Goal: Task Accomplishment & Management: Complete application form

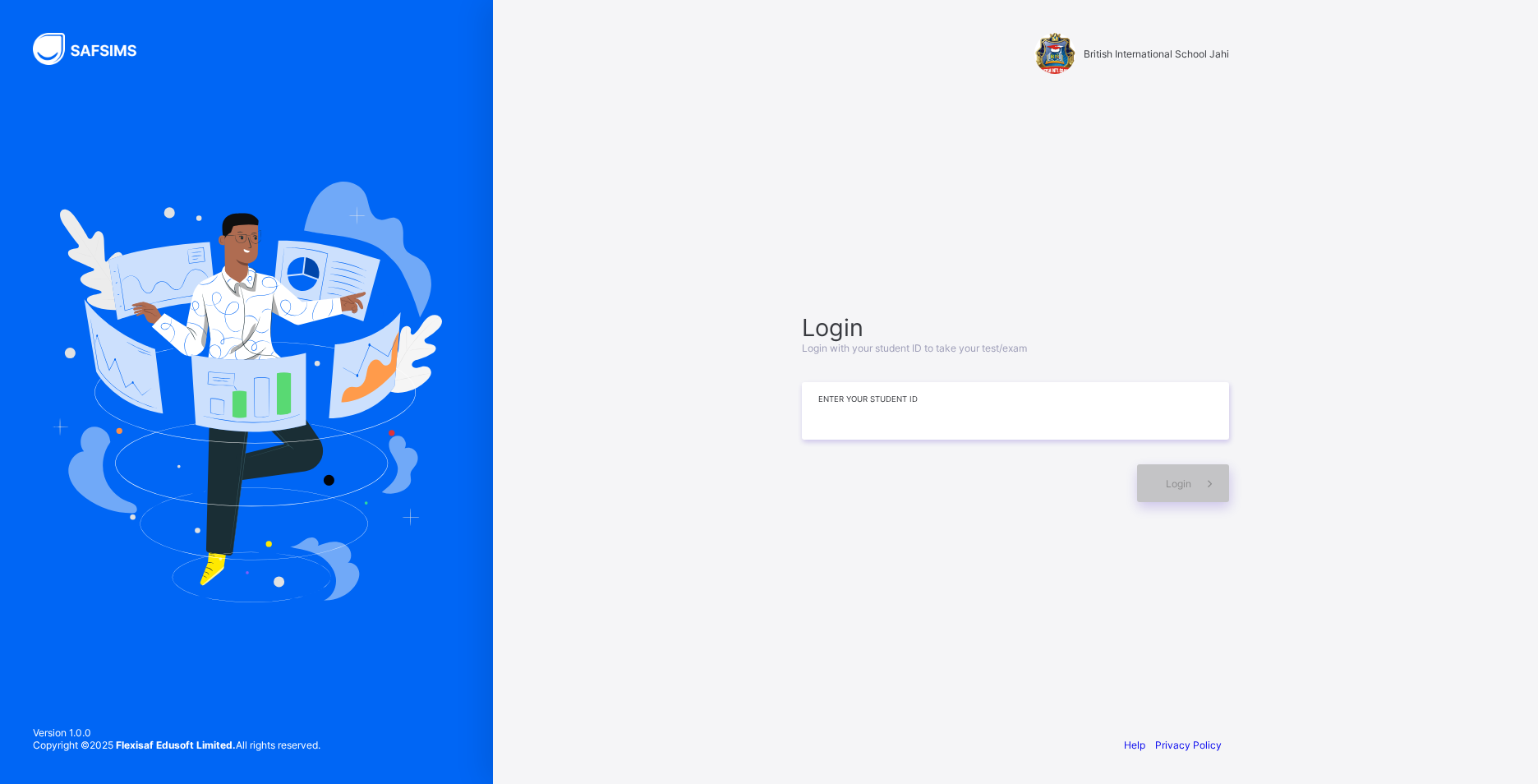
drag, startPoint x: 941, startPoint y: 398, endPoint x: 949, endPoint y: 407, distance: 12.0
click at [949, 407] on input at bounding box center [1015, 411] width 427 height 58
type input "*"
drag, startPoint x: 1191, startPoint y: 496, endPoint x: 1185, endPoint y: 476, distance: 20.9
click at [1185, 476] on div "Login" at bounding box center [1183, 482] width 92 height 38
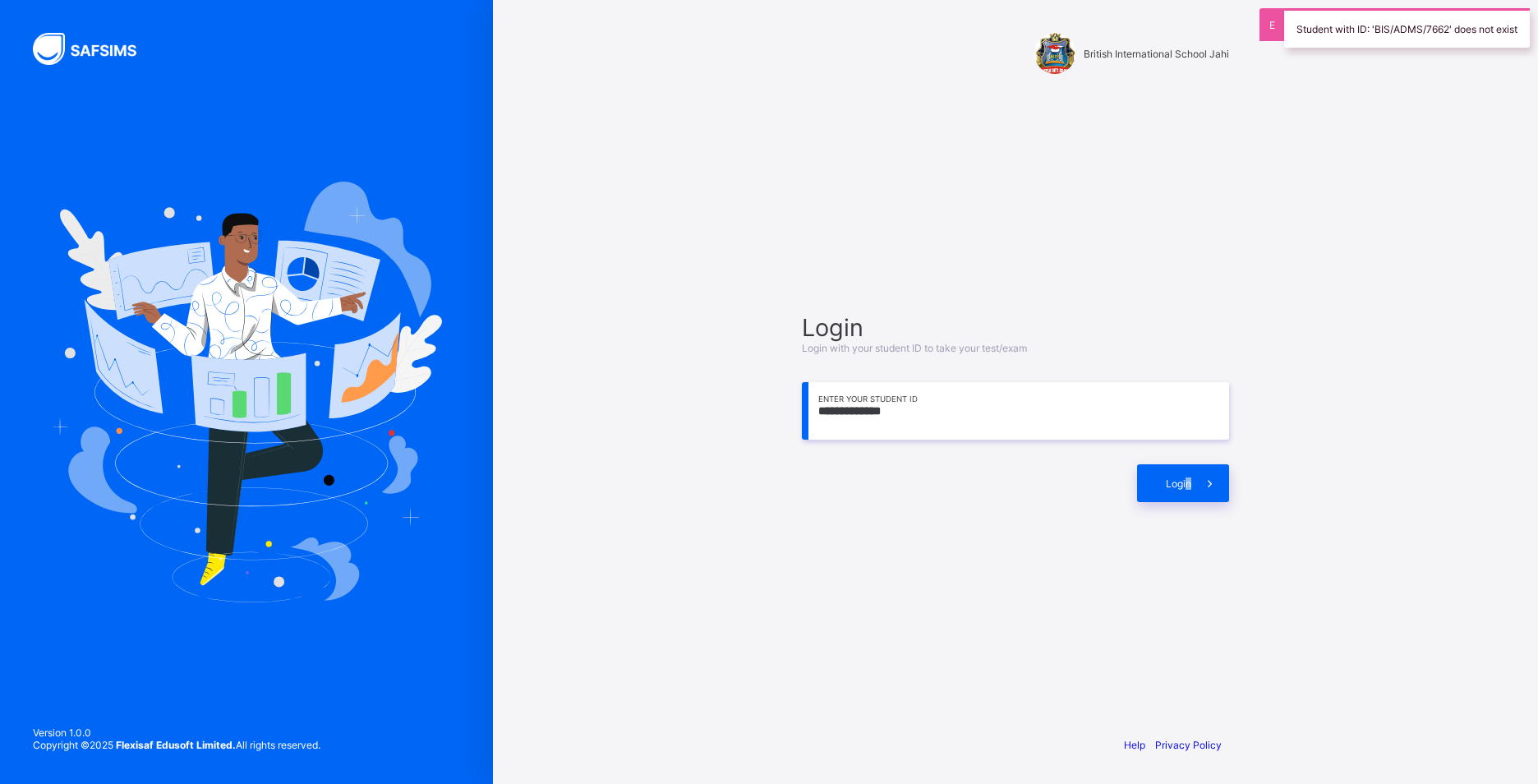
drag, startPoint x: 1184, startPoint y: 473, endPoint x: 1301, endPoint y: 534, distance: 131.9
click at [1301, 534] on div "**********" at bounding box center [1015, 392] width 1045 height 784
click at [891, 412] on input "**********" at bounding box center [1015, 411] width 427 height 58
drag, startPoint x: 891, startPoint y: 412, endPoint x: 911, endPoint y: 418, distance: 20.9
click at [911, 418] on input "**********" at bounding box center [1015, 411] width 427 height 58
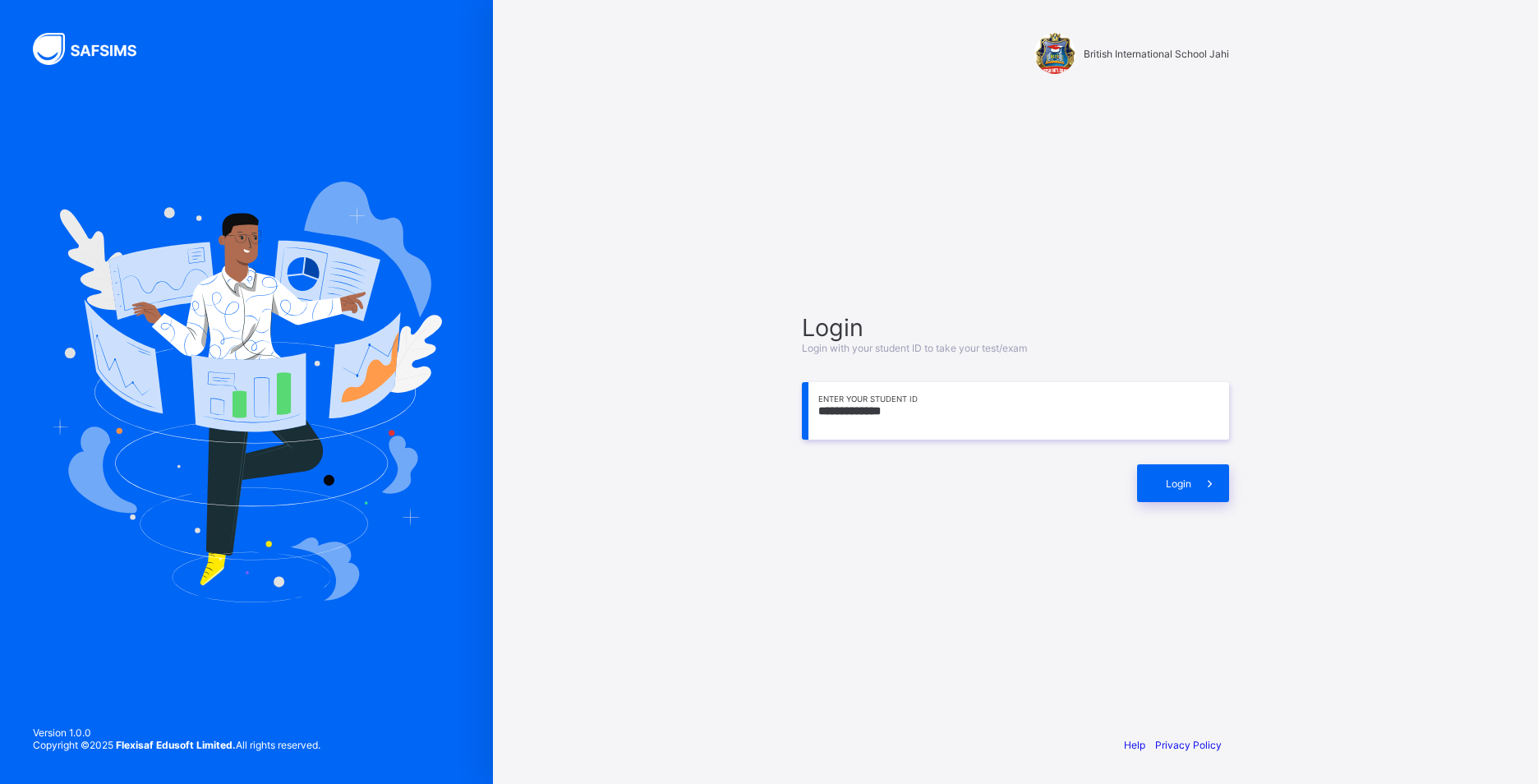
click at [885, 411] on input "**********" at bounding box center [1015, 411] width 427 height 58
type input "**********"
click at [1183, 482] on span "Login" at bounding box center [1178, 482] width 25 height 12
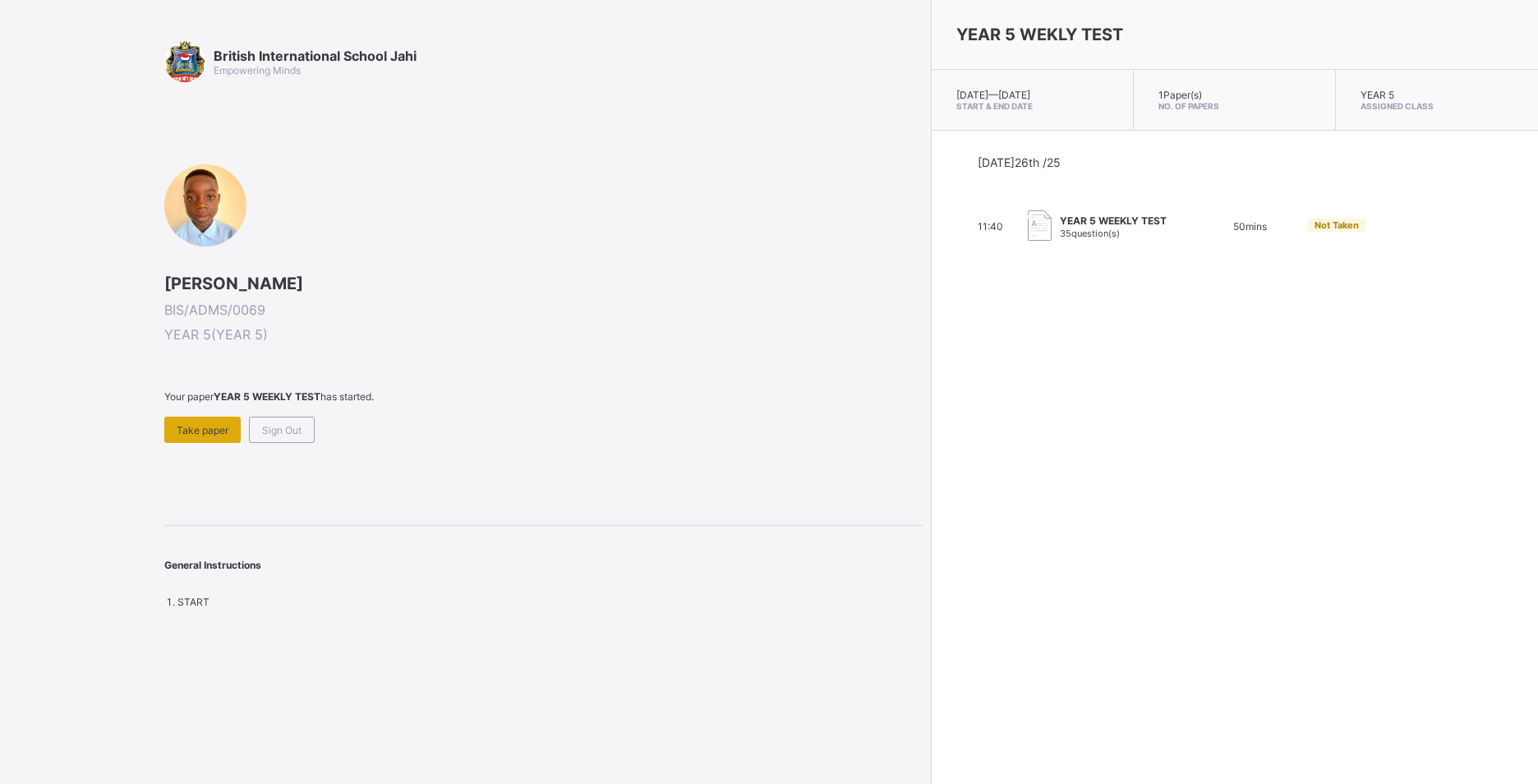
click at [205, 424] on span "Take paper" at bounding box center [202, 430] width 52 height 12
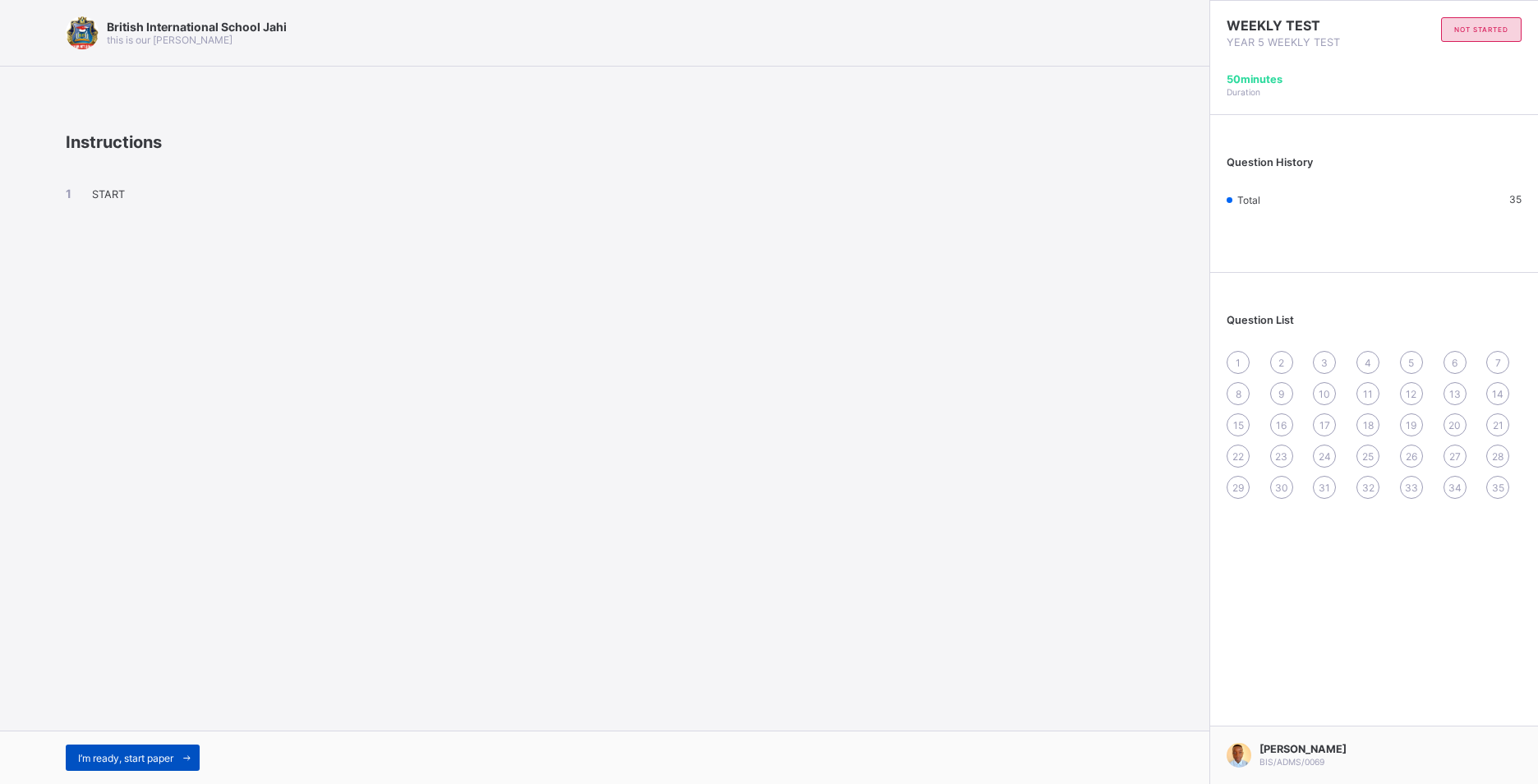
click at [157, 755] on span "I’m ready, start paper" at bounding box center [125, 757] width 96 height 12
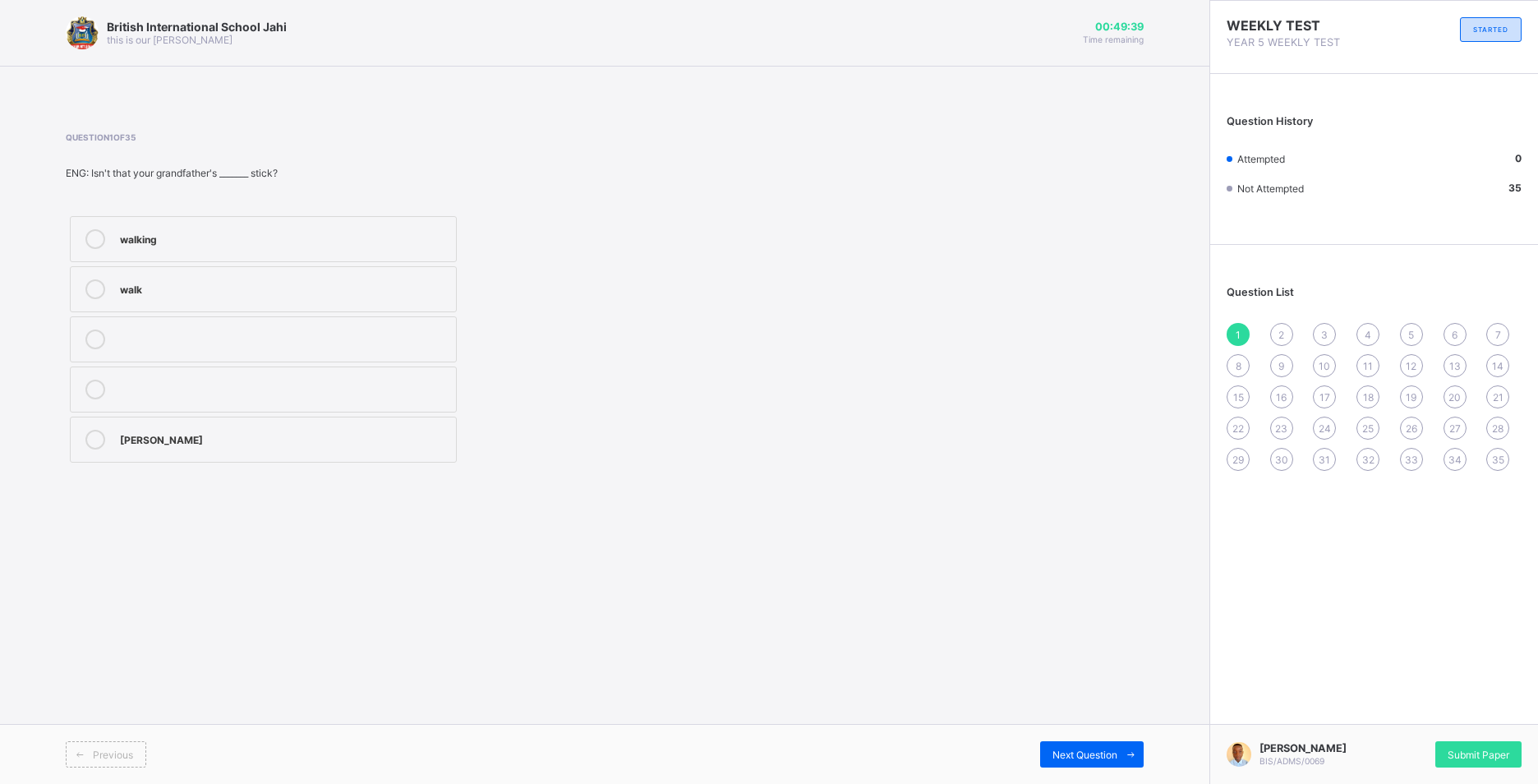
click at [408, 234] on div "walking" at bounding box center [283, 238] width 328 height 17
click at [1278, 324] on div "2" at bounding box center [1282, 334] width 23 height 23
click at [231, 369] on label "wiser" at bounding box center [263, 390] width 387 height 46
click at [1329, 331] on div "3" at bounding box center [1325, 334] width 23 height 23
click at [288, 333] on div "most intelligent" at bounding box center [283, 338] width 328 height 17
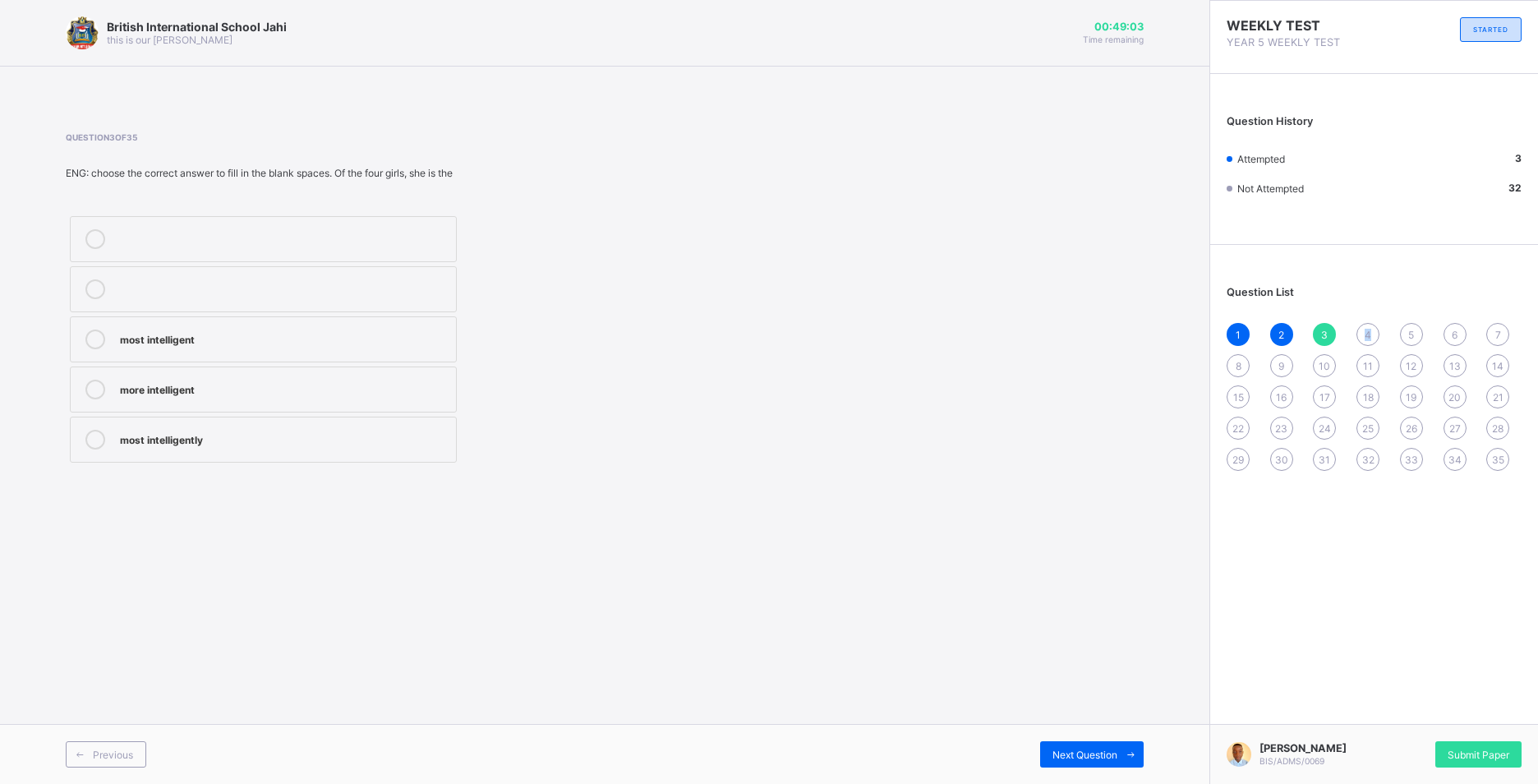
click at [1370, 329] on span "4" at bounding box center [1367, 334] width 6 height 12
drag, startPoint x: 154, startPoint y: 384, endPoint x: 243, endPoint y: 372, distance: 89.8
click at [155, 384] on div "tall" at bounding box center [283, 388] width 328 height 17
drag, startPoint x: 1124, startPoint y: 748, endPoint x: 1109, endPoint y: 751, distance: 15.3
click at [1121, 748] on span at bounding box center [1131, 753] width 26 height 26
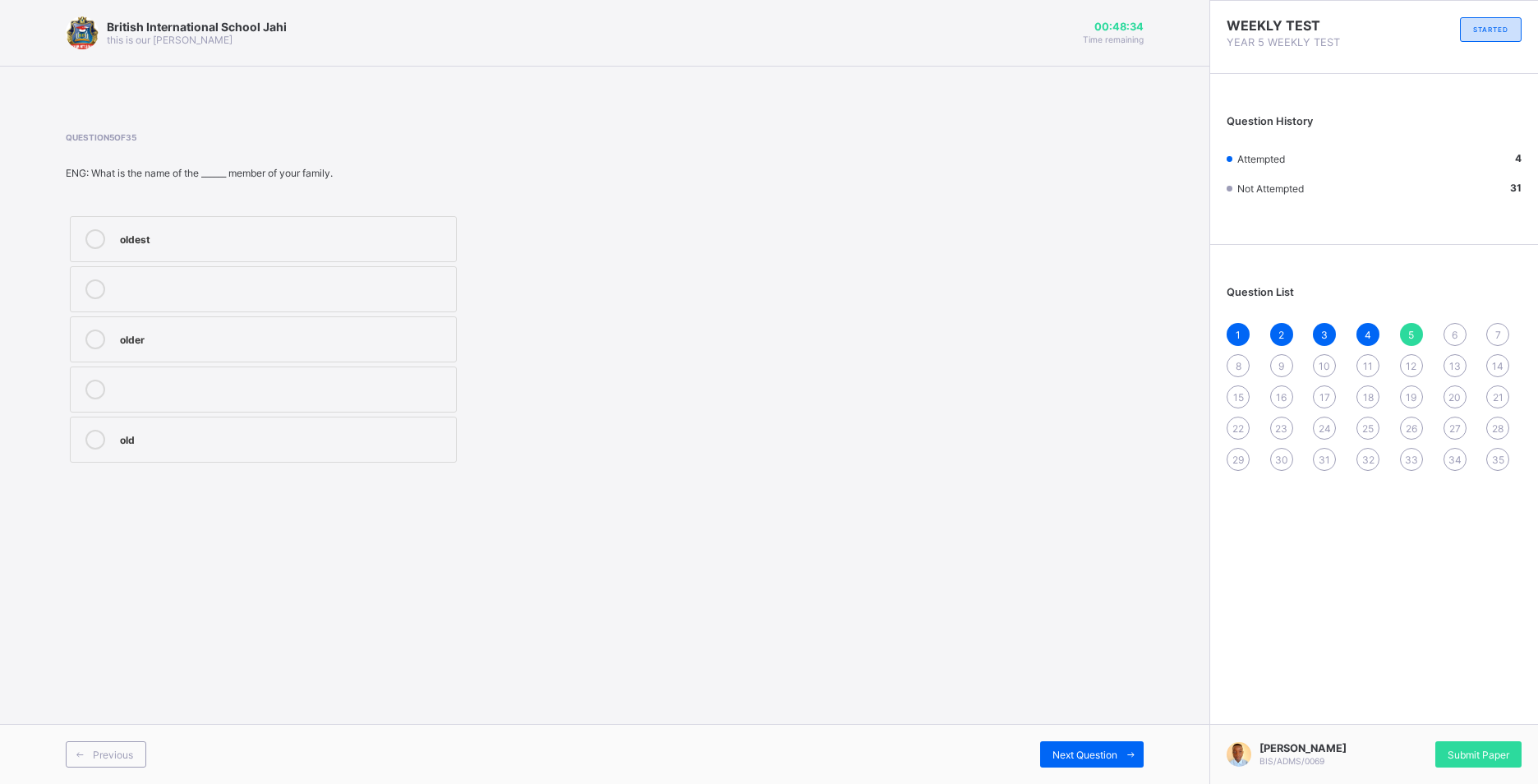
drag, startPoint x: 239, startPoint y: 237, endPoint x: 276, endPoint y: 249, distance: 38.9
click at [268, 242] on div "oldest" at bounding box center [283, 238] width 328 height 17
drag, startPoint x: 1068, startPoint y: 747, endPoint x: 1075, endPoint y: 739, distance: 10.6
click at [1075, 739] on div "Previous Next Question" at bounding box center [604, 753] width 1209 height 60
click at [1129, 745] on span at bounding box center [1131, 753] width 26 height 26
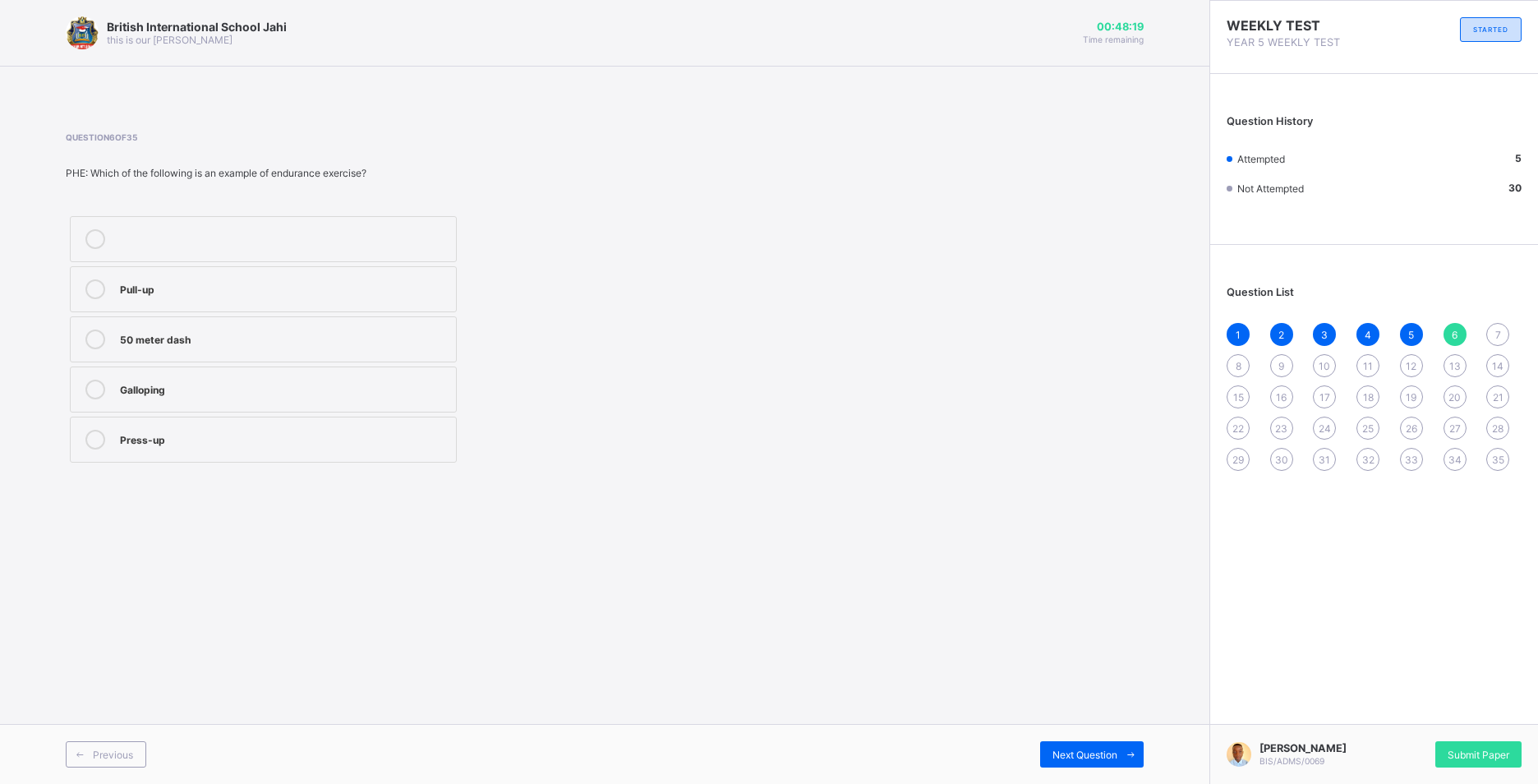
click at [381, 289] on div "Pull-up" at bounding box center [283, 288] width 328 height 17
click at [1131, 748] on span at bounding box center [1131, 753] width 26 height 26
click at [276, 283] on div "2" at bounding box center [283, 288] width 328 height 17
click at [1129, 749] on icon at bounding box center [1131, 754] width 12 height 11
drag, startPoint x: 387, startPoint y: 231, endPoint x: 408, endPoint y: 244, distance: 24.7
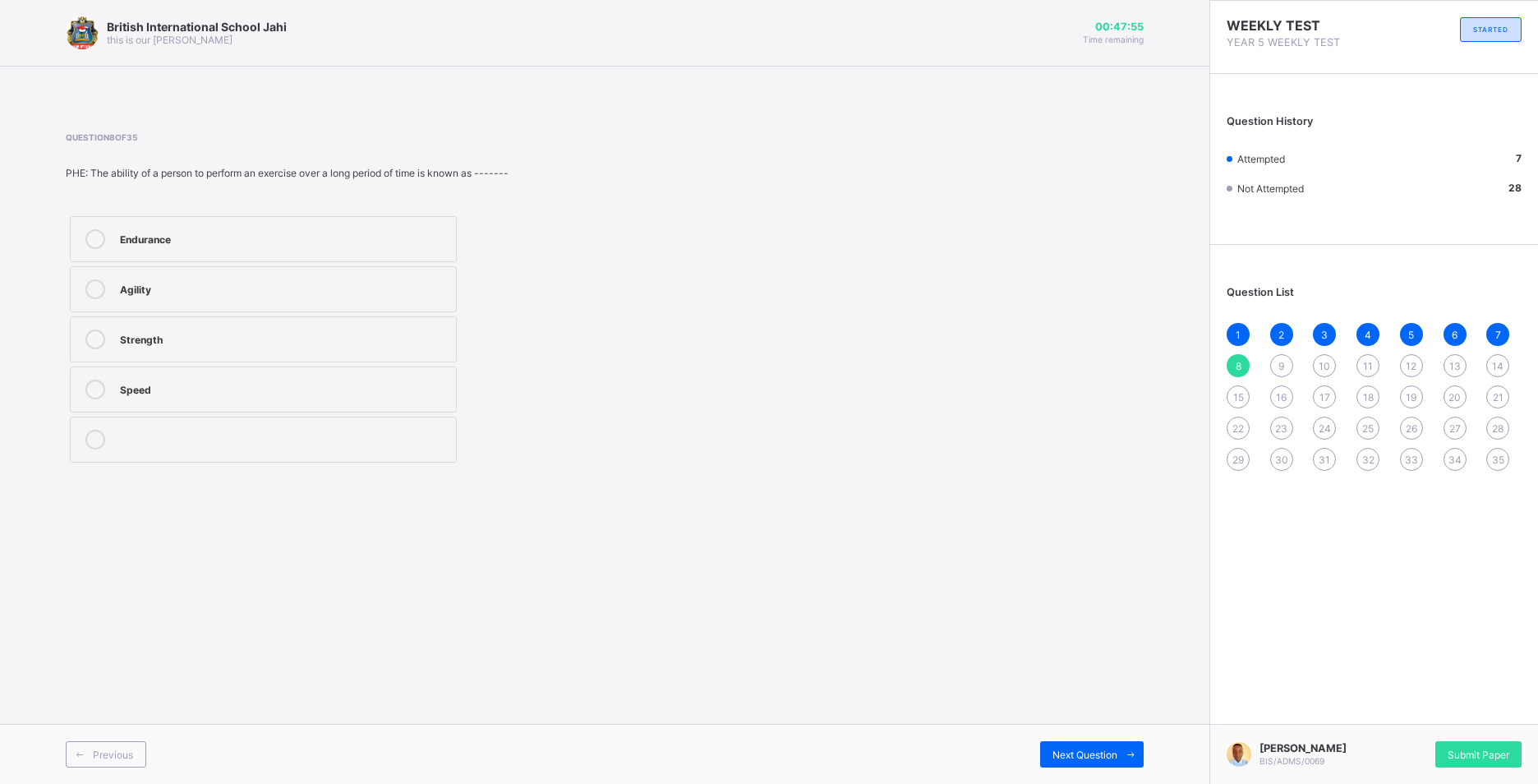
click at [391, 234] on div "Endurance" at bounding box center [283, 238] width 328 height 17
click at [1135, 752] on icon at bounding box center [1131, 754] width 12 height 11
click at [230, 332] on div "Dancing" at bounding box center [283, 338] width 328 height 17
click at [1132, 752] on icon at bounding box center [1131, 754] width 12 height 11
click at [282, 302] on label "Rhythmic activities" at bounding box center [263, 289] width 387 height 46
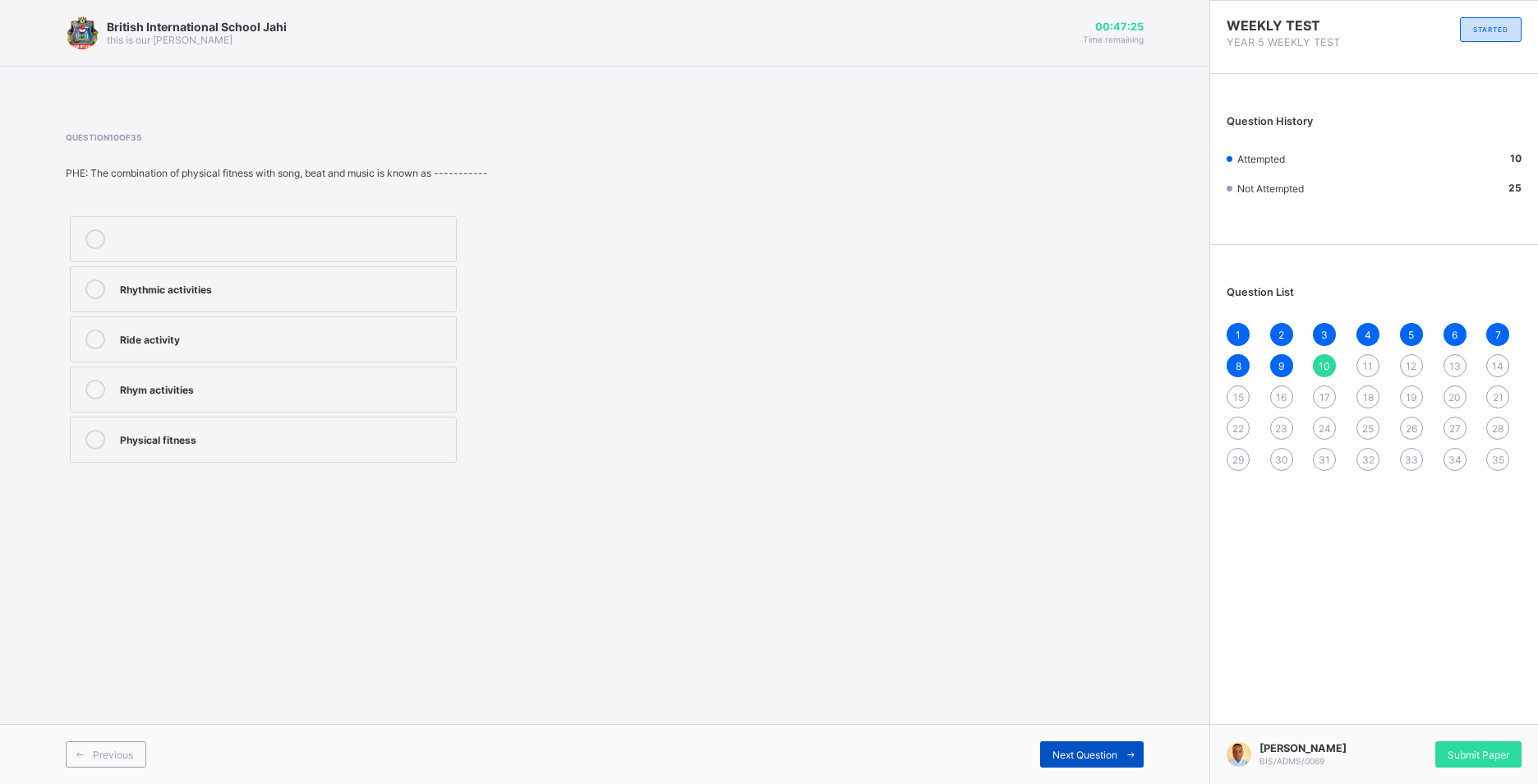
click at [1124, 745] on span at bounding box center [1131, 753] width 26 height 26
click at [226, 283] on div "AU REVOIR" at bounding box center [283, 288] width 328 height 17
click at [1133, 756] on icon at bounding box center [1131, 754] width 12 height 11
click at [239, 379] on div "BONNE NUIT" at bounding box center [283, 388] width 328 height 17
click at [1125, 745] on span at bounding box center [1131, 753] width 26 height 26
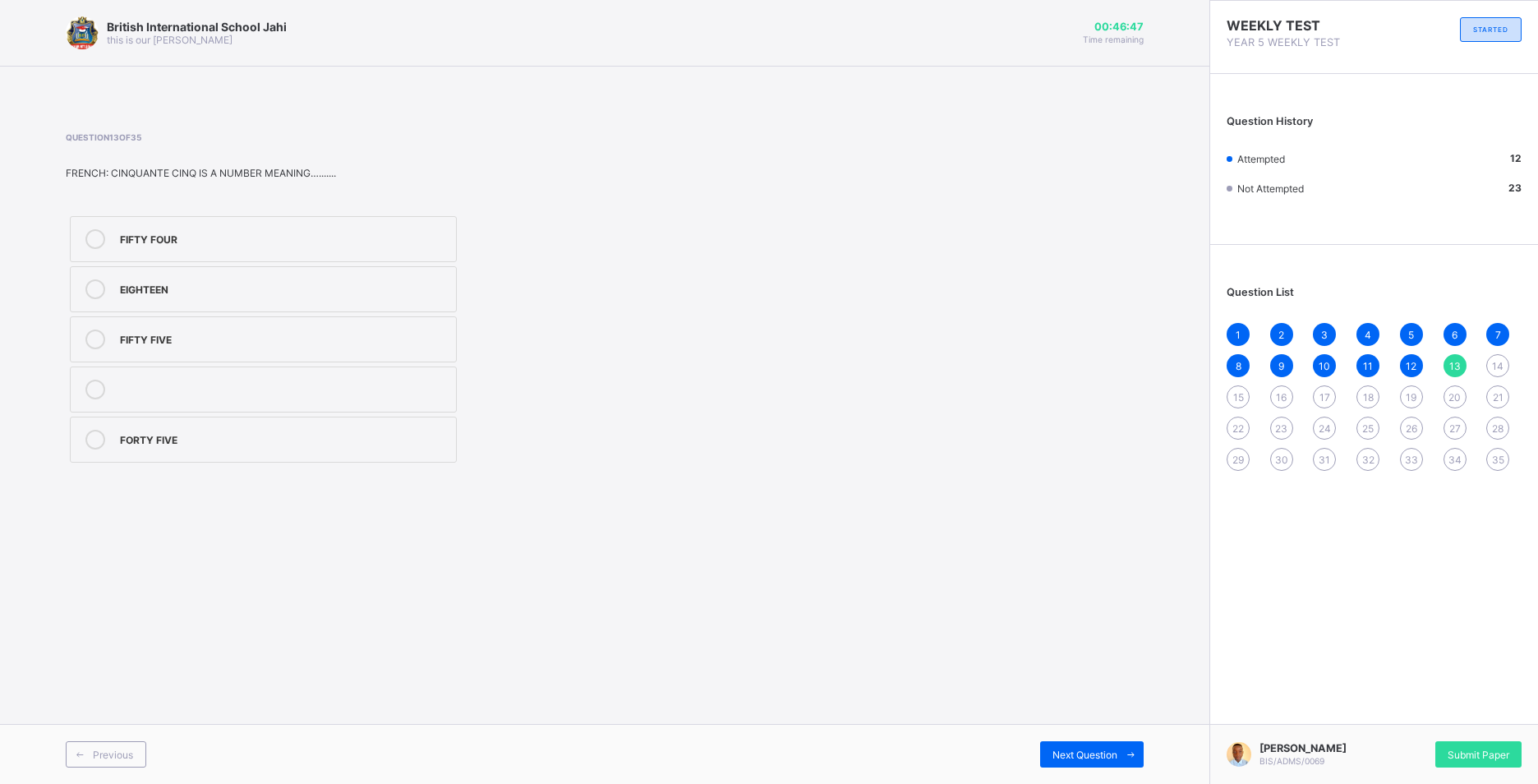
click at [187, 346] on div "FIFTY FIVE" at bounding box center [283, 339] width 328 height 19
click at [1131, 749] on icon at bounding box center [1131, 754] width 12 height 11
click at [266, 395] on div "42" at bounding box center [283, 388] width 328 height 17
click at [1133, 746] on span at bounding box center [1131, 753] width 26 height 26
click at [228, 289] on div "39" at bounding box center [283, 288] width 328 height 17
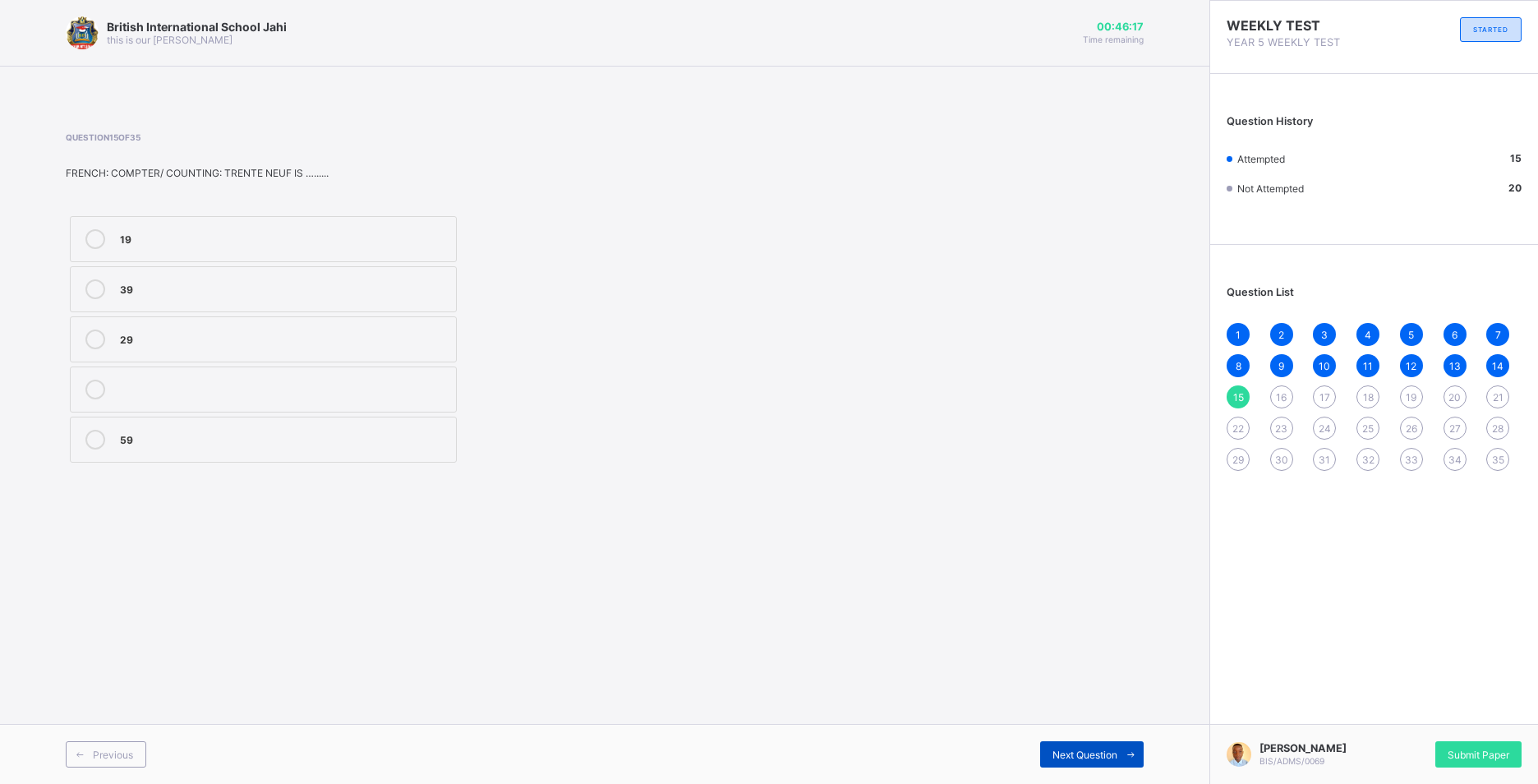
click at [1125, 752] on icon at bounding box center [1131, 754] width 12 height 11
click at [261, 433] on div "Cannot" at bounding box center [283, 438] width 328 height 17
click at [1128, 750] on icon at bounding box center [1131, 754] width 12 height 11
click at [368, 283] on div "Loyalty" at bounding box center [283, 288] width 328 height 17
click at [1131, 742] on span at bounding box center [1131, 753] width 26 height 26
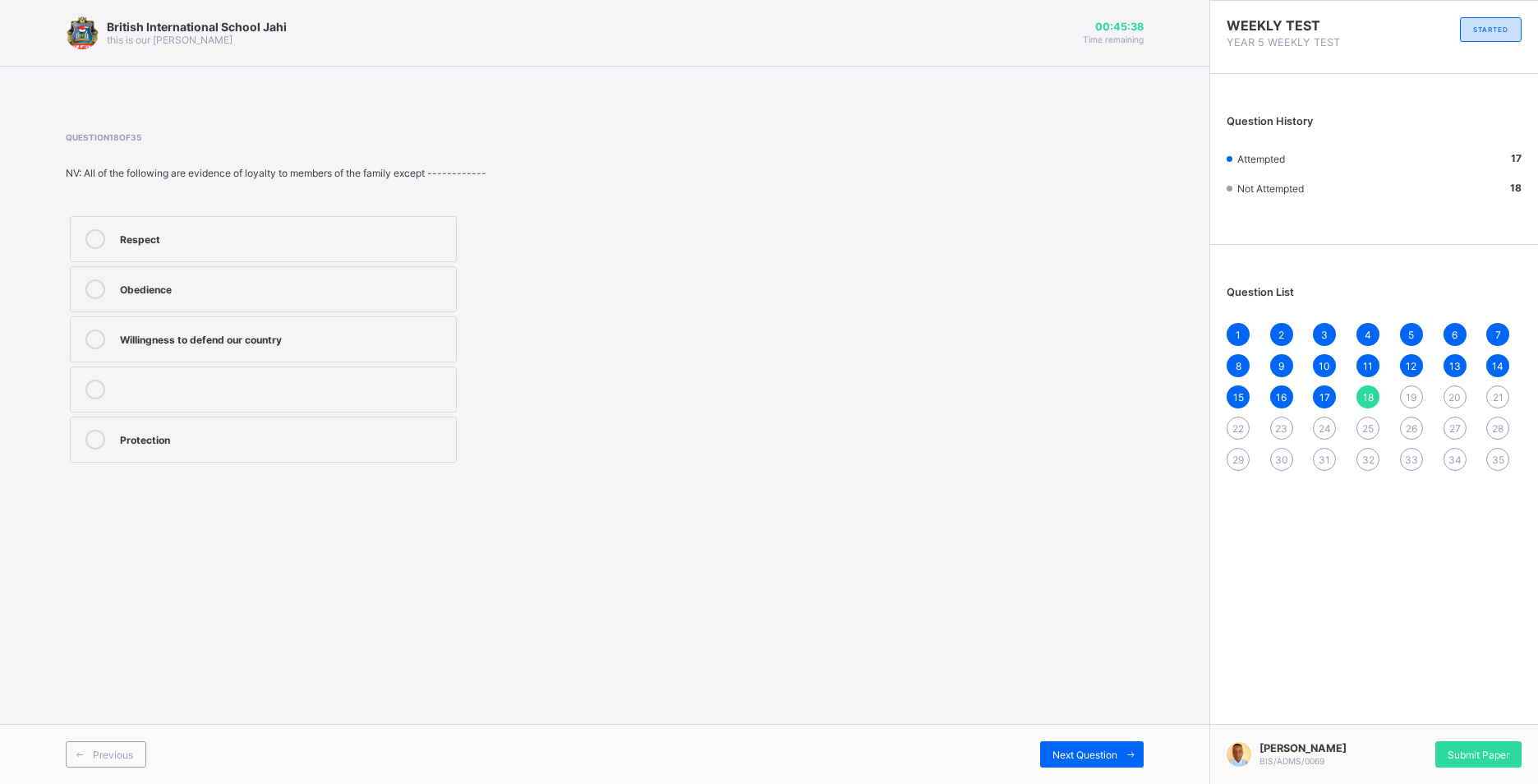
click at [301, 373] on label at bounding box center [263, 390] width 387 height 46
click at [315, 343] on div "Willingness to defend our country" at bounding box center [283, 338] width 328 height 17
click at [1128, 740] on div "Previous Next Question" at bounding box center [604, 753] width 1209 height 60
click at [1131, 748] on span at bounding box center [1131, 753] width 26 height 26
click at [283, 377] on label "Unity" at bounding box center [263, 390] width 387 height 46
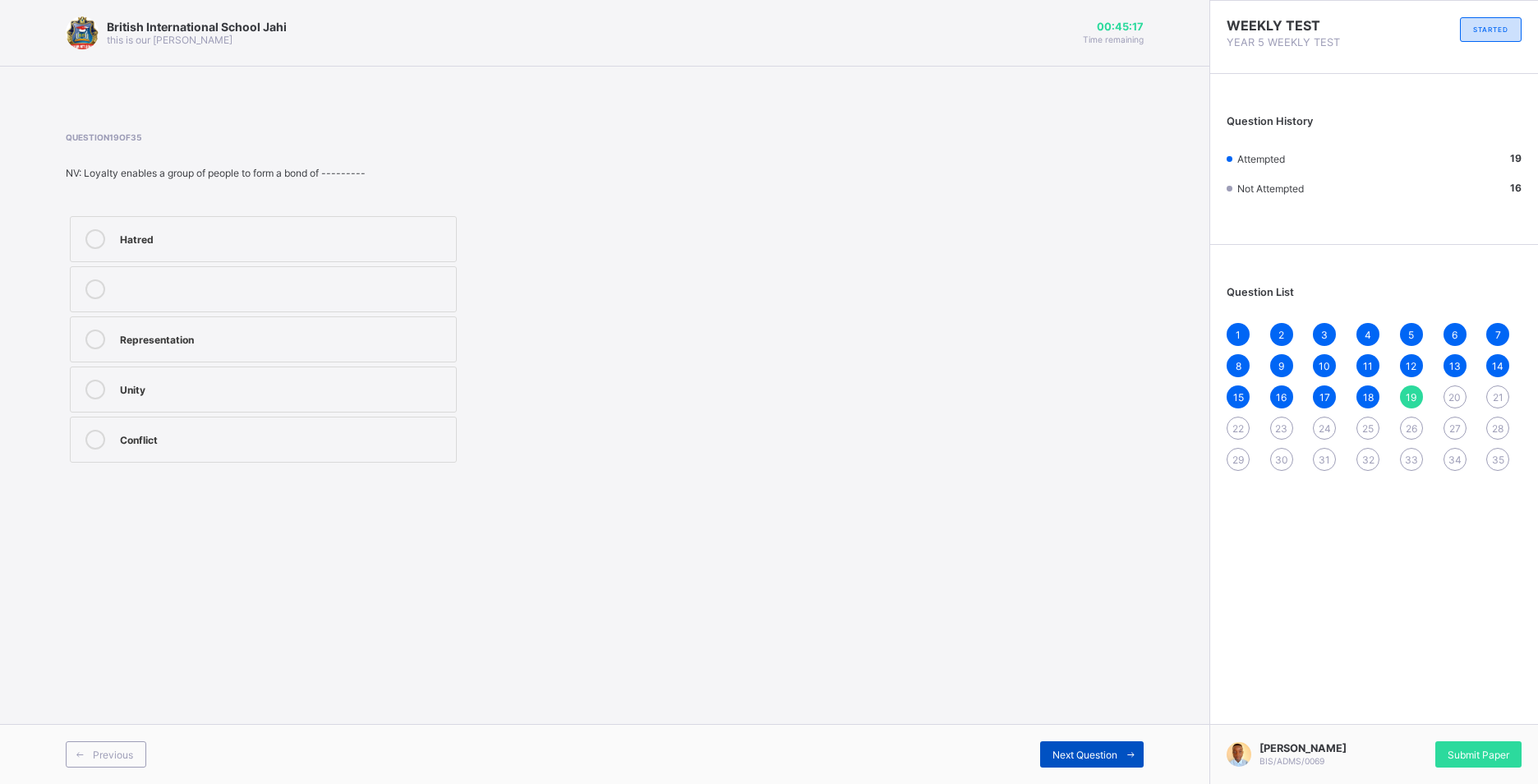
click at [1129, 744] on span at bounding box center [1131, 753] width 26 height 26
click at [390, 234] on div "Loyalty" at bounding box center [283, 238] width 328 height 17
click at [1131, 749] on icon at bounding box center [1131, 754] width 12 height 11
click at [307, 278] on label "1,/4" at bounding box center [263, 289] width 387 height 46
click at [1131, 749] on icon at bounding box center [1131, 754] width 12 height 11
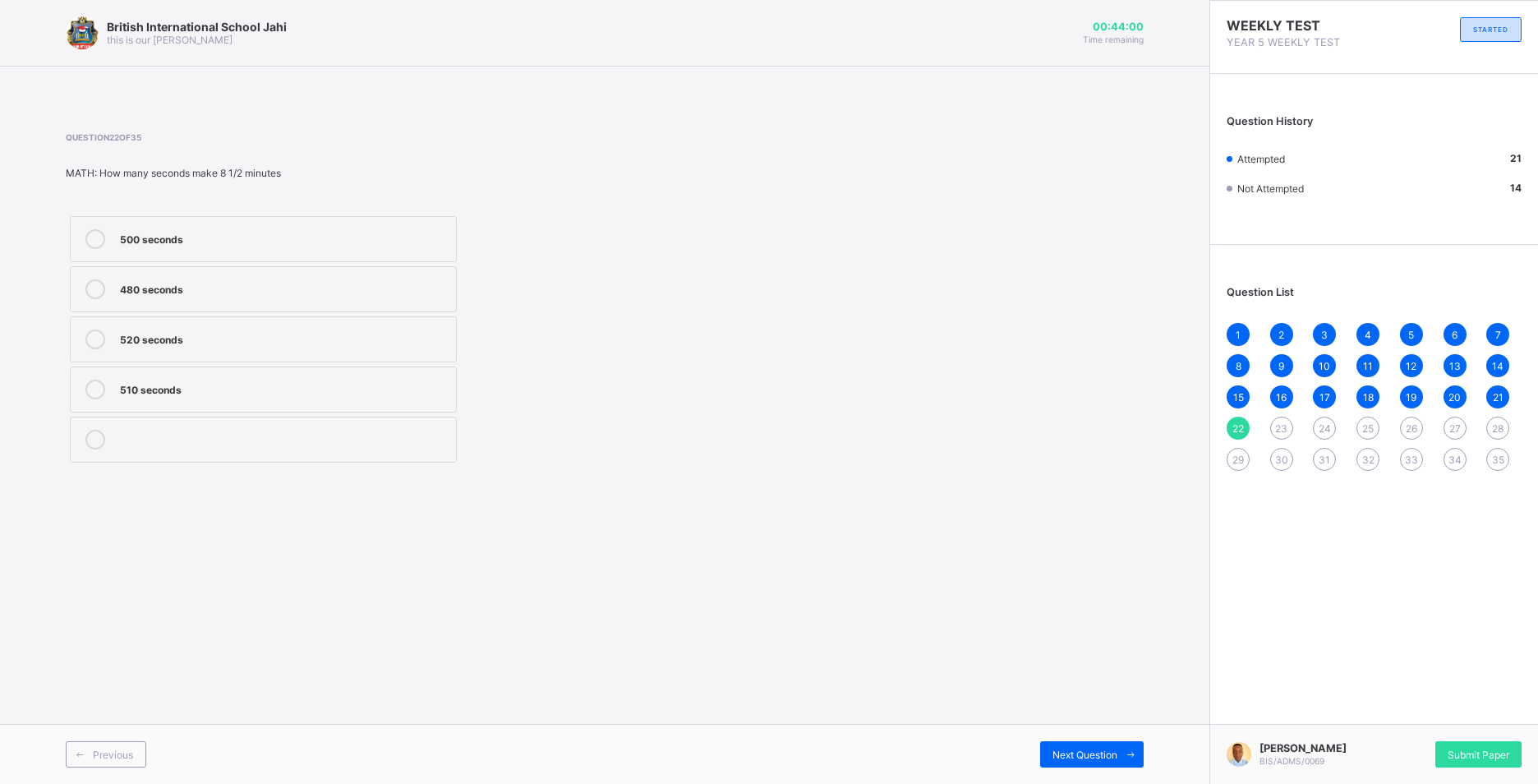
click at [257, 246] on div "500 seconds" at bounding box center [283, 238] width 328 height 19
drag, startPoint x: 304, startPoint y: 338, endPoint x: 398, endPoint y: 376, distance: 101.4
click at [398, 376] on div "500 seconds 480 seconds 520 seconds 510 seconds" at bounding box center [264, 339] width 395 height 254
drag, startPoint x: 398, startPoint y: 376, endPoint x: 359, endPoint y: 344, distance: 50.4
click at [359, 344] on div "520 seconds" at bounding box center [283, 338] width 328 height 17
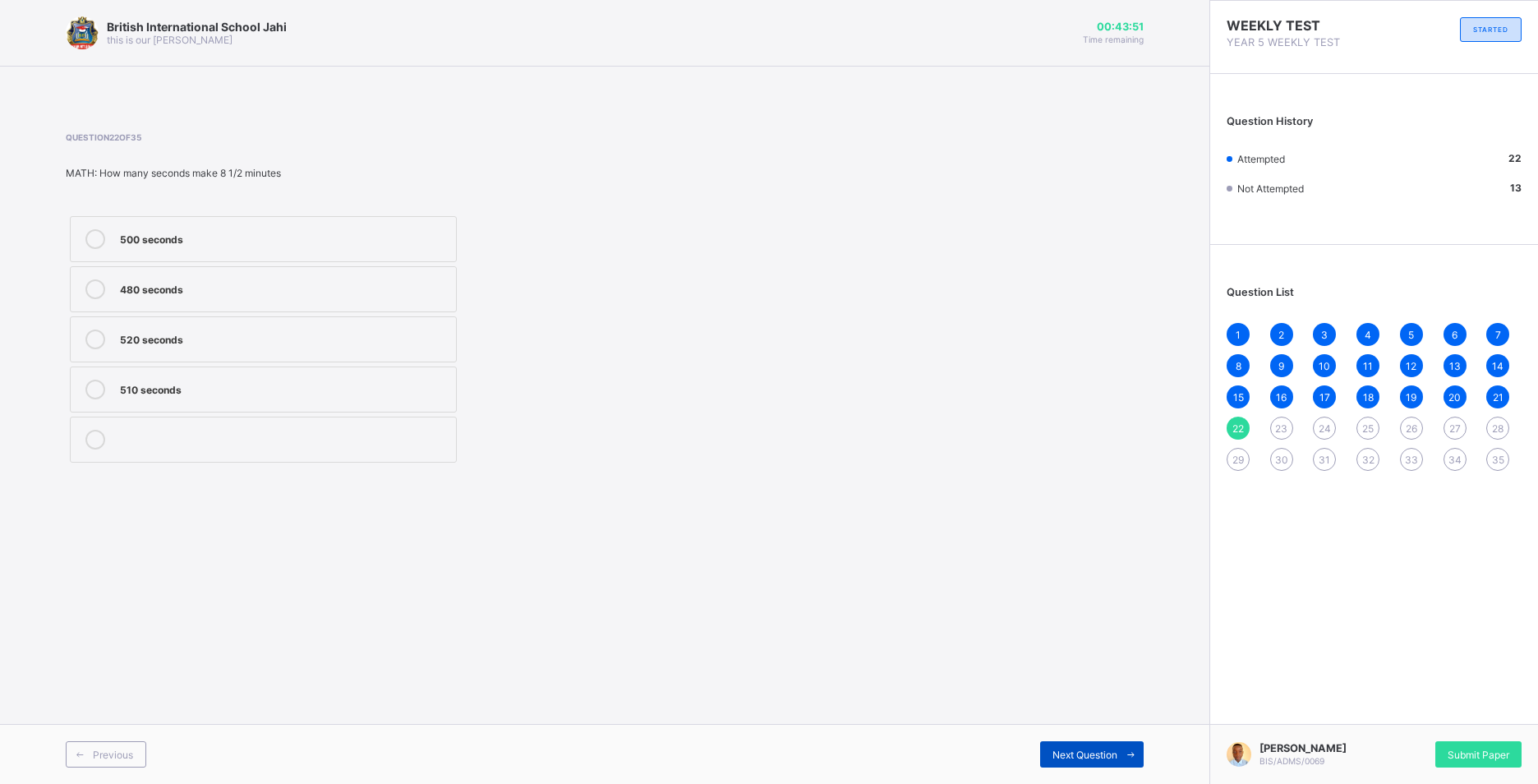
click at [1123, 747] on span at bounding box center [1131, 753] width 26 height 26
drag, startPoint x: 174, startPoint y: 344, endPoint x: 221, endPoint y: 346, distance: 47.0
click at [192, 344] on div "959" at bounding box center [283, 338] width 328 height 17
drag, startPoint x: 1134, startPoint y: 754, endPoint x: 1121, endPoint y: 763, distance: 15.8
click at [1126, 759] on icon at bounding box center [1131, 754] width 12 height 11
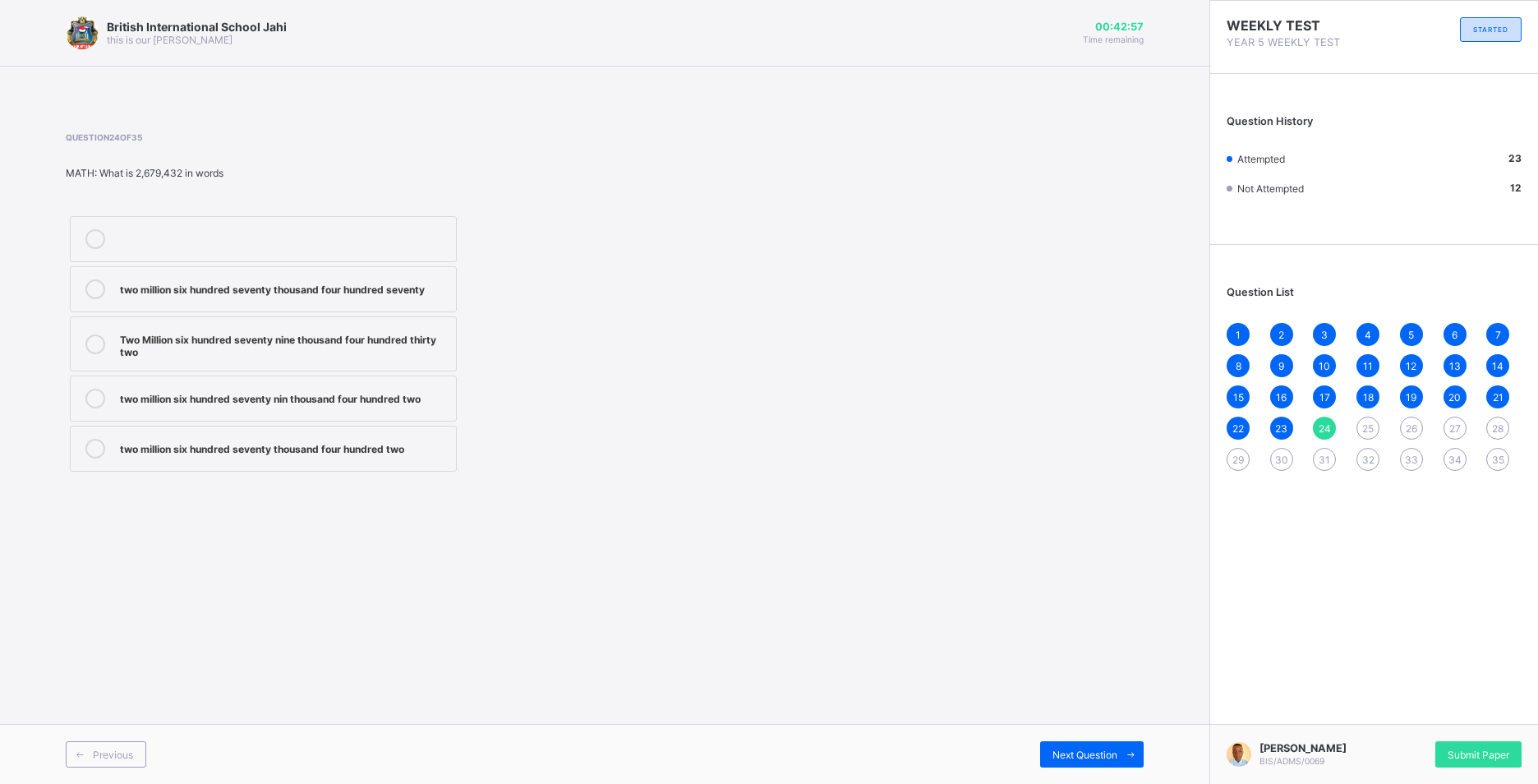
click at [388, 333] on div "Two Million six hundred seventy nine thousand four hundred thirty two" at bounding box center [283, 343] width 328 height 29
click at [1133, 753] on icon at bounding box center [1131, 754] width 12 height 11
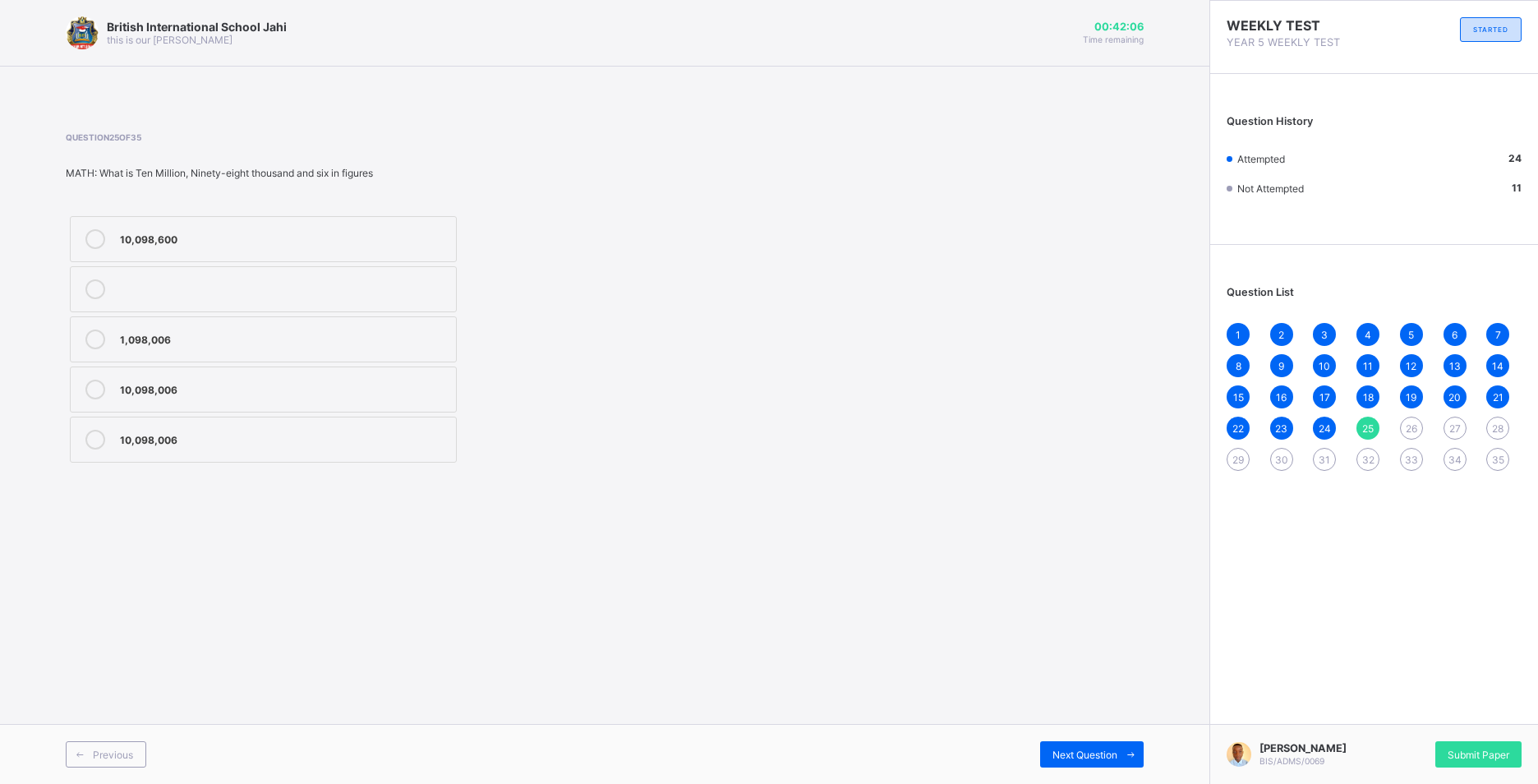
drag, startPoint x: 214, startPoint y: 392, endPoint x: 226, endPoint y: 403, distance: 16.3
click at [217, 398] on div "10,098,006" at bounding box center [283, 389] width 328 height 19
click at [1125, 748] on span at bounding box center [1131, 753] width 26 height 26
drag, startPoint x: 276, startPoint y: 437, endPoint x: 297, endPoint y: 443, distance: 21.8
click at [288, 440] on div "loss of fertile land" at bounding box center [283, 438] width 328 height 17
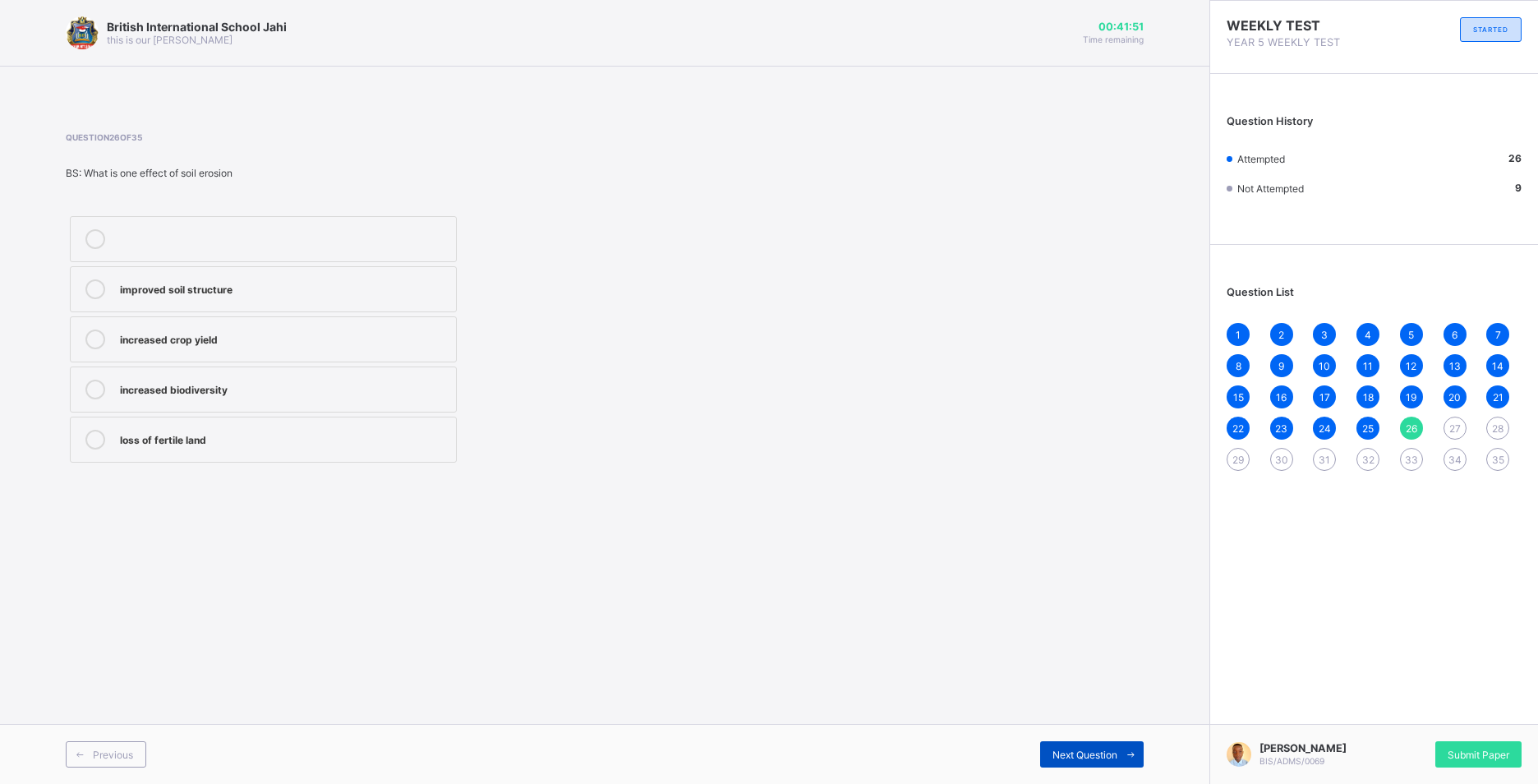
click at [1120, 753] on span at bounding box center [1131, 753] width 26 height 26
click at [315, 333] on div "by removing vegetation" at bounding box center [283, 338] width 328 height 17
click at [1132, 745] on span at bounding box center [1131, 753] width 26 height 26
click at [413, 224] on label "heavy rain" at bounding box center [263, 239] width 387 height 46
click at [1128, 744] on span at bounding box center [1131, 753] width 26 height 26
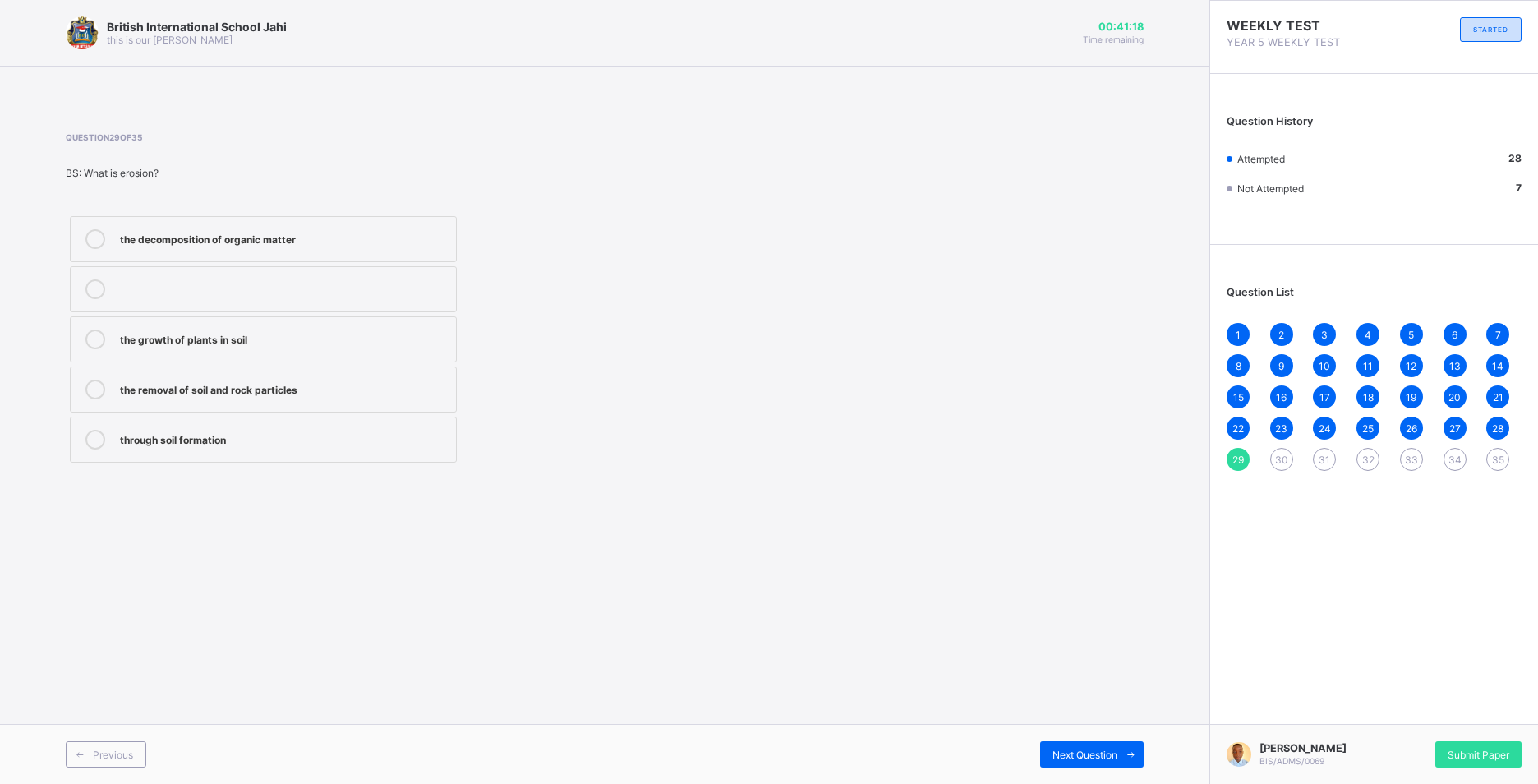
click at [361, 334] on div "the growth of plants in soil" at bounding box center [283, 338] width 328 height 17
drag, startPoint x: 1132, startPoint y: 748, endPoint x: 1123, endPoint y: 763, distance: 17.5
click at [1126, 760] on span at bounding box center [1131, 753] width 26 height 26
click at [377, 388] on div "through soil compaction" at bounding box center [283, 388] width 328 height 17
click at [1126, 740] on div "Previous Next Question" at bounding box center [604, 753] width 1209 height 60
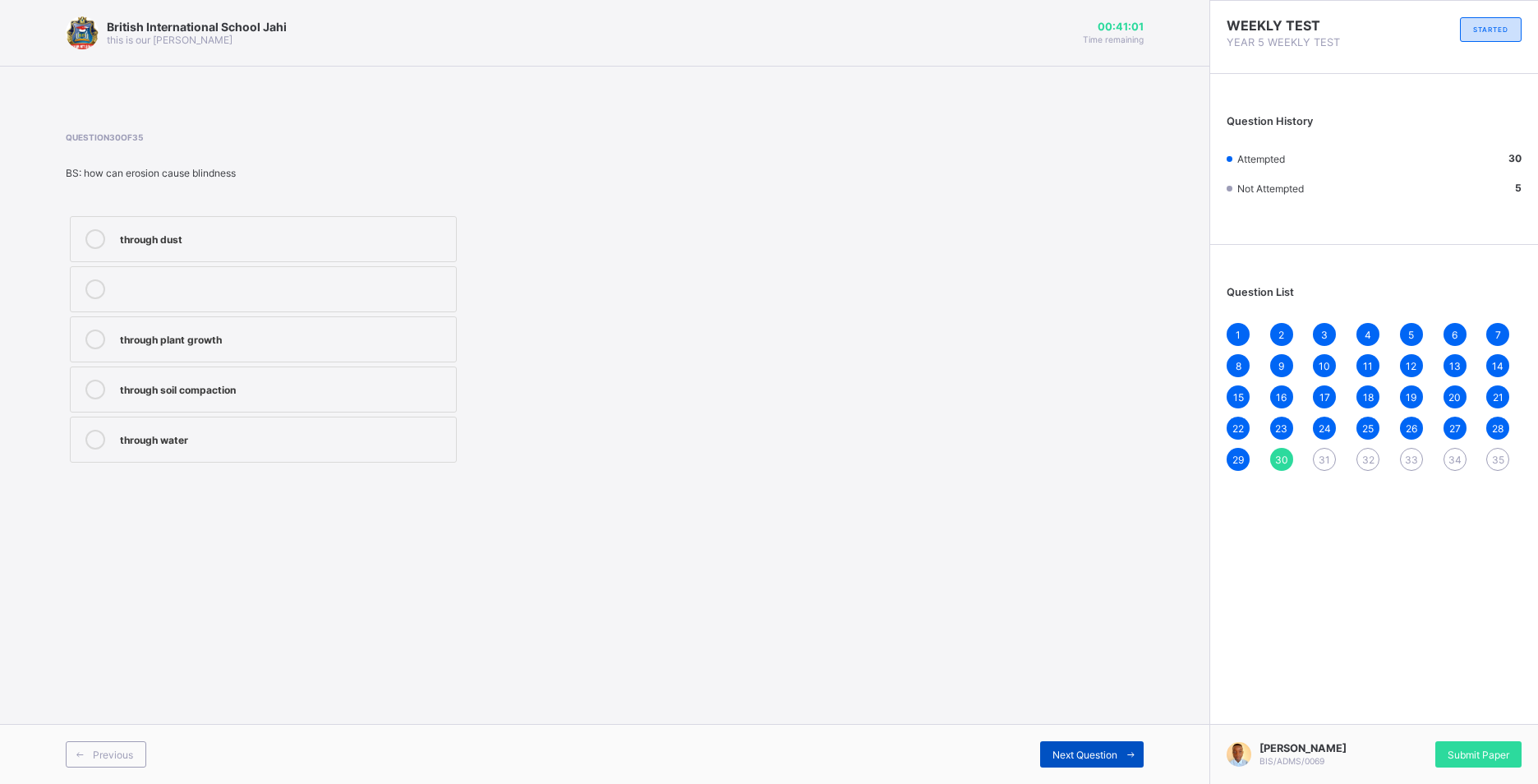
click at [1131, 748] on span at bounding box center [1131, 753] width 26 height 26
drag, startPoint x: 294, startPoint y: 238, endPoint x: 307, endPoint y: 240, distance: 13.2
click at [304, 239] on div "Cowpea" at bounding box center [283, 238] width 328 height 17
click at [1137, 747] on span at bounding box center [1131, 753] width 26 height 26
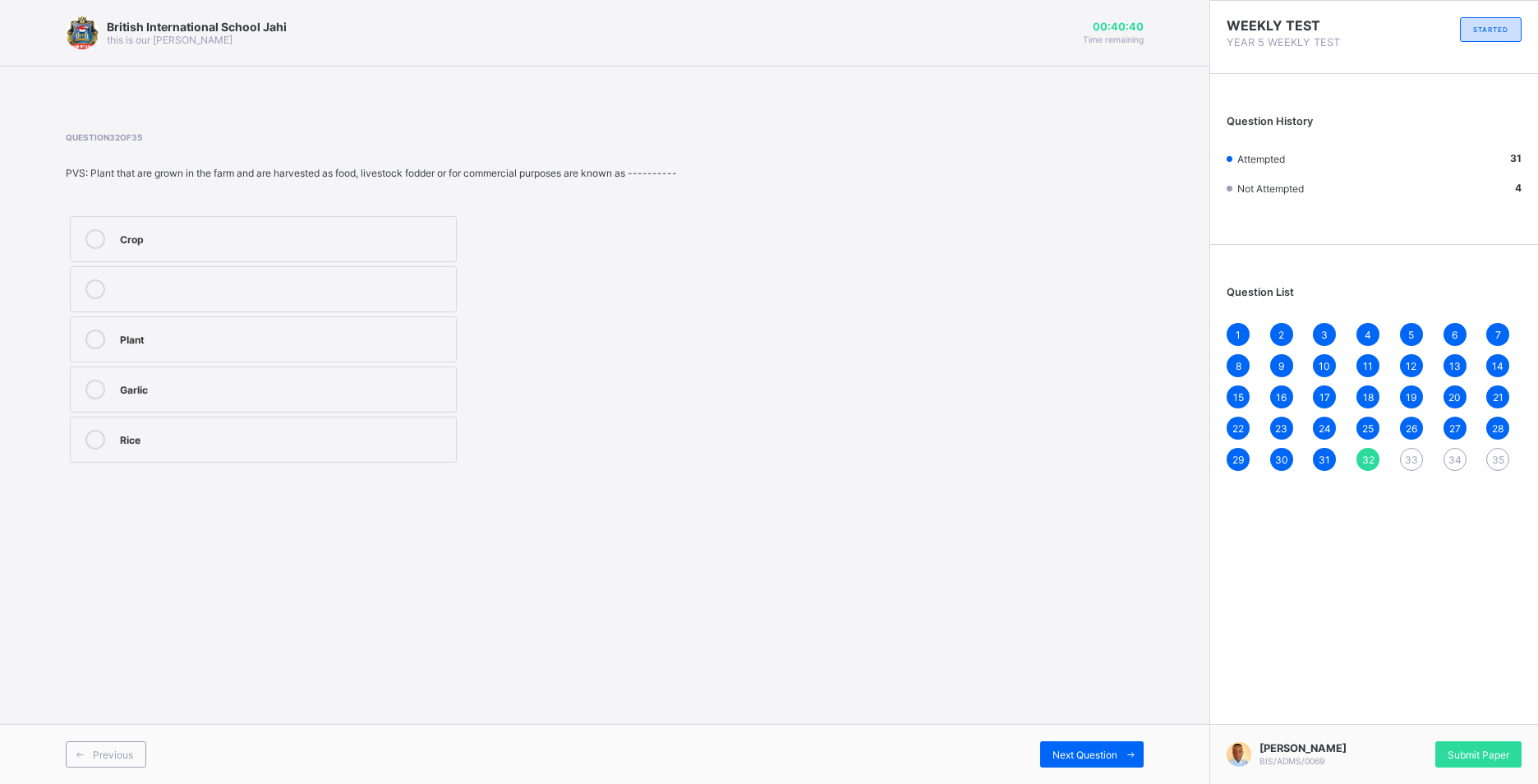
click at [318, 231] on div "Crop" at bounding box center [283, 238] width 328 height 17
click at [1129, 738] on div "Previous Next Question" at bounding box center [604, 753] width 1209 height 60
drag, startPoint x: 1129, startPoint y: 738, endPoint x: 1130, endPoint y: 755, distance: 17.0
click at [1130, 755] on icon at bounding box center [1131, 754] width 12 height 11
click at [172, 336] on div "Tomato" at bounding box center [283, 338] width 328 height 17
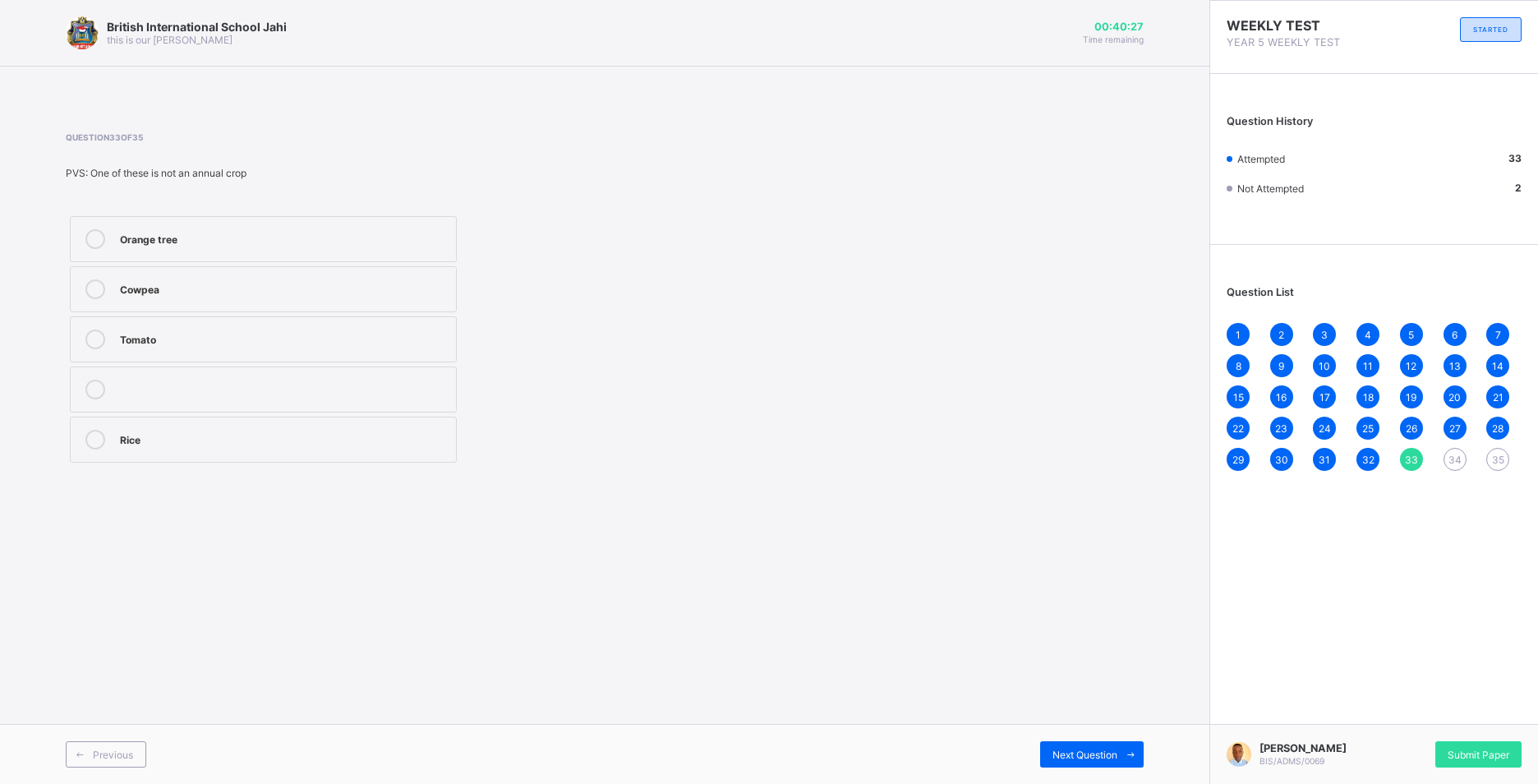
click at [362, 287] on div "Cowpea" at bounding box center [283, 288] width 328 height 17
click at [1123, 749] on span at bounding box center [1131, 753] width 26 height 26
click at [334, 396] on div "Soeing of seed" at bounding box center [283, 389] width 328 height 19
click at [1133, 750] on icon at bounding box center [1131, 754] width 12 height 11
click at [252, 436] on div "Potato" at bounding box center [283, 438] width 328 height 17
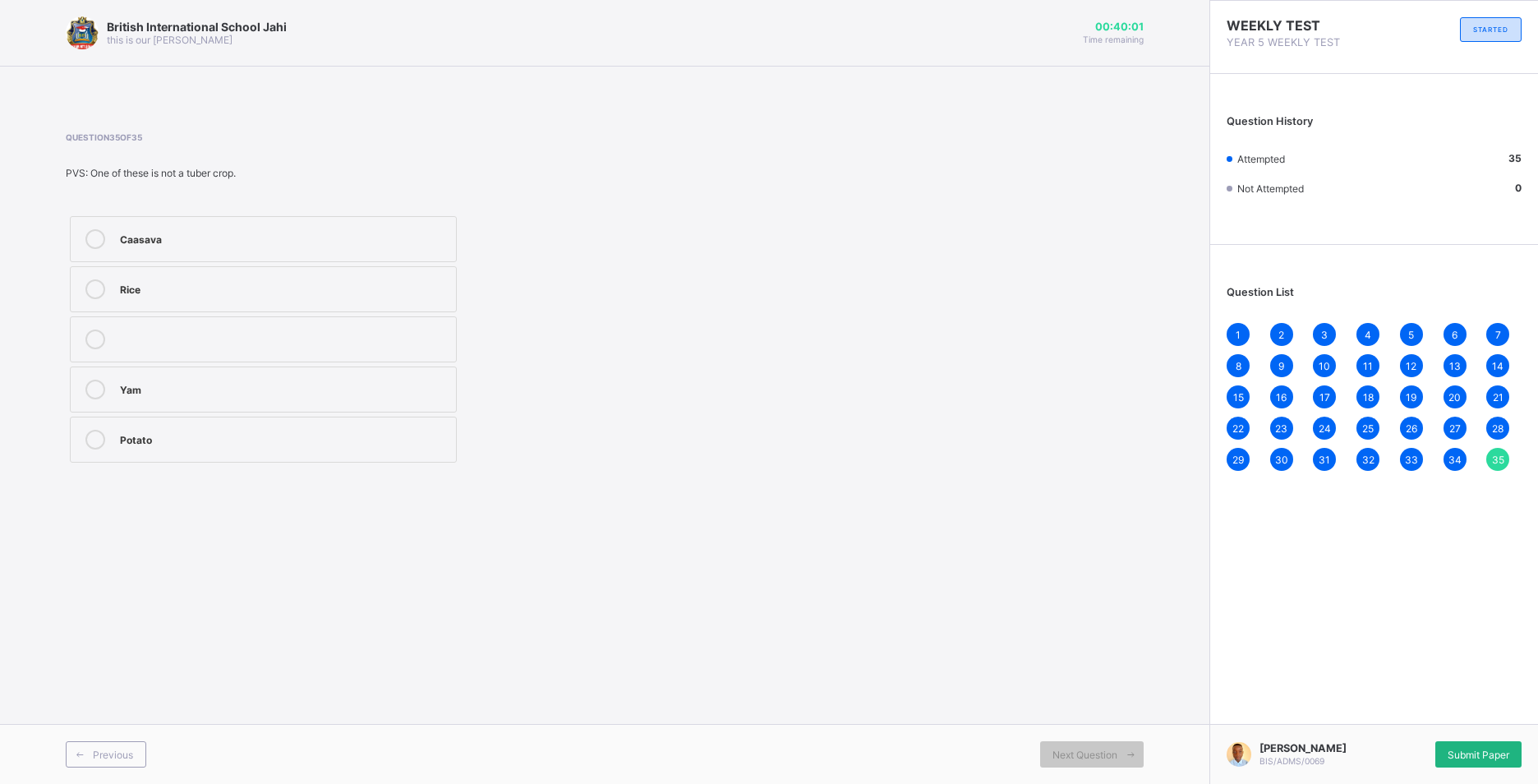
click at [1472, 740] on div "Submit Paper" at bounding box center [1479, 753] width 86 height 26
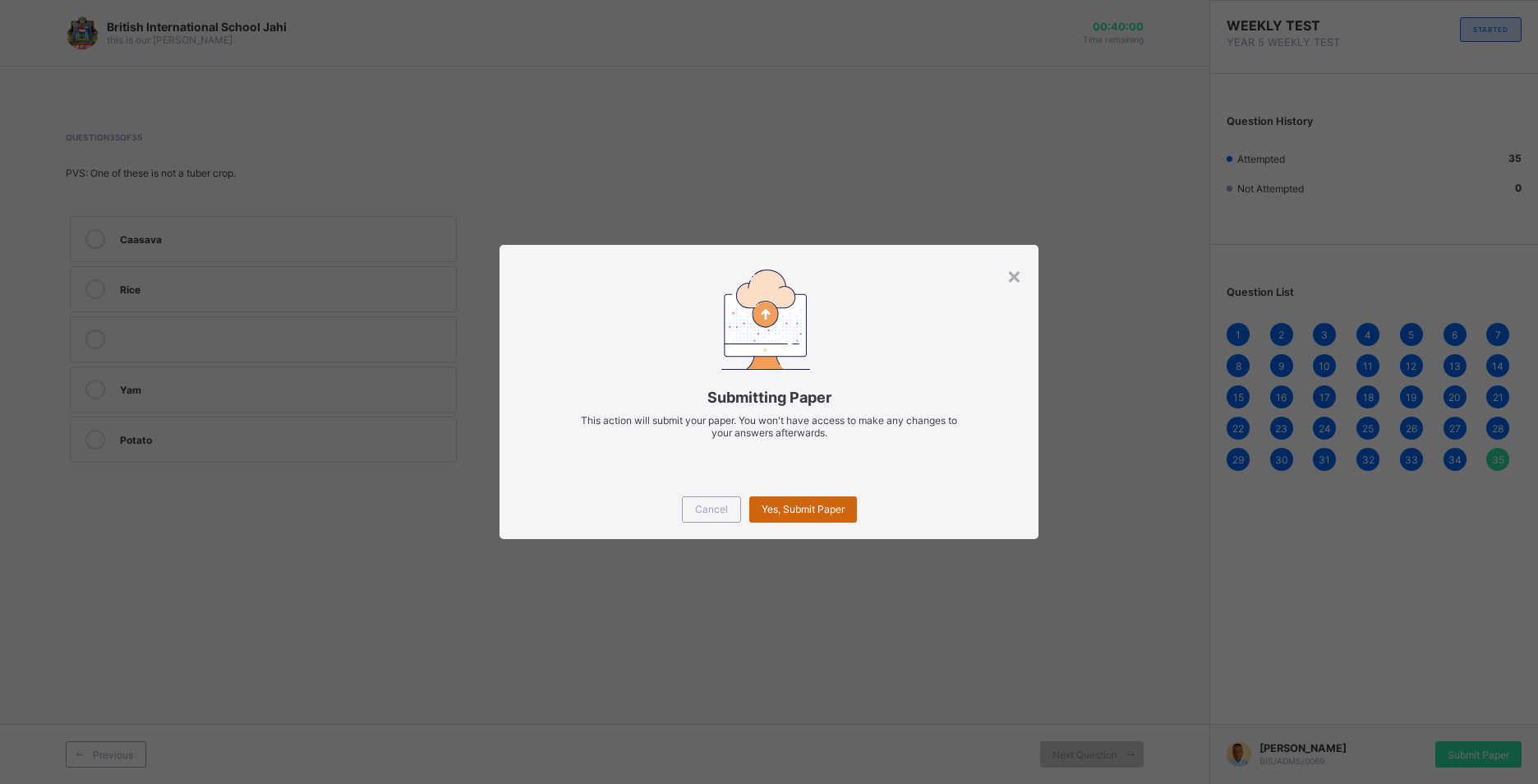
click at [833, 496] on div "Yes, Submit Paper" at bounding box center [803, 509] width 108 height 26
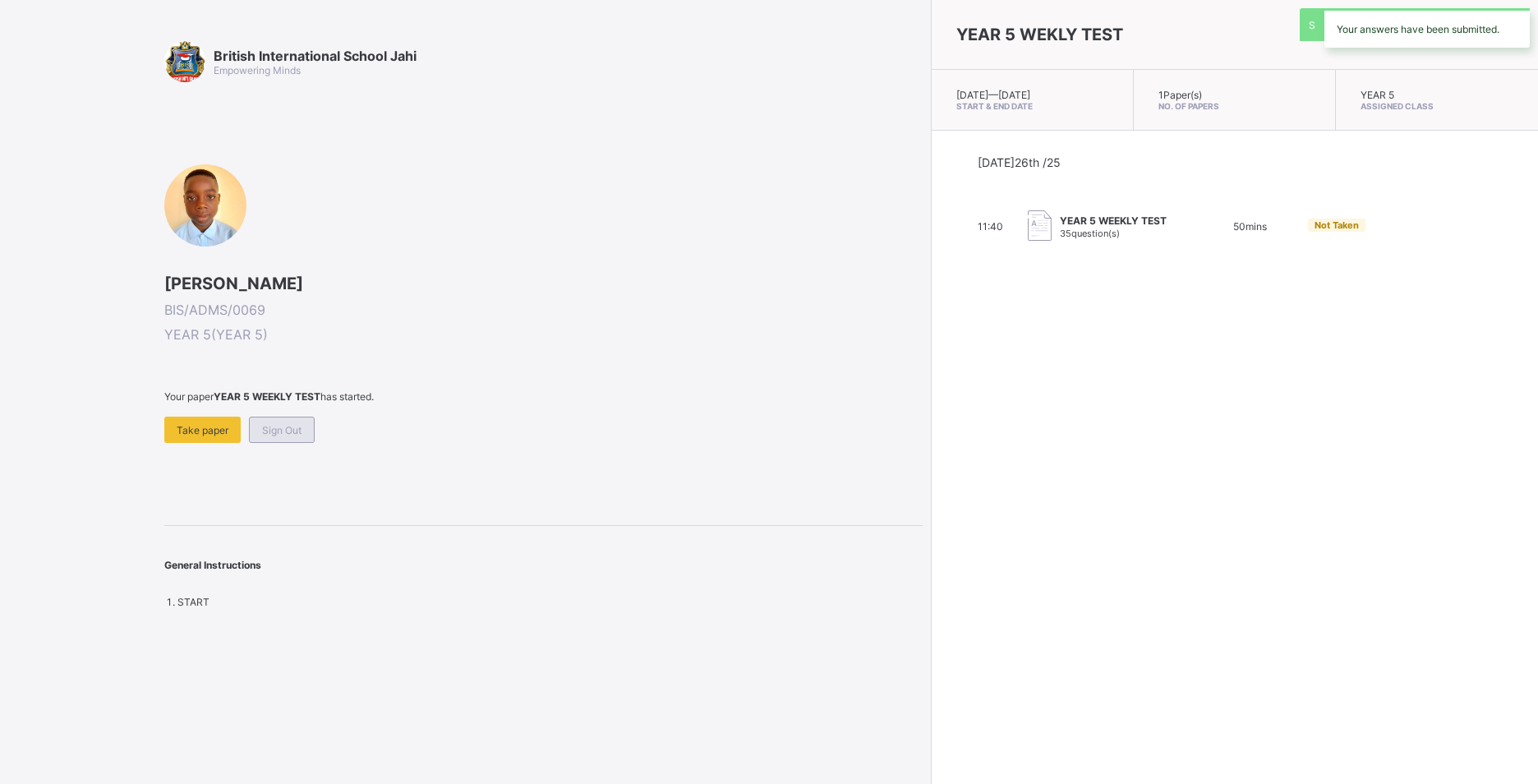
click at [283, 432] on span "Sign Out" at bounding box center [281, 430] width 39 height 12
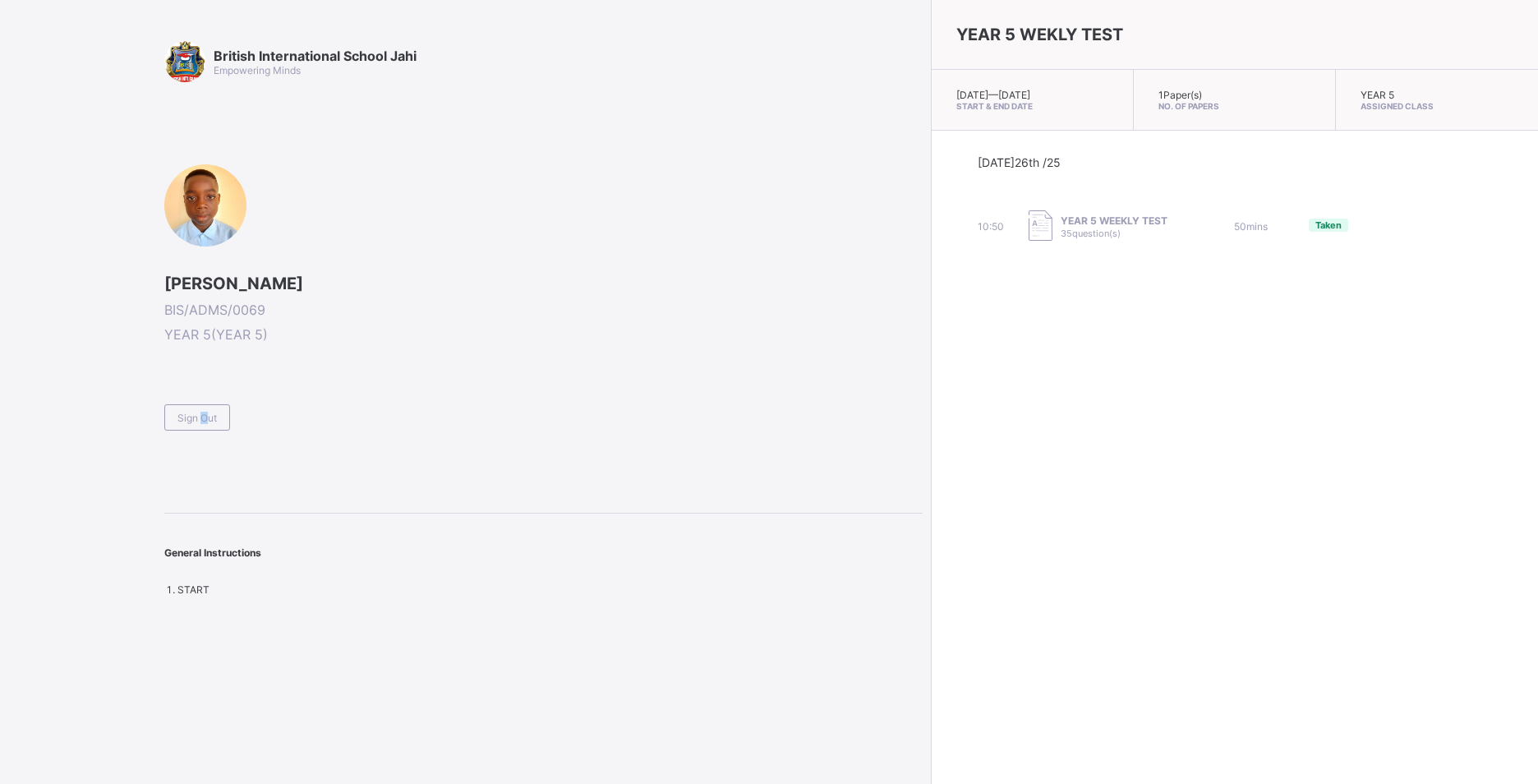
click at [200, 421] on span "Sign Out" at bounding box center [197, 418] width 39 height 12
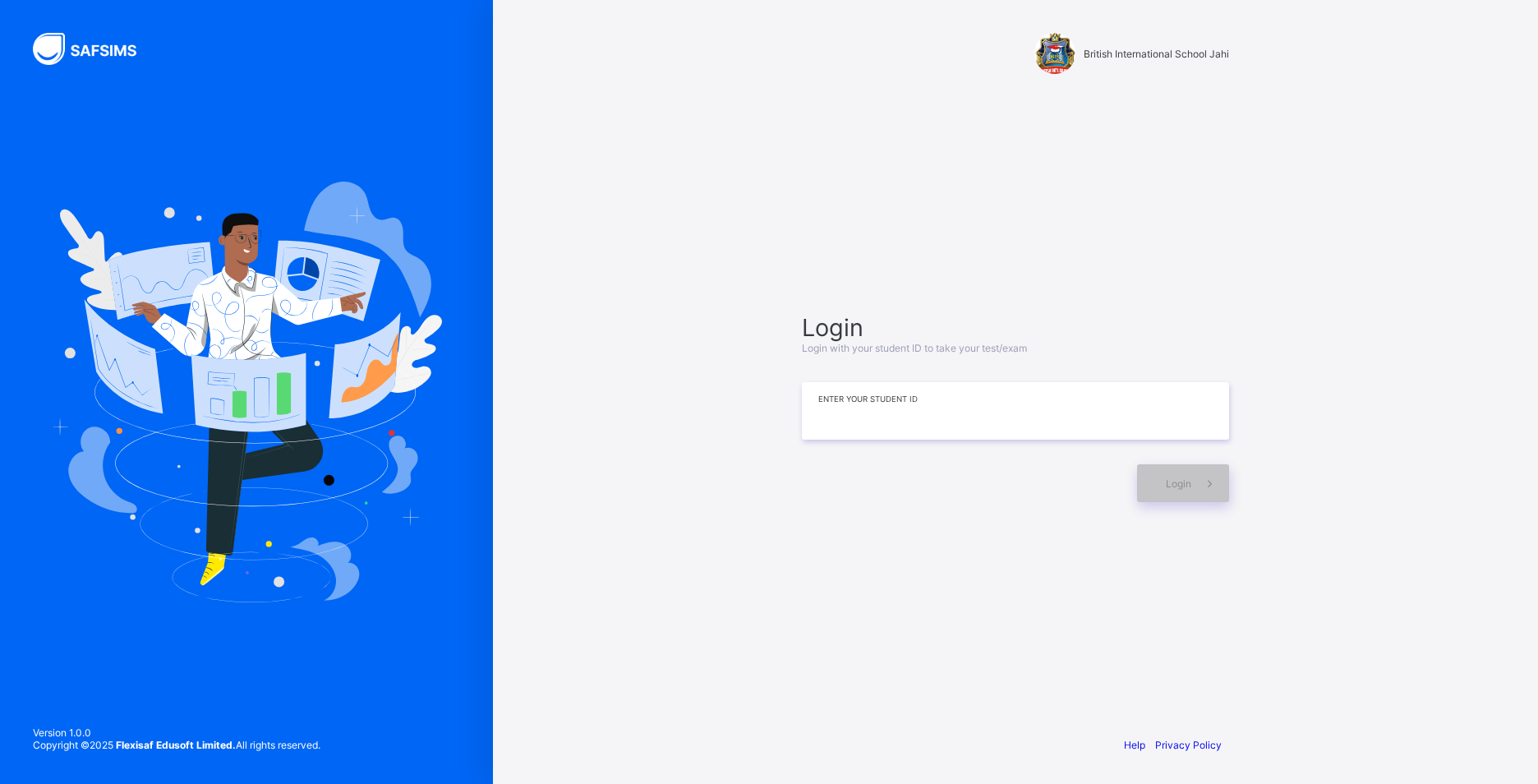
click at [821, 439] on input at bounding box center [1015, 411] width 427 height 58
type input "**********"
click at [1204, 488] on icon at bounding box center [1209, 483] width 18 height 16
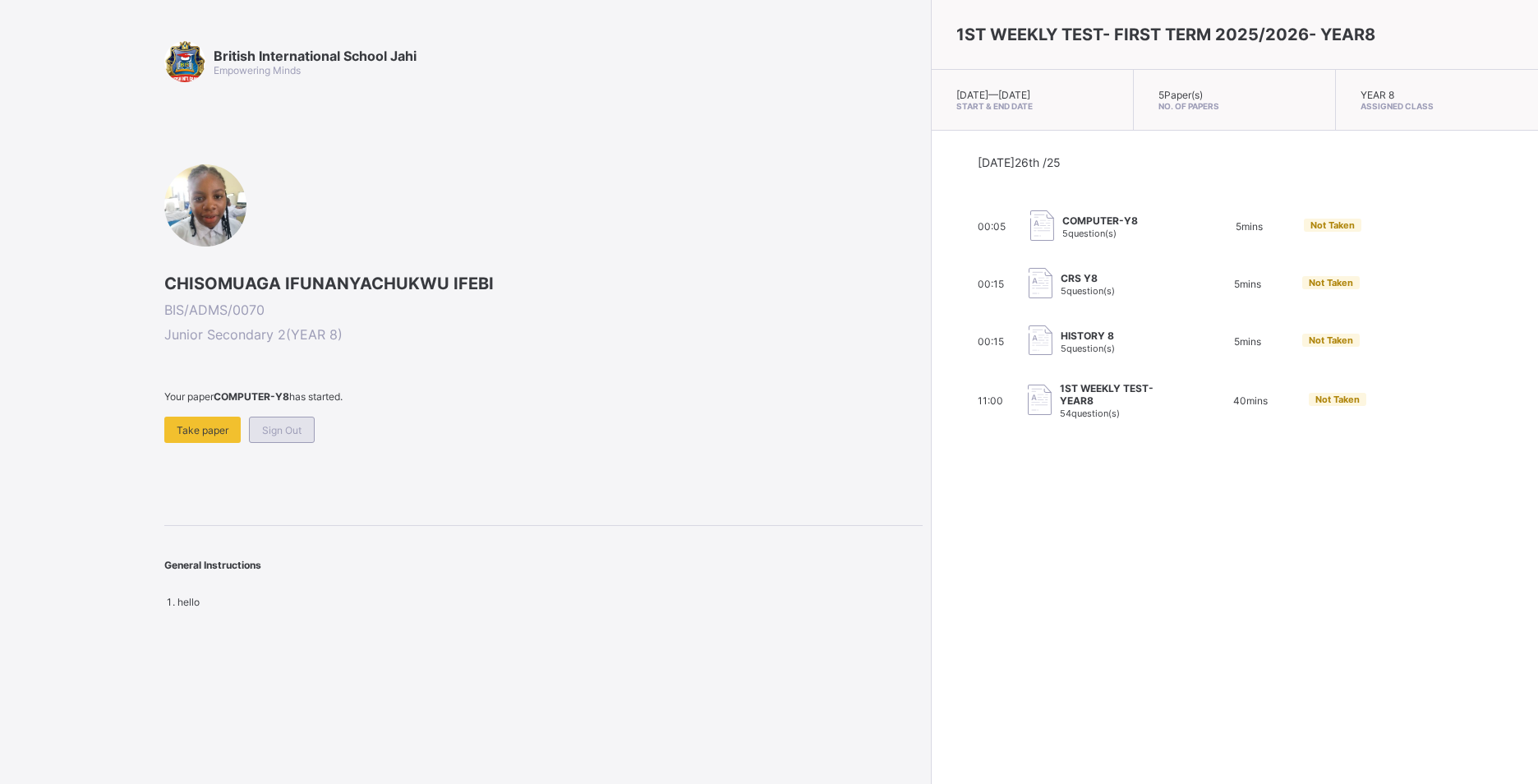
click at [269, 425] on span "Sign Out" at bounding box center [281, 430] width 39 height 12
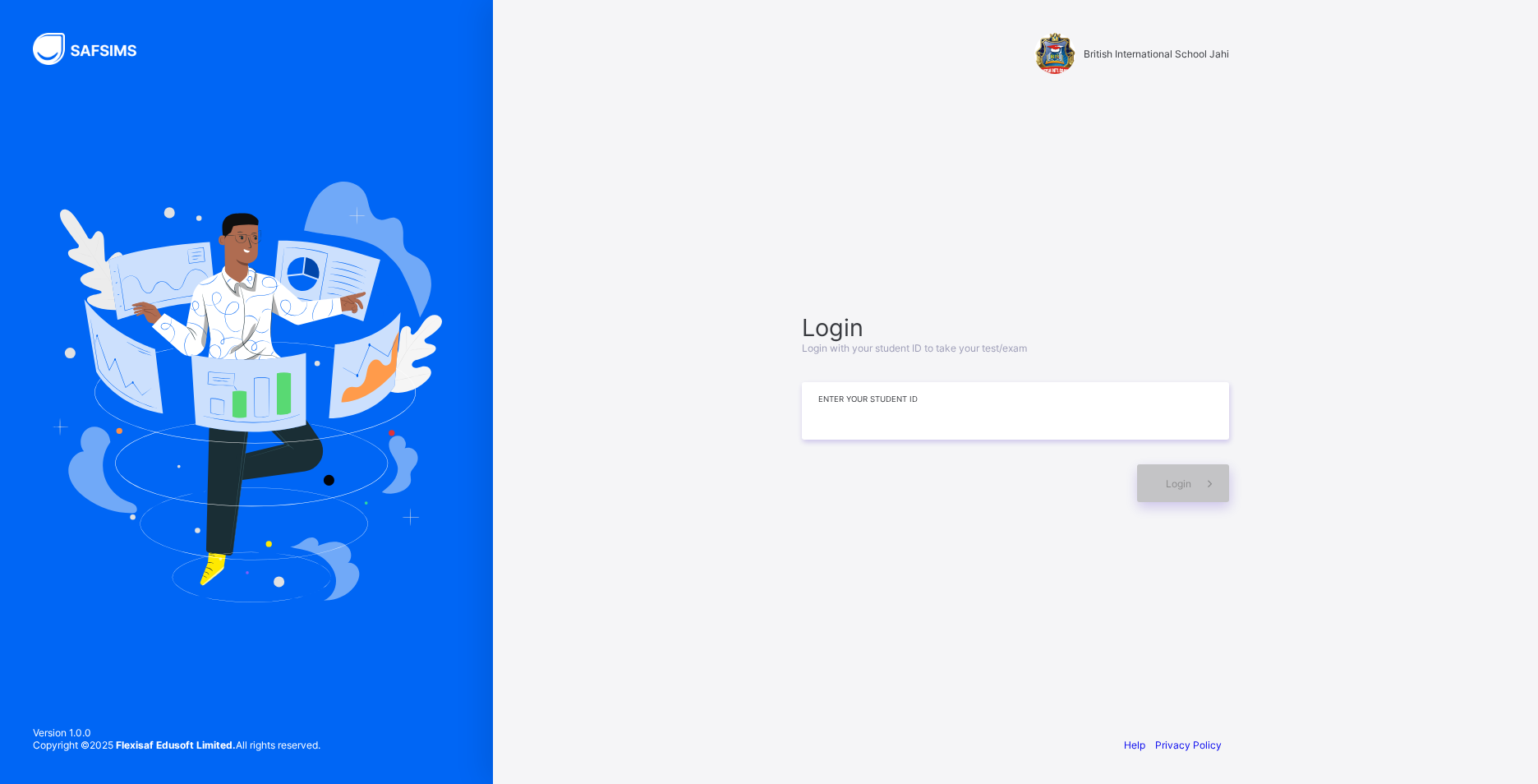
click at [1085, 434] on input at bounding box center [1015, 411] width 427 height 58
type input "**********"
click at [1168, 482] on span "Login" at bounding box center [1178, 482] width 25 height 12
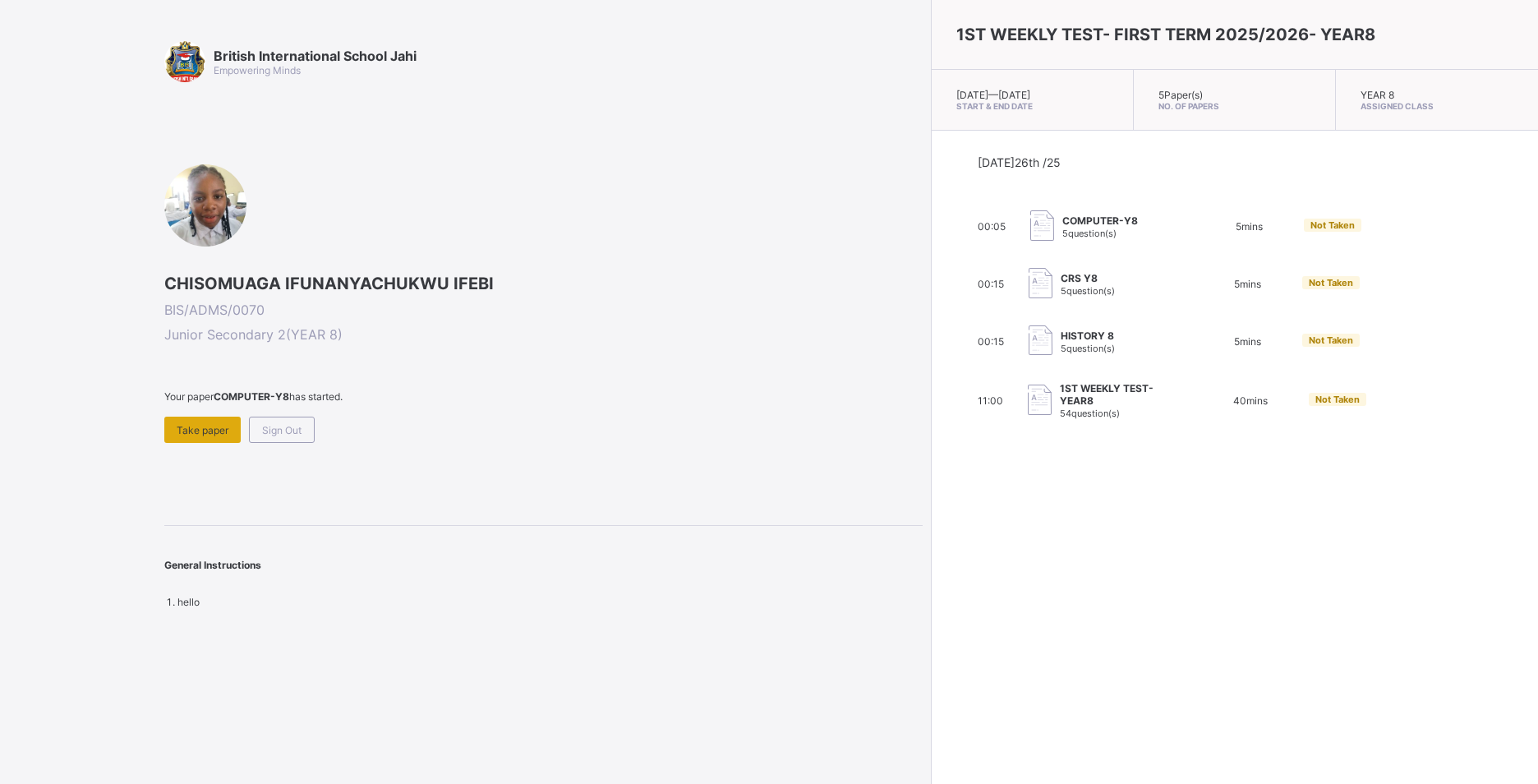
click at [182, 431] on span "Take paper" at bounding box center [202, 430] width 52 height 12
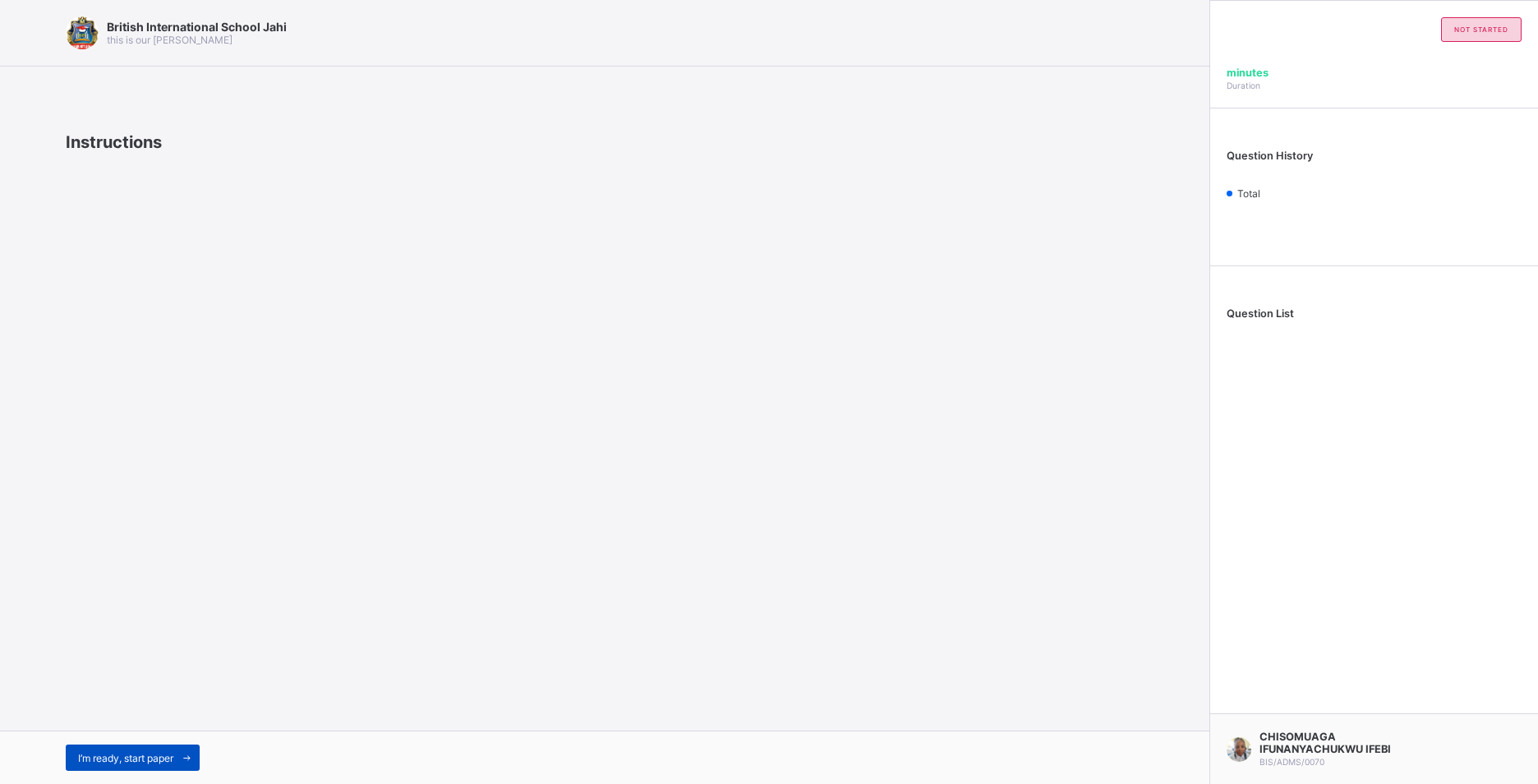
click at [188, 755] on icon at bounding box center [187, 758] width 12 height 11
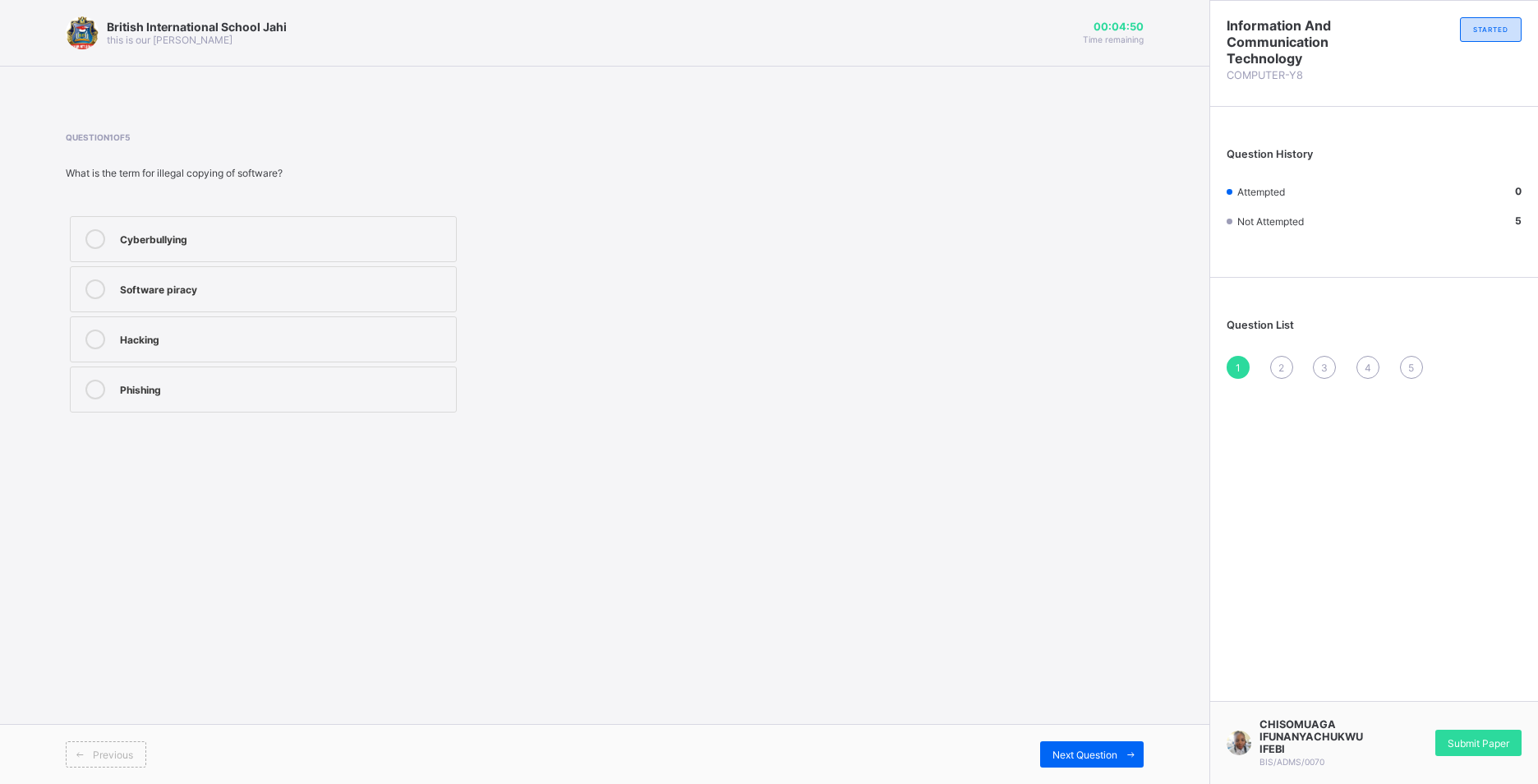
drag, startPoint x: 265, startPoint y: 345, endPoint x: 471, endPoint y: 297, distance: 211.5
click at [266, 343] on div "Hacking" at bounding box center [283, 338] width 328 height 17
click at [1280, 362] on span "2" at bounding box center [1281, 367] width 6 height 12
click at [397, 300] on label "Using a UPS to protect against power surges" at bounding box center [263, 289] width 387 height 46
click at [1325, 367] on span "3" at bounding box center [1324, 367] width 6 height 12
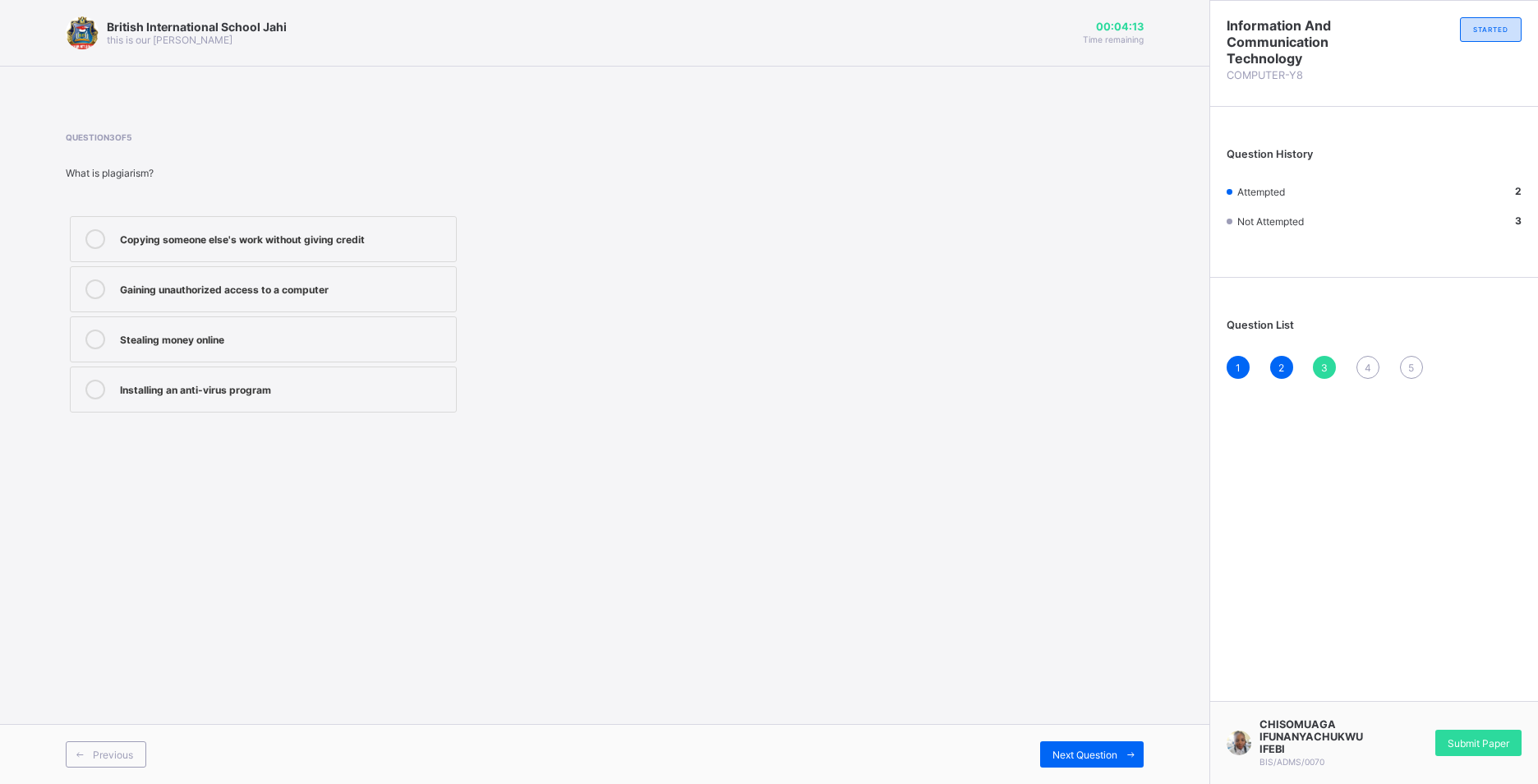
click at [293, 397] on div "Installing an anti-virus program" at bounding box center [283, 389] width 328 height 19
click at [1373, 353] on div "Question List 1 2 3 4 5" at bounding box center [1374, 341] width 328 height 109
click at [1365, 366] on span "4" at bounding box center [1367, 367] width 6 height 12
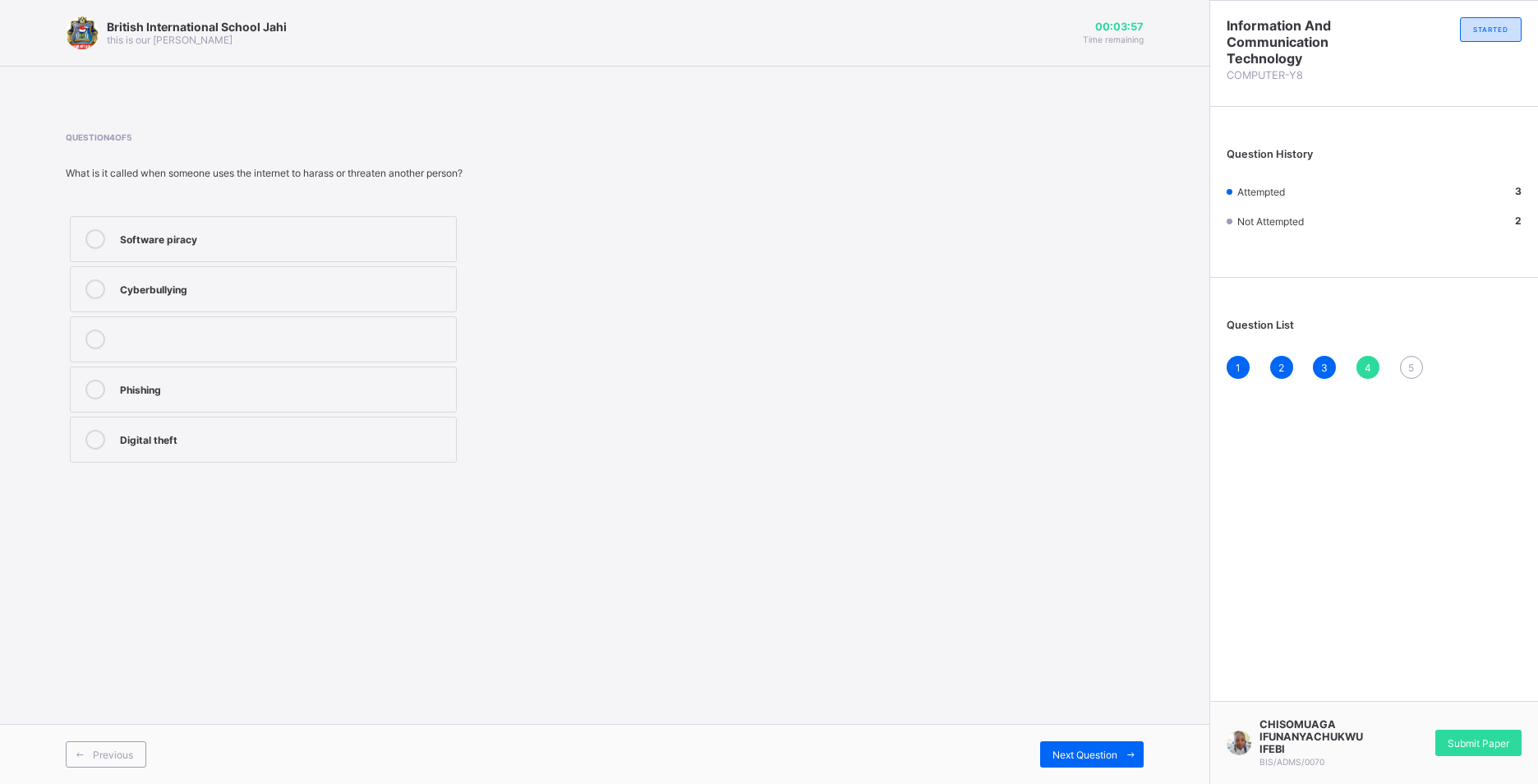
click at [304, 294] on div "Cyberbullying" at bounding box center [283, 288] width 328 height 17
click at [1364, 375] on div "4" at bounding box center [1368, 366] width 23 height 23
drag, startPoint x: 1364, startPoint y: 375, endPoint x: 1414, endPoint y: 367, distance: 50.6
click at [1414, 367] on span "5" at bounding box center [1411, 367] width 6 height 12
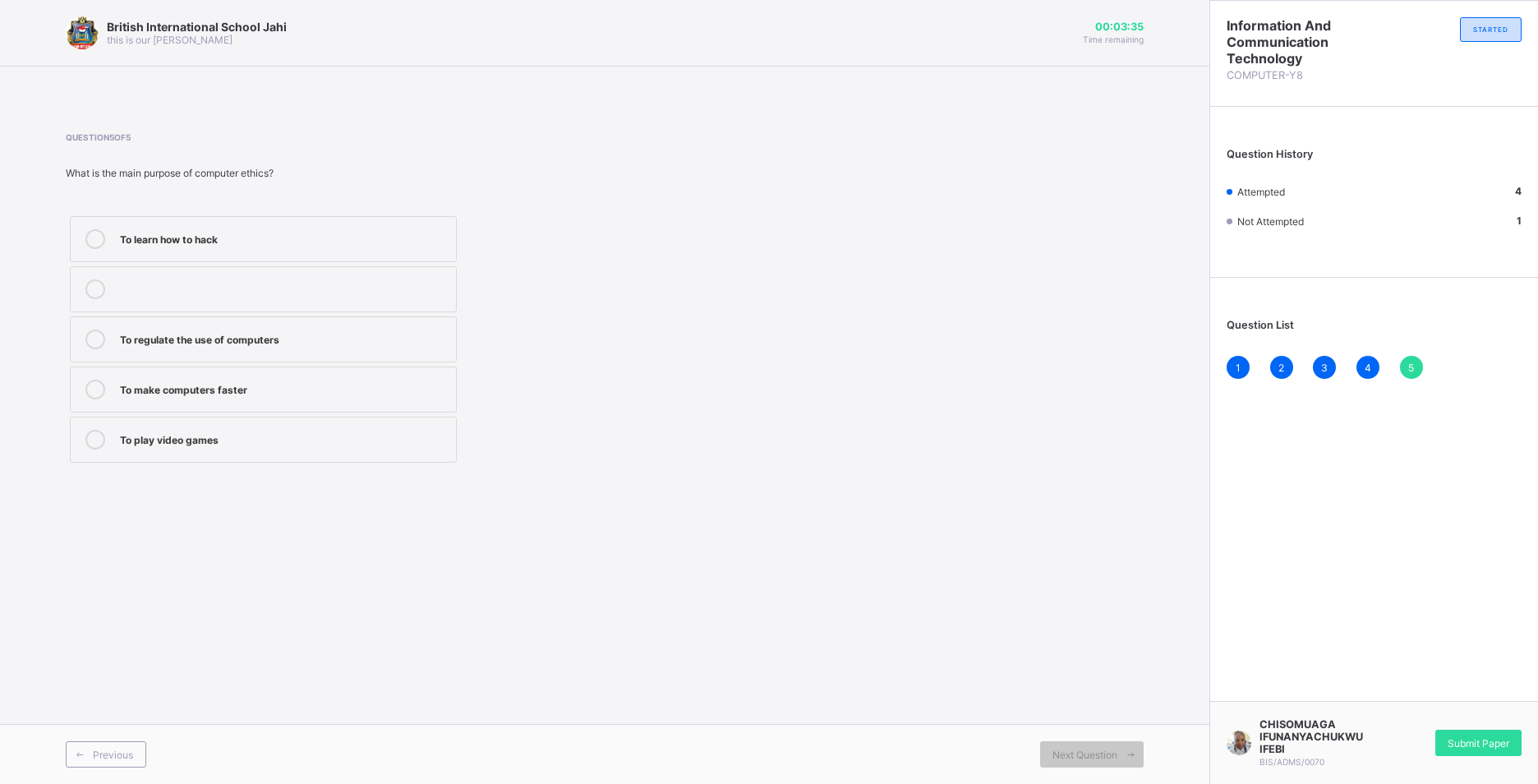
drag, startPoint x: 318, startPoint y: 335, endPoint x: 370, endPoint y: 352, distance: 54.7
click at [325, 336] on div "To regulate the use of computers" at bounding box center [283, 338] width 328 height 17
click at [1493, 743] on span "Submit Paper" at bounding box center [1479, 742] width 61 height 12
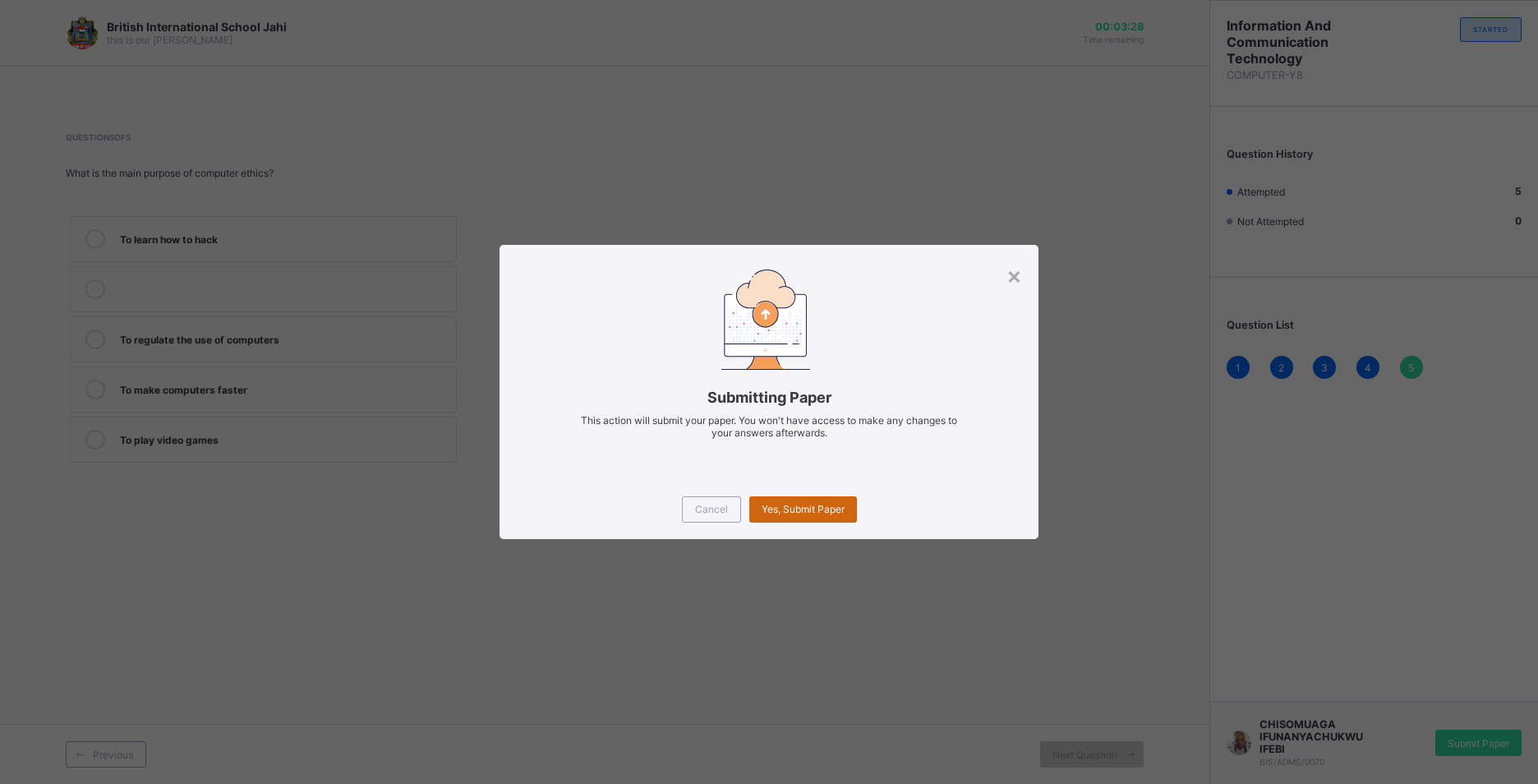
click at [799, 512] on span "Yes, Submit Paper" at bounding box center [803, 508] width 83 height 12
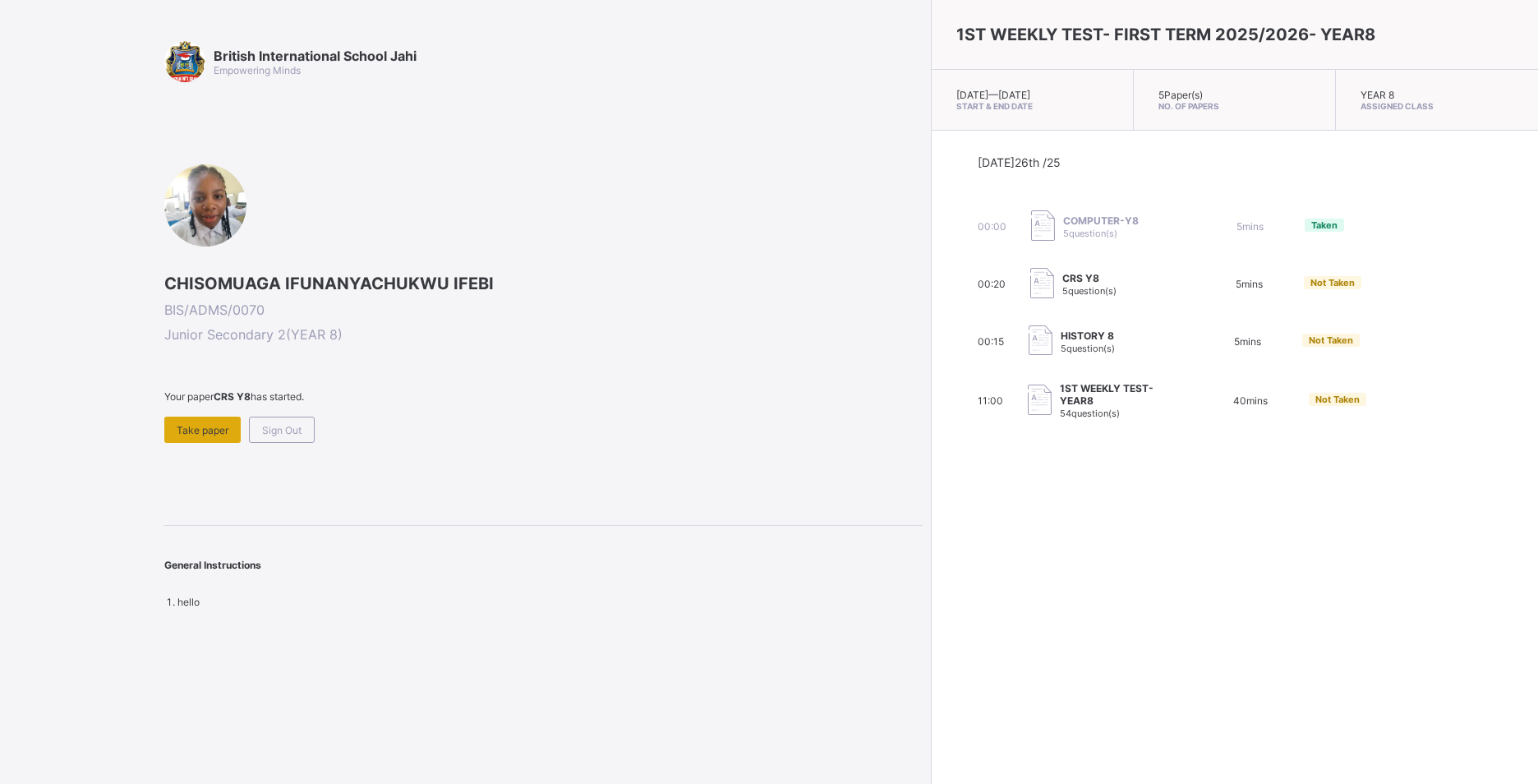
click at [220, 429] on span "Take paper" at bounding box center [202, 430] width 52 height 12
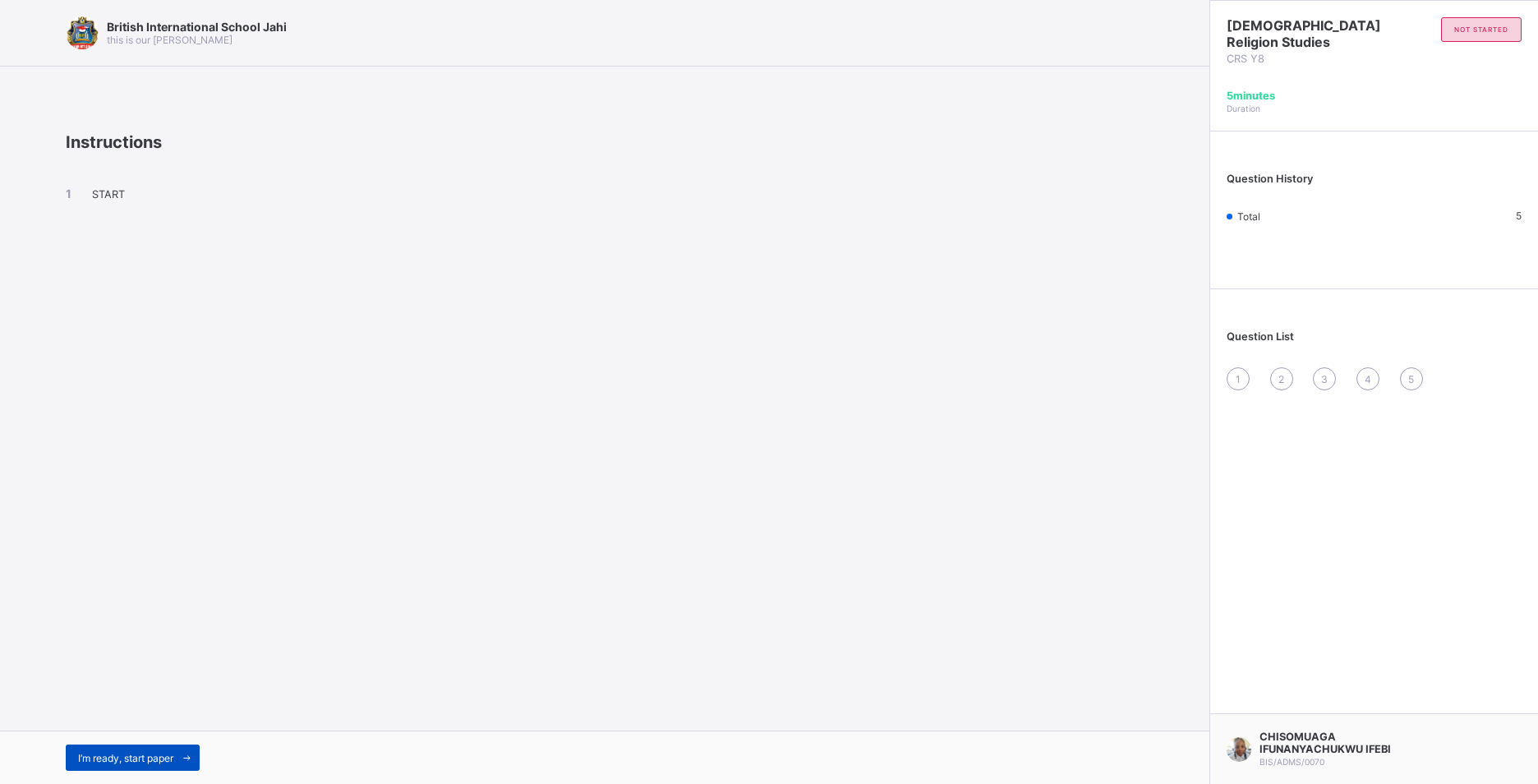
click at [137, 753] on span "I’m ready, start paper" at bounding box center [125, 757] width 96 height 12
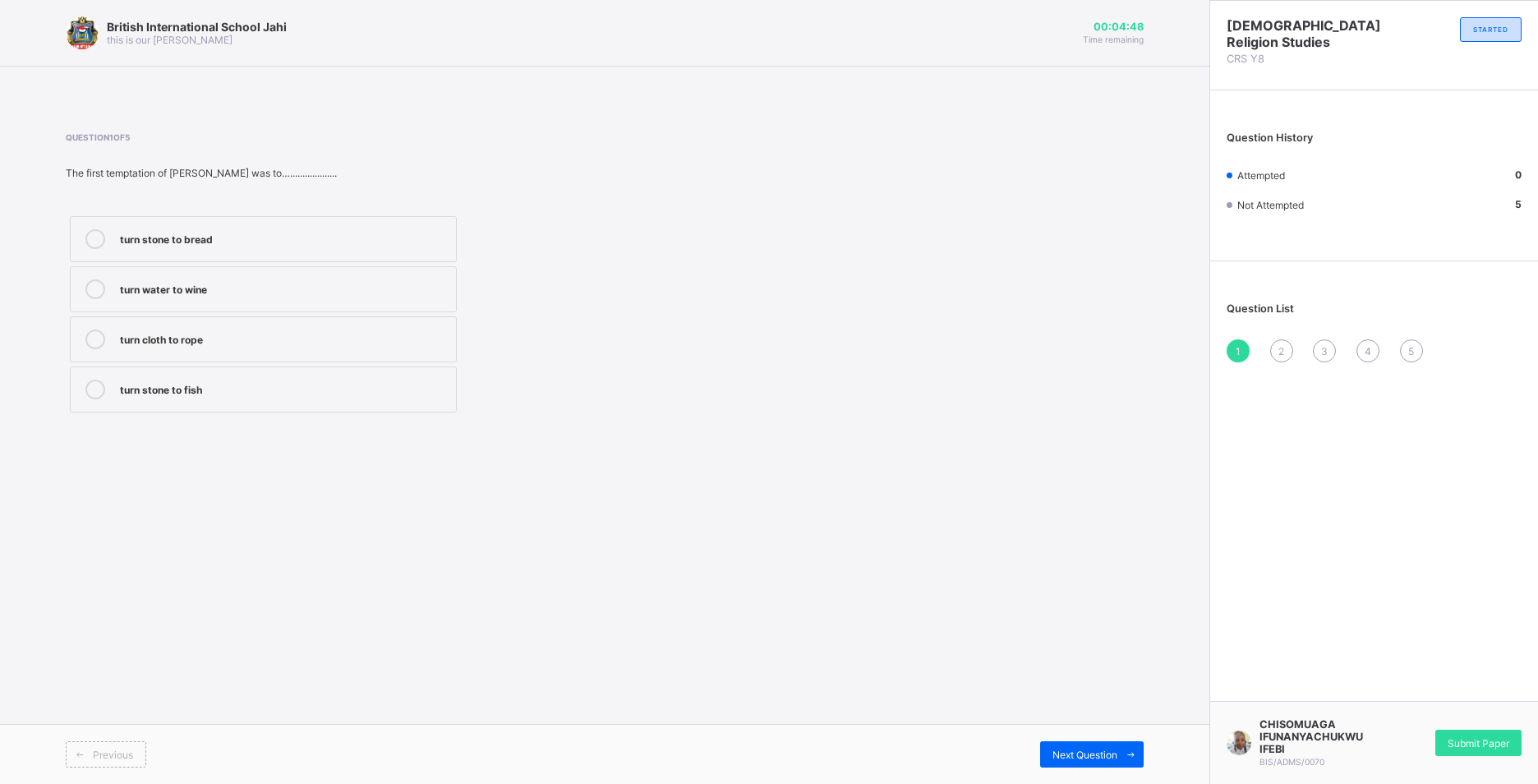
drag, startPoint x: 306, startPoint y: 228, endPoint x: 307, endPoint y: 220, distance: 8.1
click at [306, 221] on label "turn stone to bread" at bounding box center [263, 239] width 387 height 46
click at [1277, 348] on div "2" at bounding box center [1282, 351] width 23 height 23
click at [223, 405] on label "40" at bounding box center [263, 390] width 387 height 46
click at [1324, 348] on span "3" at bounding box center [1324, 351] width 6 height 12
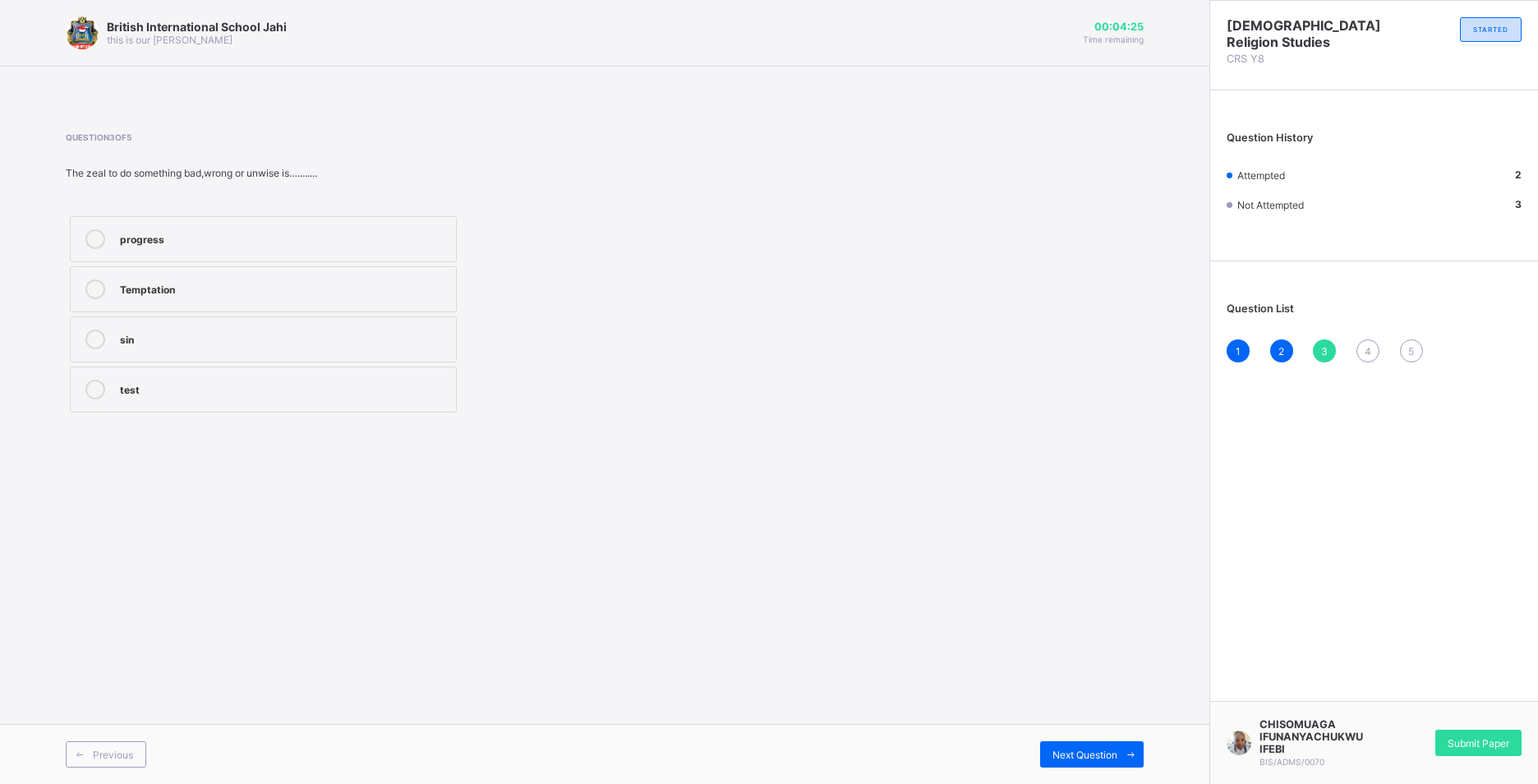
click at [267, 337] on div "sin" at bounding box center [283, 338] width 328 height 17
drag, startPoint x: 1373, startPoint y: 346, endPoint x: 1371, endPoint y: 329, distance: 17.1
click at [1371, 330] on div "Question List 1 2 3 4 5" at bounding box center [1374, 324] width 328 height 109
click at [1367, 346] on span "4" at bounding box center [1367, 351] width 6 height 12
click at [271, 386] on div "this is my beloved son" at bounding box center [283, 388] width 328 height 17
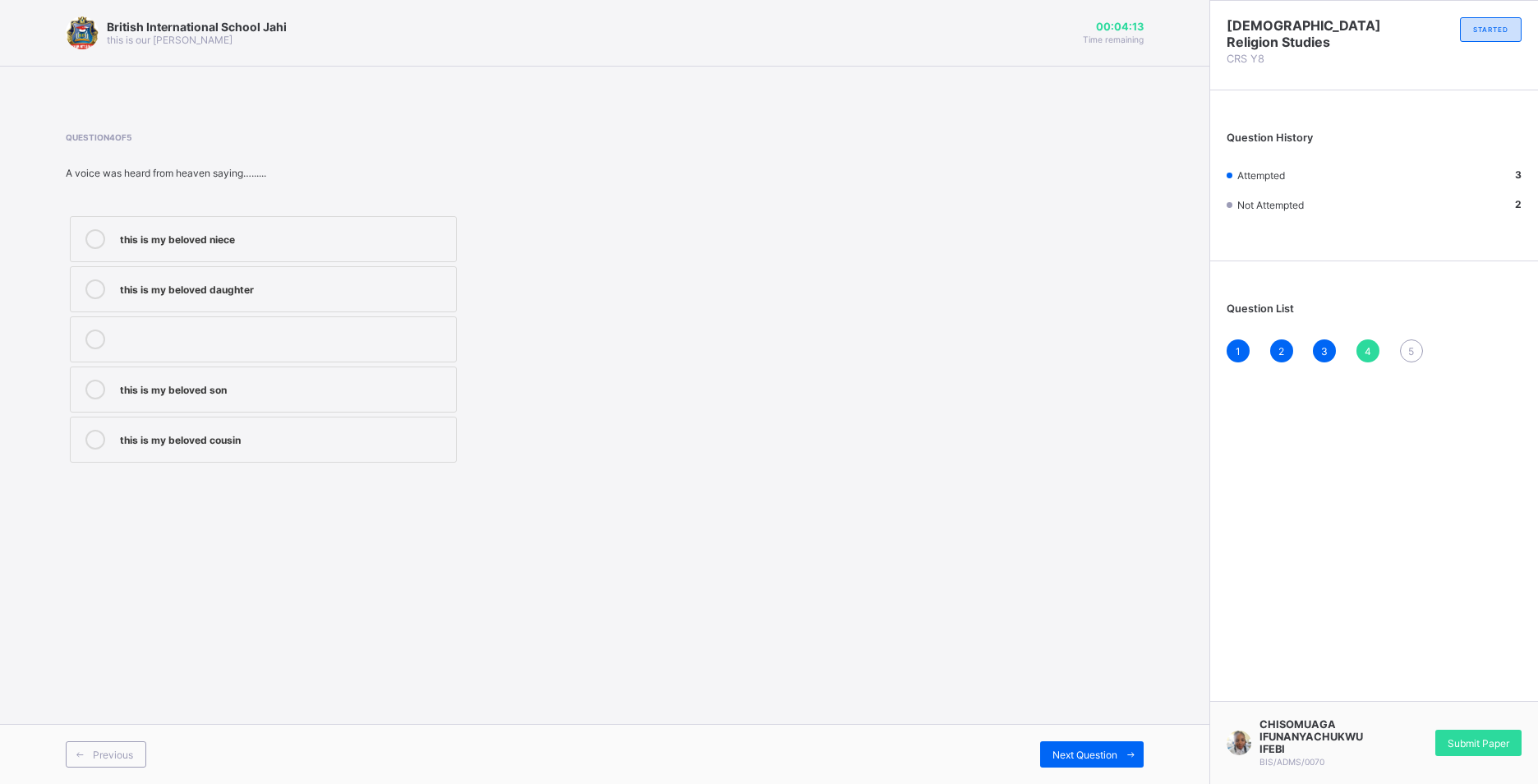
click at [1412, 347] on span "5" at bounding box center [1411, 351] width 6 height 12
click at [205, 449] on label "jordan" at bounding box center [263, 440] width 387 height 46
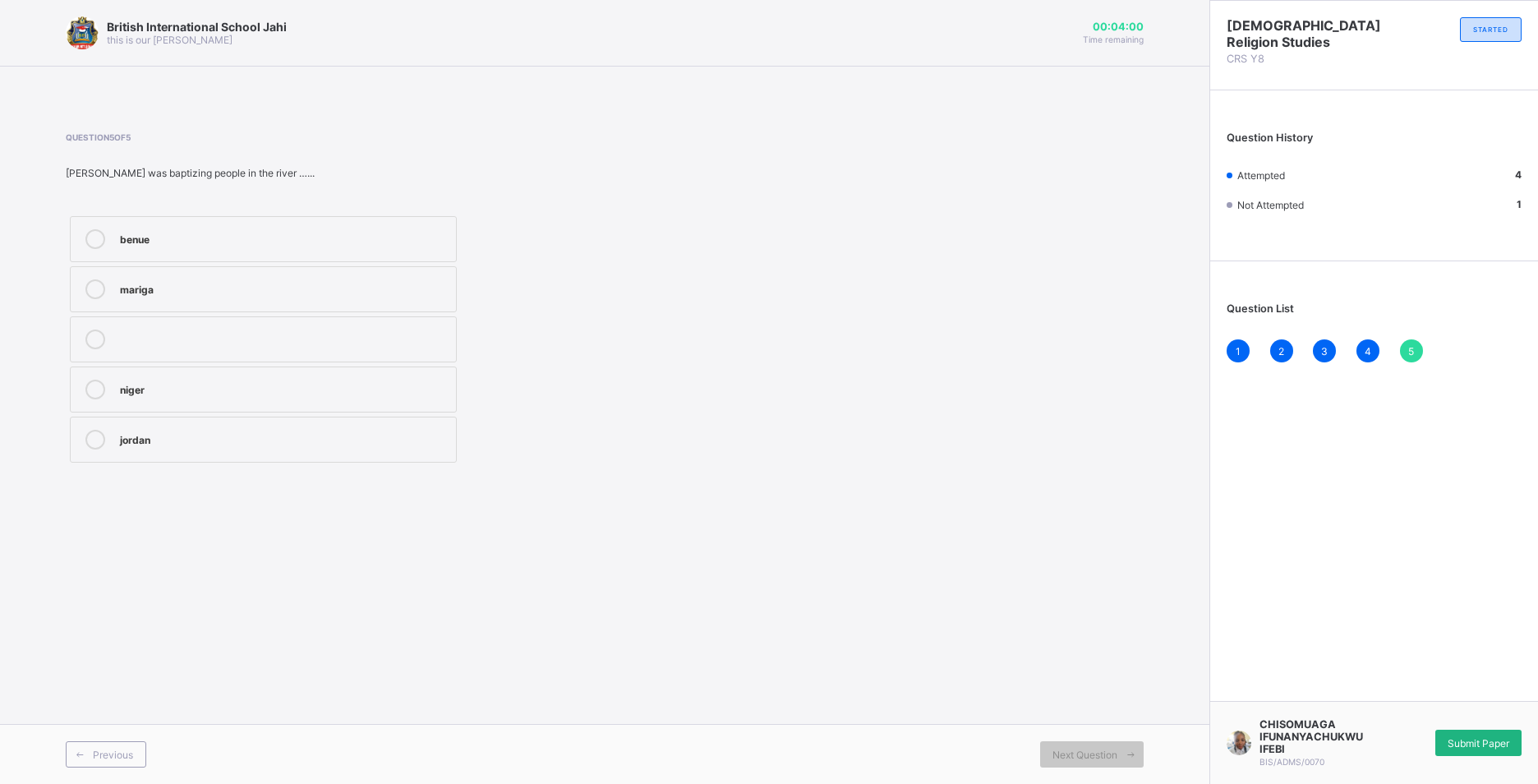
click at [1478, 741] on span "Submit Paper" at bounding box center [1479, 742] width 61 height 12
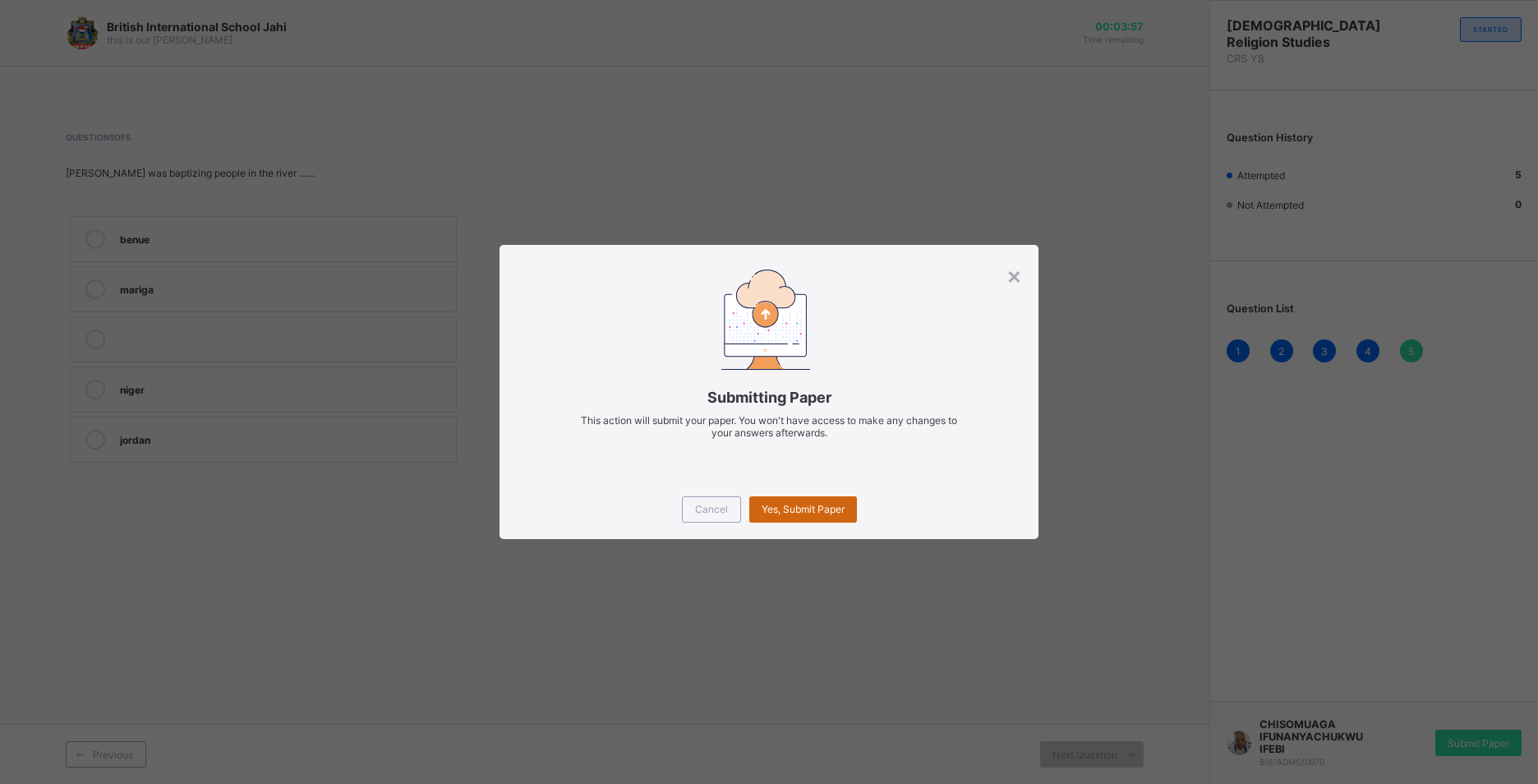
click at [791, 506] on span "Yes, Submit Paper" at bounding box center [803, 508] width 83 height 12
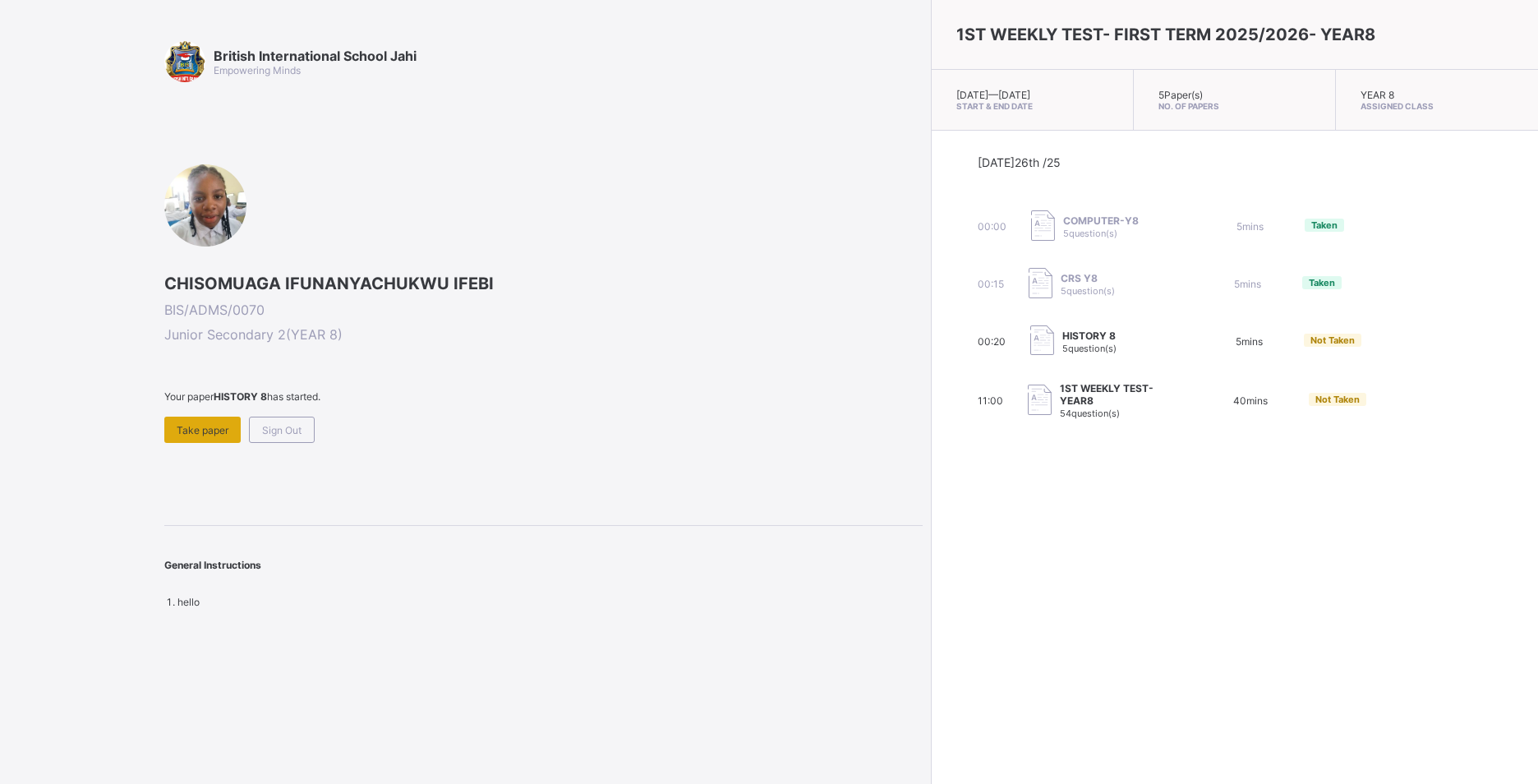
click at [217, 425] on span "Take paper" at bounding box center [202, 430] width 52 height 12
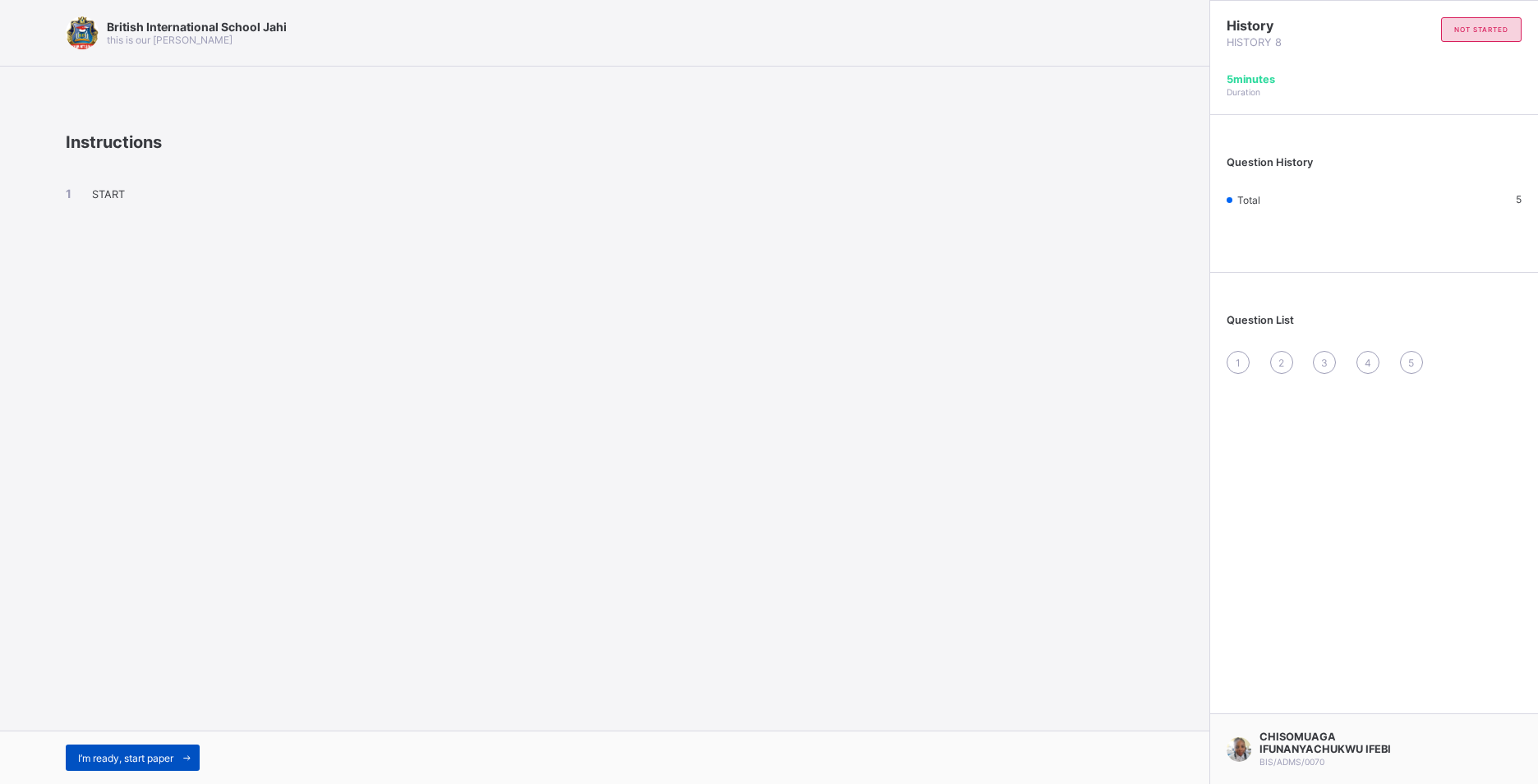
click at [186, 755] on icon at bounding box center [187, 758] width 12 height 11
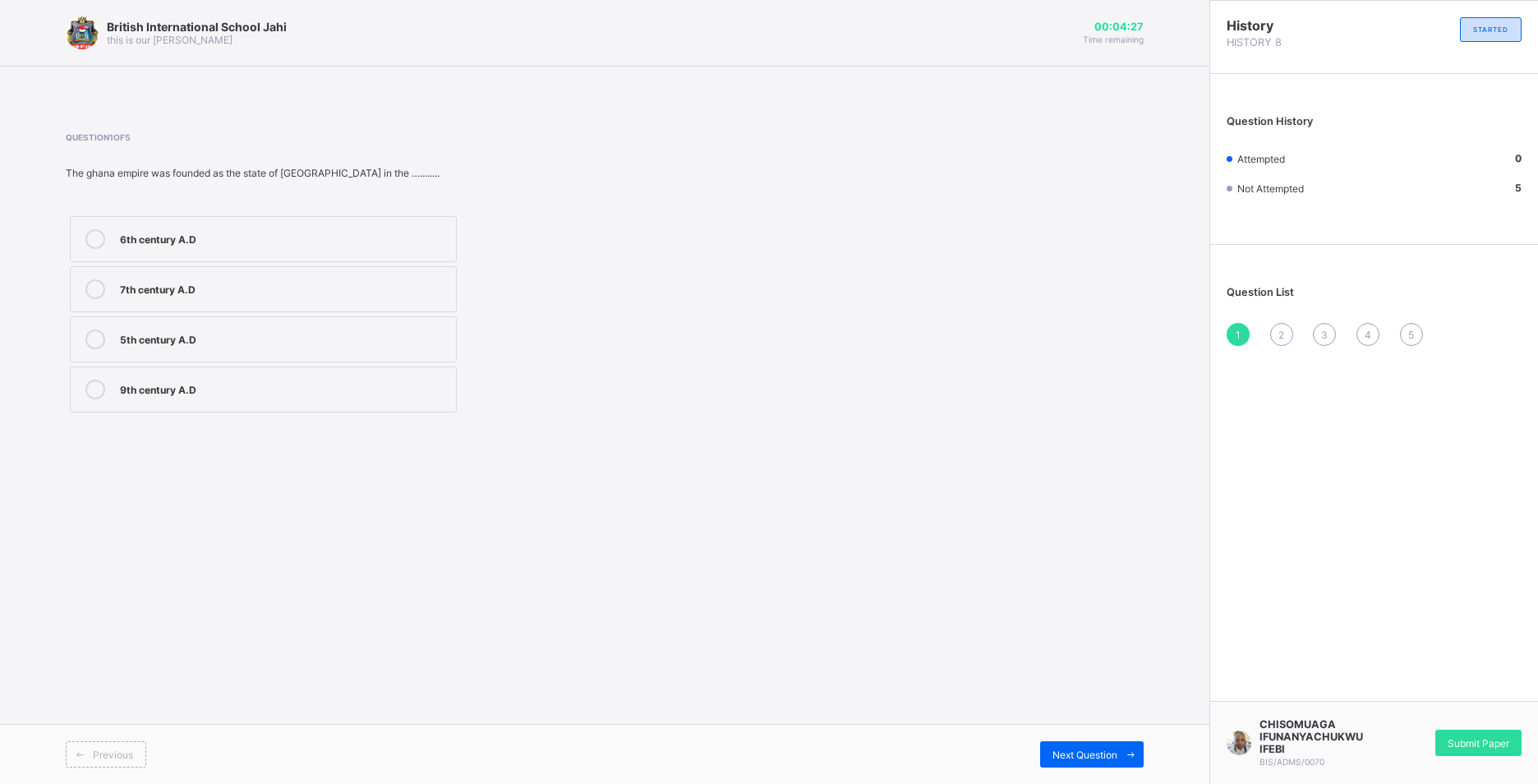
drag, startPoint x: 424, startPoint y: 402, endPoint x: 447, endPoint y: 349, distance: 57.8
click at [427, 401] on label "9th century A.D" at bounding box center [263, 390] width 387 height 46
drag, startPoint x: 289, startPoint y: 314, endPoint x: 282, endPoint y: 306, distance: 10.6
click at [282, 309] on label "7th century A.D" at bounding box center [263, 289] width 387 height 46
click at [1279, 330] on span "2" at bounding box center [1281, 334] width 6 height 12
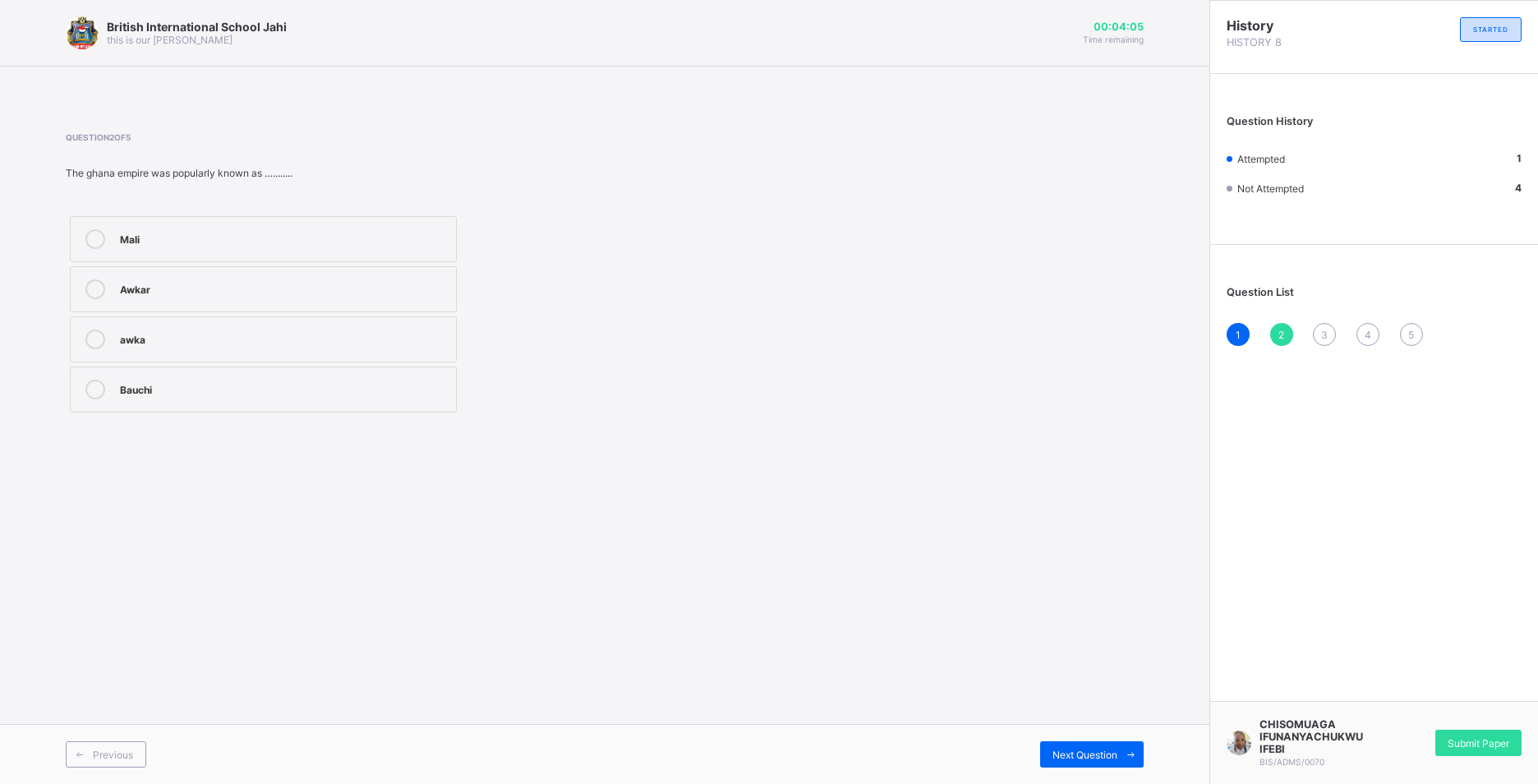
drag, startPoint x: 199, startPoint y: 296, endPoint x: 492, endPoint y: 268, distance: 294.3
click at [202, 296] on div "Awkar" at bounding box center [283, 289] width 328 height 19
click at [1325, 331] on span "3" at bounding box center [1324, 334] width 6 height 12
click at [213, 291] on div "700&1240 C.E" at bounding box center [283, 288] width 328 height 17
click at [1371, 327] on div "4" at bounding box center [1368, 334] width 23 height 23
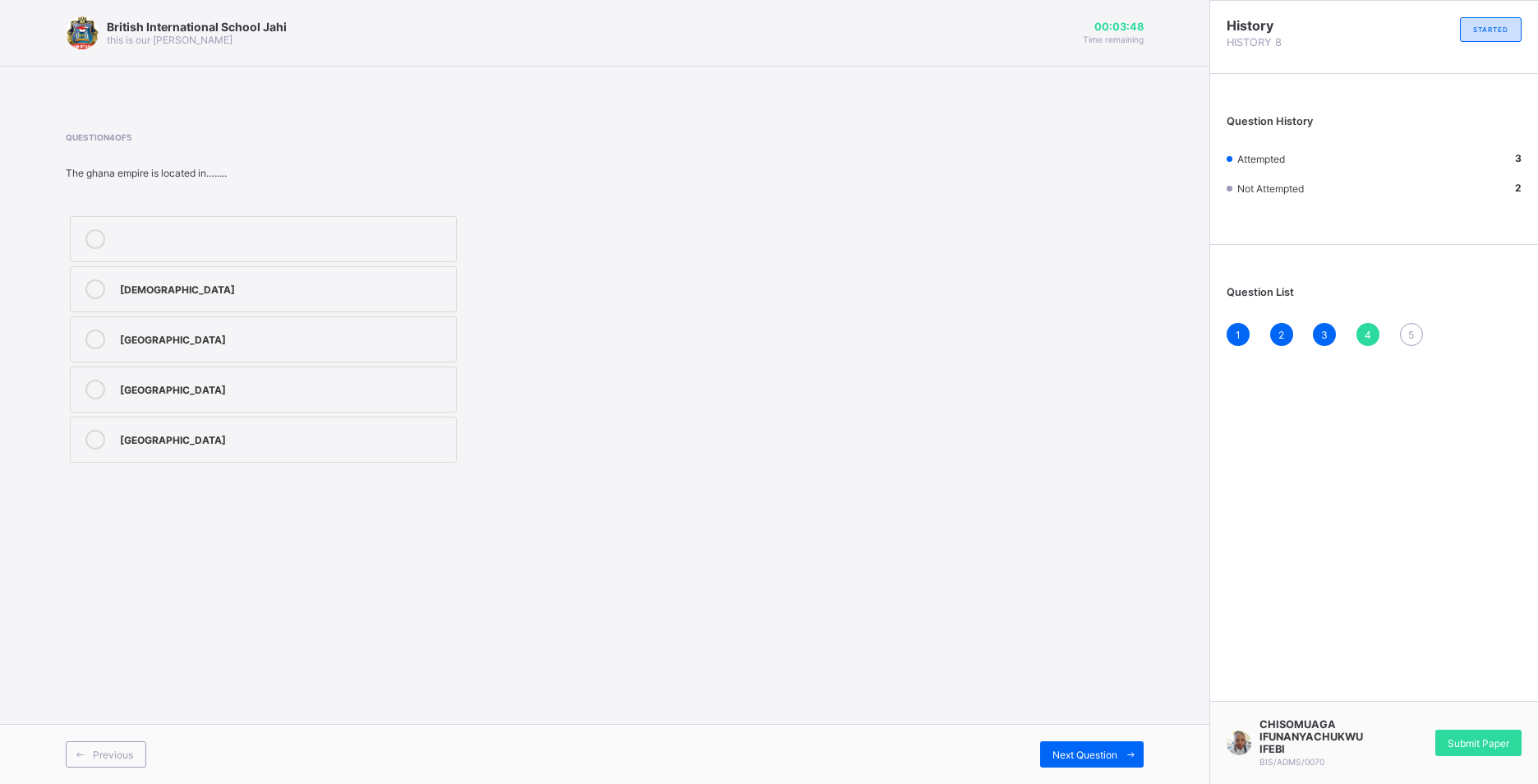
click at [200, 445] on div "west Africa" at bounding box center [283, 438] width 328 height 17
click at [1410, 338] on span "5" at bounding box center [1411, 334] width 6 height 12
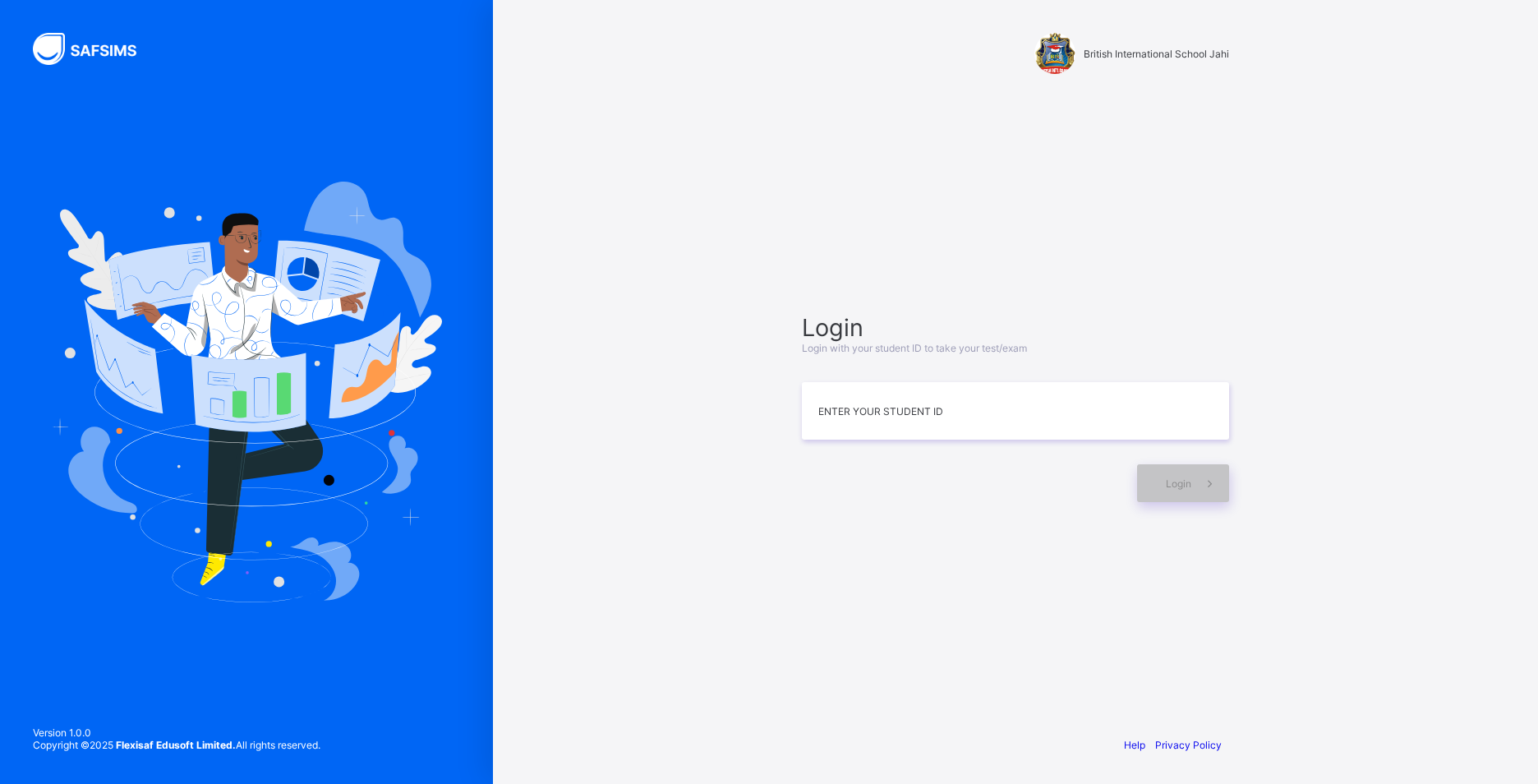
click at [828, 420] on input at bounding box center [1015, 411] width 427 height 58
type input "*"
type input "**********"
drag, startPoint x: 1191, startPoint y: 473, endPoint x: 1203, endPoint y: 472, distance: 12.0
click at [1192, 473] on div "Login" at bounding box center [1183, 482] width 92 height 38
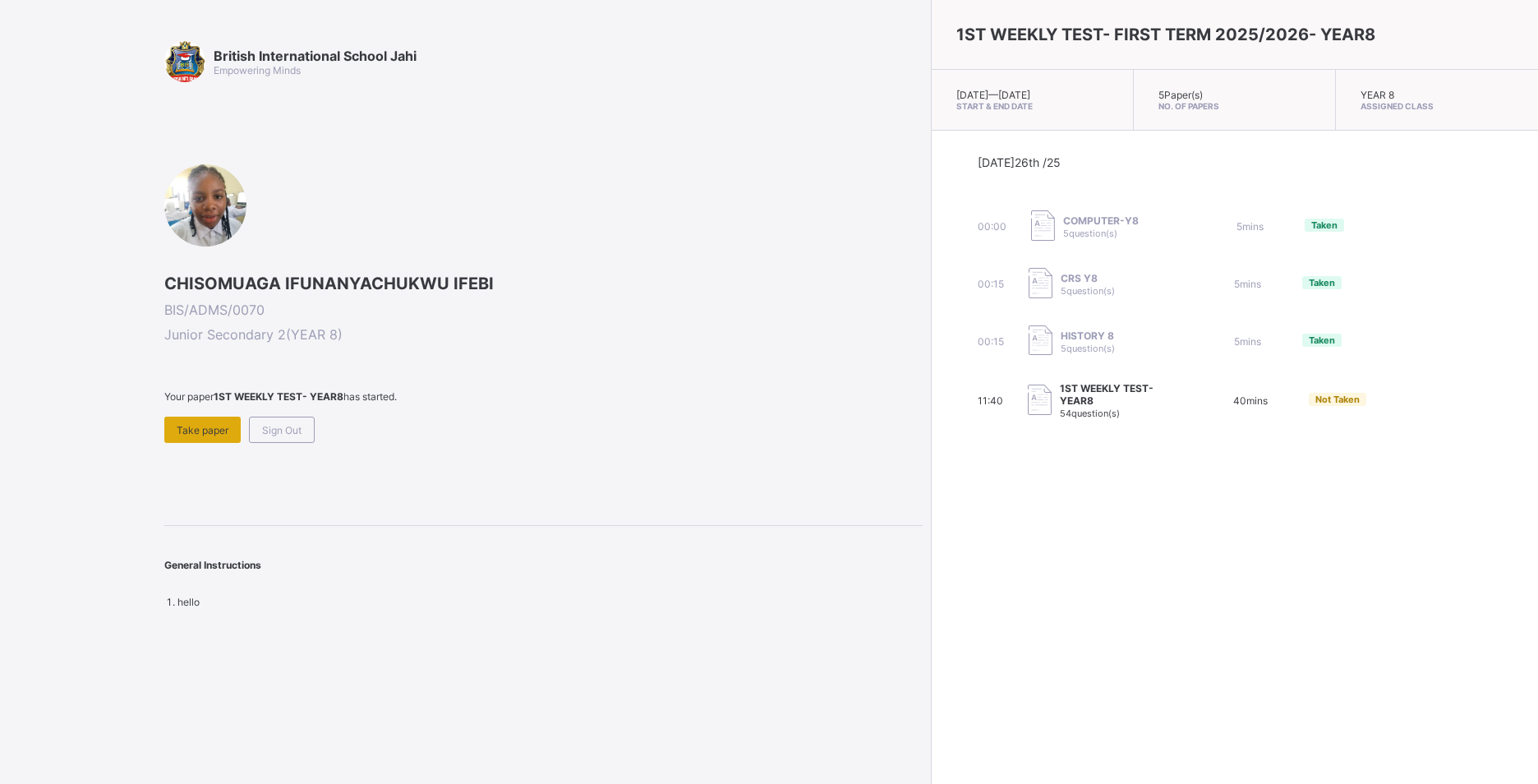
click at [197, 429] on span "Take paper" at bounding box center [202, 430] width 52 height 12
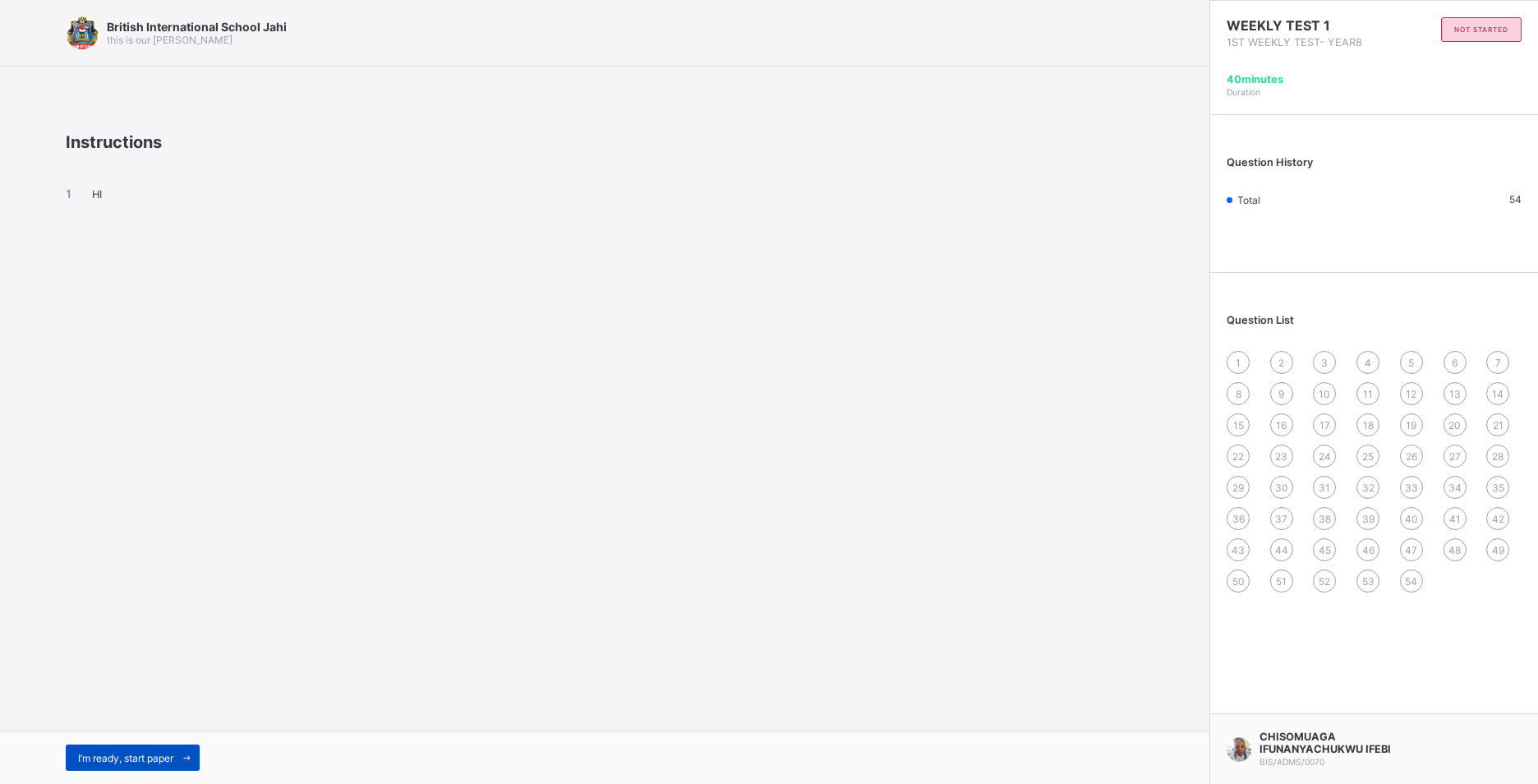
click at [162, 753] on span "I’m ready, start paper" at bounding box center [125, 757] width 96 height 12
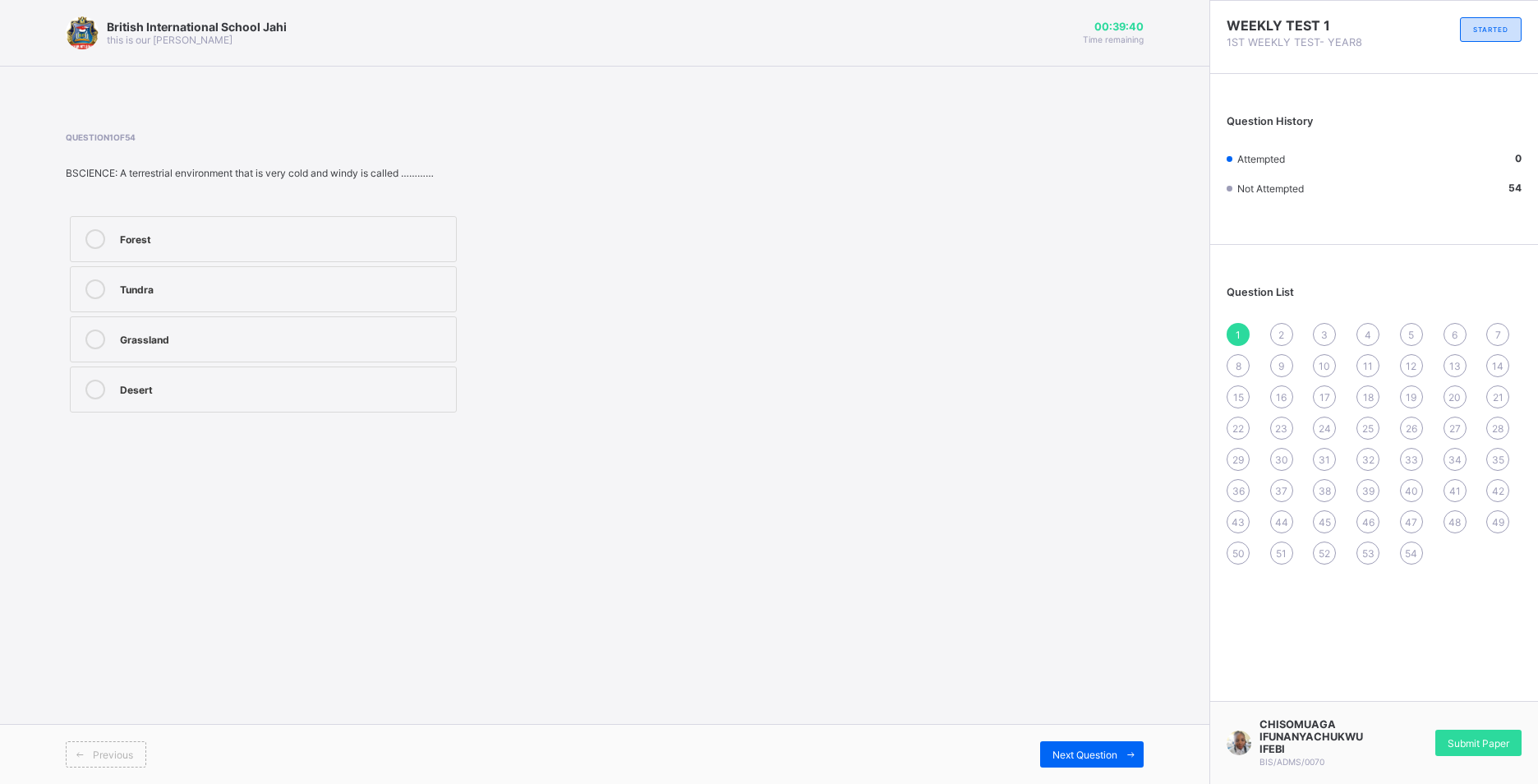
click at [1459, 338] on div "6" at bounding box center [1454, 334] width 23 height 23
click at [1362, 366] on div "11" at bounding box center [1368, 366] width 23 height 23
click at [1233, 328] on div "1" at bounding box center [1238, 334] width 23 height 23
click at [199, 296] on div "Tundra" at bounding box center [283, 289] width 328 height 19
click at [1281, 336] on span "2" at bounding box center [1281, 334] width 6 height 12
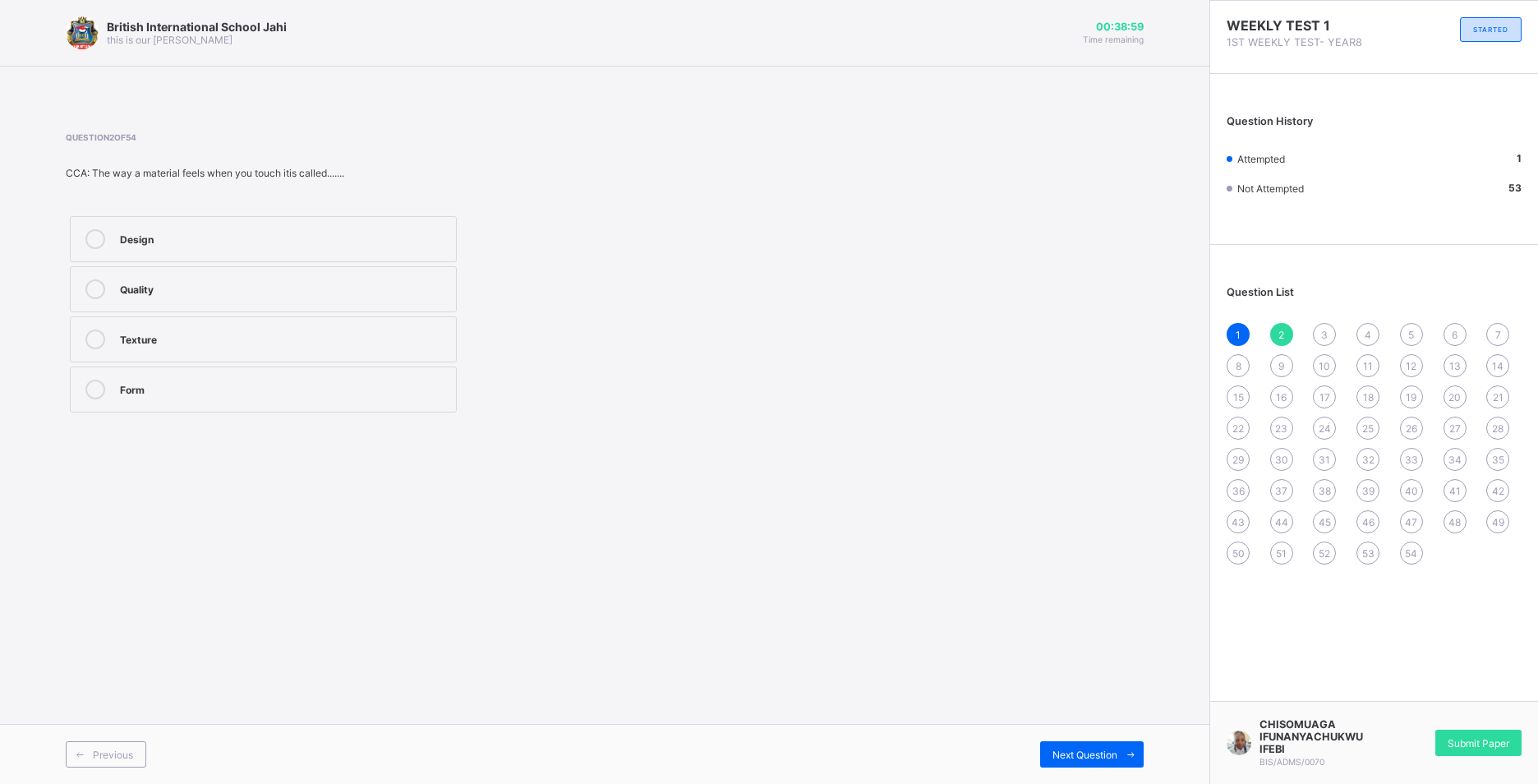
click at [226, 345] on div "Texture" at bounding box center [283, 338] width 328 height 17
click at [226, 231] on div "Design" at bounding box center [283, 238] width 328 height 17
click at [1334, 328] on div "3" at bounding box center [1325, 334] width 23 height 23
drag, startPoint x: 176, startPoint y: 345, endPoint x: 213, endPoint y: 326, distance: 41.6
click at [181, 338] on div "Colour" at bounding box center [283, 338] width 328 height 17
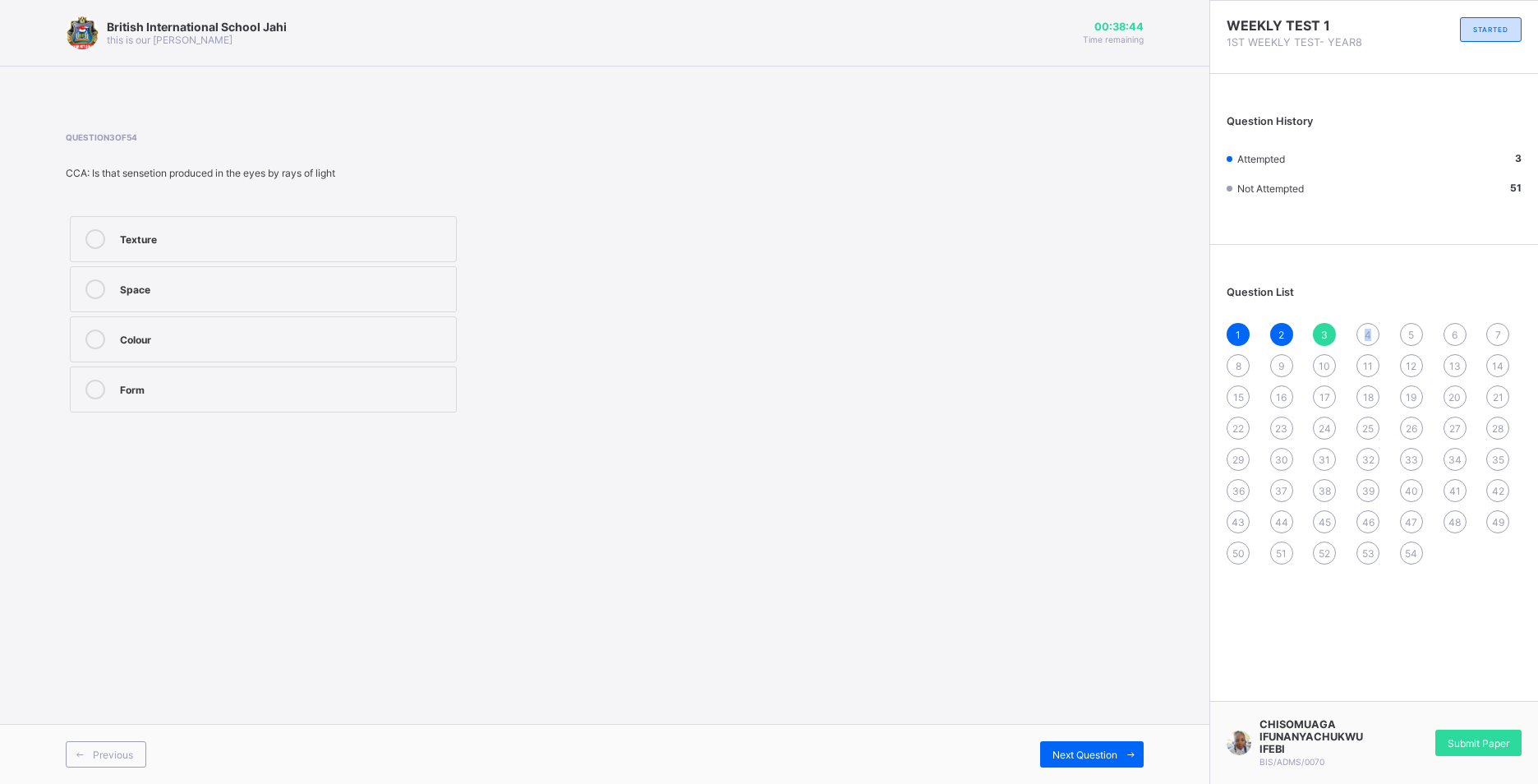
click at [1362, 334] on div "4" at bounding box center [1368, 334] width 23 height 23
click at [178, 337] on div "No" at bounding box center [283, 338] width 328 height 17
click at [1407, 331] on div "5" at bounding box center [1411, 334] width 23 height 23
click at [200, 339] on div "Line" at bounding box center [283, 338] width 328 height 17
click at [1452, 335] on span "6" at bounding box center [1454, 334] width 6 height 12
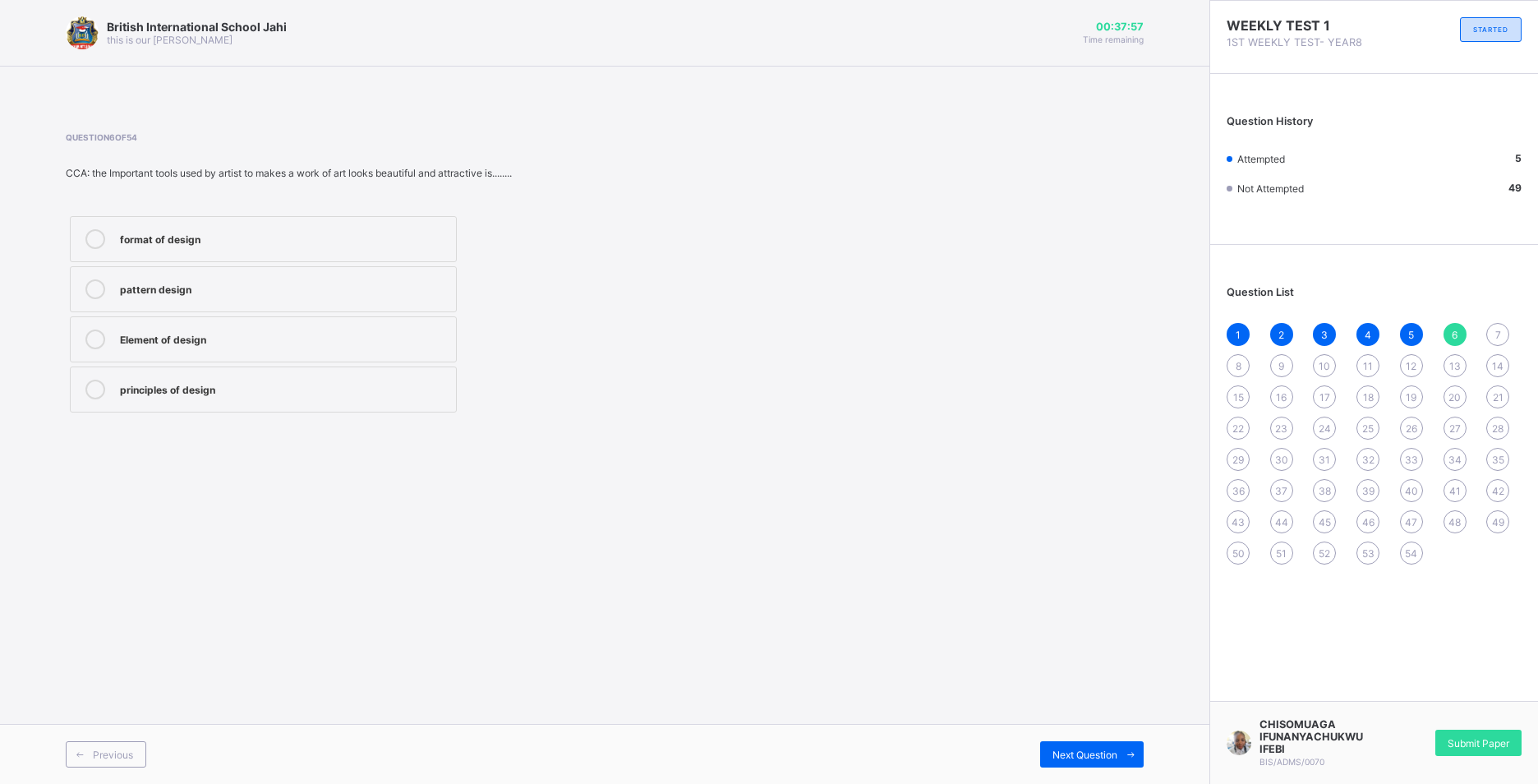
click at [259, 344] on div "Element of design" at bounding box center [283, 338] width 328 height 17
click at [1500, 335] on span "7" at bounding box center [1498, 334] width 6 height 12
drag, startPoint x: 219, startPoint y: 239, endPoint x: 231, endPoint y: 235, distance: 12.6
click at [225, 239] on div "concrete" at bounding box center [283, 238] width 328 height 17
click at [1229, 361] on div "8" at bounding box center [1238, 366] width 23 height 23
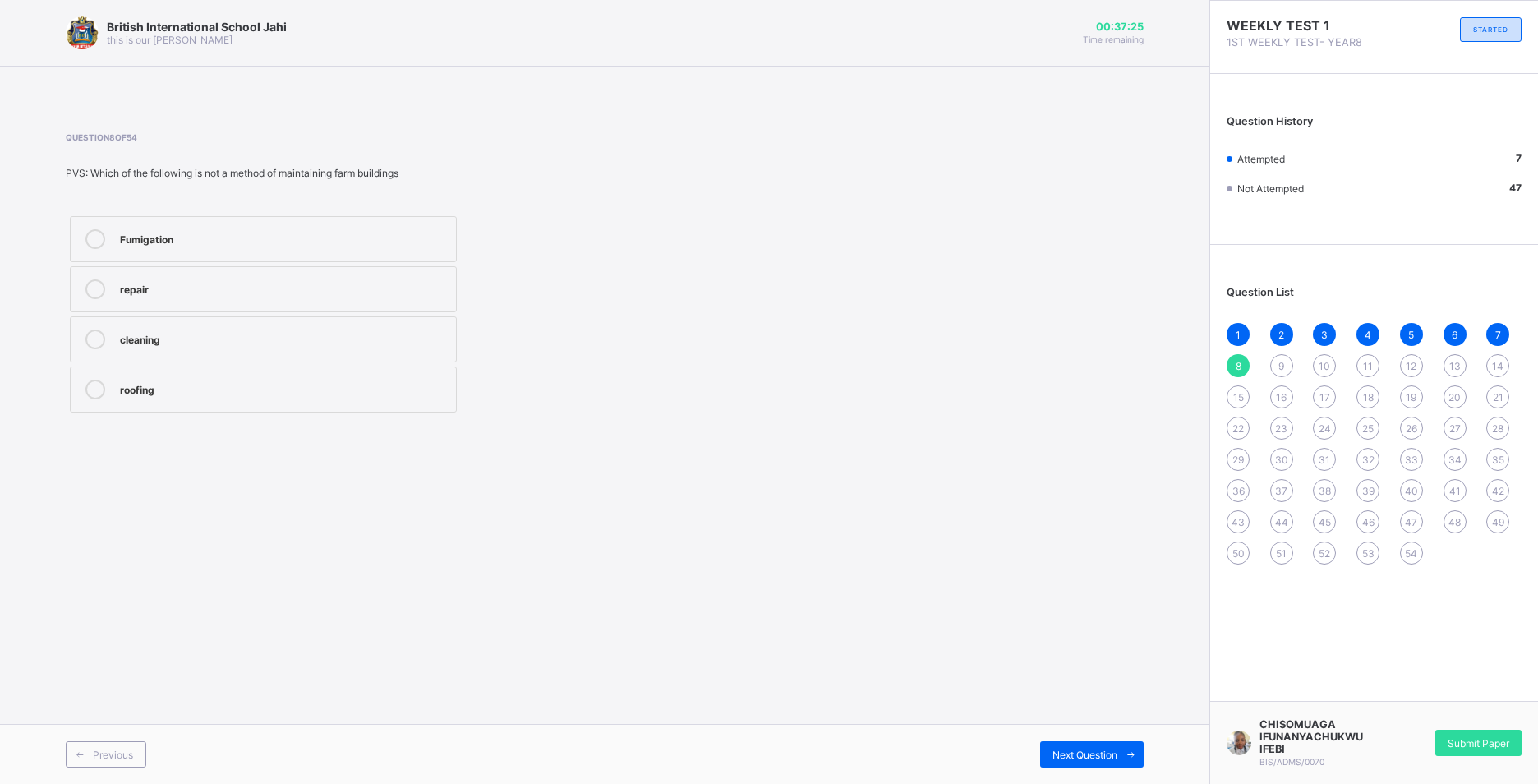
drag, startPoint x: 172, startPoint y: 396, endPoint x: 165, endPoint y: 414, distance: 19.3
click at [165, 414] on div "Fumigation repair cleaning roofing" at bounding box center [264, 314] width 395 height 204
click at [205, 390] on div "roofing" at bounding box center [283, 388] width 328 height 17
click at [1285, 362] on span "9" at bounding box center [1281, 366] width 6 height 12
drag, startPoint x: 312, startPoint y: 238, endPoint x: 317, endPoint y: 231, distance: 8.6
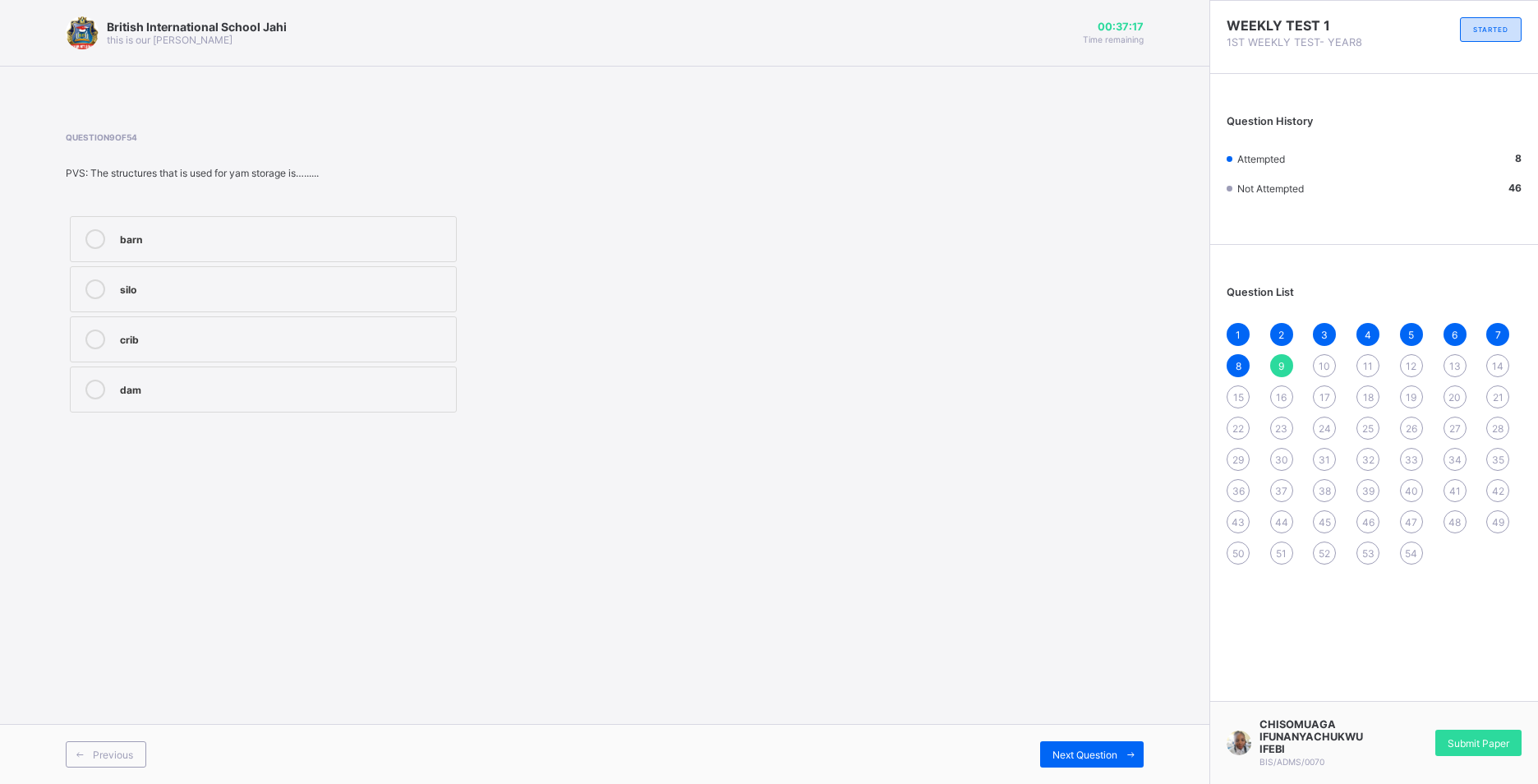
click at [315, 234] on div "barn" at bounding box center [283, 238] width 328 height 17
drag, startPoint x: 1321, startPoint y: 368, endPoint x: 1337, endPoint y: 354, distance: 21.3
click at [1330, 362] on div "10" at bounding box center [1325, 366] width 23 height 23
click at [247, 295] on div "farm structures" at bounding box center [283, 288] width 328 height 17
click at [1370, 366] on span "11" at bounding box center [1368, 366] width 10 height 12
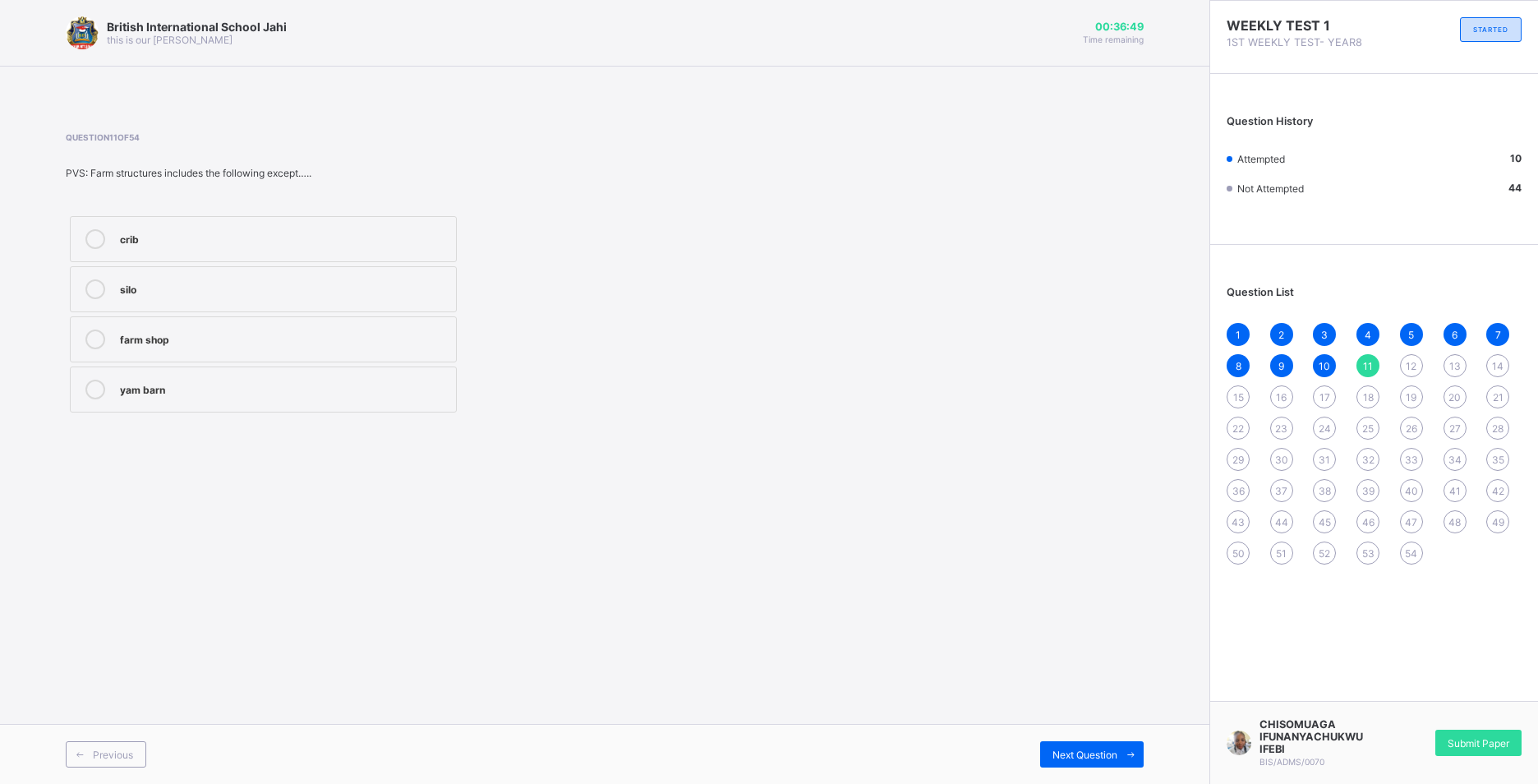
click at [171, 235] on div "crib" at bounding box center [283, 238] width 328 height 17
click at [184, 341] on div "farm shop" at bounding box center [283, 338] width 328 height 17
click at [1407, 360] on span "12" at bounding box center [1412, 366] width 11 height 12
click at [254, 302] on label "Human Trafficking" at bounding box center [263, 289] width 387 height 46
click at [1457, 368] on span "13" at bounding box center [1455, 366] width 11 height 12
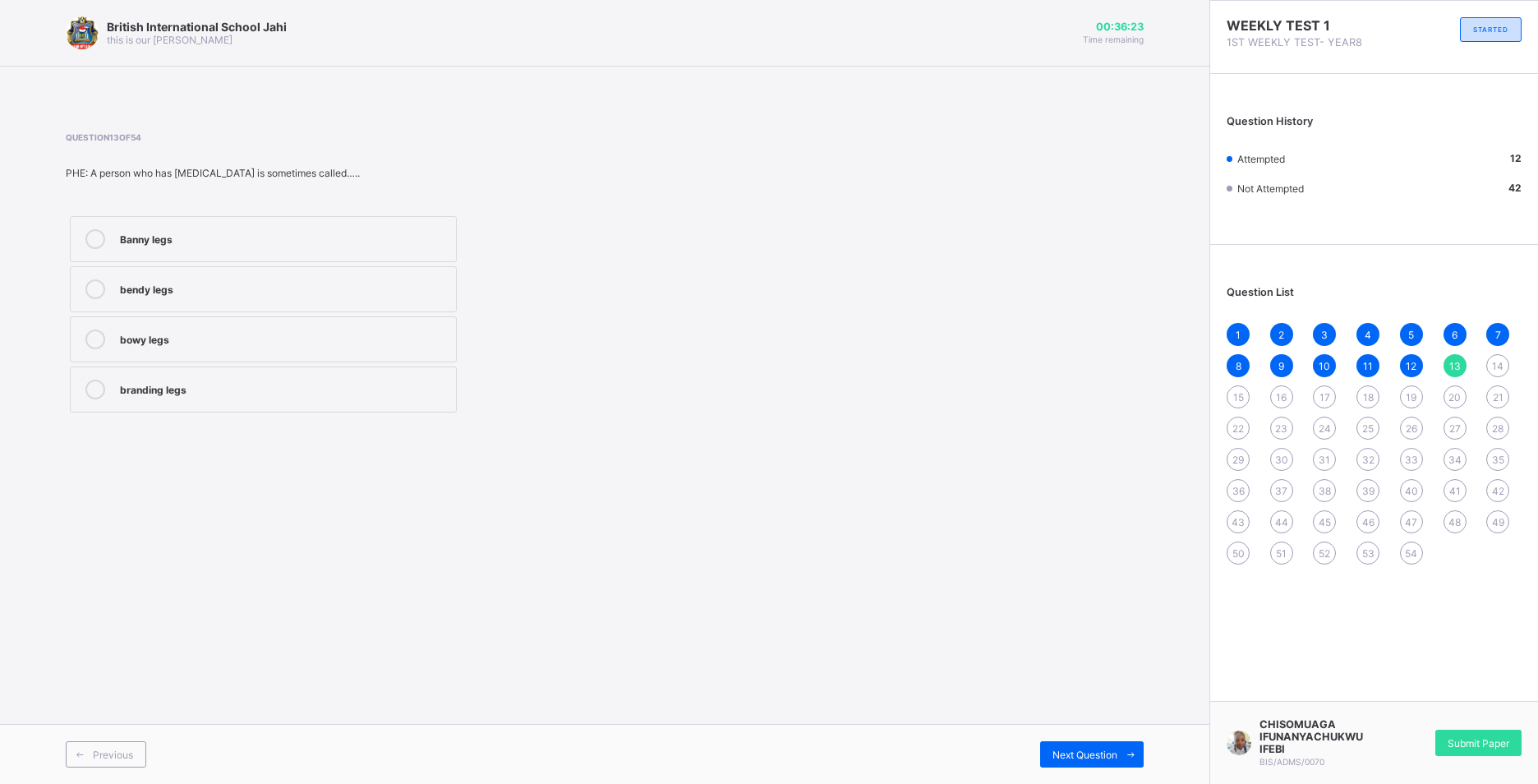
click at [225, 237] on div "Banny legs" at bounding box center [283, 238] width 328 height 17
drag, startPoint x: 1500, startPoint y: 376, endPoint x: 1500, endPoint y: 365, distance: 11.0
click at [1500, 376] on div "14" at bounding box center [1497, 366] width 23 height 23
click at [210, 256] on label "Vitamin D" at bounding box center [263, 239] width 387 height 46
click at [1235, 392] on span "15" at bounding box center [1239, 396] width 11 height 12
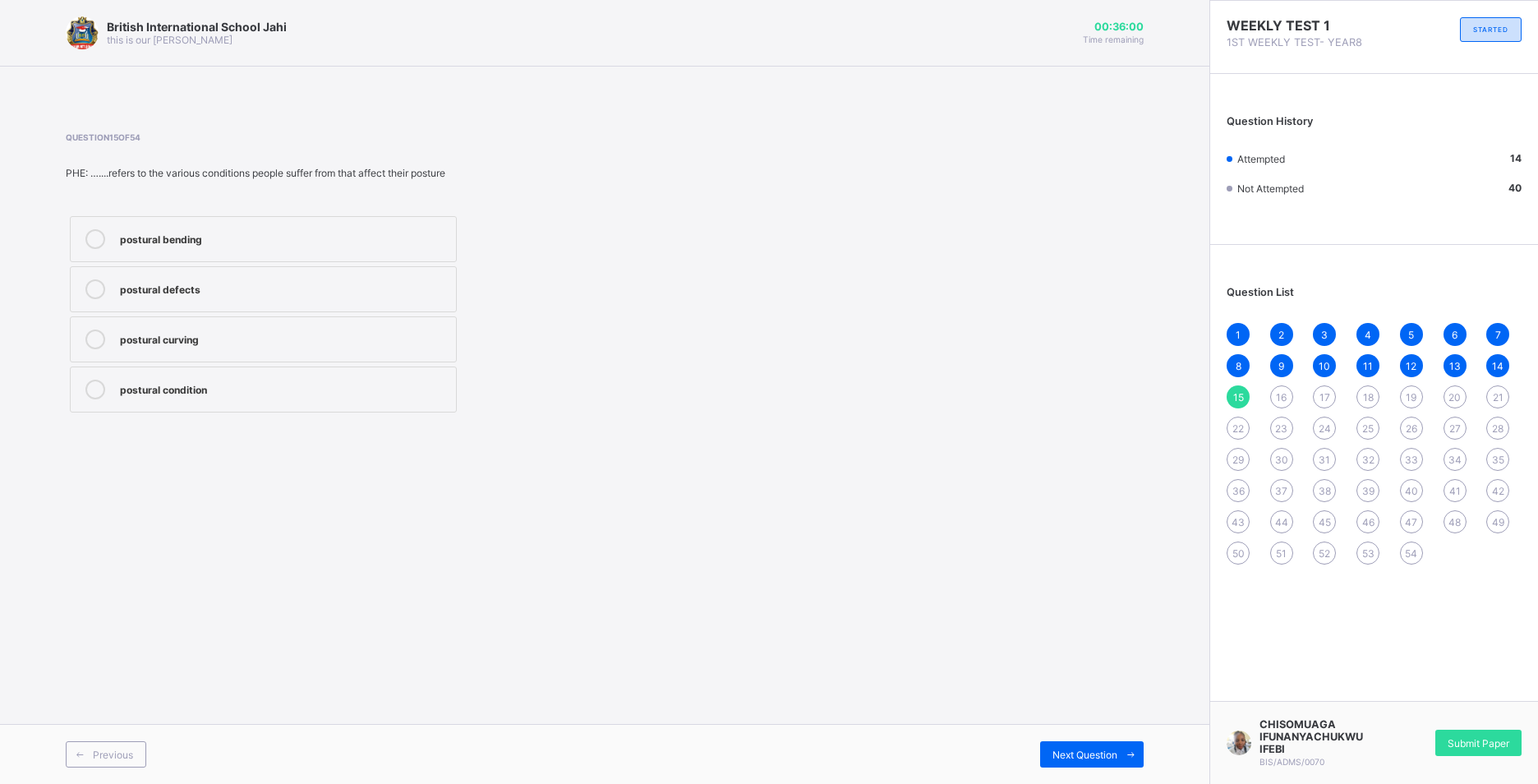
click at [254, 390] on div "postural condition" at bounding box center [283, 388] width 328 height 17
click at [1290, 401] on div "16" at bounding box center [1282, 396] width 23 height 23
click at [253, 296] on div "posture" at bounding box center [283, 289] width 328 height 19
click at [1327, 394] on span "17" at bounding box center [1325, 396] width 11 height 12
click at [226, 246] on div "Receptionist" at bounding box center [283, 238] width 328 height 19
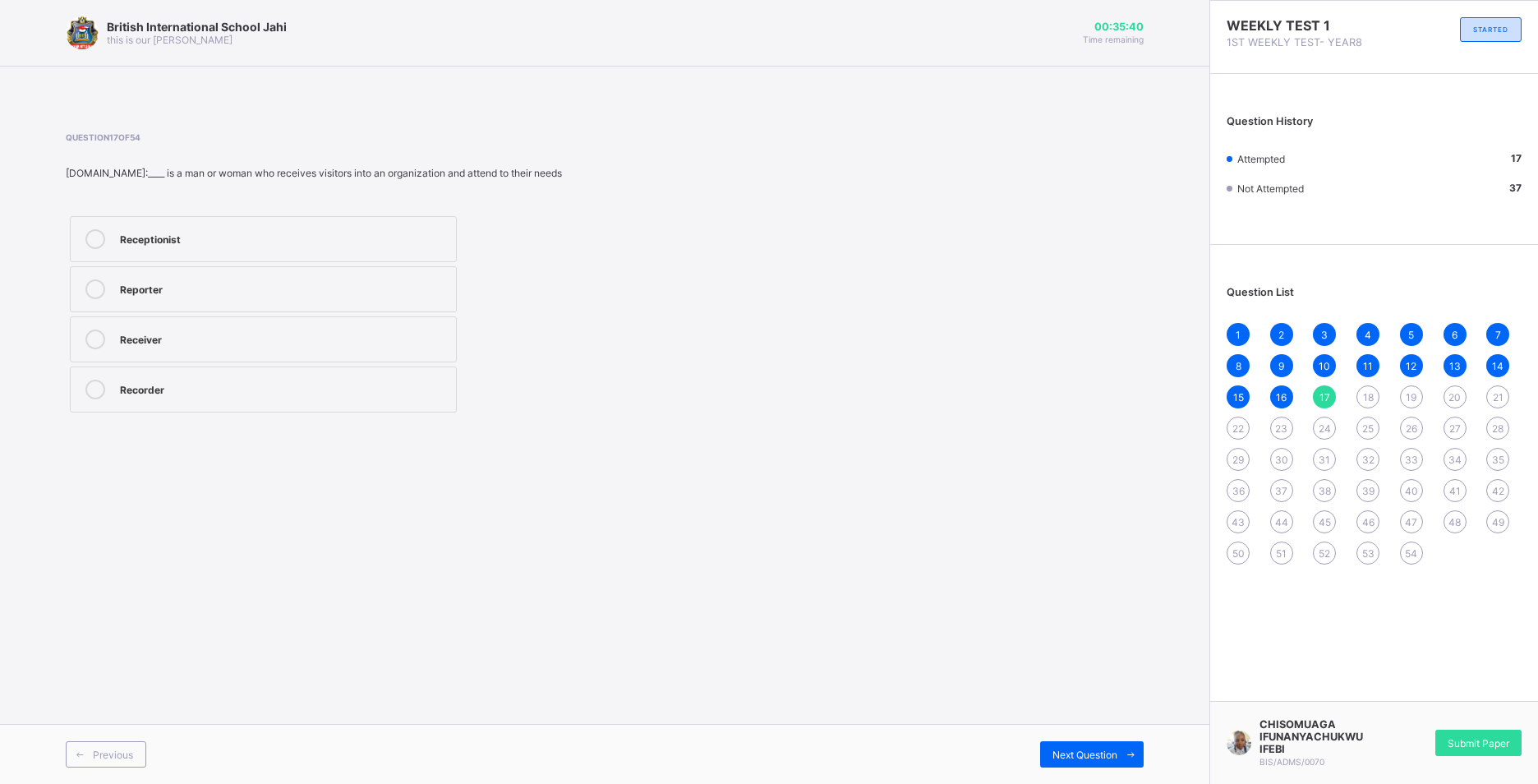
click at [1368, 397] on span "18" at bounding box center [1369, 396] width 11 height 12
click at [168, 283] on div "Neat" at bounding box center [283, 288] width 328 height 17
drag, startPoint x: 1415, startPoint y: 393, endPoint x: 1405, endPoint y: 400, distance: 12.2
click at [1415, 397] on span "19" at bounding box center [1412, 396] width 11 height 12
click at [283, 340] on div "Complimentary card" at bounding box center [283, 338] width 328 height 17
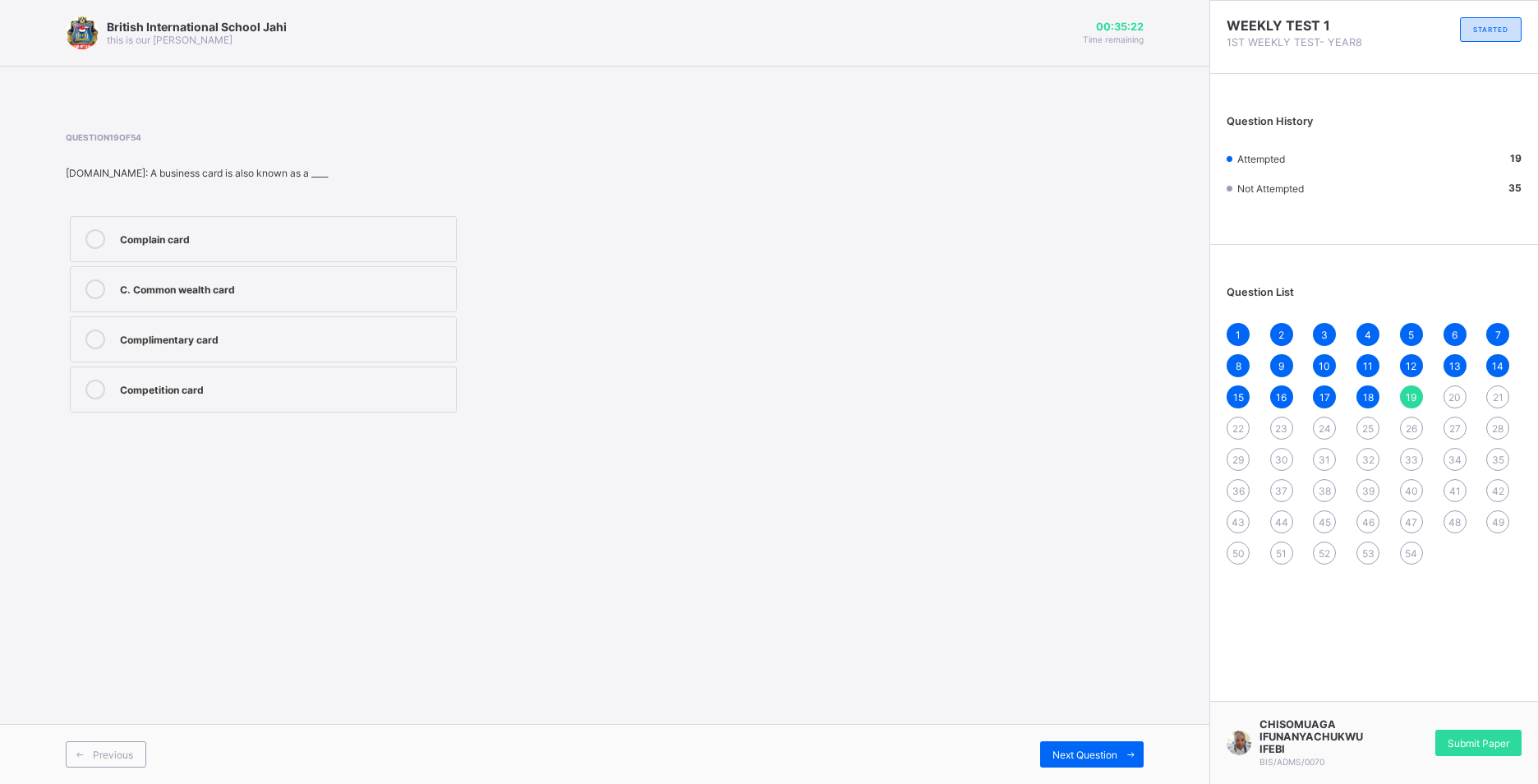
click at [1460, 389] on div "20" at bounding box center [1454, 396] width 23 height 23
click at [235, 242] on div "A. Confidentiality" at bounding box center [283, 238] width 328 height 17
click at [1493, 391] on span "21" at bounding box center [1499, 396] width 11 height 12
drag, startPoint x: 247, startPoint y: 248, endPoint x: 372, endPoint y: 238, distance: 125.4
click at [248, 248] on div "entrance" at bounding box center [283, 238] width 328 height 19
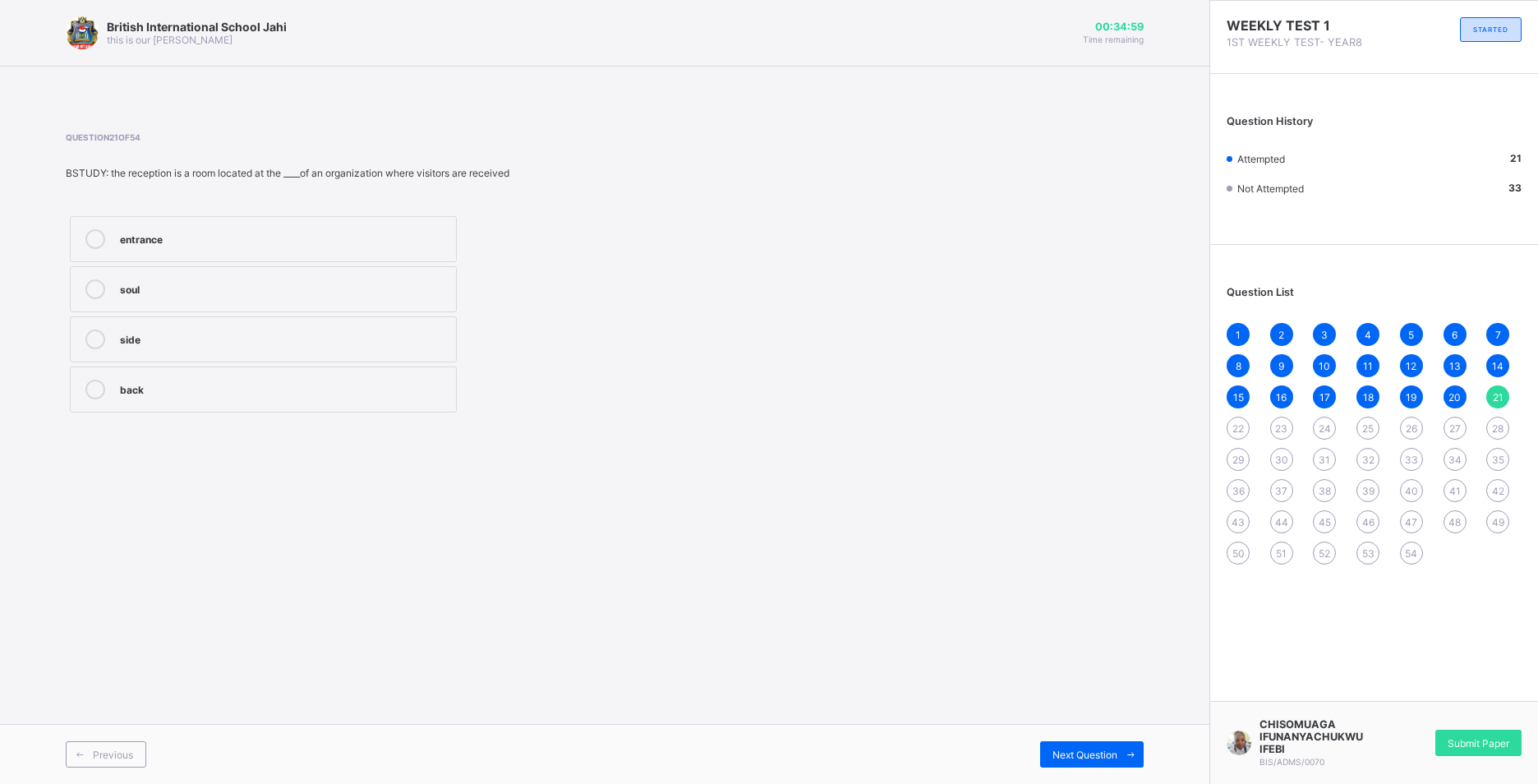
click at [1239, 424] on span "22" at bounding box center [1238, 428] width 11 height 12
click at [240, 235] on div "fada ne" at bounding box center [283, 238] width 328 height 17
click at [1281, 419] on div "23" at bounding box center [1282, 428] width 23 height 23
click at [136, 247] on div "ilmi haskene" at bounding box center [283, 238] width 328 height 19
click at [1325, 424] on span "24" at bounding box center [1325, 428] width 12 height 12
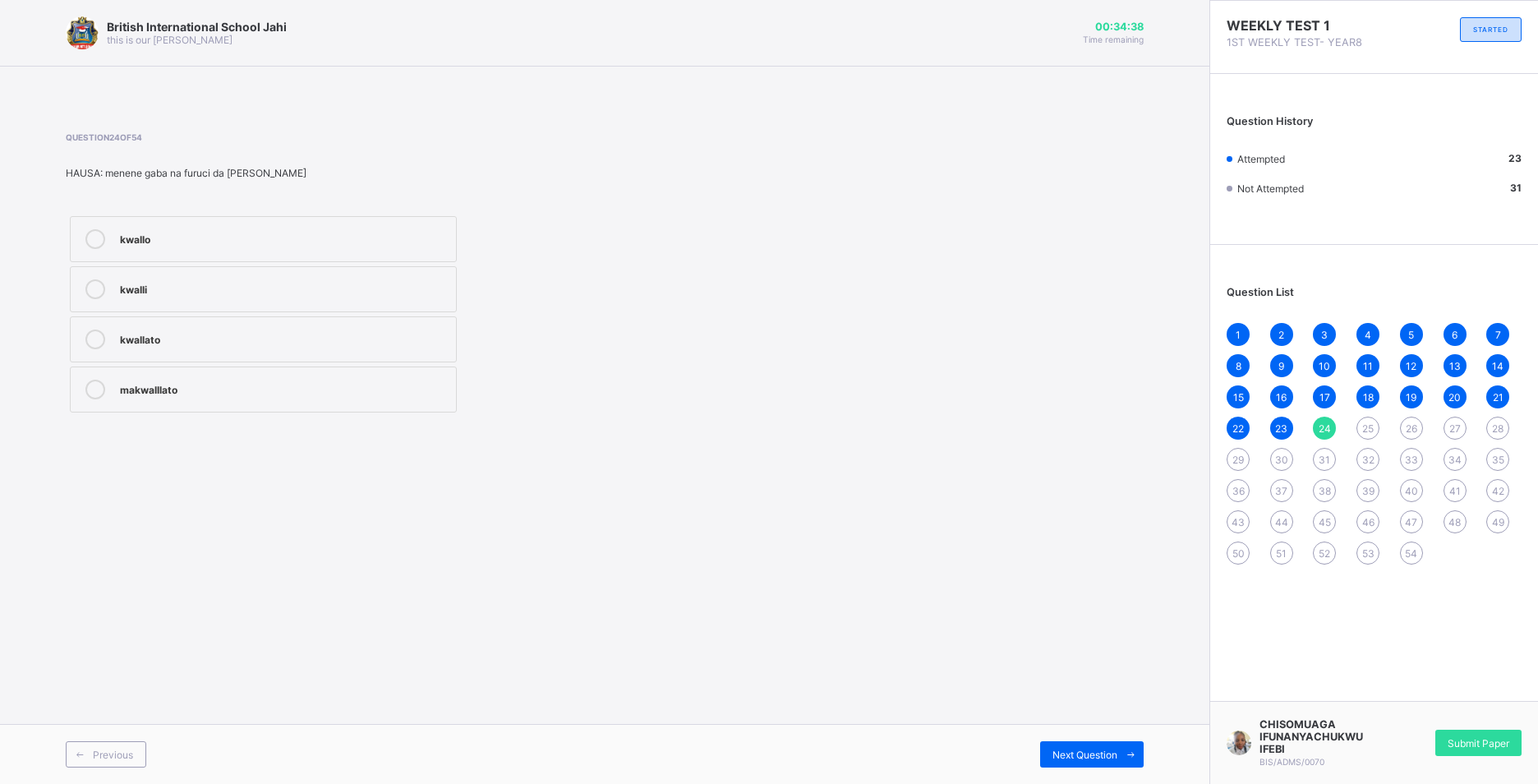
drag, startPoint x: 181, startPoint y: 340, endPoint x: 511, endPoint y: 328, distance: 330.2
click at [182, 340] on div "kwallato" at bounding box center [283, 338] width 328 height 17
drag, startPoint x: 1368, startPoint y: 426, endPoint x: 1335, endPoint y: 426, distance: 33.0
click at [1369, 426] on span "25" at bounding box center [1368, 428] width 11 height 12
click at [118, 233] on label "ganda" at bounding box center [263, 239] width 387 height 46
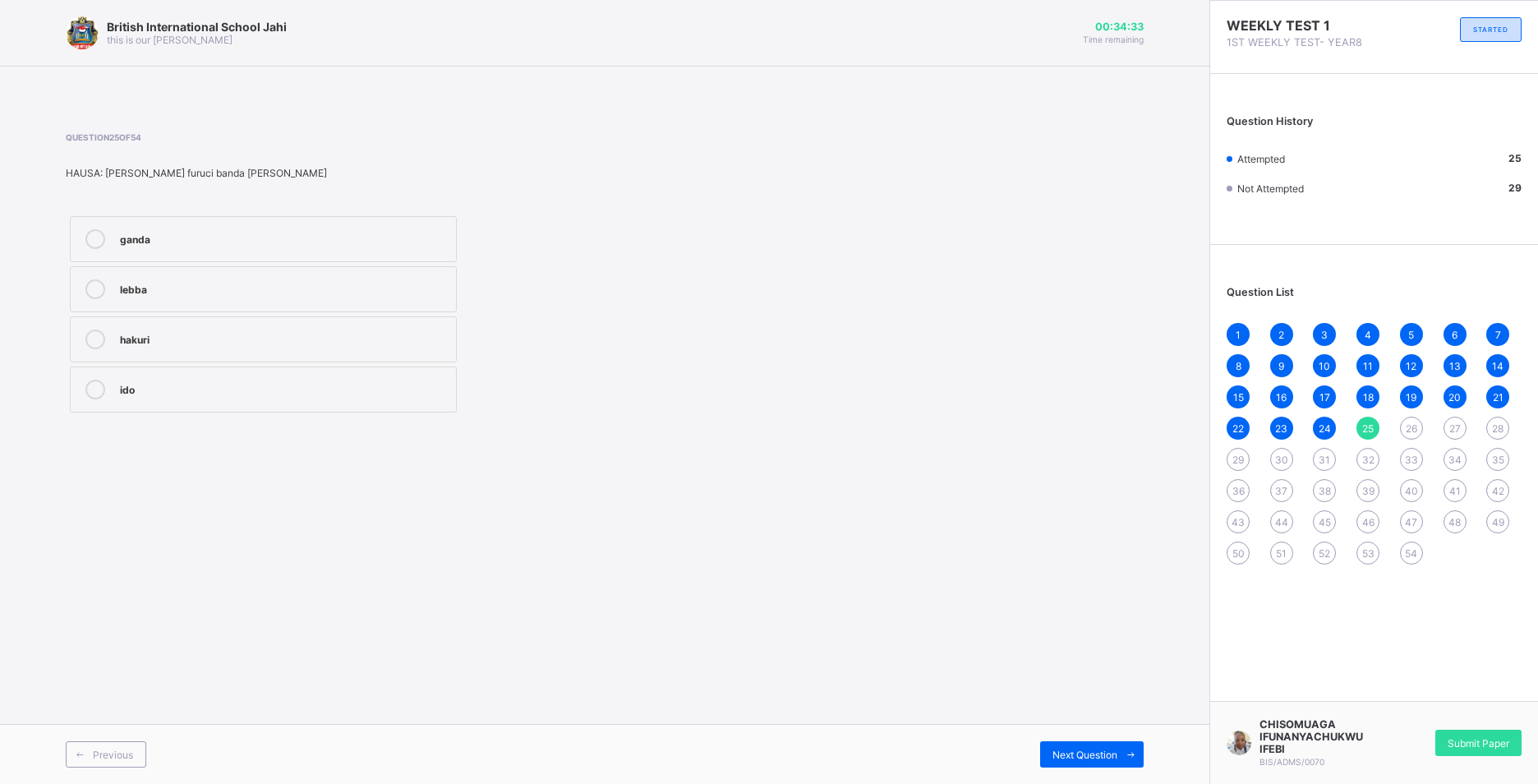
click at [1408, 424] on span "26" at bounding box center [1412, 428] width 11 height 12
click at [316, 276] on label "surutu" at bounding box center [263, 289] width 387 height 46
click at [1455, 424] on span "27" at bounding box center [1455, 428] width 11 height 12
drag, startPoint x: 214, startPoint y: 292, endPoint x: 368, endPoint y: 252, distance: 159.1
click at [339, 255] on div "Bonbon Bonne-nuit good Regarde" at bounding box center [264, 314] width 395 height 204
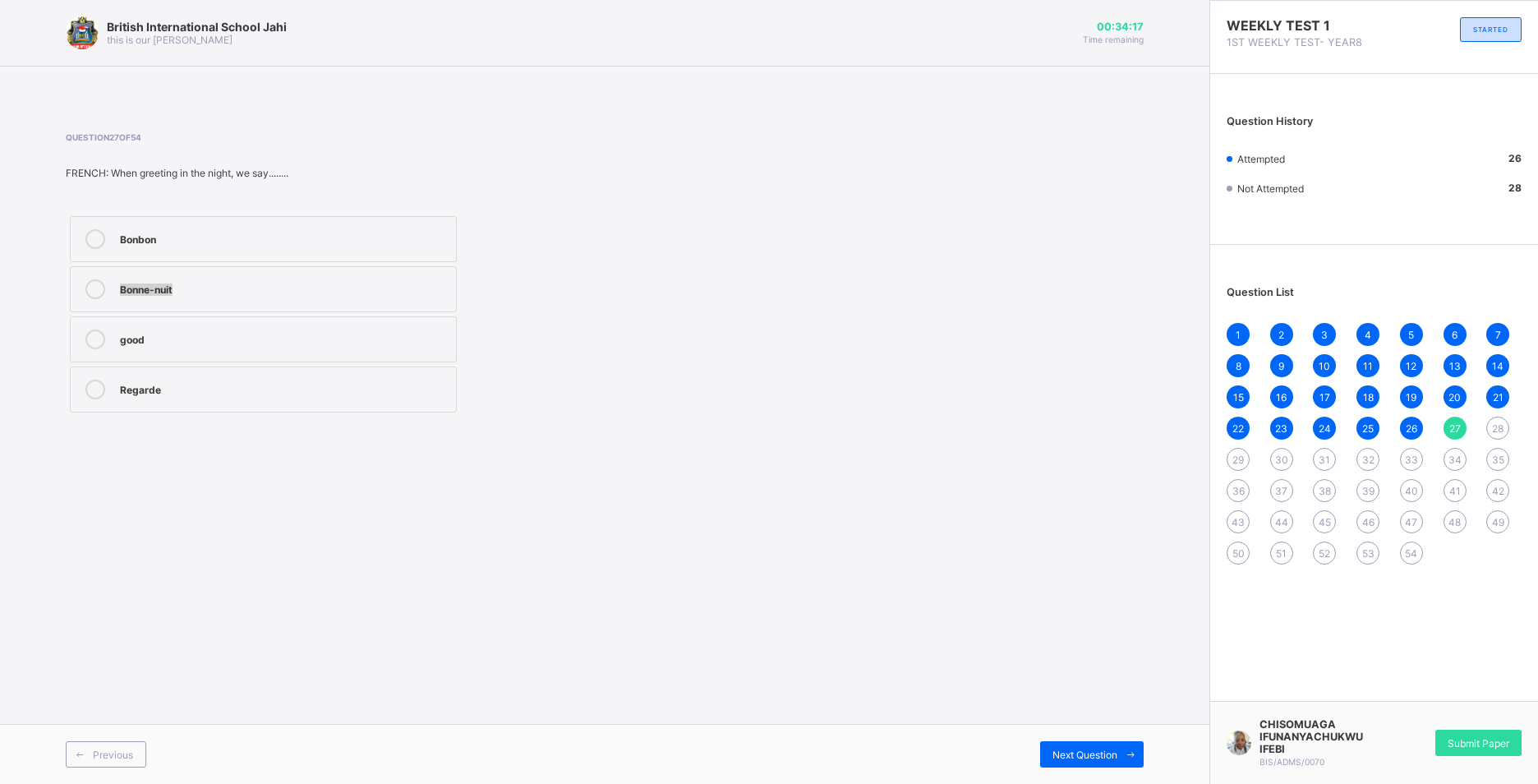
click at [213, 293] on div "Bonne-nuit" at bounding box center [283, 288] width 328 height 17
click at [1501, 430] on span "28" at bounding box center [1498, 428] width 11 height 12
click at [196, 346] on div "Amazing" at bounding box center [283, 339] width 328 height 19
click at [1236, 456] on span "29" at bounding box center [1238, 459] width 11 height 12
click at [238, 283] on div "He is courageous" at bounding box center [283, 288] width 328 height 17
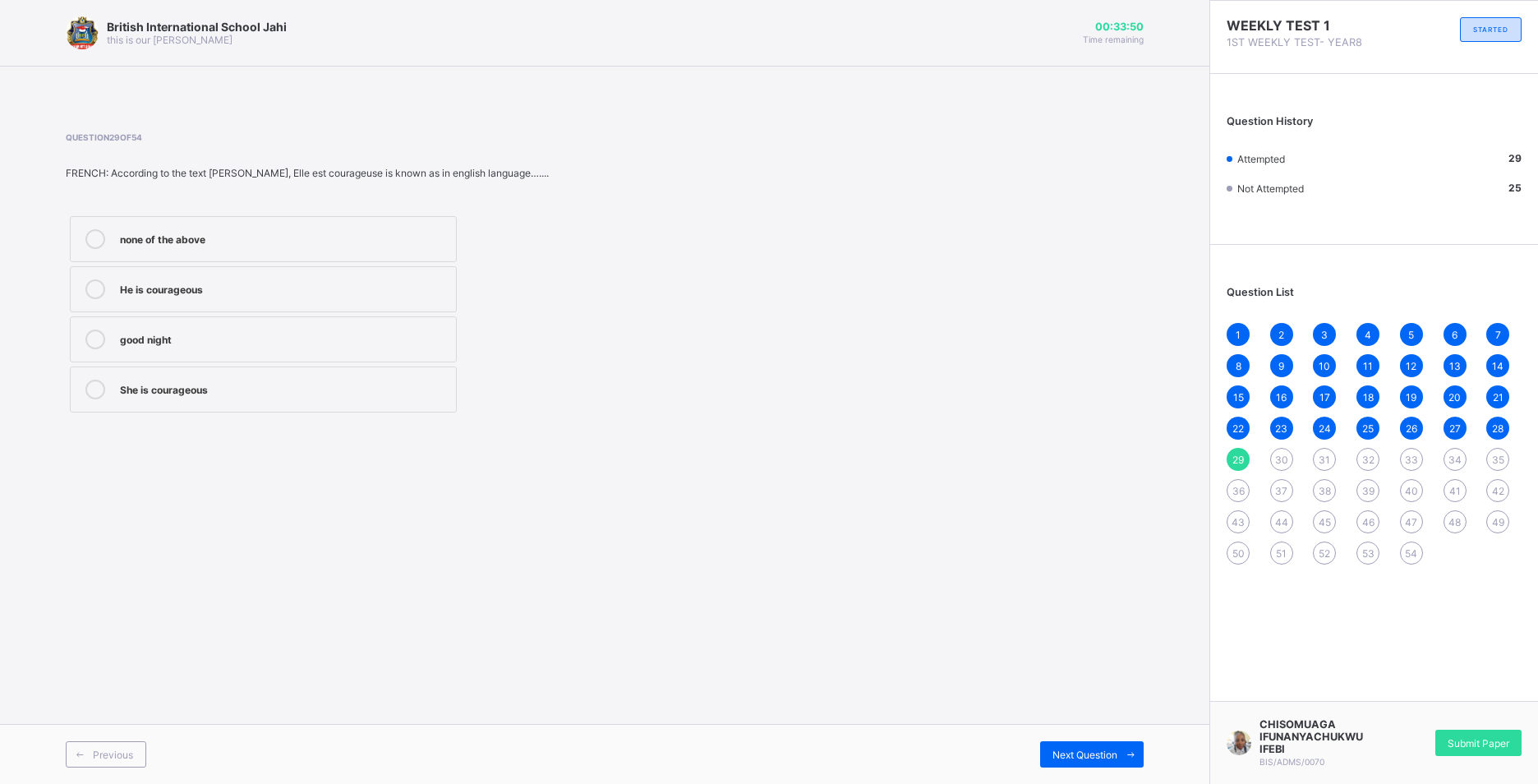
click at [365, 374] on label "She is courageous" at bounding box center [263, 390] width 387 height 46
click at [1283, 459] on span "30" at bounding box center [1282, 459] width 13 height 12
click at [223, 291] on div "My friend" at bounding box center [283, 288] width 328 height 17
click at [1329, 455] on span "31" at bounding box center [1325, 459] width 11 height 12
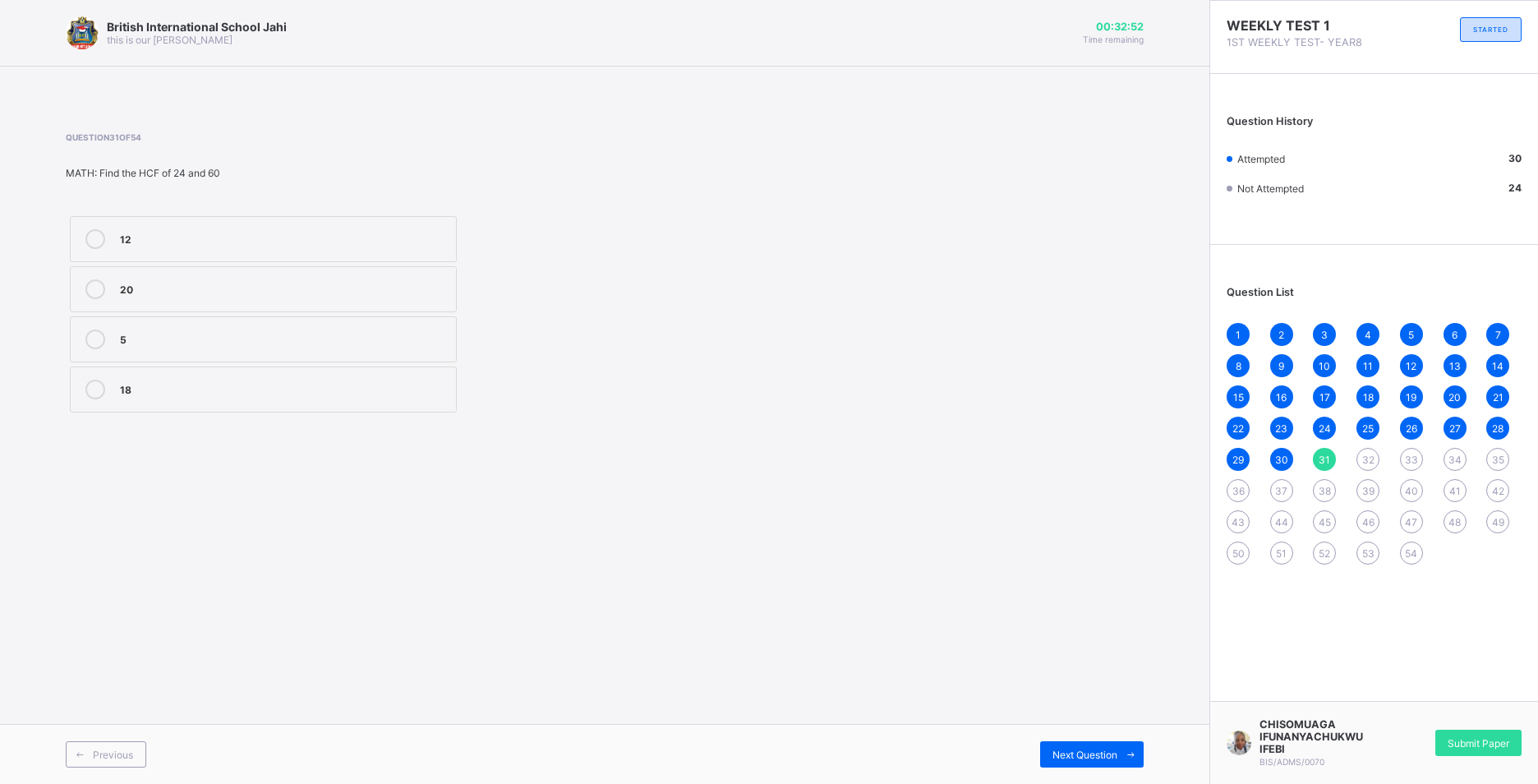
click at [181, 238] on div "12" at bounding box center [283, 238] width 328 height 17
click at [1361, 454] on div "32" at bounding box center [1368, 458] width 23 height 23
click at [156, 232] on div "b3" at bounding box center [283, 238] width 328 height 17
click at [1408, 460] on span "33" at bounding box center [1412, 459] width 13 height 12
click at [1326, 457] on span "31" at bounding box center [1325, 459] width 11 height 12
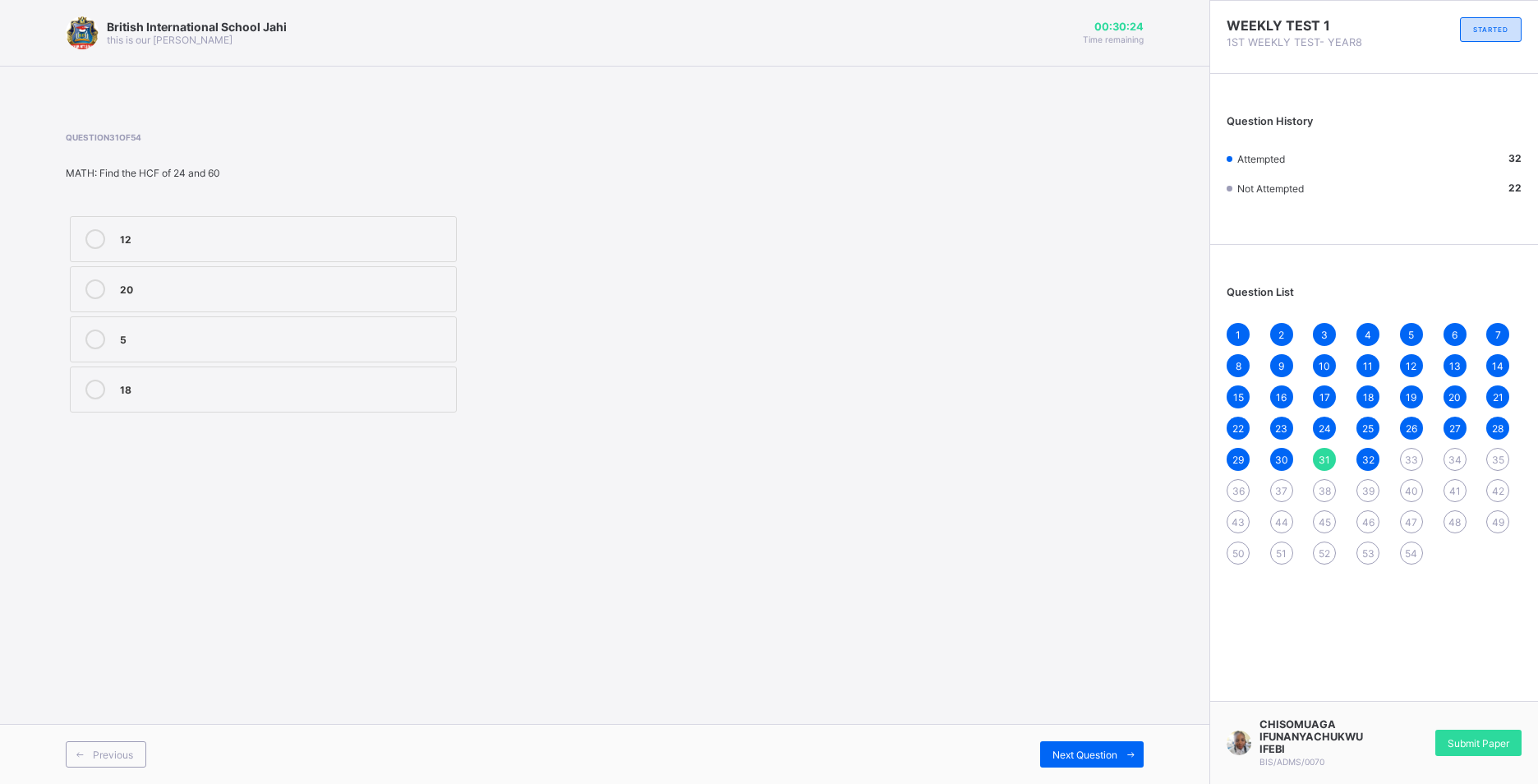
click at [443, 293] on div "20" at bounding box center [283, 288] width 328 height 17
click at [1370, 458] on span "32" at bounding box center [1368, 459] width 12 height 12
click at [1411, 454] on span "33" at bounding box center [1412, 459] width 13 height 12
click at [212, 398] on div "625" at bounding box center [283, 389] width 328 height 19
click at [1453, 456] on span "34" at bounding box center [1455, 459] width 13 height 12
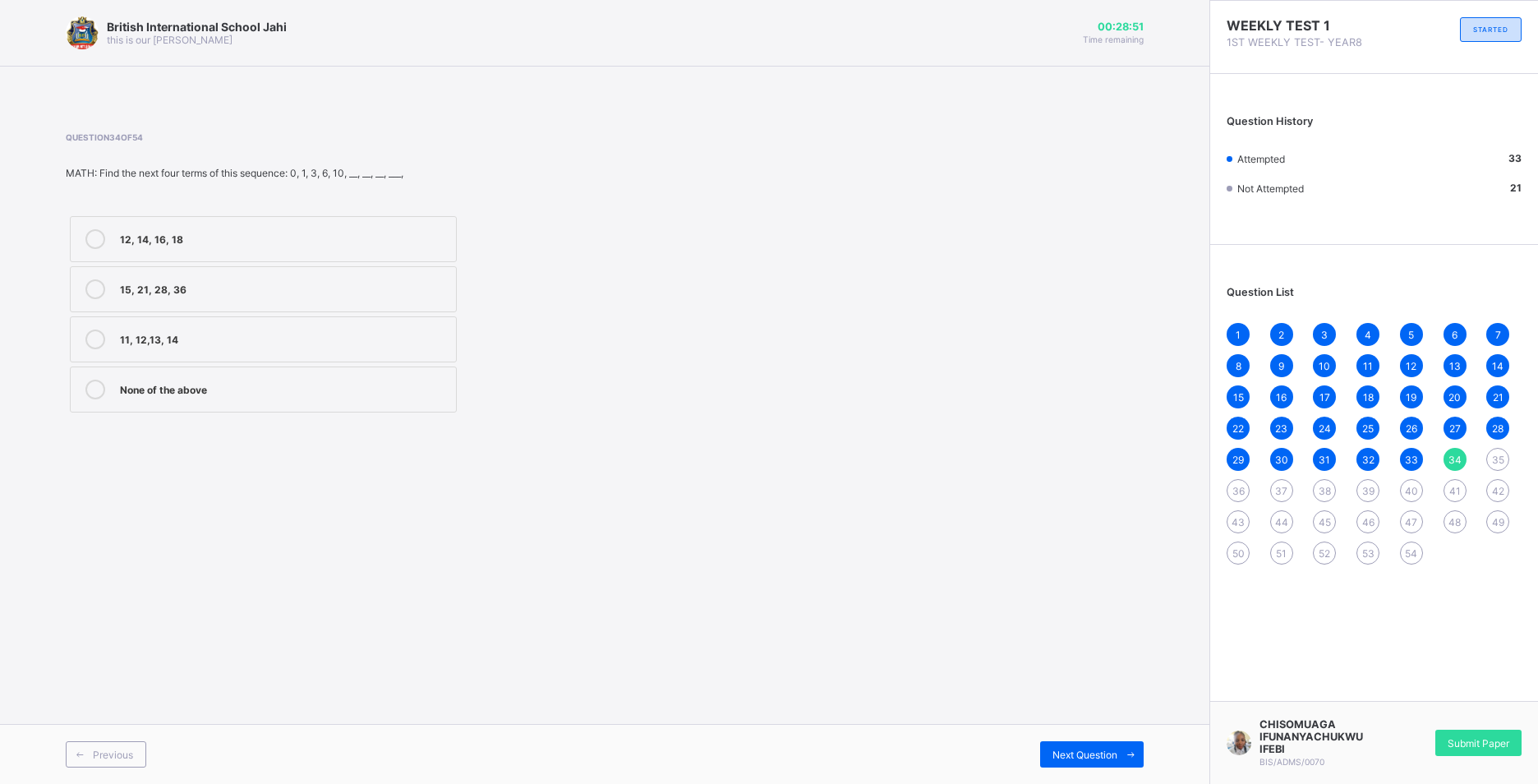
click at [384, 288] on div "15, 21, 28, 36" at bounding box center [283, 288] width 328 height 17
click at [1497, 453] on div "35" at bounding box center [1497, 458] width 23 height 23
drag, startPoint x: 259, startPoint y: 277, endPoint x: 265, endPoint y: 251, distance: 26.7
click at [262, 280] on label "15" at bounding box center [263, 289] width 387 height 46
click at [1239, 489] on span "36" at bounding box center [1238, 490] width 12 height 12
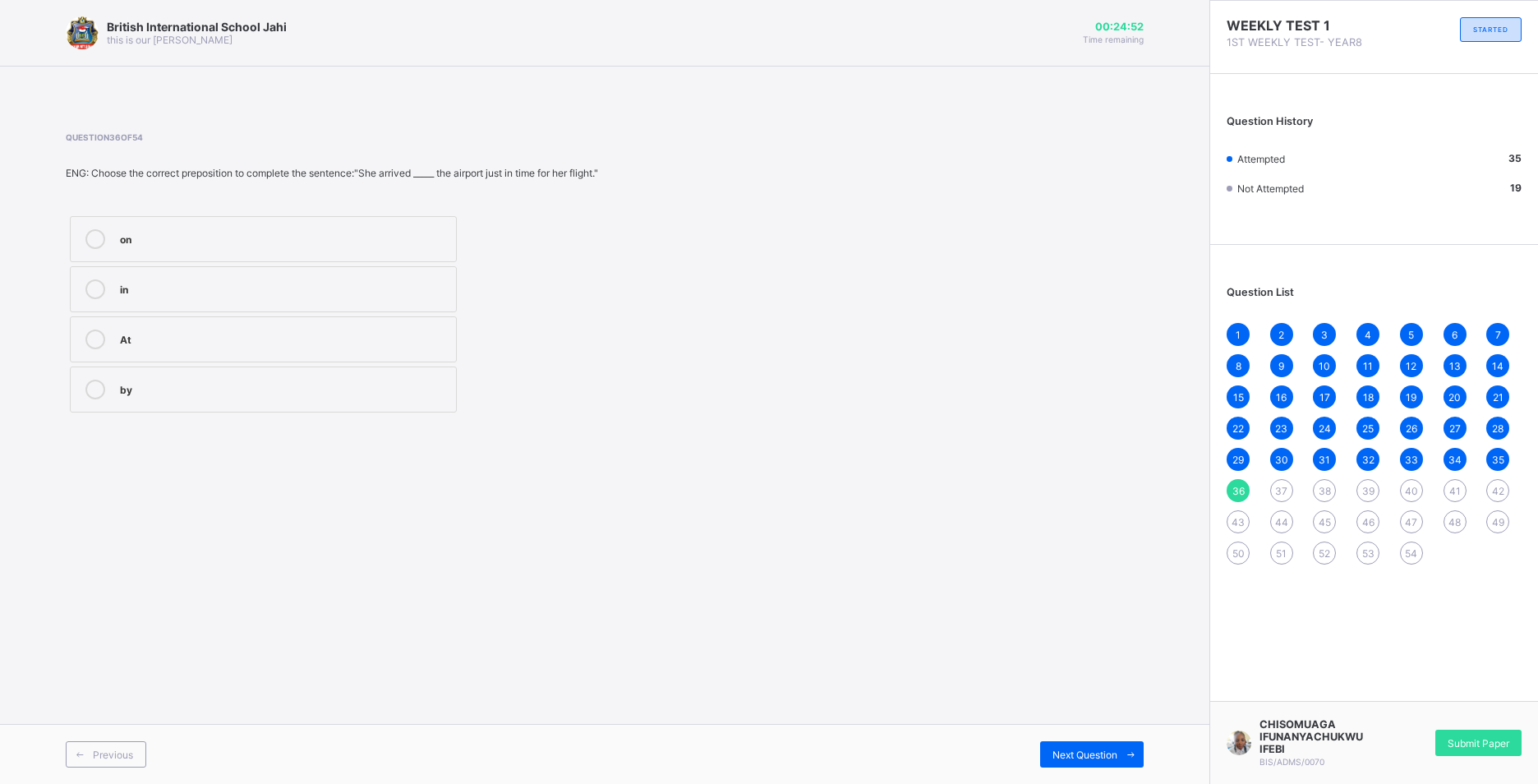
drag, startPoint x: 146, startPoint y: 351, endPoint x: 160, endPoint y: 343, distance: 16.1
click at [147, 351] on label "At" at bounding box center [263, 340] width 387 height 46
click at [1284, 490] on span "37" at bounding box center [1281, 490] width 12 height 12
drag, startPoint x: 157, startPoint y: 242, endPoint x: 168, endPoint y: 239, distance: 11.4
click at [162, 241] on div "under" at bounding box center [283, 238] width 328 height 17
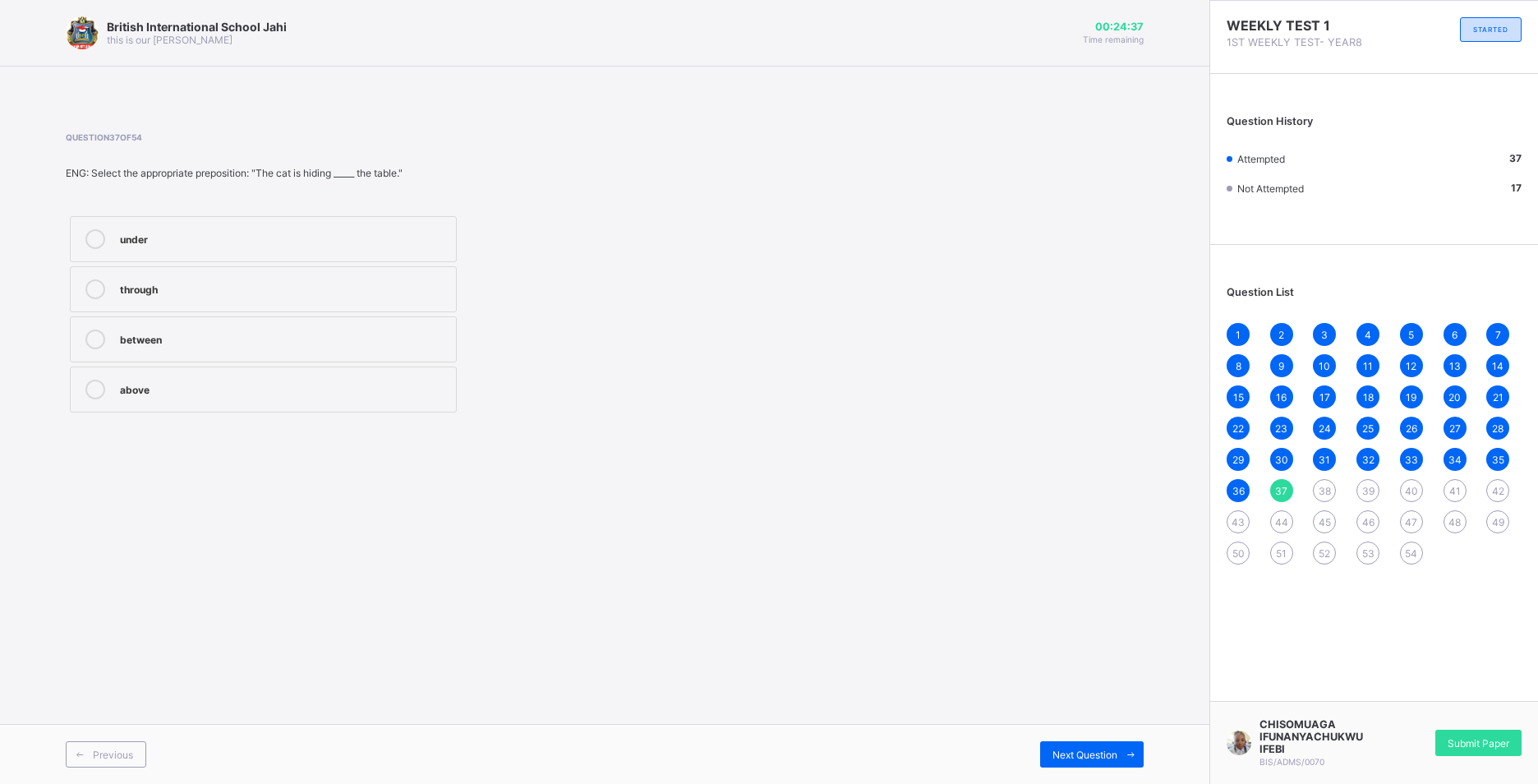
click at [1330, 489] on span "38" at bounding box center [1325, 490] width 12 height 12
click at [163, 286] on div "at, on" at bounding box center [283, 288] width 328 height 17
click at [1377, 489] on div "39" at bounding box center [1368, 490] width 23 height 23
drag, startPoint x: 196, startPoint y: 290, endPoint x: 317, endPoint y: 242, distance: 130.2
click at [203, 284] on div "Listen to" at bounding box center [283, 288] width 328 height 17
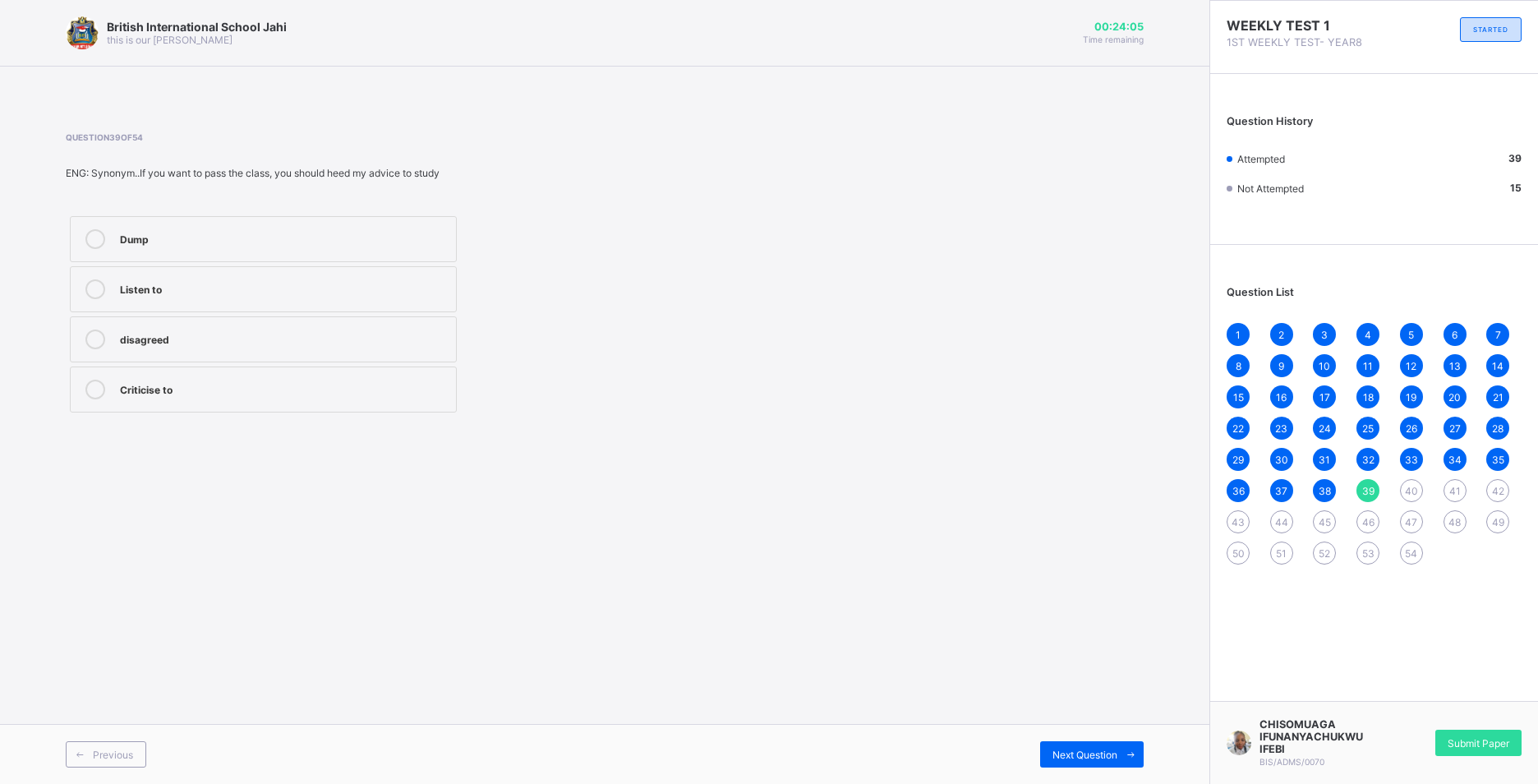
click at [1406, 490] on span "40" at bounding box center [1412, 490] width 13 height 12
click at [239, 286] on div "Hindered" at bounding box center [283, 288] width 328 height 17
click at [1458, 487] on span "41" at bounding box center [1455, 490] width 11 height 12
drag, startPoint x: 239, startPoint y: 345, endPoint x: 249, endPoint y: 332, distance: 16.4
click at [242, 337] on div "aerial habitat" at bounding box center [283, 338] width 328 height 17
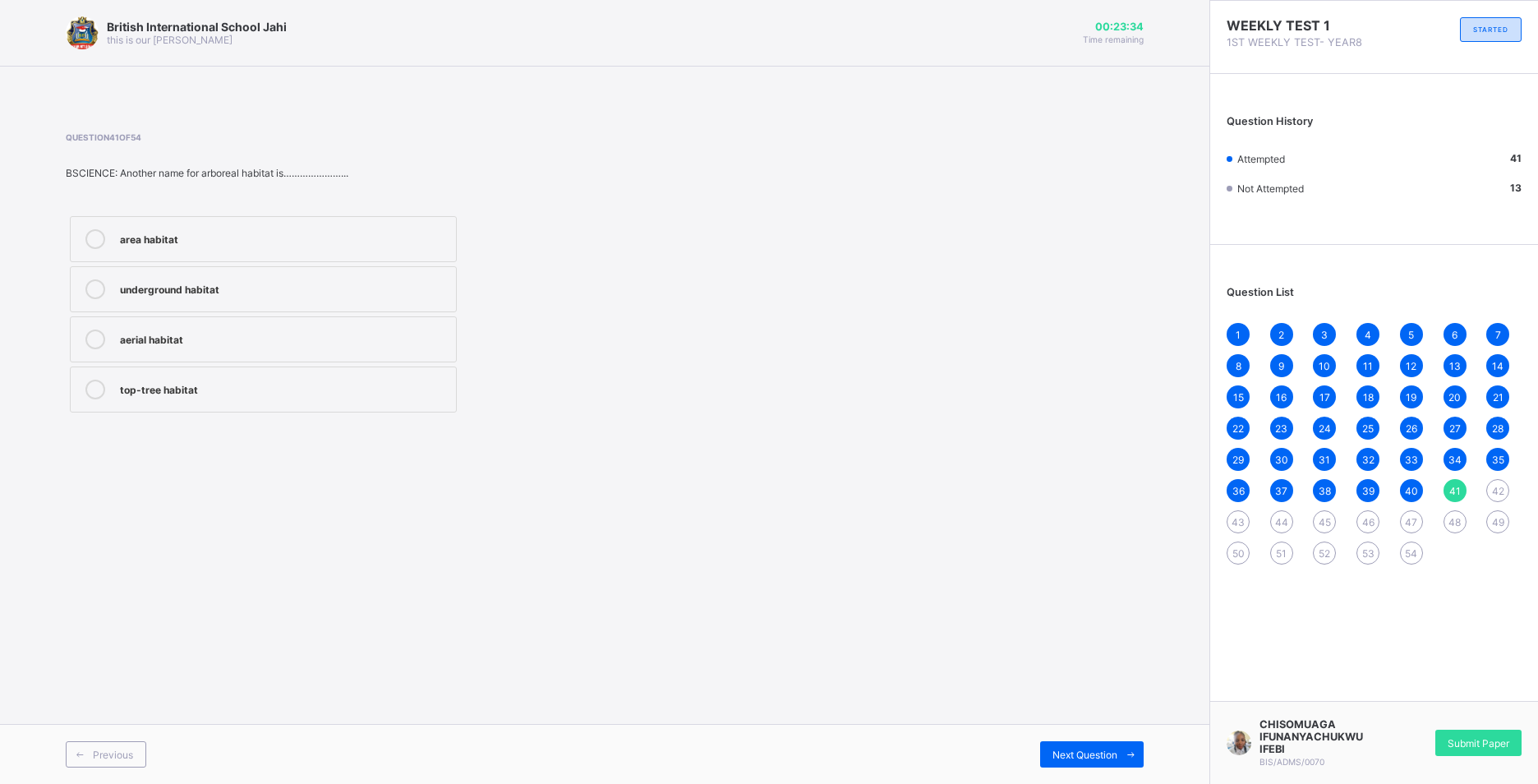
click at [1501, 489] on span "42" at bounding box center [1498, 490] width 12 height 12
click at [275, 243] on div "Adaptation" at bounding box center [283, 238] width 328 height 17
click at [1235, 519] on span "43" at bounding box center [1238, 521] width 13 height 12
click at [199, 391] on div "Kantongora" at bounding box center [283, 388] width 328 height 17
click at [1285, 520] on span "44" at bounding box center [1282, 521] width 13 height 12
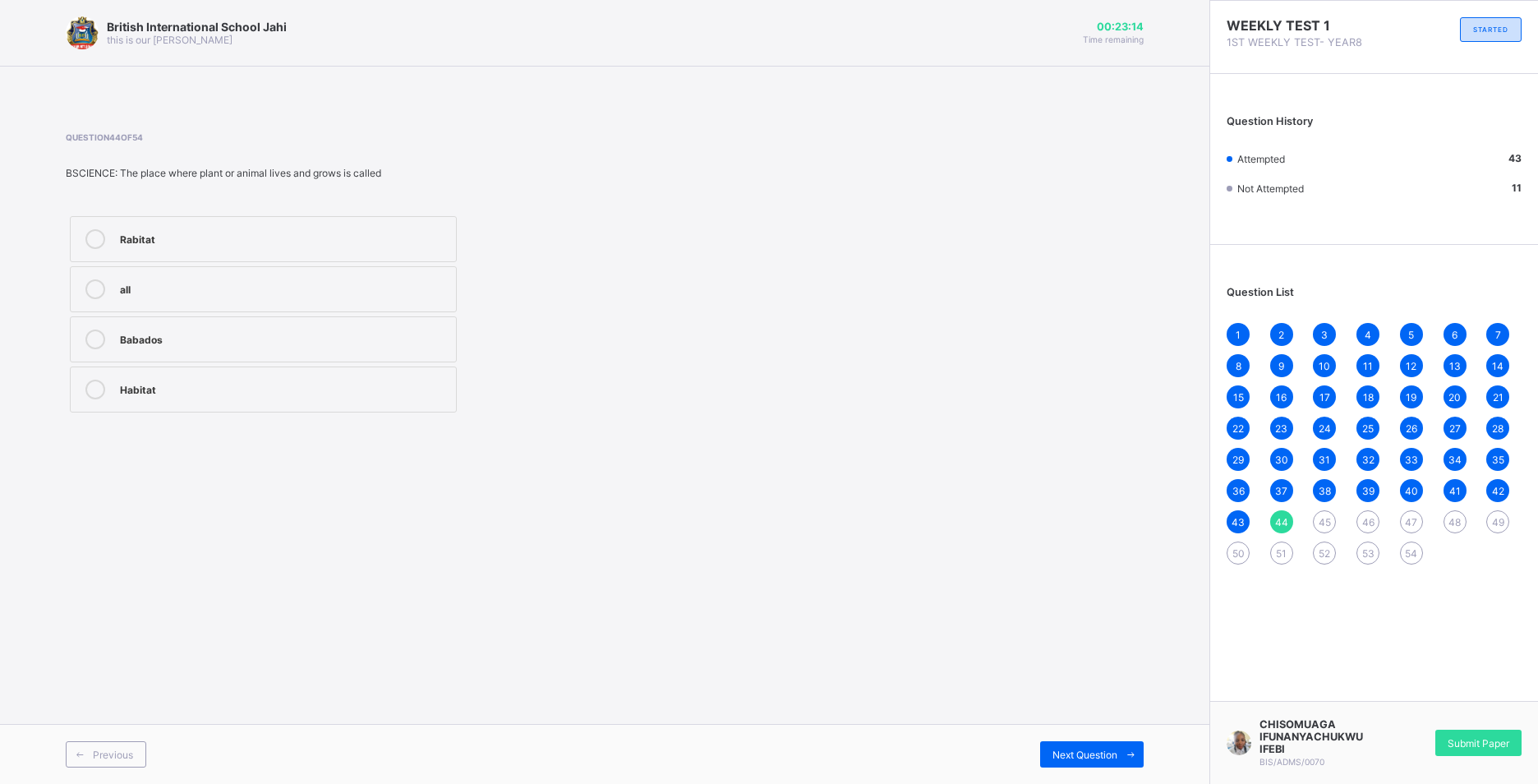
click at [182, 348] on div "Babados" at bounding box center [283, 339] width 328 height 19
click at [1326, 517] on span "45" at bounding box center [1325, 521] width 12 height 12
click at [189, 249] on label "Cheating" at bounding box center [263, 239] width 387 height 46
click at [1362, 511] on div "46" at bounding box center [1368, 521] width 23 height 23
drag, startPoint x: 163, startPoint y: 347, endPoint x: 211, endPoint y: 328, distance: 51.6
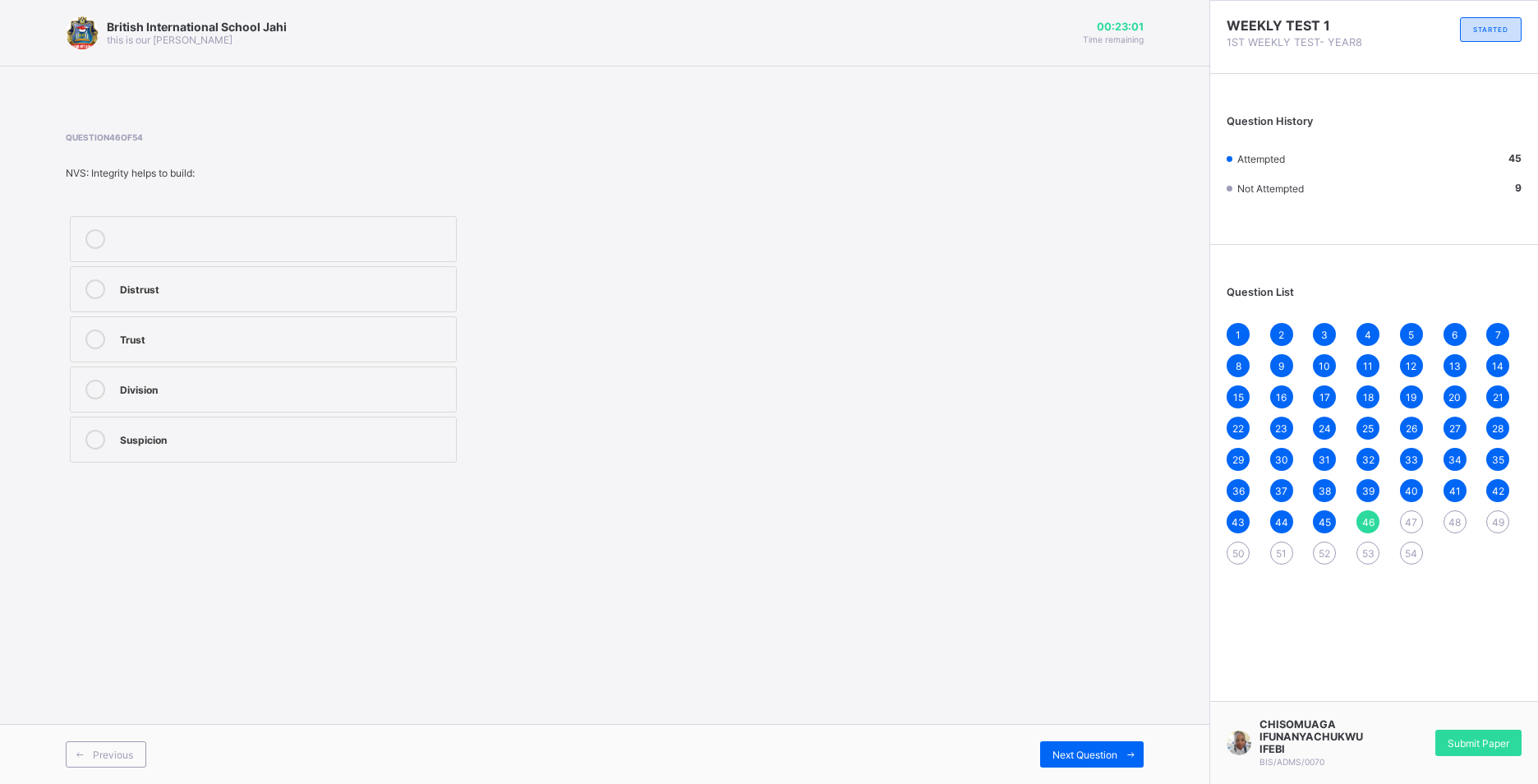
click at [165, 346] on div "Trust" at bounding box center [283, 339] width 328 height 19
click at [1415, 519] on span "47" at bounding box center [1411, 521] width 12 height 12
click at [182, 438] on div "Courage" at bounding box center [283, 438] width 328 height 17
click at [1458, 520] on span "48" at bounding box center [1454, 521] width 12 height 12
click at [233, 344] on div "Trustworthiness" at bounding box center [283, 338] width 328 height 17
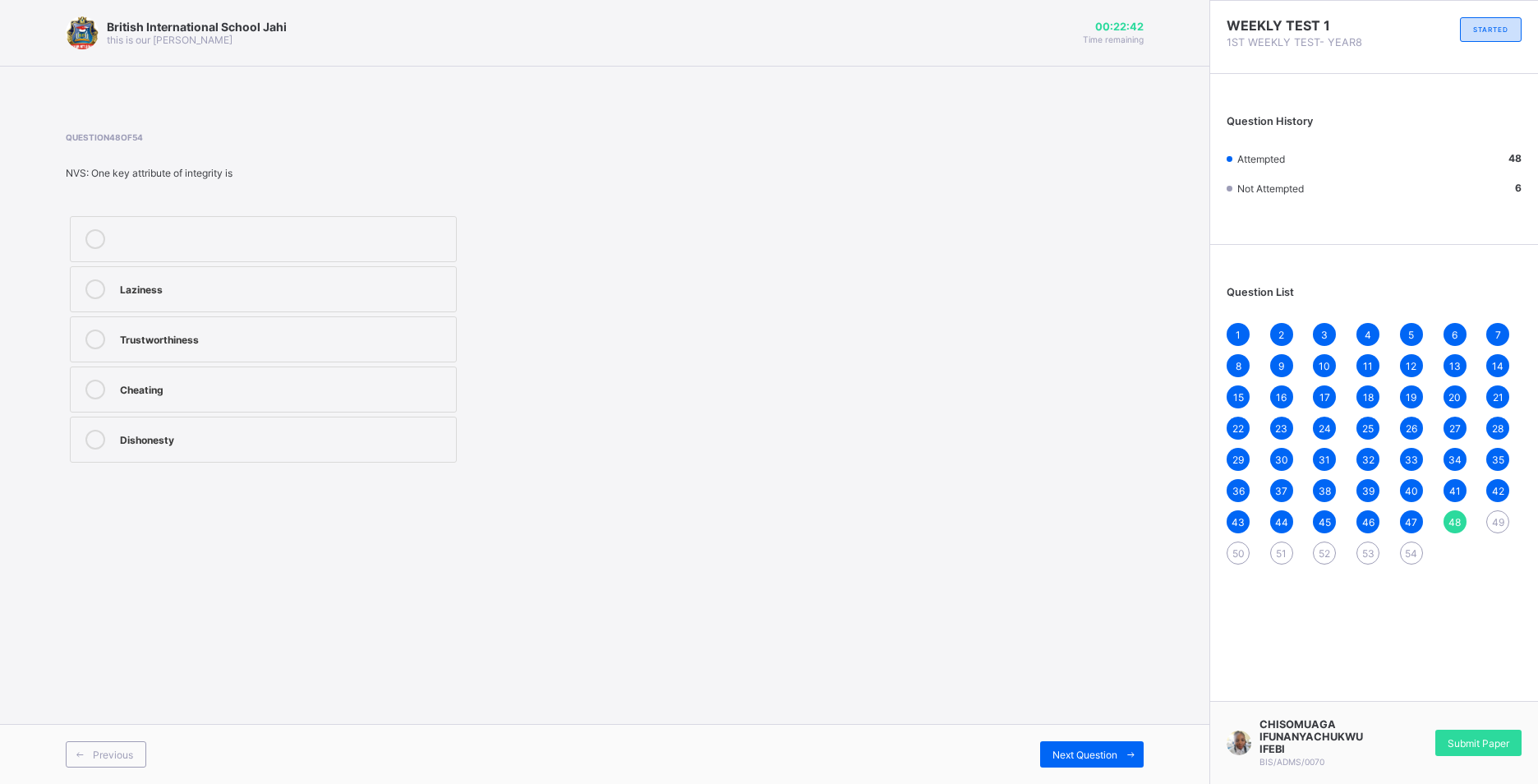
click at [1501, 513] on div "49" at bounding box center [1497, 521] width 23 height 23
drag, startPoint x: 242, startPoint y: 388, endPoint x: 270, endPoint y: 343, distance: 53.0
click at [270, 343] on div "Break laws Lie when necessary Always tell the truth Hide mistakes" at bounding box center [264, 339] width 395 height 254
click at [257, 392] on div "Always tell the truth" at bounding box center [283, 388] width 328 height 17
click at [1242, 552] on span "50" at bounding box center [1238, 553] width 12 height 12
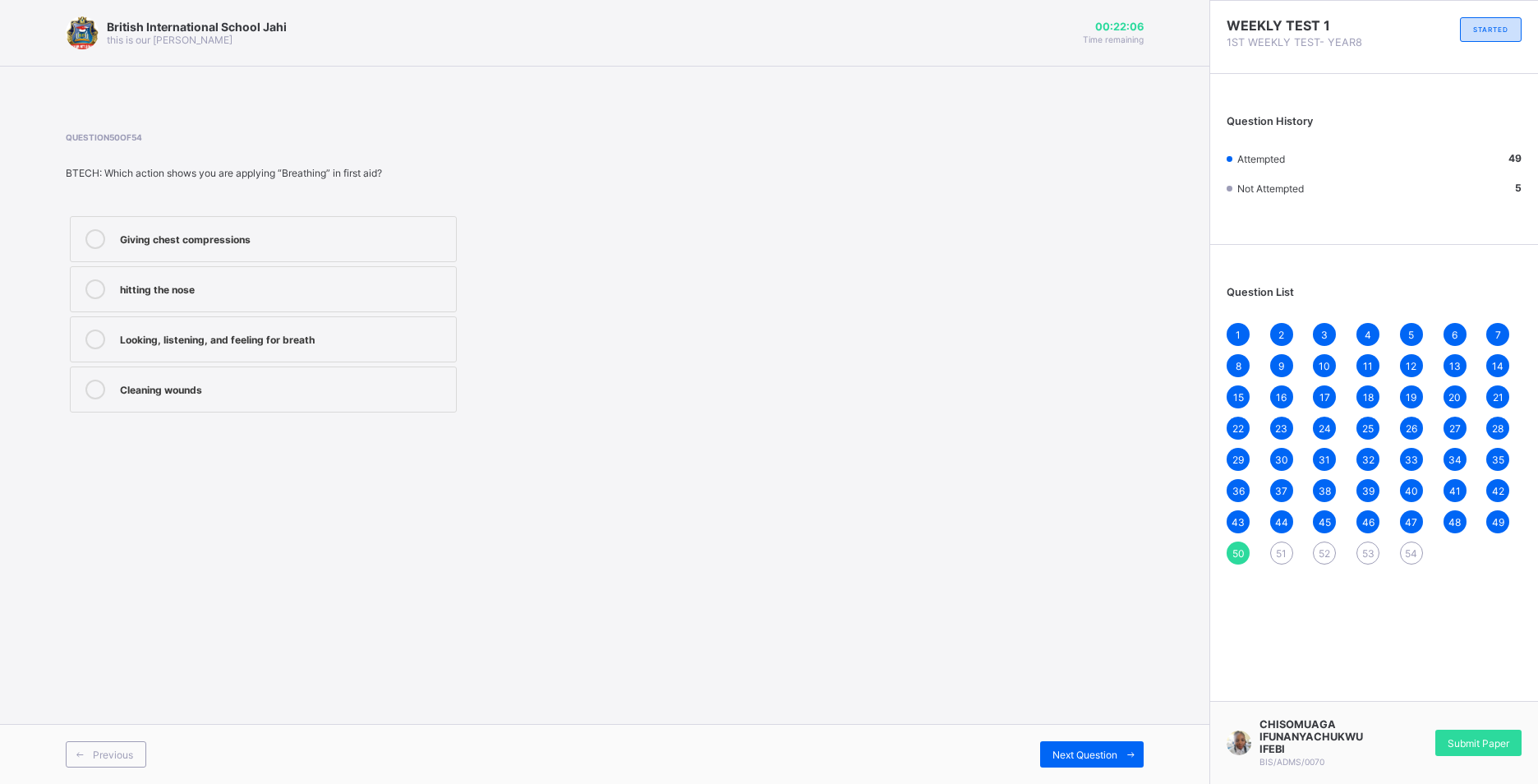
drag, startPoint x: 342, startPoint y: 341, endPoint x: 364, endPoint y: 359, distance: 28.4
click at [342, 341] on div "Looking, listening, and feeling for breath" at bounding box center [283, 338] width 328 height 17
click at [1307, 552] on div "1 2 3 4 5 6 7 8 9 10 11 12 13 14 15 16 17 18 19 20 21 22 23 24 25 26 27 28 29 3…" at bounding box center [1375, 443] width 295 height 241
click at [1274, 554] on div "51" at bounding box center [1282, 552] width 23 height 23
click at [230, 346] on div "Checking pulse" at bounding box center [283, 339] width 328 height 19
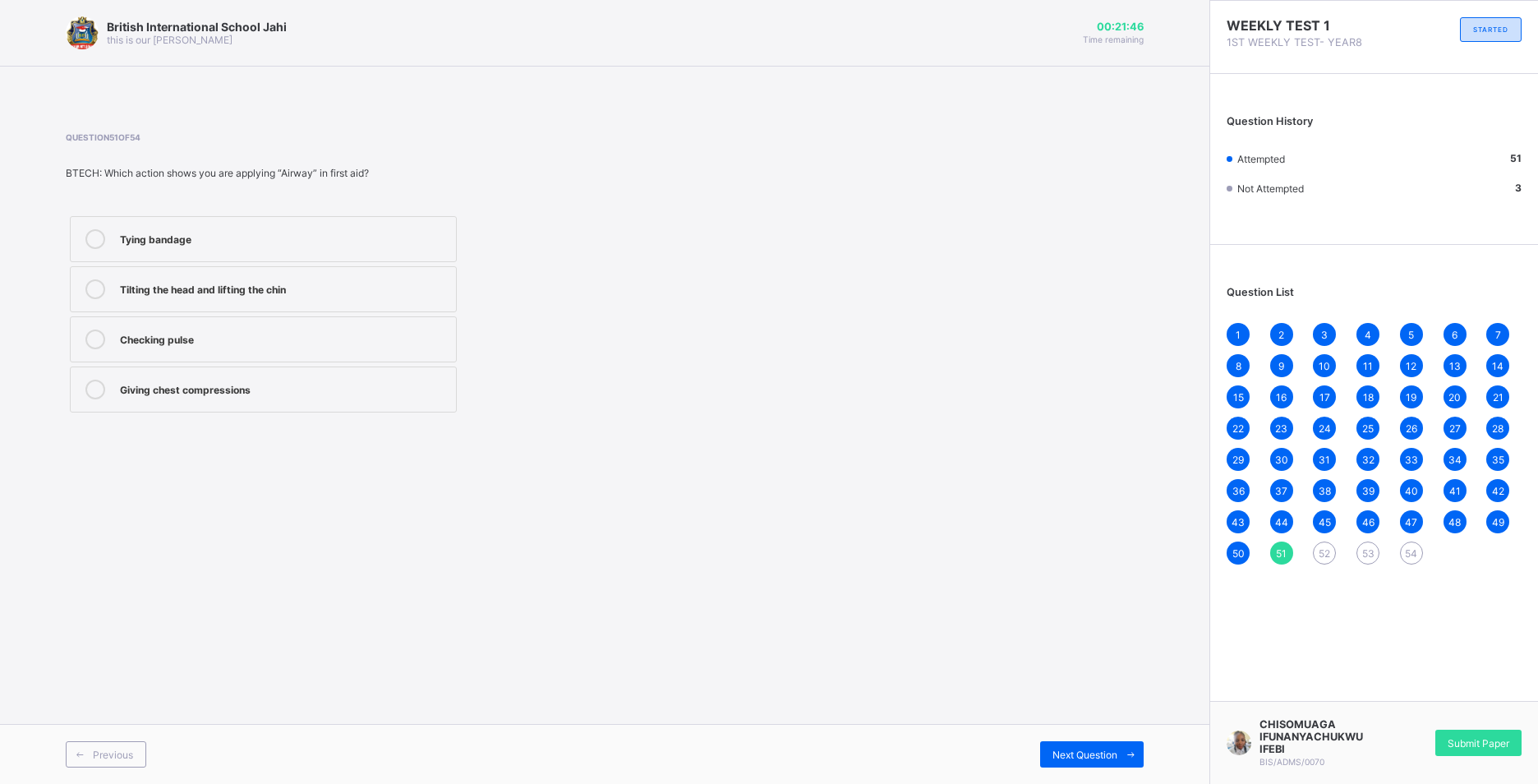
click at [1312, 553] on div "1 2 3 4 5 6 7 8 9 10 11 12 13 14 15 16 17 18 19 20 21 22 23 24 25 26 27 28 29 3…" at bounding box center [1375, 443] width 295 height 241
click at [1324, 551] on span "52" at bounding box center [1325, 553] width 11 height 12
click at [301, 343] on div "When a person is unconscious" at bounding box center [283, 338] width 328 height 17
click at [1374, 555] on span "53" at bounding box center [1368, 553] width 12 height 12
click at [304, 239] on div "Airway → Breathing → Circulation" at bounding box center [283, 238] width 328 height 17
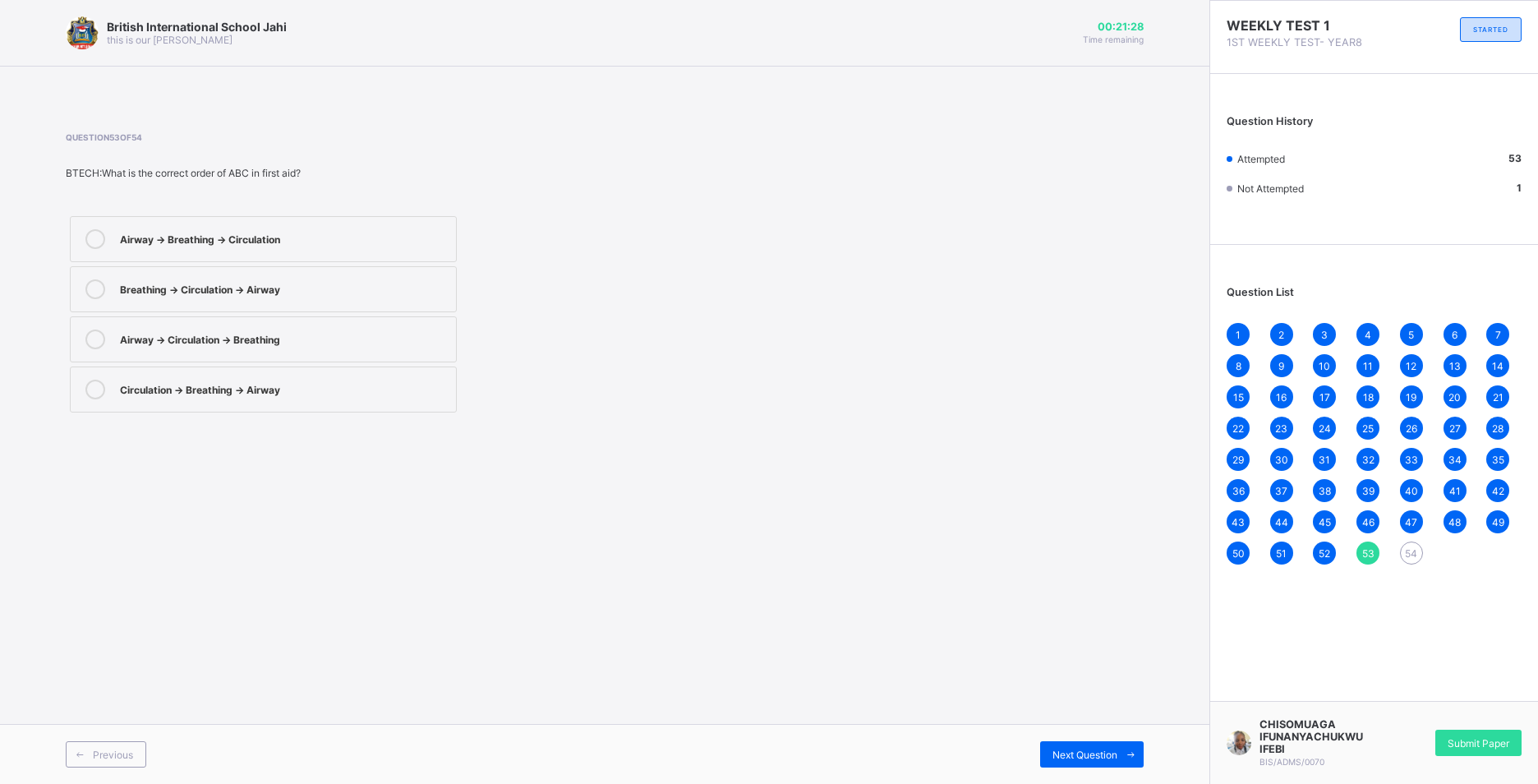
click at [1413, 546] on div "54" at bounding box center [1411, 552] width 23 height 23
click at [246, 391] on div "Checking if air is clear" at bounding box center [283, 388] width 328 height 17
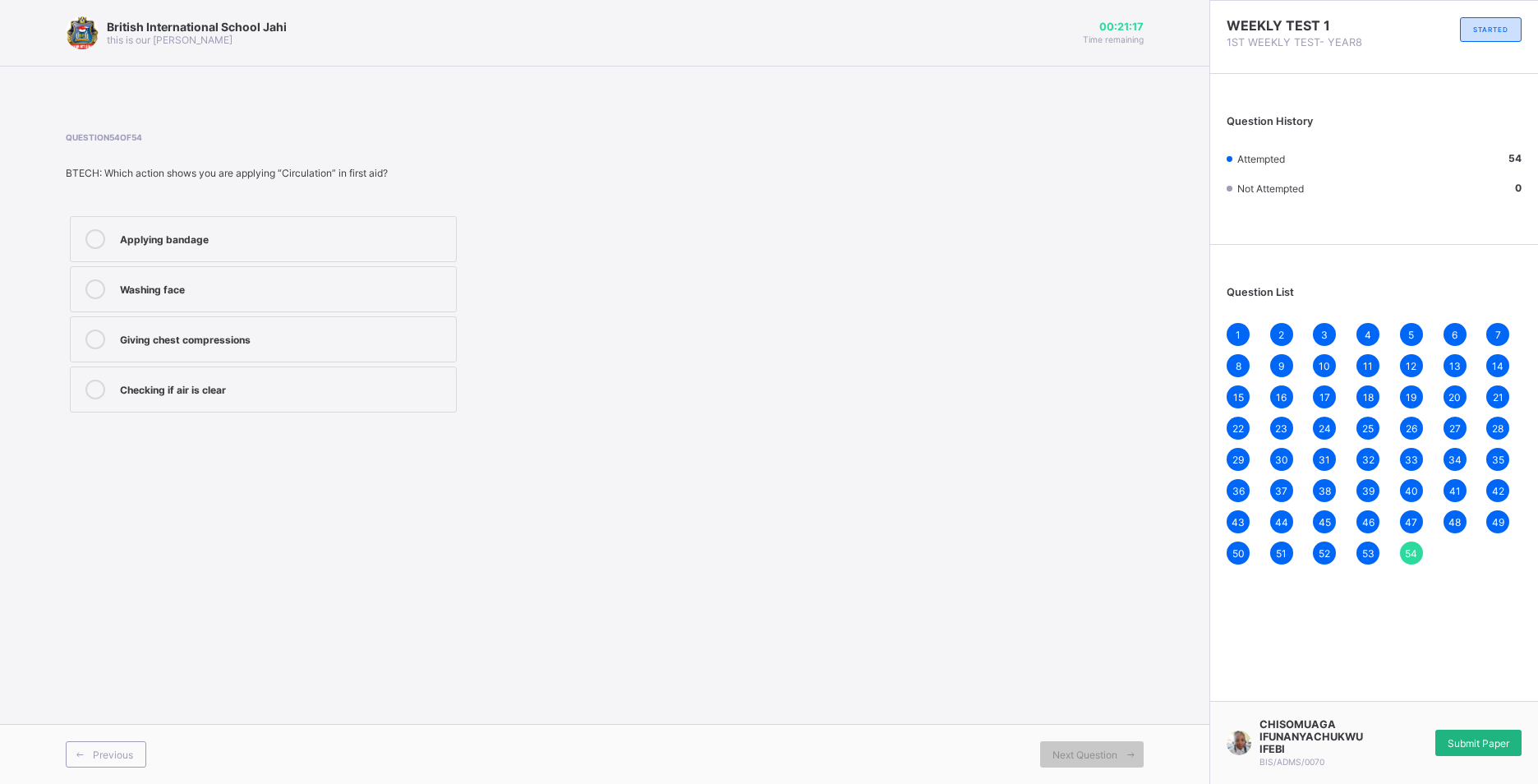
click at [1460, 733] on div "Submit Paper" at bounding box center [1479, 742] width 86 height 26
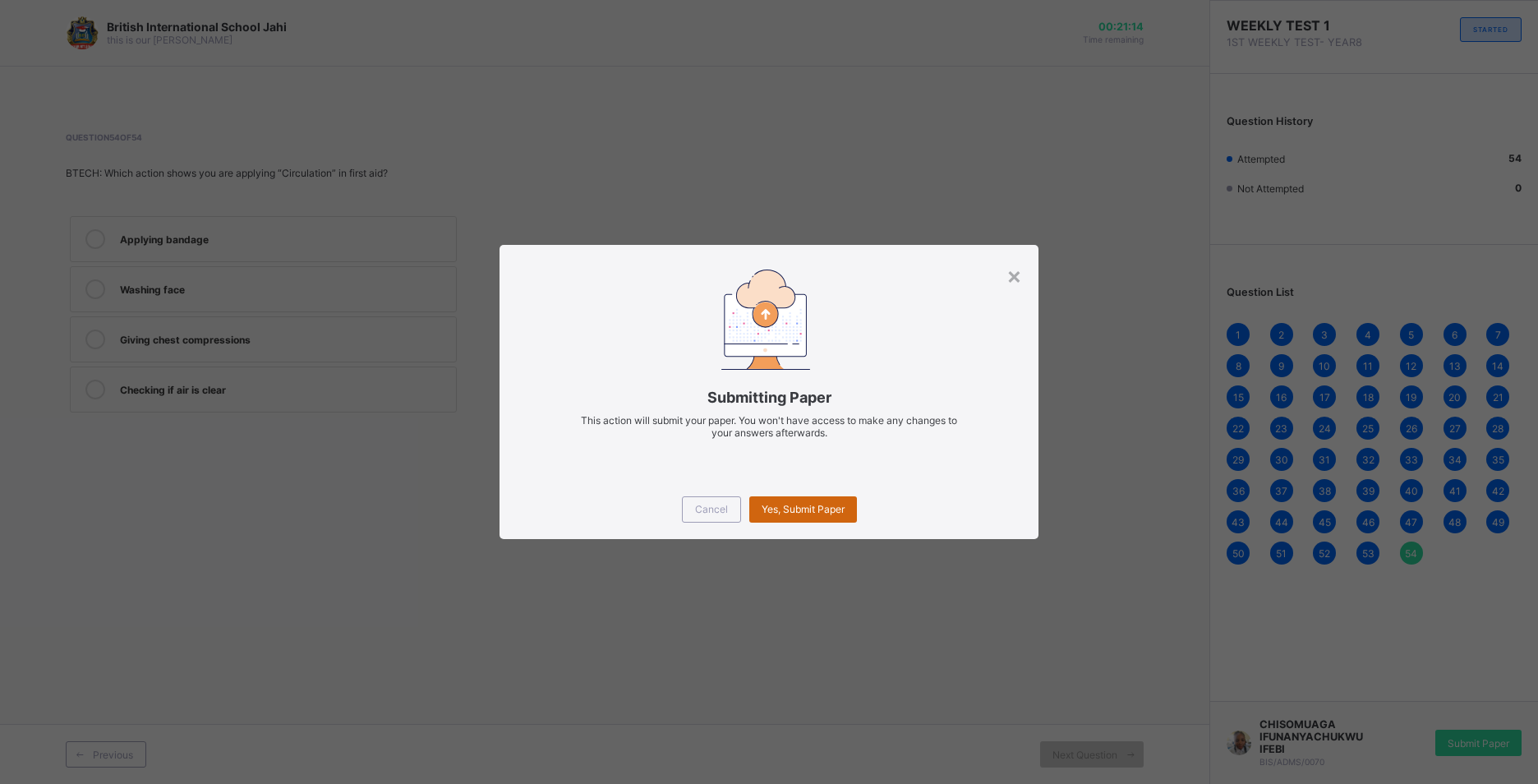
click at [824, 521] on div "Yes, Submit Paper" at bounding box center [803, 509] width 108 height 26
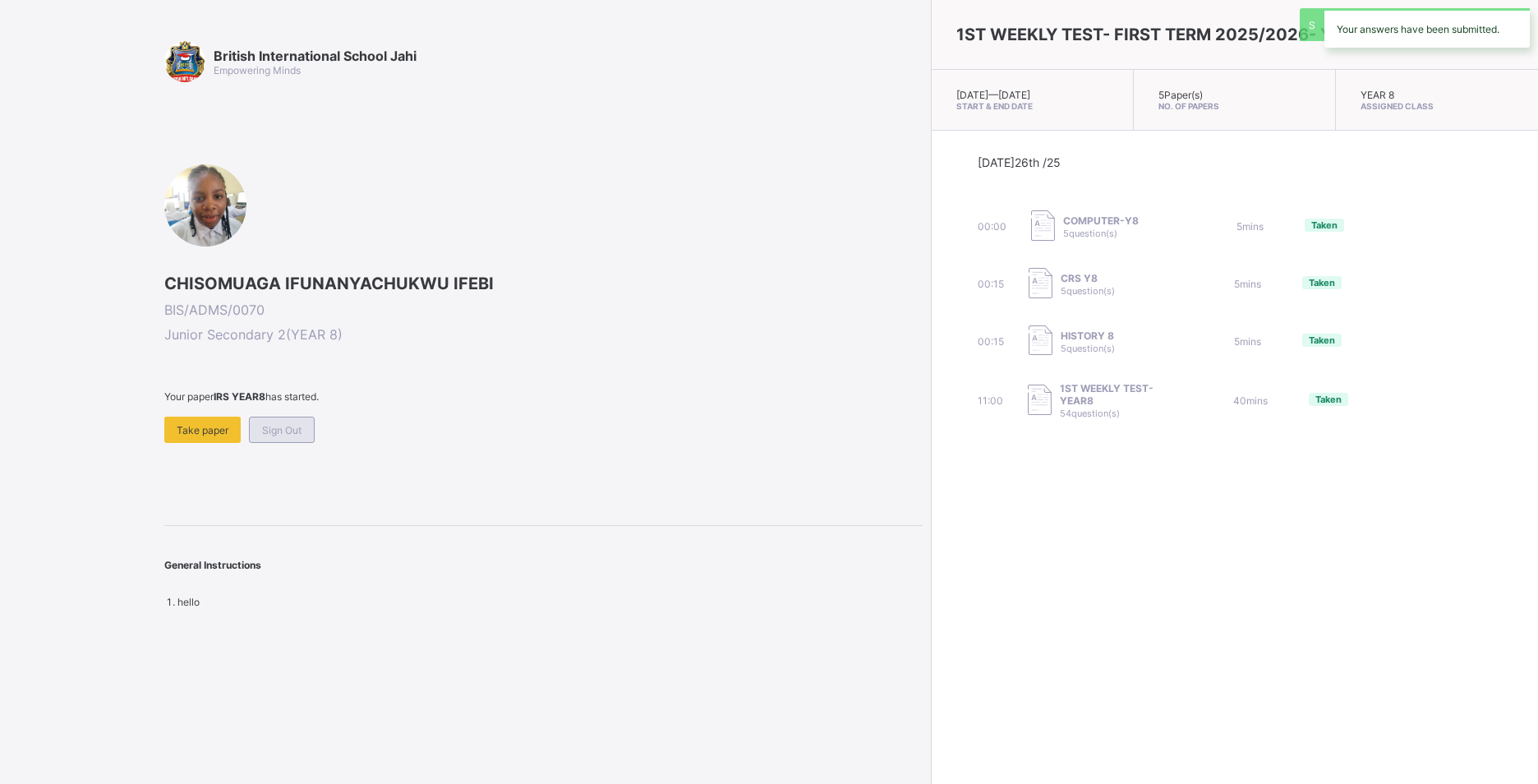
click at [266, 424] on span "Sign Out" at bounding box center [281, 430] width 39 height 12
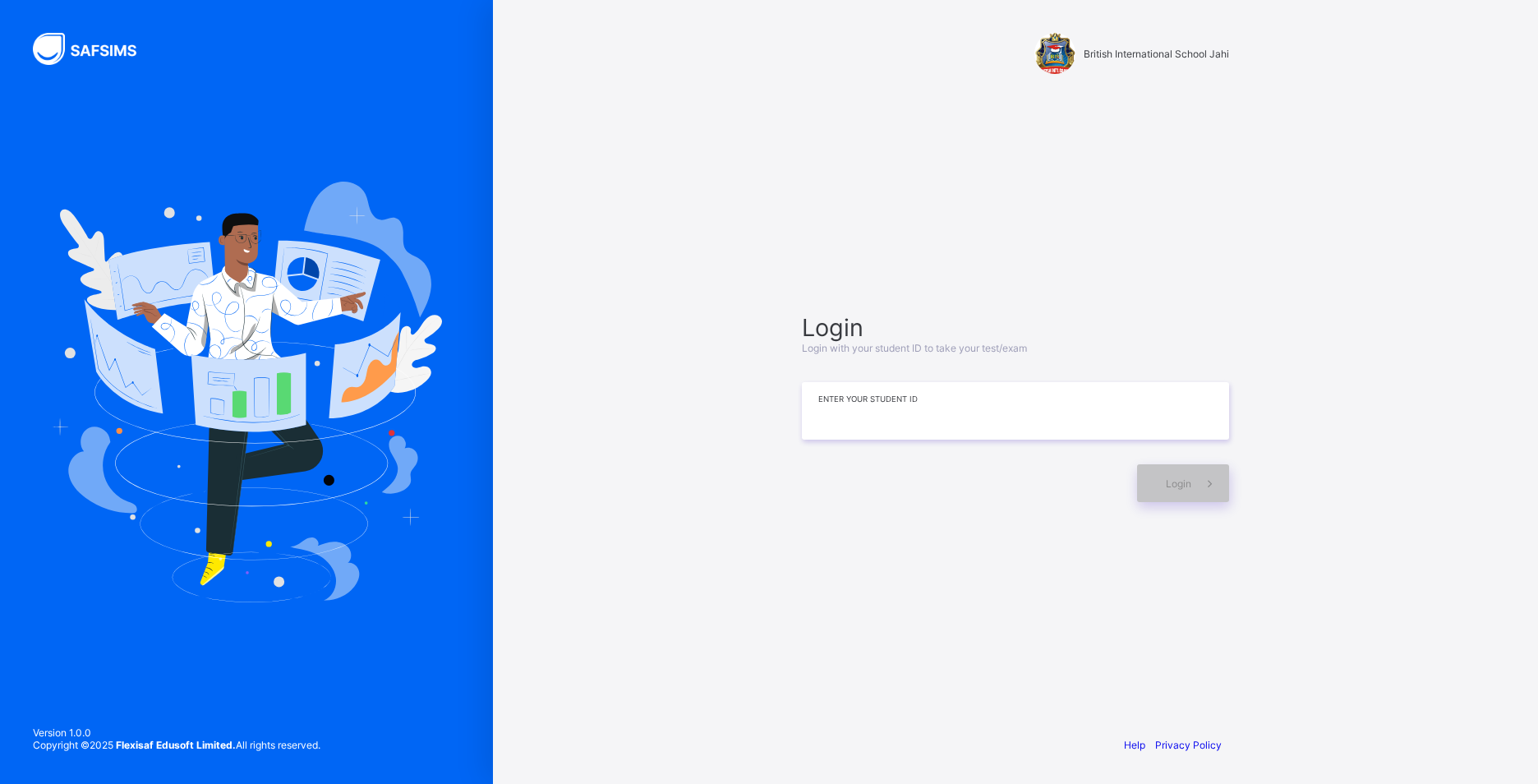
click at [863, 433] on input at bounding box center [1015, 411] width 427 height 58
type input "*"
type input "**********"
click at [1207, 490] on span at bounding box center [1210, 482] width 38 height 38
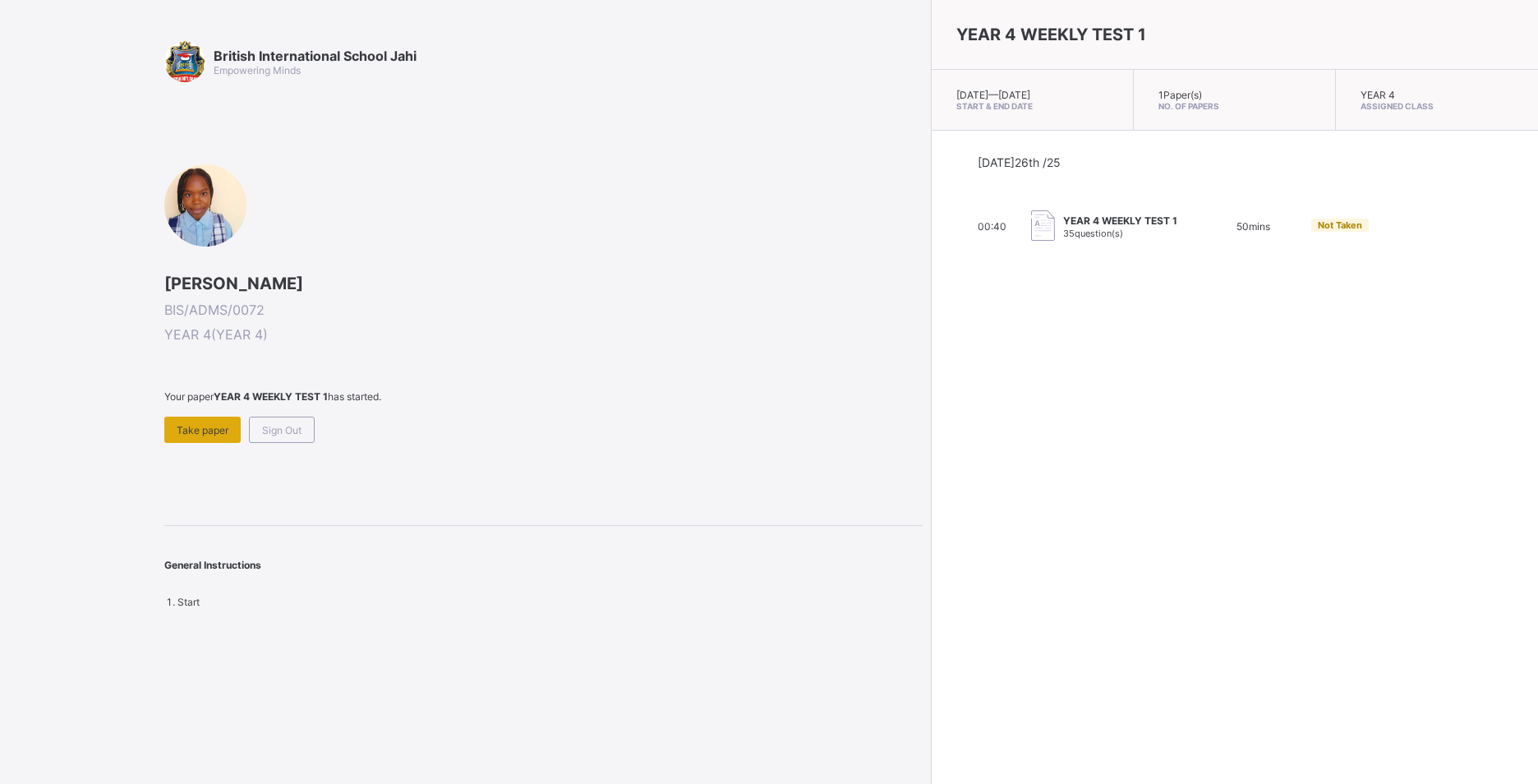
click at [226, 435] on span "Take paper" at bounding box center [202, 430] width 52 height 12
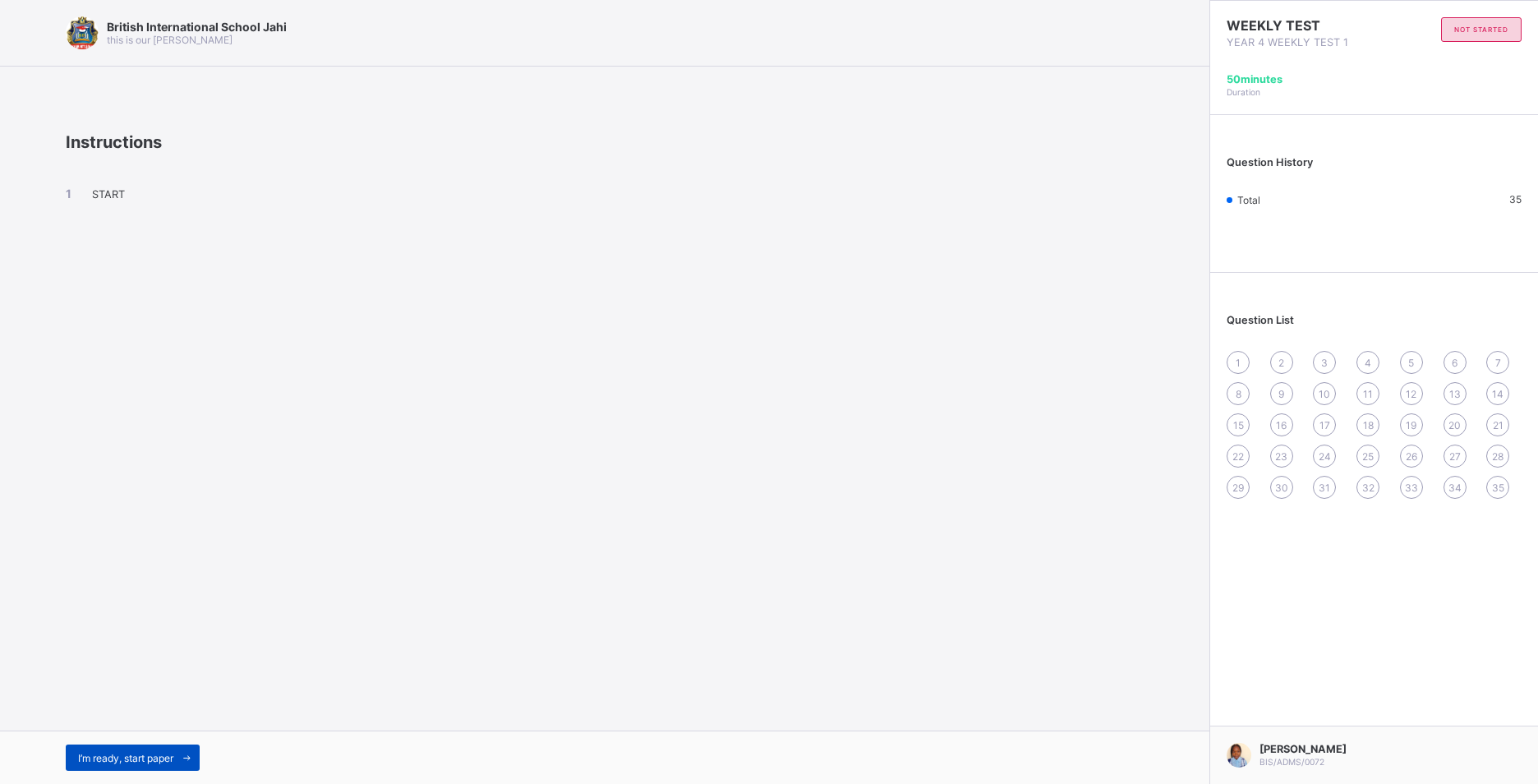
click at [162, 759] on span "I’m ready, start paper" at bounding box center [125, 757] width 96 height 12
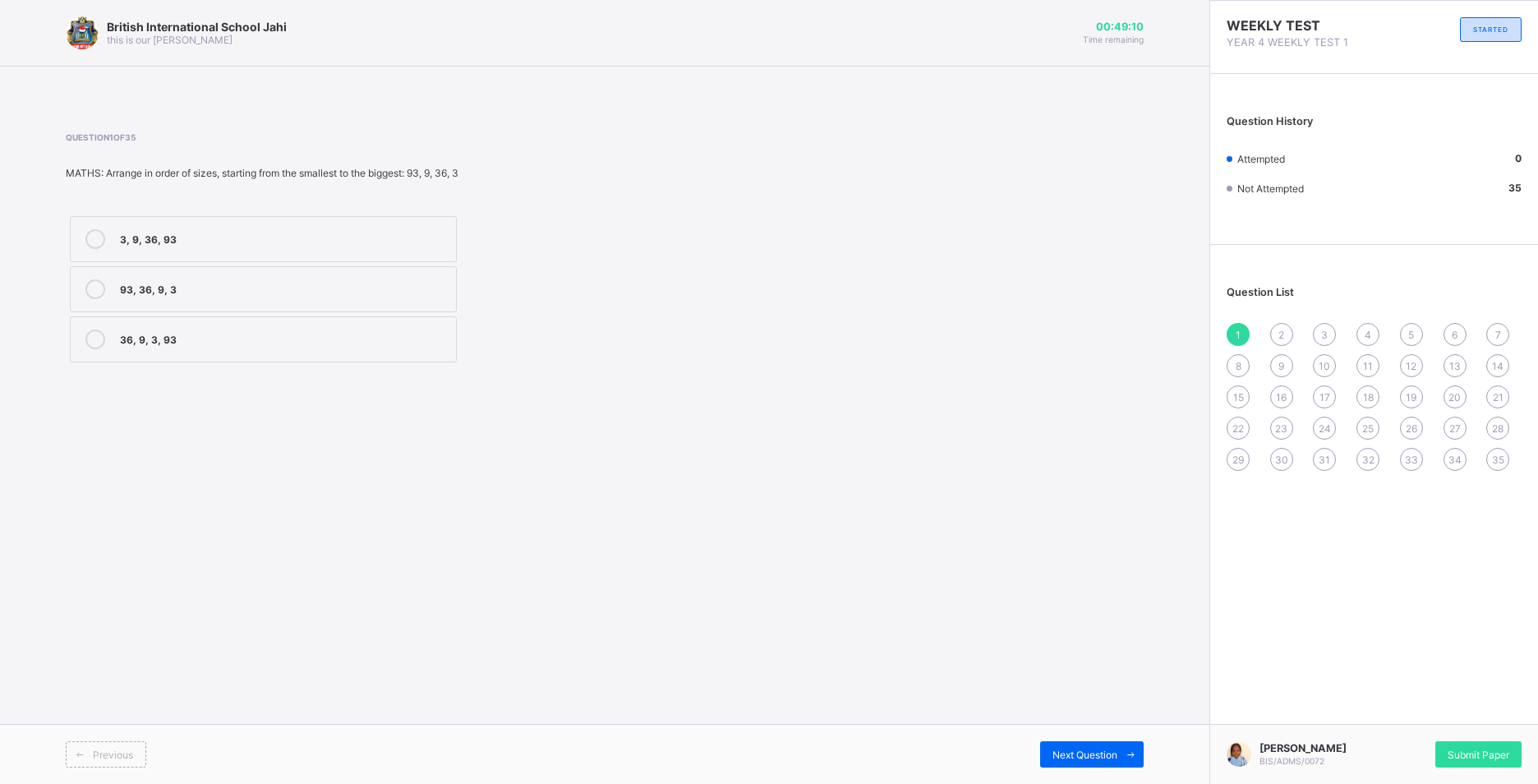
click at [322, 248] on div "3, 9, 36, 93" at bounding box center [283, 238] width 328 height 19
click at [1092, 750] on span "Next Question" at bounding box center [1085, 753] width 65 height 12
click at [206, 297] on div "XIV" at bounding box center [283, 289] width 328 height 19
drag, startPoint x: 1086, startPoint y: 752, endPoint x: 1091, endPoint y: 760, distance: 9.4
click at [1091, 760] on span "Next Question" at bounding box center [1085, 753] width 65 height 12
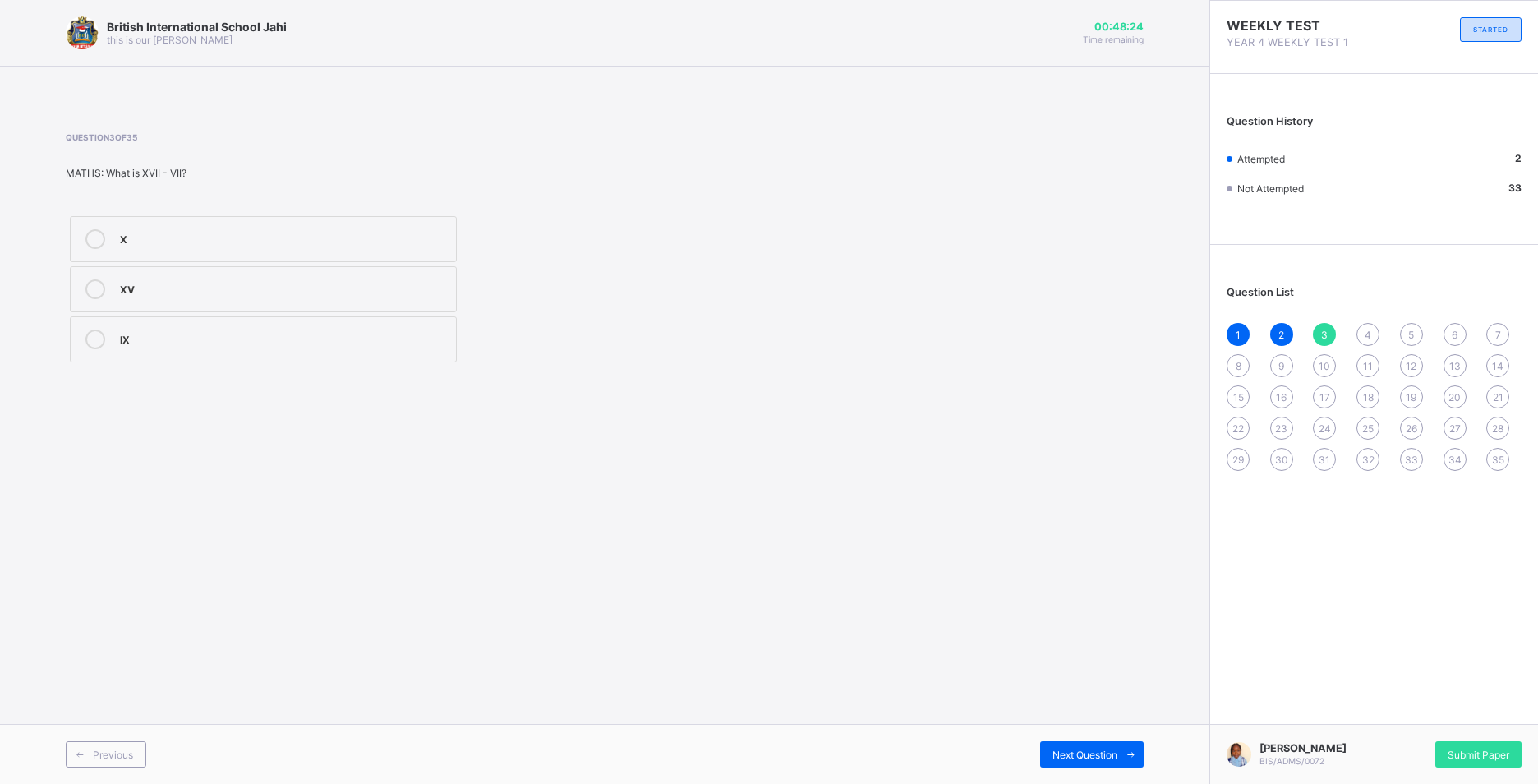
click at [263, 284] on label "XV" at bounding box center [263, 289] width 387 height 46
click at [1093, 761] on div "Next Question" at bounding box center [1092, 753] width 104 height 26
click at [272, 297] on div "2, 7, 4, 36" at bounding box center [283, 289] width 328 height 19
click at [1125, 756] on icon at bounding box center [1131, 754] width 12 height 11
click at [355, 374] on label "Nine thousand nine hundred ninety-nine" at bounding box center [263, 390] width 387 height 46
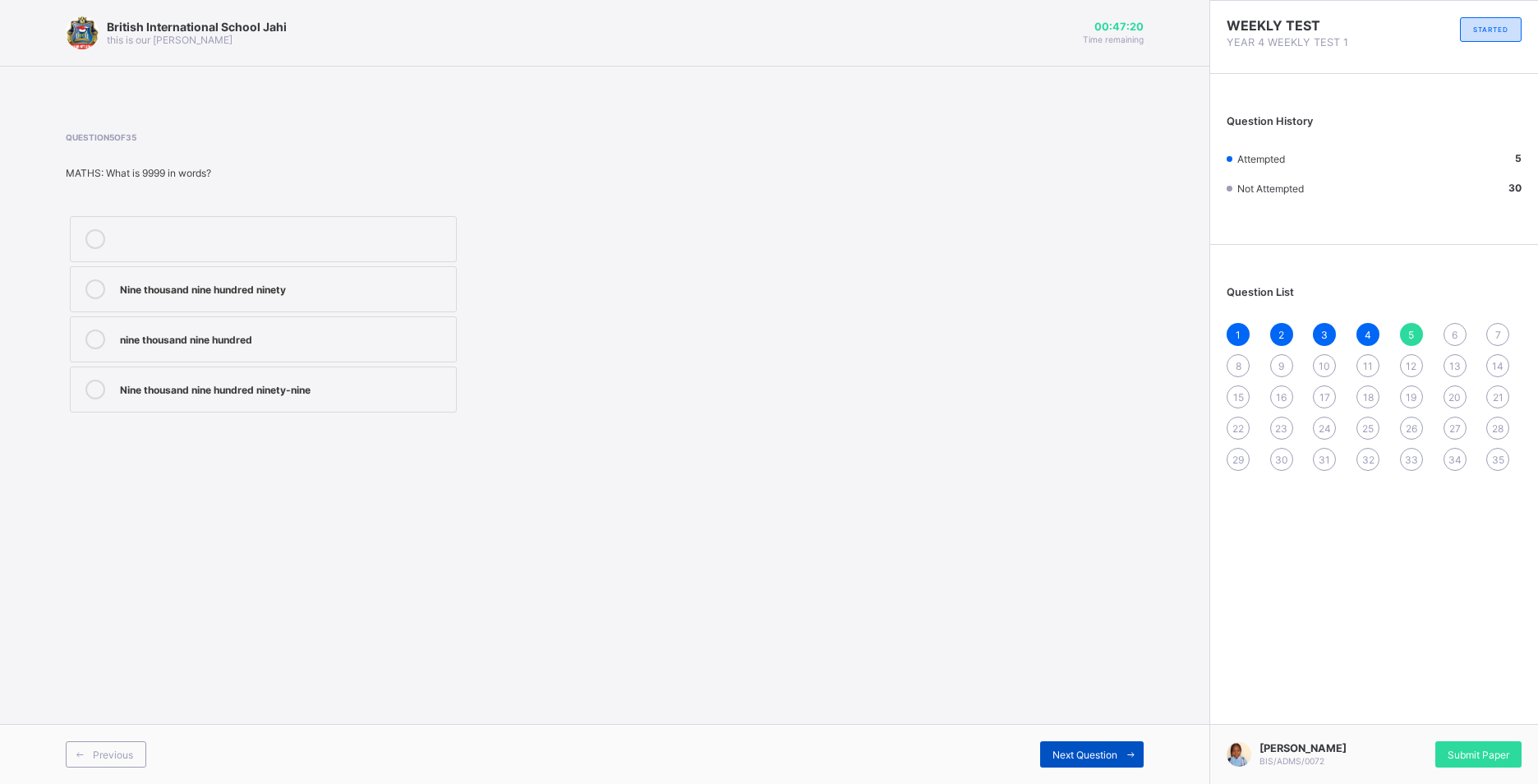
click at [1117, 746] on div "Next Question" at bounding box center [1092, 753] width 104 height 26
click at [400, 379] on label "belief in many gods" at bounding box center [263, 390] width 387 height 46
click at [1062, 745] on div "Next Question" at bounding box center [1092, 753] width 104 height 26
click at [227, 317] on label "planting trees" at bounding box center [263, 340] width 387 height 46
click at [1083, 752] on span "Next Question" at bounding box center [1085, 753] width 65 height 12
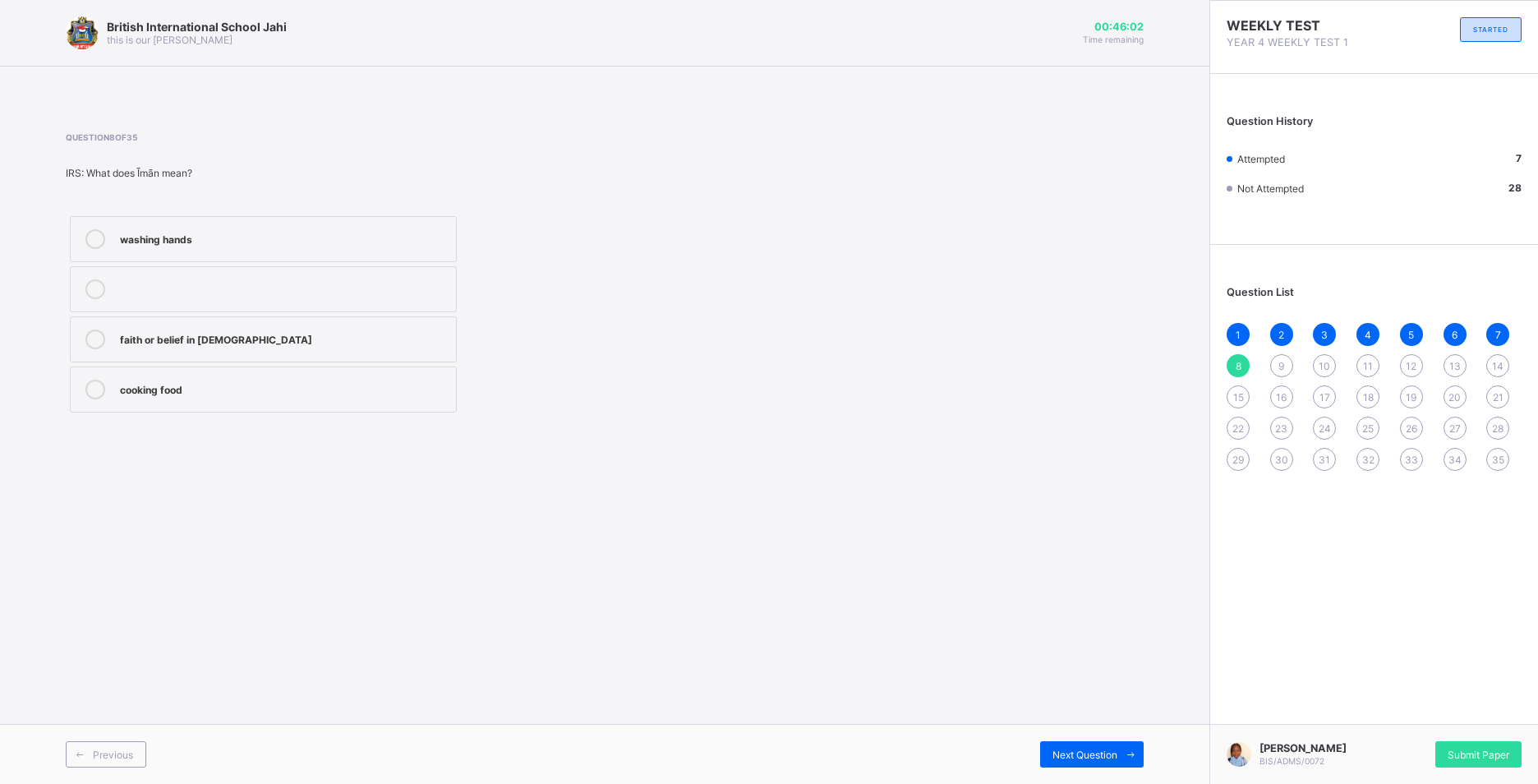
click at [1402, 418] on div "1 2 3 4 5 6 7 8 9 10 11 12 13 14 15 16 17 18 19 20 21 22 23 24 25 26 27 28 29 3…" at bounding box center [1375, 396] width 295 height 148
click at [1413, 418] on div "26" at bounding box center [1411, 428] width 23 height 23
click at [1233, 359] on div "8" at bounding box center [1238, 366] width 23 height 23
click at [142, 404] on label "cooking food" at bounding box center [263, 390] width 387 height 46
click at [1083, 756] on span "Next Question" at bounding box center [1085, 753] width 65 height 12
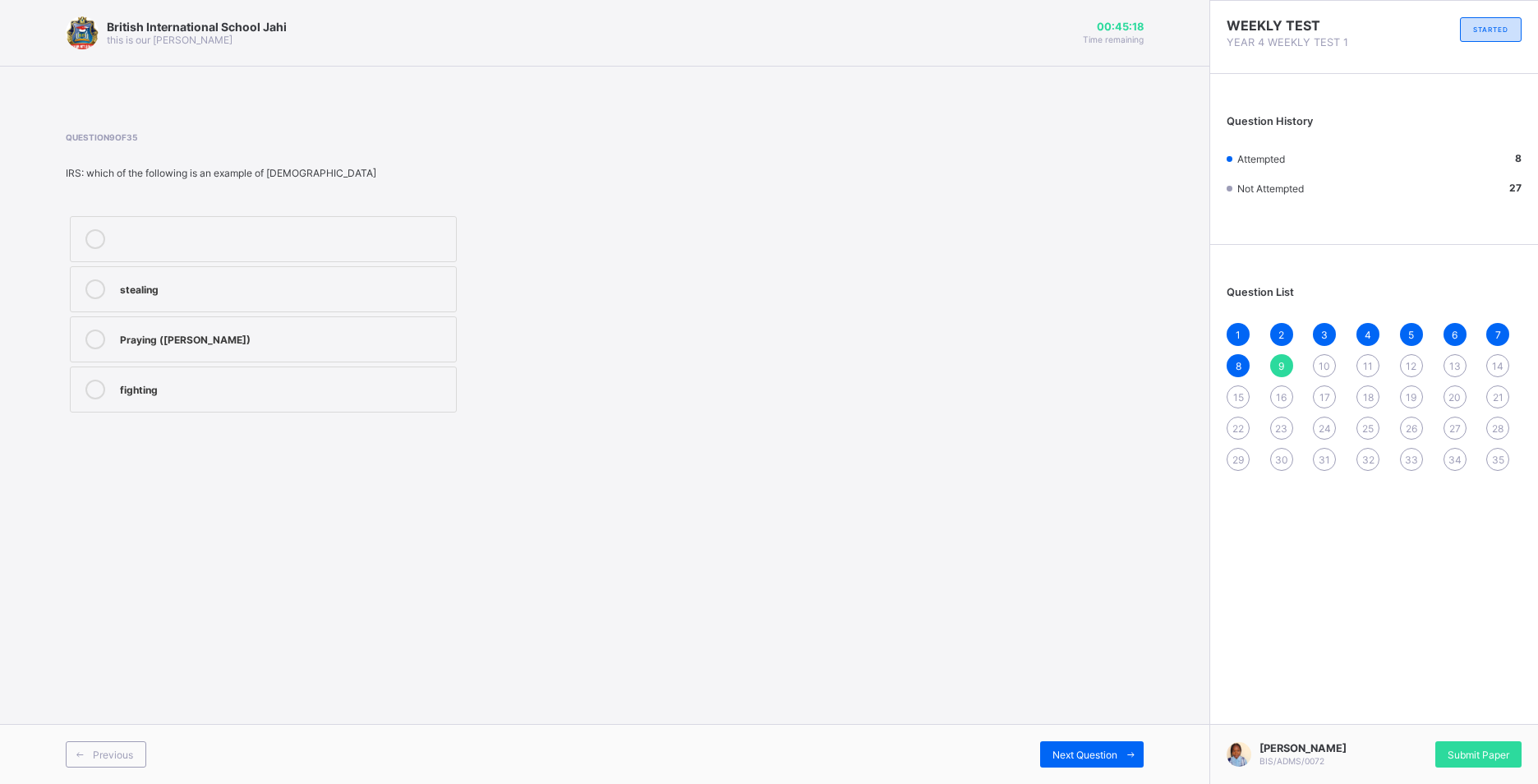
drag, startPoint x: 173, startPoint y: 405, endPoint x: 208, endPoint y: 407, distance: 35.1
click at [174, 405] on label "fighting" at bounding box center [263, 390] width 387 height 46
click at [1046, 734] on div "Previous Next Question" at bounding box center [604, 753] width 1209 height 60
click at [1064, 753] on span "Next Question" at bounding box center [1085, 753] width 65 height 12
click at [1373, 364] on div "11" at bounding box center [1368, 366] width 23 height 23
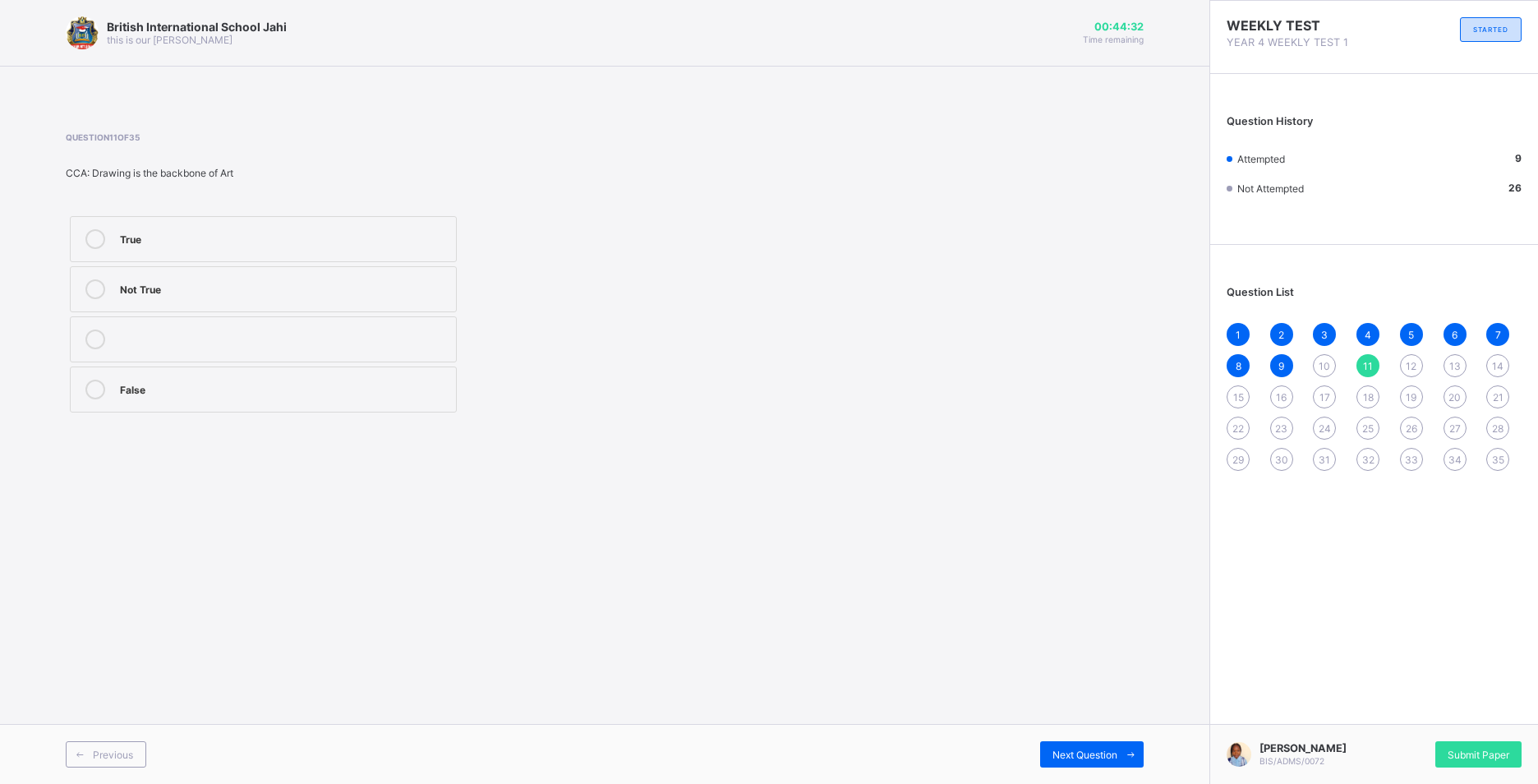
drag, startPoint x: 1319, startPoint y: 356, endPoint x: 1307, endPoint y: 362, distance: 13.4
click at [1312, 360] on div "1 2 3 4 5 6 7 8 9 10 11 12 13 14 15 16 17 18 19 20 21 22 23 24 25 26 27 28 29 3…" at bounding box center [1375, 396] width 295 height 148
click at [1286, 362] on div "9" at bounding box center [1282, 366] width 23 height 23
click at [1234, 362] on div "8" at bounding box center [1238, 366] width 23 height 23
click at [374, 391] on div "cooking food" at bounding box center [283, 388] width 328 height 17
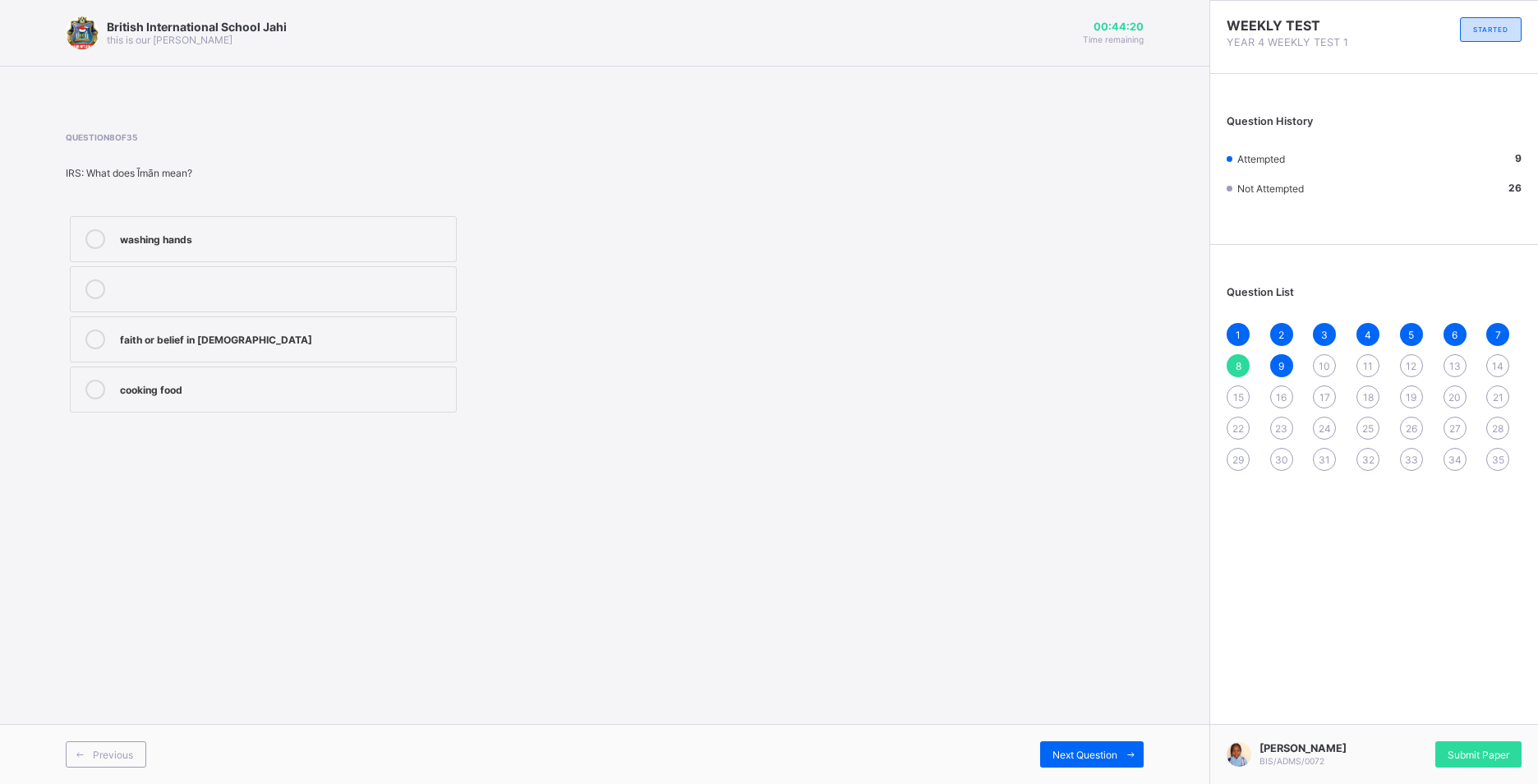
click at [317, 407] on label "cooking food" at bounding box center [263, 390] width 387 height 46
click at [326, 396] on div "cooking food" at bounding box center [283, 389] width 328 height 19
drag, startPoint x: 279, startPoint y: 390, endPoint x: 254, endPoint y: 300, distance: 93.4
click at [254, 300] on div "washing hands faith or belief in Allah cooking food" at bounding box center [264, 314] width 395 height 204
click at [397, 300] on label at bounding box center [263, 289] width 387 height 46
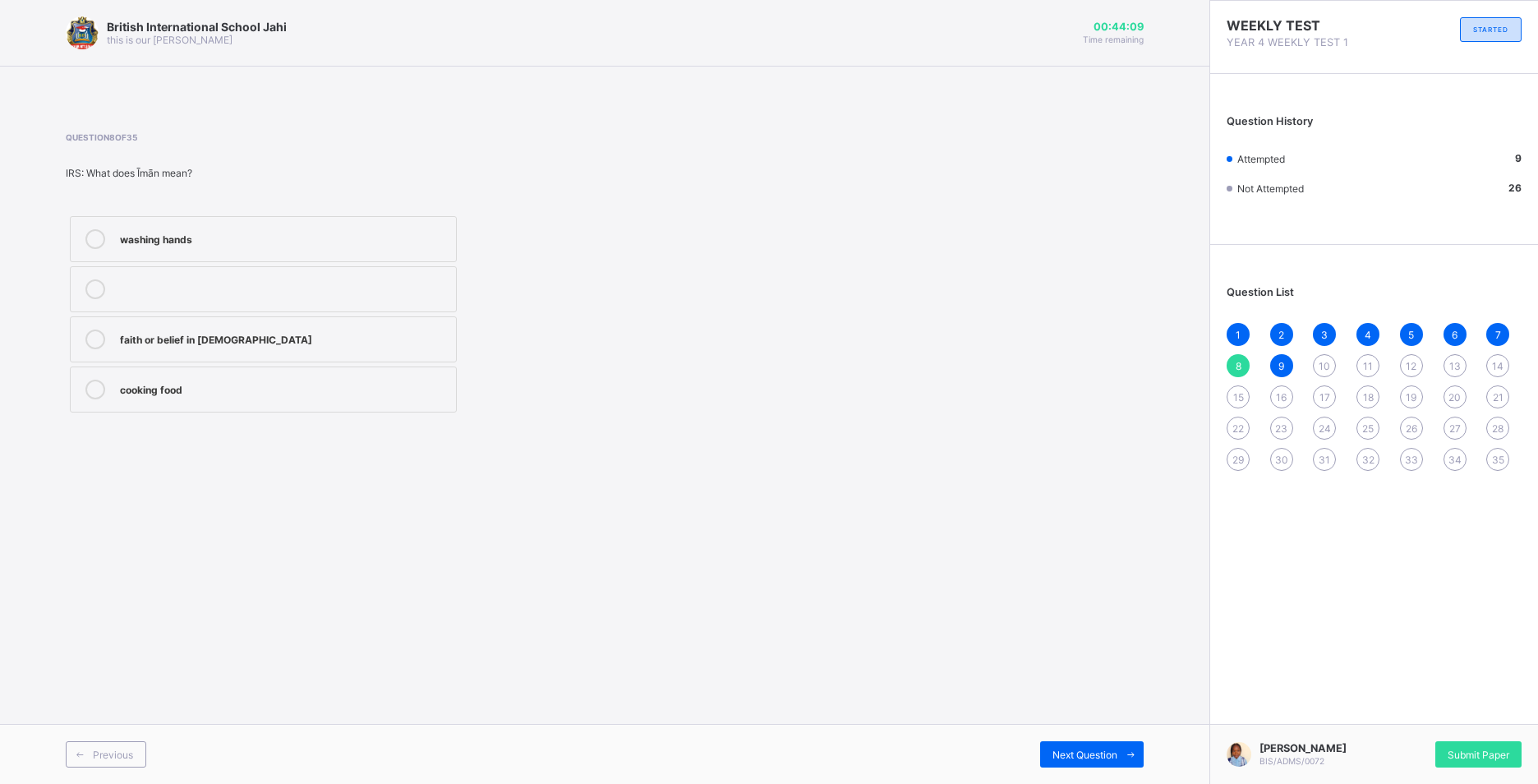
drag, startPoint x: 133, startPoint y: 288, endPoint x: 147, endPoint y: 294, distance: 15.2
click at [134, 288] on div at bounding box center [283, 289] width 328 height 19
drag, startPoint x: 769, startPoint y: 434, endPoint x: 589, endPoint y: 391, distance: 185.1
click at [589, 391] on div "Question 8 of 35 IRS: What does Īmān mean? washing hands faith or belief in All…" at bounding box center [604, 274] width 1078 height 333
click at [571, 421] on div "Question 8 of 35 IRS: What does Īmān mean? washing hands faith or belief in All…" at bounding box center [604, 274] width 1078 height 333
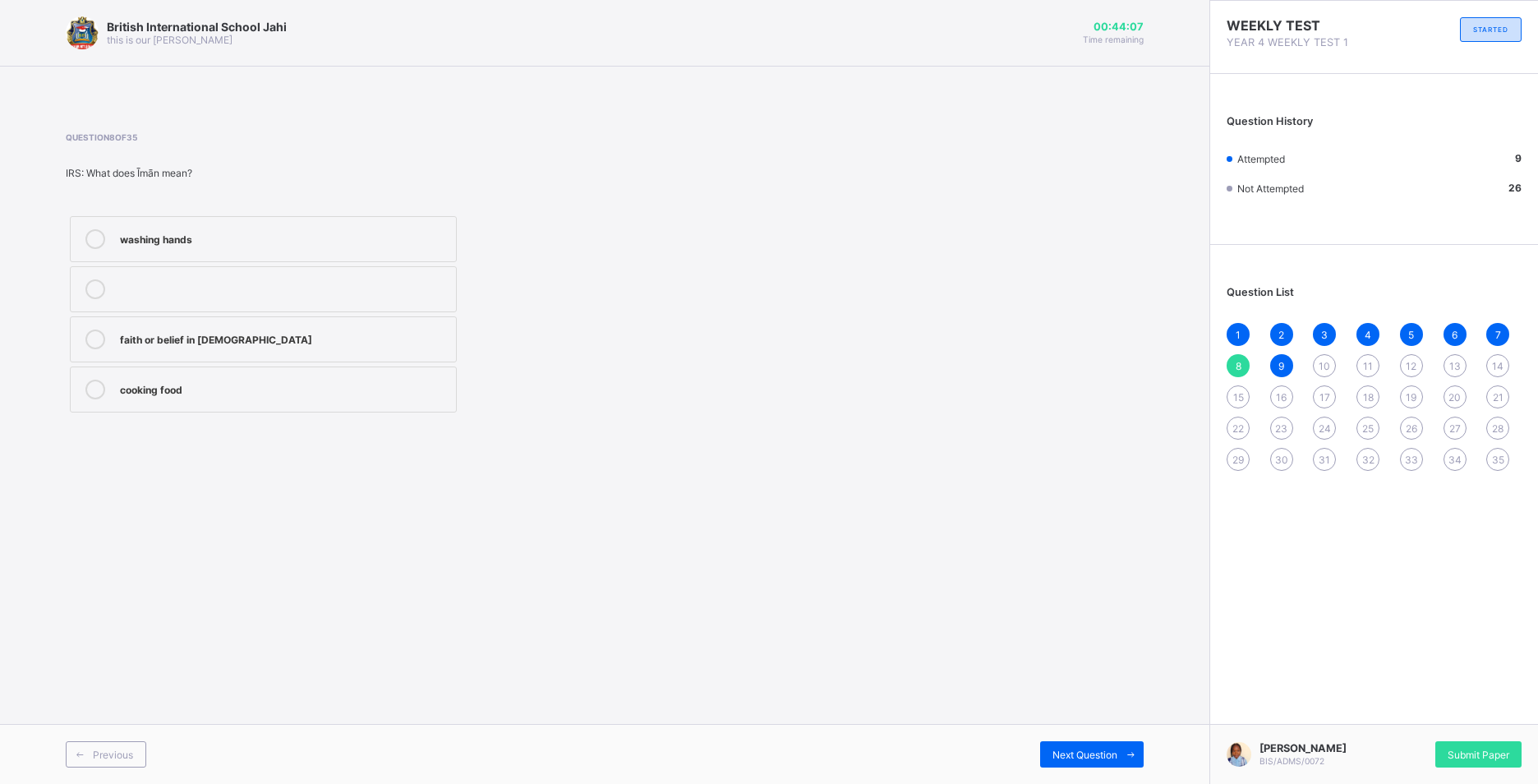
click at [569, 428] on div "Question 8 of 35 IRS: What does Īmān mean? washing hands faith or belief in All…" at bounding box center [604, 274] width 1078 height 333
drag, startPoint x: 569, startPoint y: 438, endPoint x: 572, endPoint y: 456, distance: 18.2
click at [572, 452] on div "British International School Jahi this is our motton 00:44:06 Time remaining Qu…" at bounding box center [604, 392] width 1209 height 784
drag, startPoint x: 1328, startPoint y: 362, endPoint x: 1332, endPoint y: 372, distance: 10.8
click at [1329, 369] on span "10" at bounding box center [1325, 366] width 11 height 12
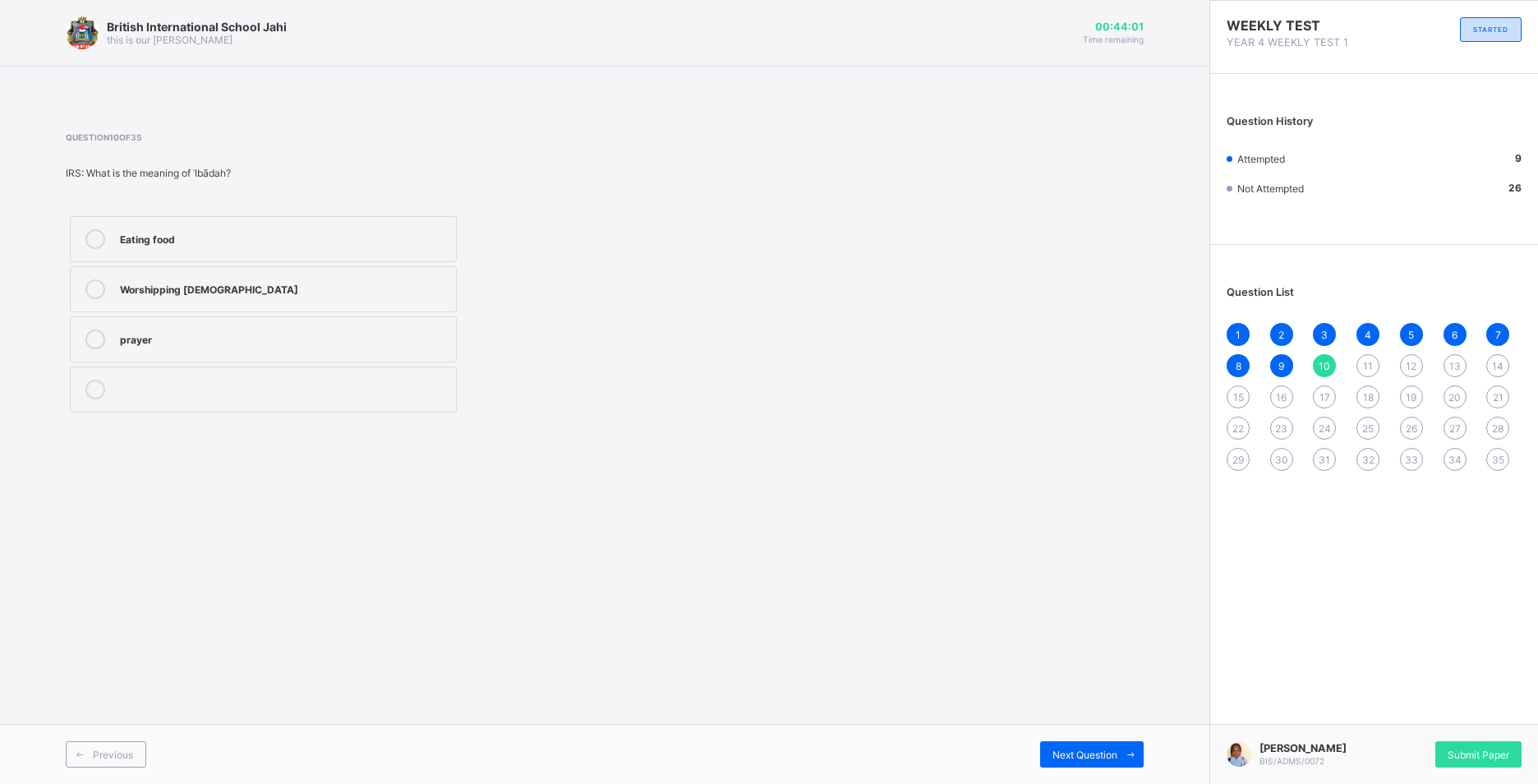
click at [350, 309] on label "Worshipping Allah" at bounding box center [263, 289] width 387 height 46
click at [353, 325] on label "prayer" at bounding box center [263, 340] width 387 height 46
click at [1357, 360] on div "1 2 3 4 5 6 7 8 9 10 11 12 13 14 15 16 17 18 19 20 21 22 23 24 25 26 27 28 29 3…" at bounding box center [1375, 396] width 295 height 148
click at [1364, 365] on span "11" at bounding box center [1368, 366] width 10 height 12
click at [159, 397] on div "False" at bounding box center [283, 389] width 328 height 19
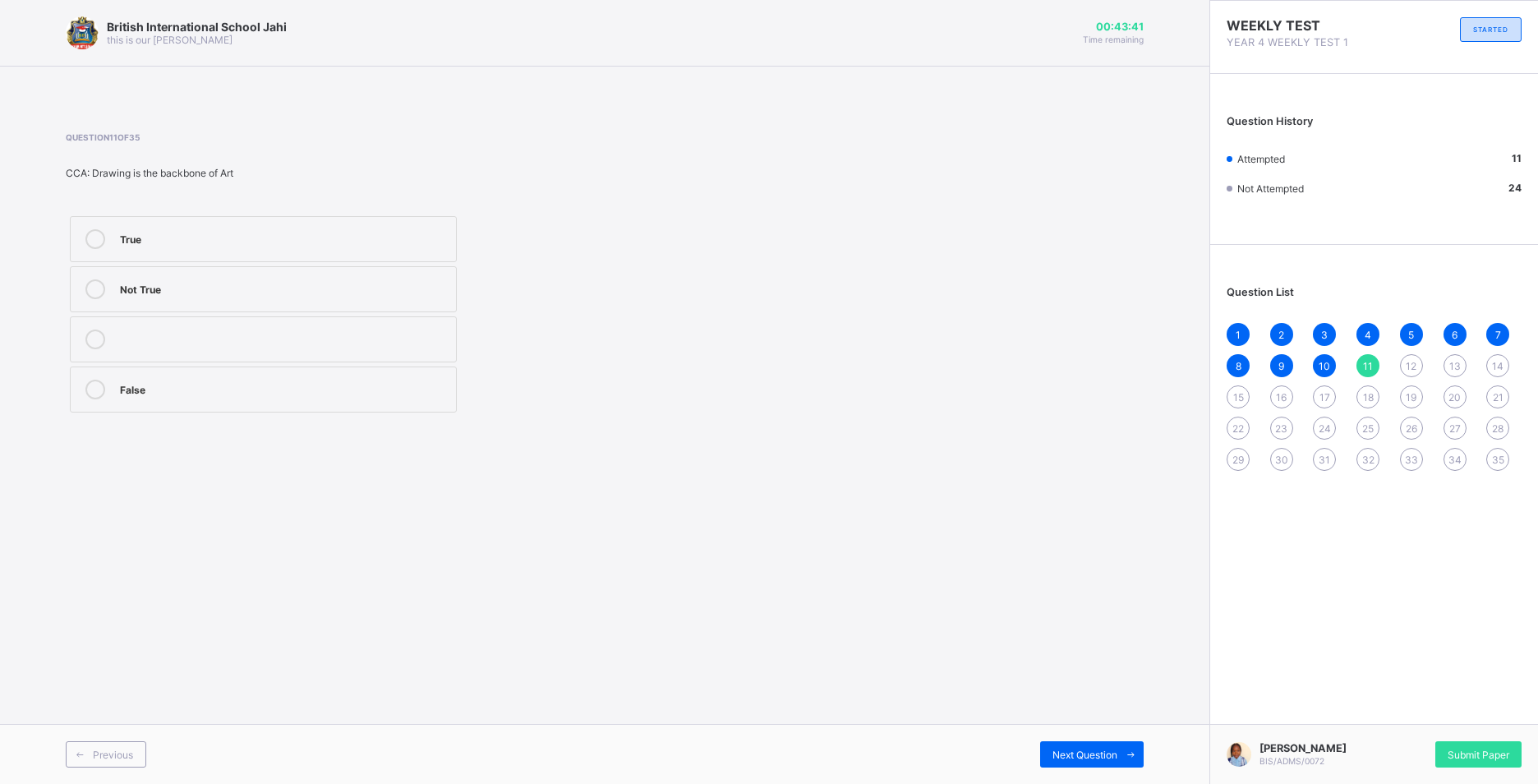
drag, startPoint x: 1407, startPoint y: 366, endPoint x: 1404, endPoint y: 384, distance: 18.2
click at [1404, 371] on div "12" at bounding box center [1411, 366] width 23 height 23
click at [1468, 354] on div "1 2 3 4 5 6 7 8 9 10 11 12 13 14 15 16 17 18 19 20 21 22 23 24 25 26 27 28 29 3…" at bounding box center [1375, 396] width 295 height 148
click at [1465, 369] on div "13" at bounding box center [1454, 366] width 23 height 23
drag, startPoint x: 239, startPoint y: 361, endPoint x: 248, endPoint y: 354, distance: 11.4
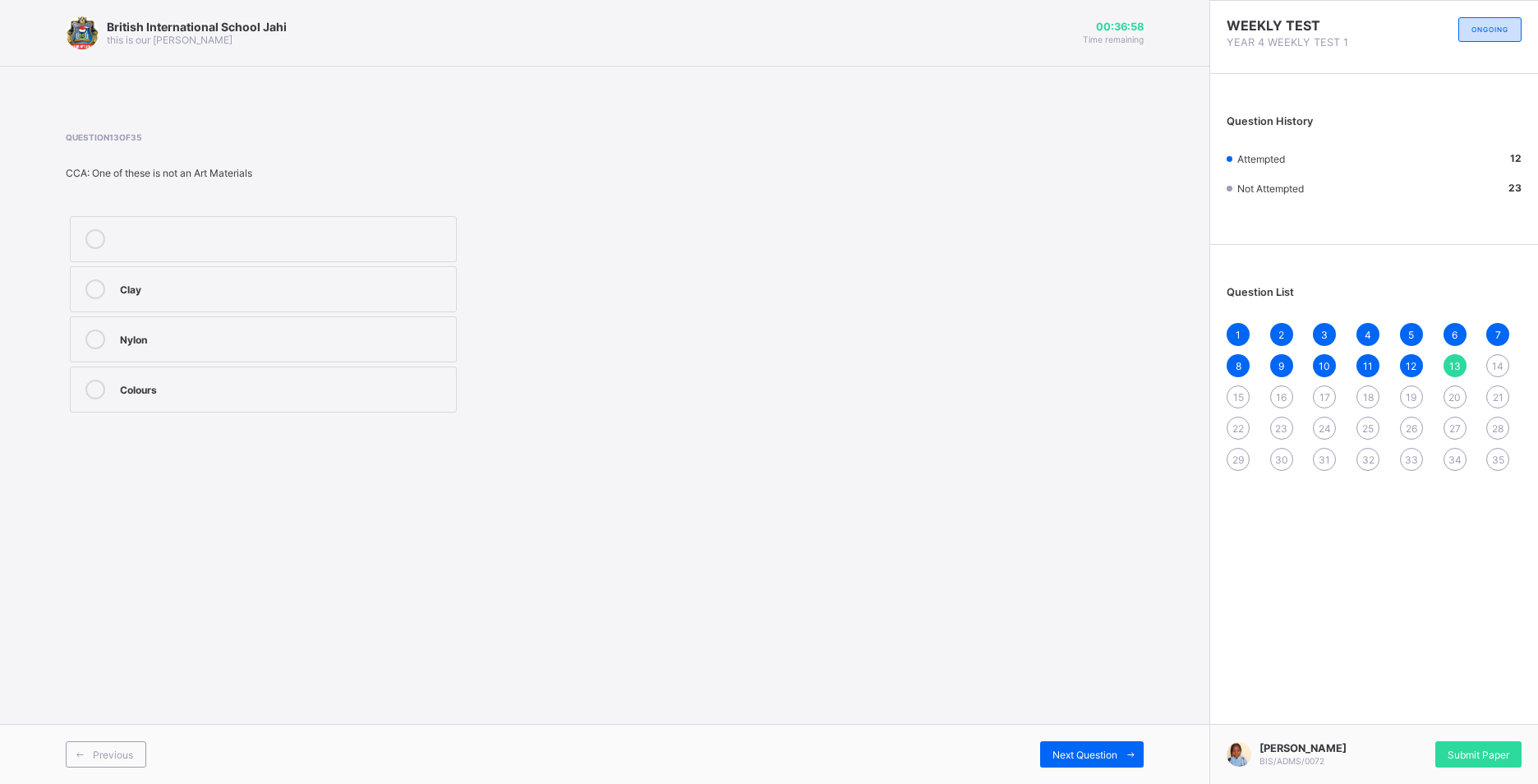
click at [248, 354] on label "Nylon" at bounding box center [263, 340] width 387 height 46
click at [1502, 369] on span "14" at bounding box center [1498, 366] width 11 height 12
drag, startPoint x: 334, startPoint y: 328, endPoint x: 335, endPoint y: 338, distance: 10.0
click at [335, 333] on label "Fighting" at bounding box center [263, 340] width 387 height 46
click at [1235, 391] on span "15" at bounding box center [1239, 396] width 11 height 12
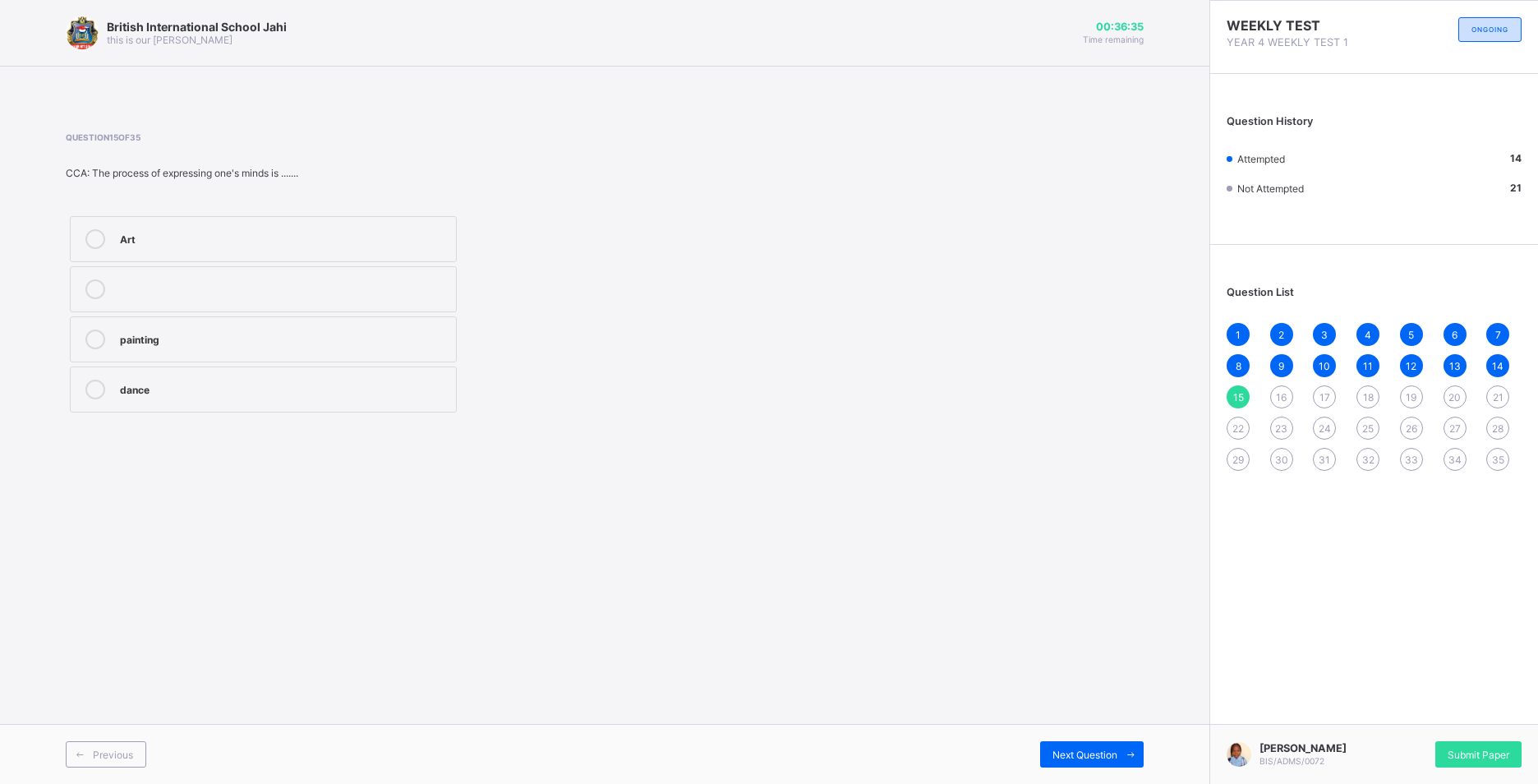
drag, startPoint x: 751, startPoint y: 285, endPoint x: 313, endPoint y: 165, distance: 454.1
click at [532, 258] on div "Art painting dance" at bounding box center [395, 314] width 659 height 204
drag, startPoint x: 323, startPoint y: 221, endPoint x: 325, endPoint y: 244, distance: 23.1
click at [323, 226] on label "Art" at bounding box center [263, 239] width 387 height 46
drag, startPoint x: 1053, startPoint y: 748, endPoint x: 1040, endPoint y: 752, distance: 13.6
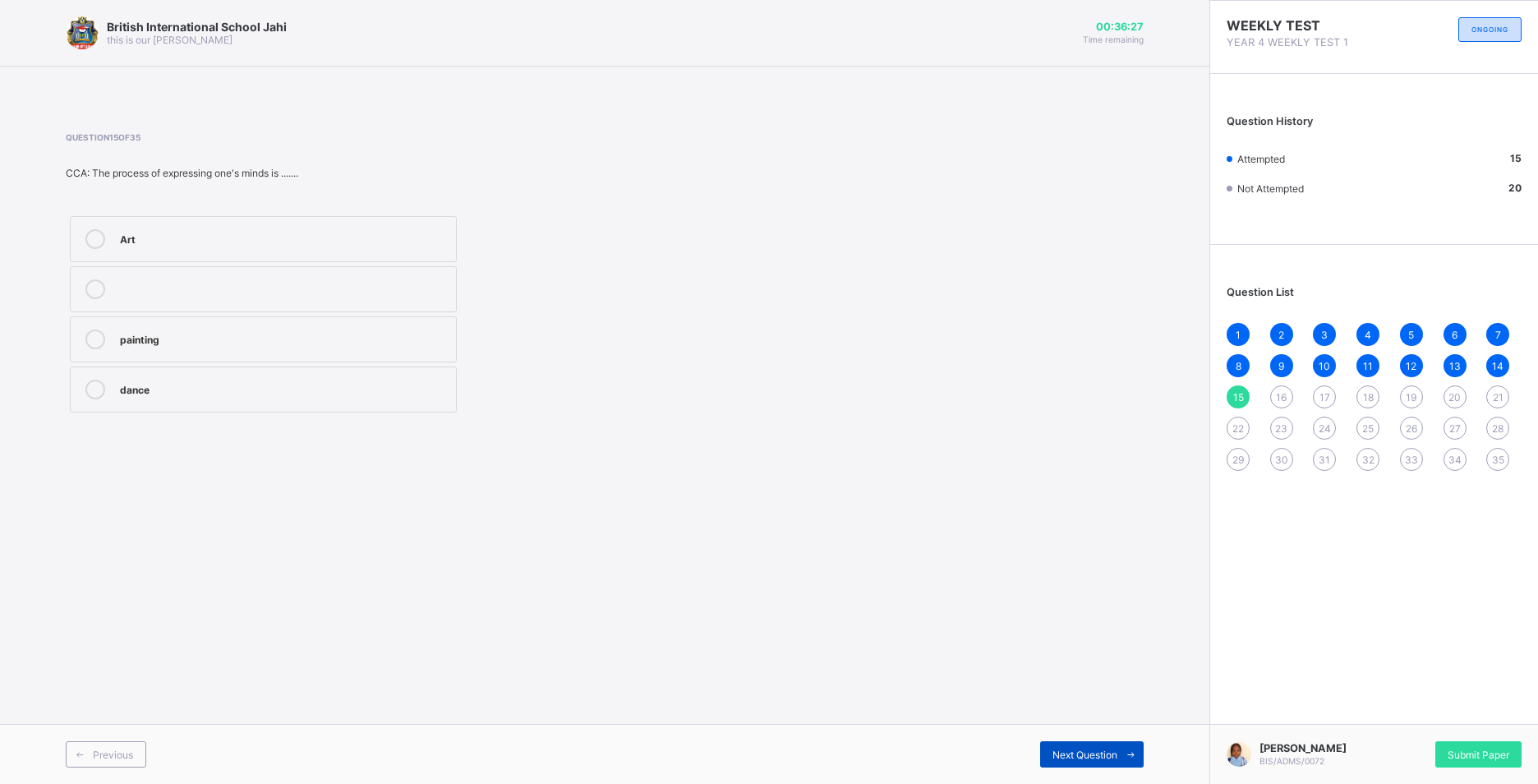
click at [1040, 752] on div "Next Question" at bounding box center [1092, 753] width 104 height 26
drag, startPoint x: 226, startPoint y: 258, endPoint x: 217, endPoint y: 272, distance: 16.6
click at [217, 272] on div "printer Hard disk CPU" at bounding box center [264, 289] width 395 height 154
click at [383, 300] on label "Hard disk" at bounding box center [263, 289] width 387 height 46
click at [1061, 763] on div "Next Question" at bounding box center [1092, 753] width 104 height 26
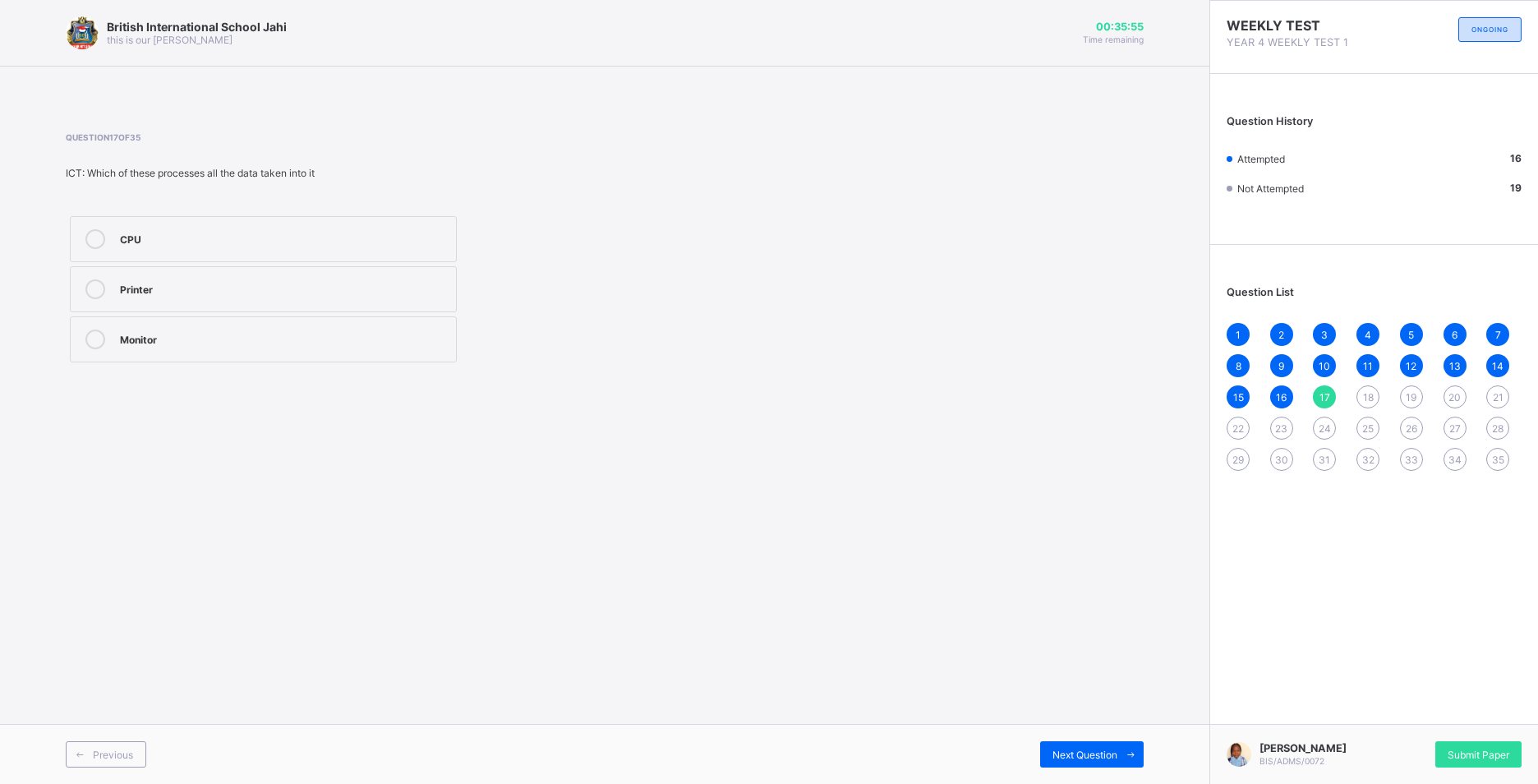
click at [368, 239] on div "CPU" at bounding box center [283, 238] width 328 height 17
click at [1049, 766] on div "Next Question" at bounding box center [1092, 753] width 104 height 26
click at [278, 307] on label "marvis beacon" at bounding box center [263, 289] width 387 height 46
click at [1098, 763] on div "Next Question" at bounding box center [1092, 753] width 104 height 26
click at [325, 353] on label "mouse" at bounding box center [263, 340] width 387 height 46
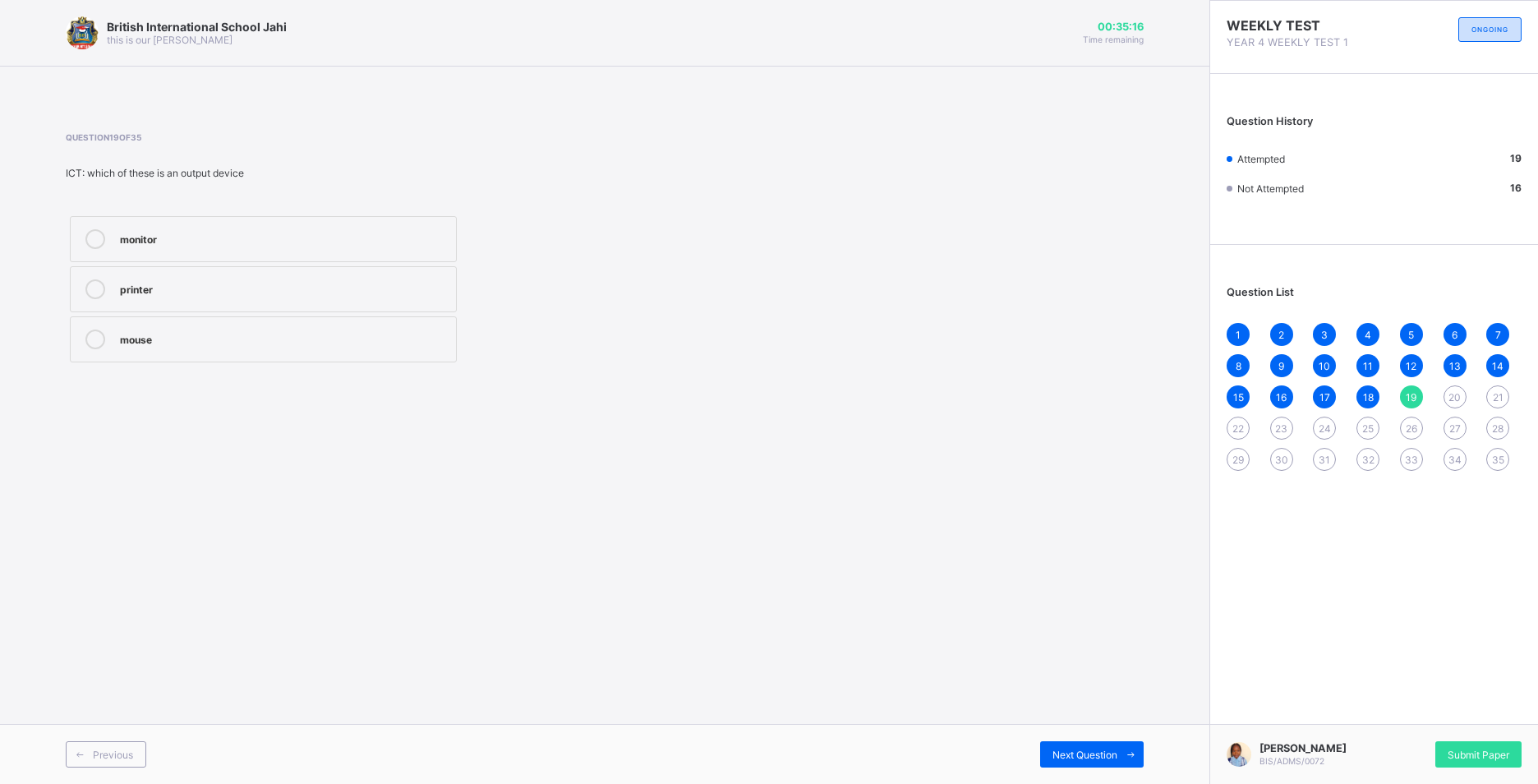
drag, startPoint x: 169, startPoint y: 239, endPoint x: 273, endPoint y: 288, distance: 115.0
click at [190, 243] on div "monitor" at bounding box center [283, 238] width 328 height 17
click at [1069, 757] on span "Next Question" at bounding box center [1085, 753] width 65 height 12
drag, startPoint x: 279, startPoint y: 235, endPoint x: 759, endPoint y: 300, distance: 484.4
click at [759, 300] on div "Question 20 of 35 ICT: how many operations does the computer performs 2 4 5" at bounding box center [604, 250] width 1078 height 234
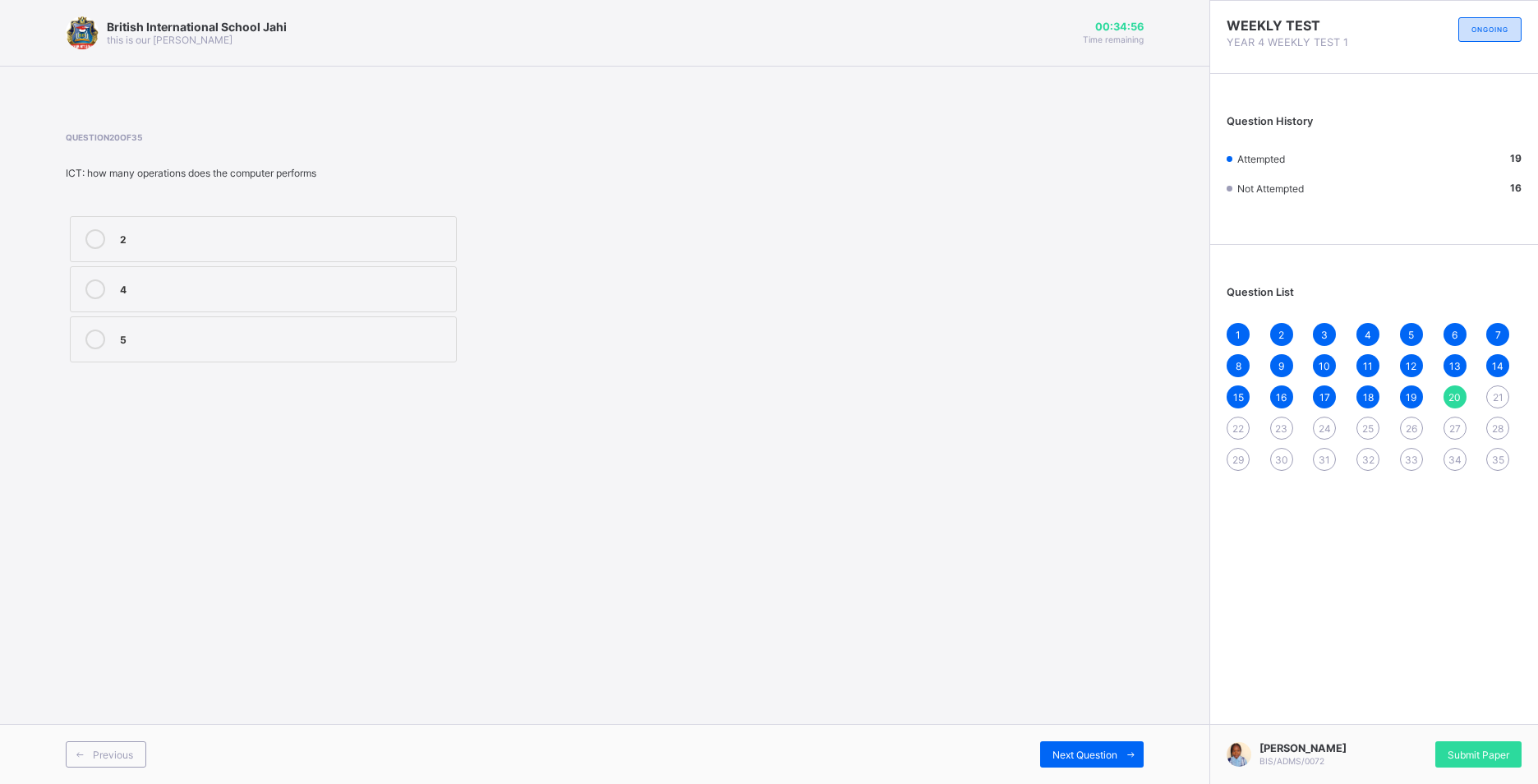
click at [115, 234] on label "2" at bounding box center [263, 239] width 387 height 46
click at [1049, 755] on div "Next Question" at bounding box center [1092, 753] width 104 height 26
click at [220, 379] on div "Question 21 of 35 CRS: God speaks to us through scriptures. false true none of …" at bounding box center [604, 249] width 1078 height 283
click at [241, 289] on div "true" at bounding box center [283, 288] width 328 height 17
click at [1090, 752] on span "Next Question" at bounding box center [1085, 753] width 65 height 12
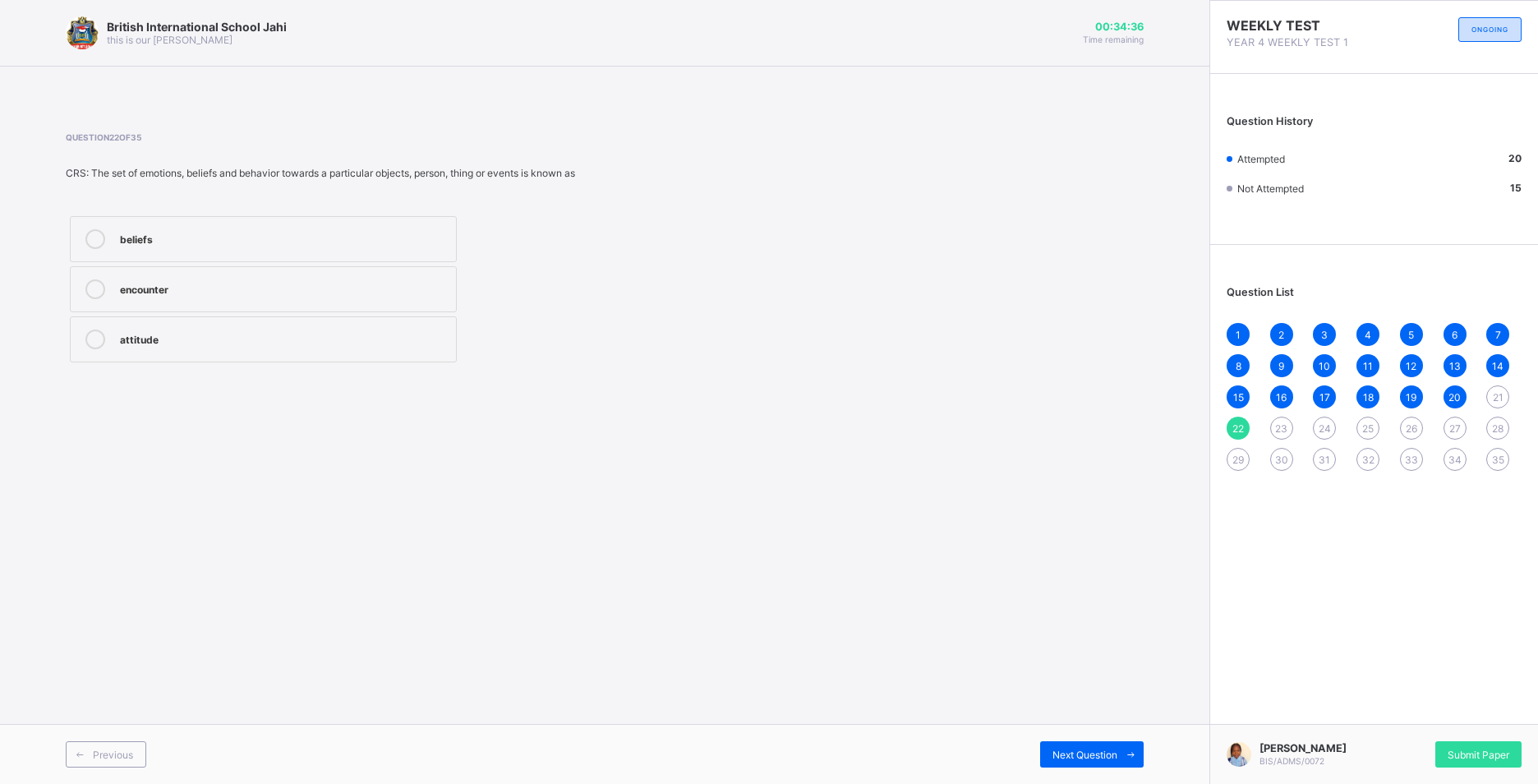
click at [1493, 391] on span "21" at bounding box center [1499, 396] width 11 height 12
click at [342, 277] on label "true" at bounding box center [263, 289] width 387 height 46
click at [1063, 760] on span "Next Question" at bounding box center [1085, 753] width 65 height 12
click at [185, 259] on label "beliefs" at bounding box center [263, 239] width 387 height 46
click at [1065, 752] on span "Next Question" at bounding box center [1085, 753] width 65 height 12
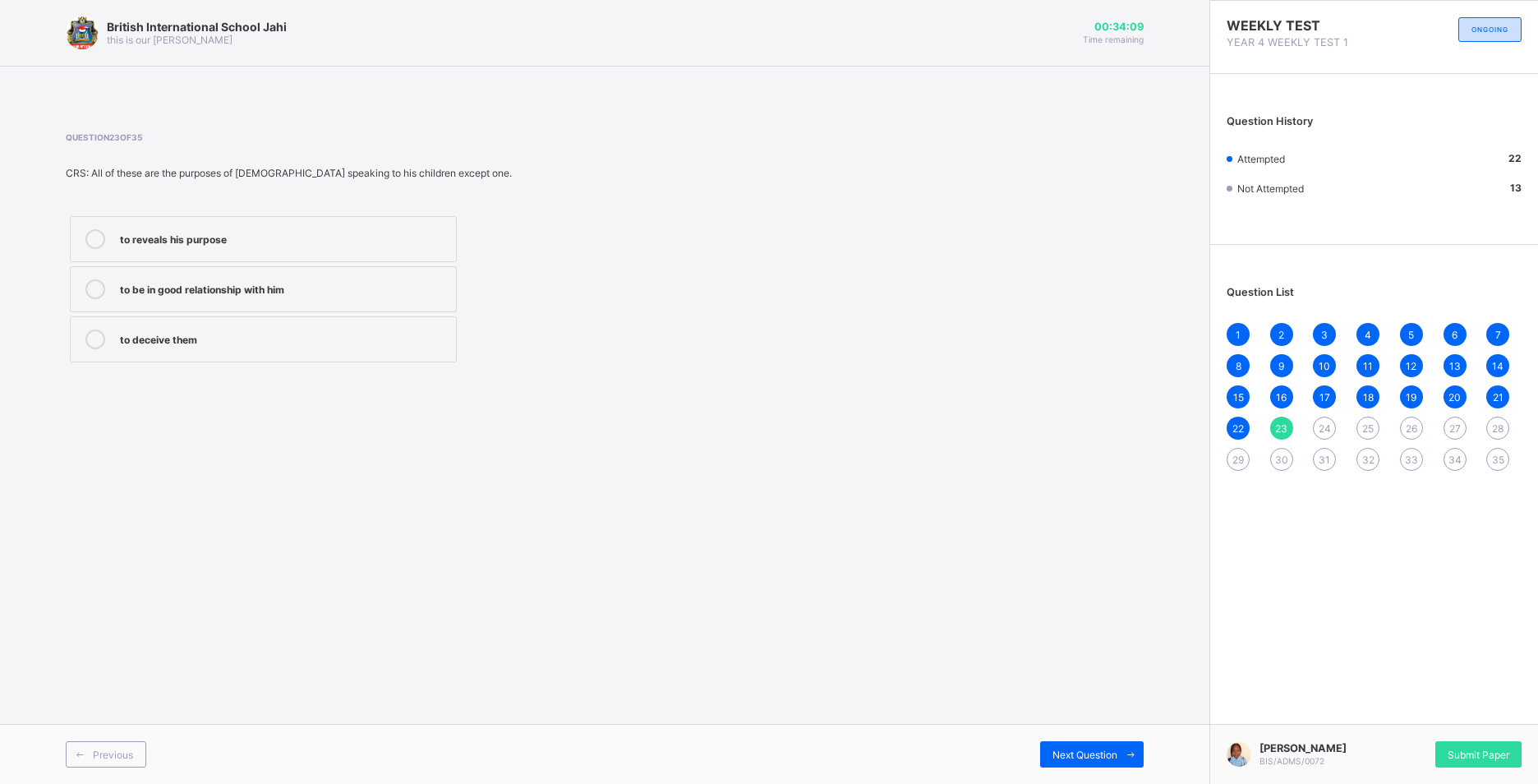
click at [340, 286] on div "to be in good relationship with him" at bounding box center [283, 288] width 328 height 17
click at [1050, 757] on div "Next Question" at bounding box center [1092, 753] width 104 height 26
click at [302, 240] on div "through the holy spirit" at bounding box center [283, 238] width 328 height 17
click at [300, 347] on div "through prayer" at bounding box center [283, 339] width 328 height 19
click at [1103, 753] on span "Next Question" at bounding box center [1085, 753] width 65 height 12
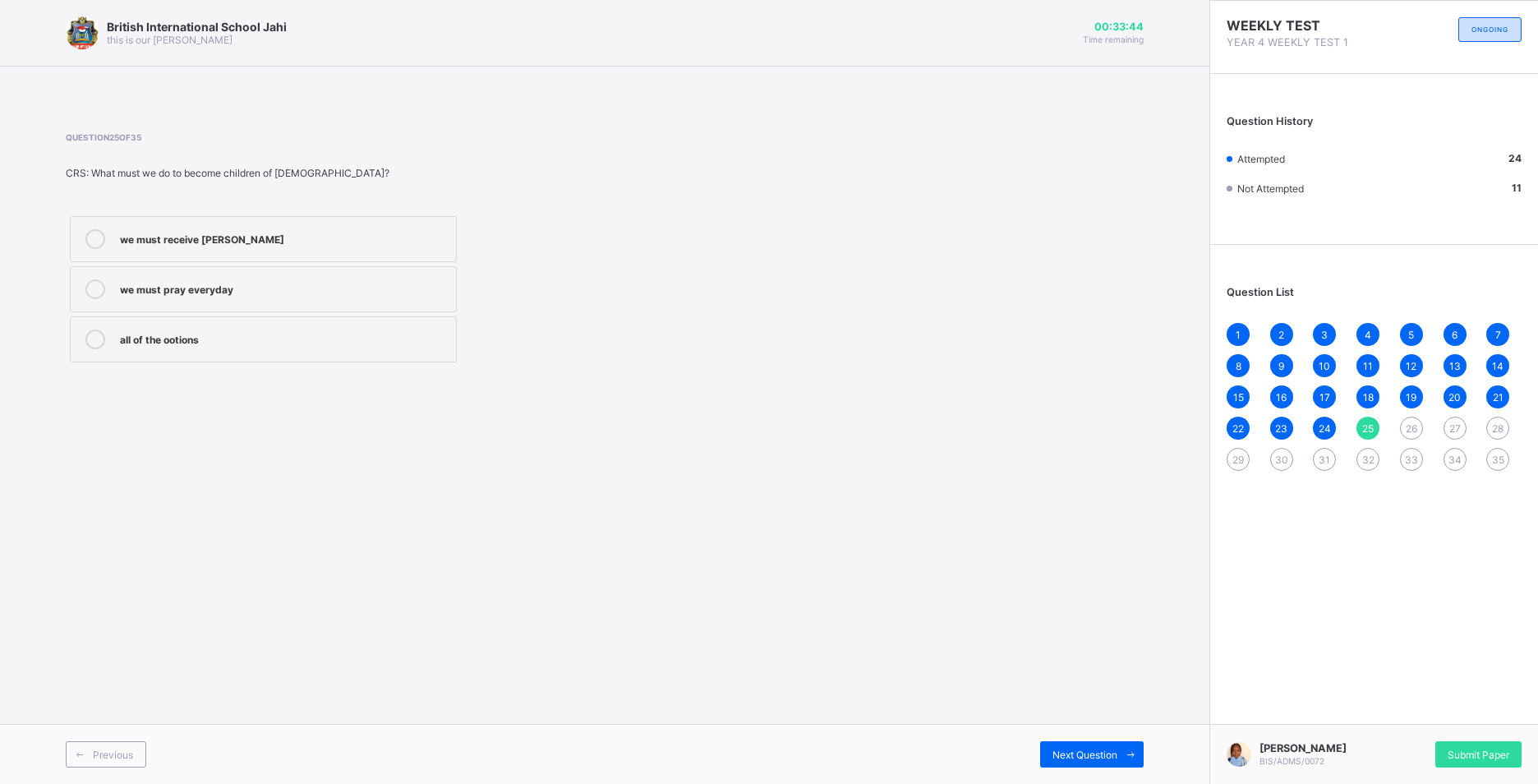
click at [259, 308] on label "we must pray everyday" at bounding box center [263, 289] width 387 height 46
click at [1053, 743] on div "Next Question" at bounding box center [1092, 753] width 104 height 26
drag, startPoint x: 176, startPoint y: 242, endPoint x: 168, endPoint y: 243, distance: 8.1
click at [168, 243] on div "shouted" at bounding box center [283, 238] width 328 height 17
click at [1098, 755] on span "Next Question" at bounding box center [1085, 753] width 65 height 12
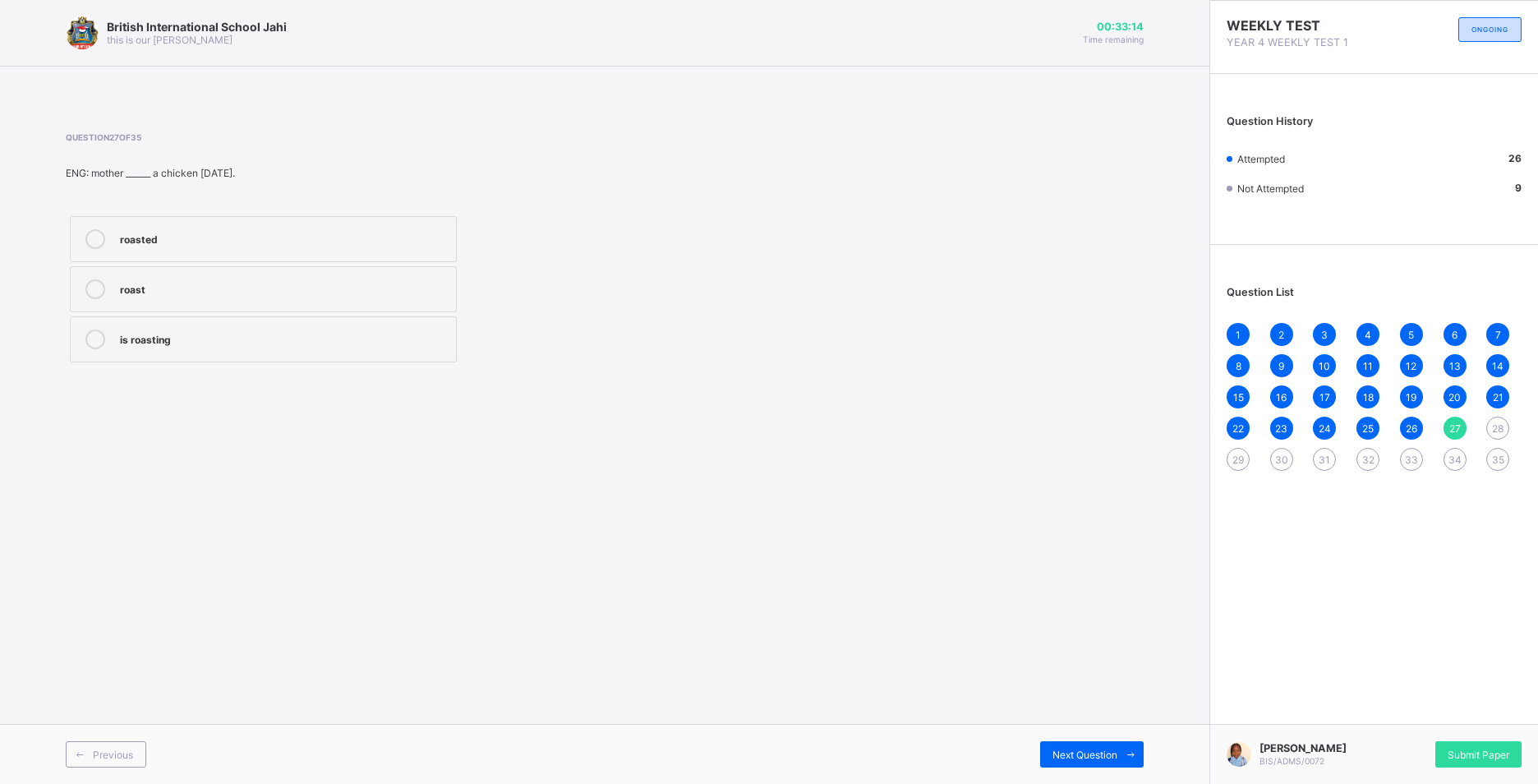
click at [261, 248] on div "roasted" at bounding box center [283, 238] width 328 height 19
click at [1085, 759] on span "Next Question" at bounding box center [1085, 753] width 65 height 12
click at [216, 282] on div "know" at bounding box center [283, 288] width 328 height 17
click at [1035, 747] on div "Next Question" at bounding box center [874, 753] width 539 height 26
click at [1053, 753] on span "Next Question" at bounding box center [1085, 753] width 65 height 12
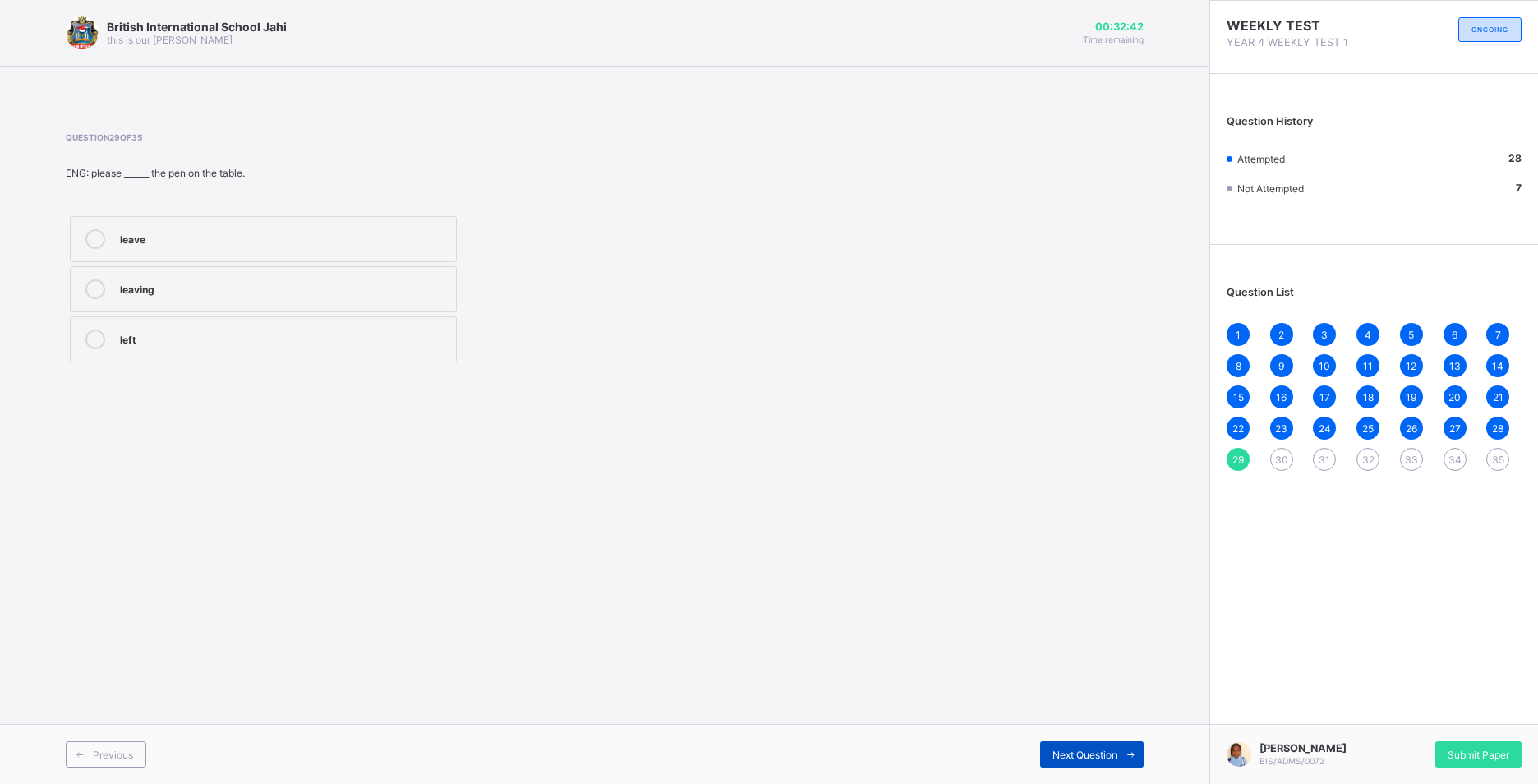
click at [1102, 751] on span "Next Question" at bounding box center [1085, 753] width 65 height 12
click at [354, 242] on div "is" at bounding box center [283, 238] width 328 height 17
click at [1080, 755] on span "Next Question" at bounding box center [1085, 753] width 65 height 12
click at [1240, 455] on span "29" at bounding box center [1238, 459] width 11 height 12
click at [298, 247] on div "leave" at bounding box center [283, 238] width 328 height 19
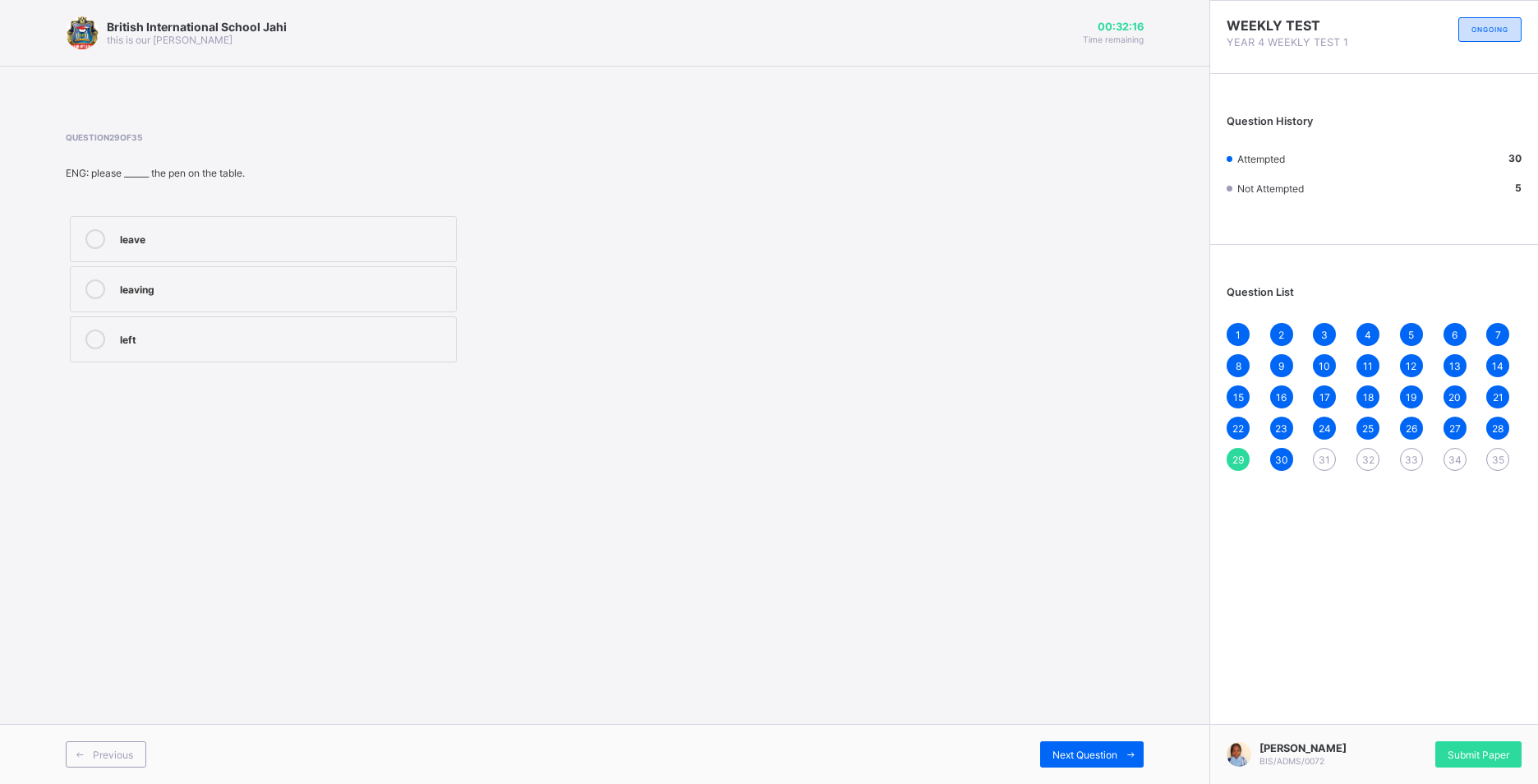
click at [1322, 461] on span "31" at bounding box center [1325, 459] width 11 height 12
click at [252, 285] on div "Running" at bounding box center [283, 288] width 328 height 17
click at [1369, 454] on span "32" at bounding box center [1368, 459] width 12 height 12
click at [157, 285] on div "stretching" at bounding box center [283, 288] width 328 height 17
drag, startPoint x: 123, startPoint y: 239, endPoint x: 298, endPoint y: 274, distance: 178.5
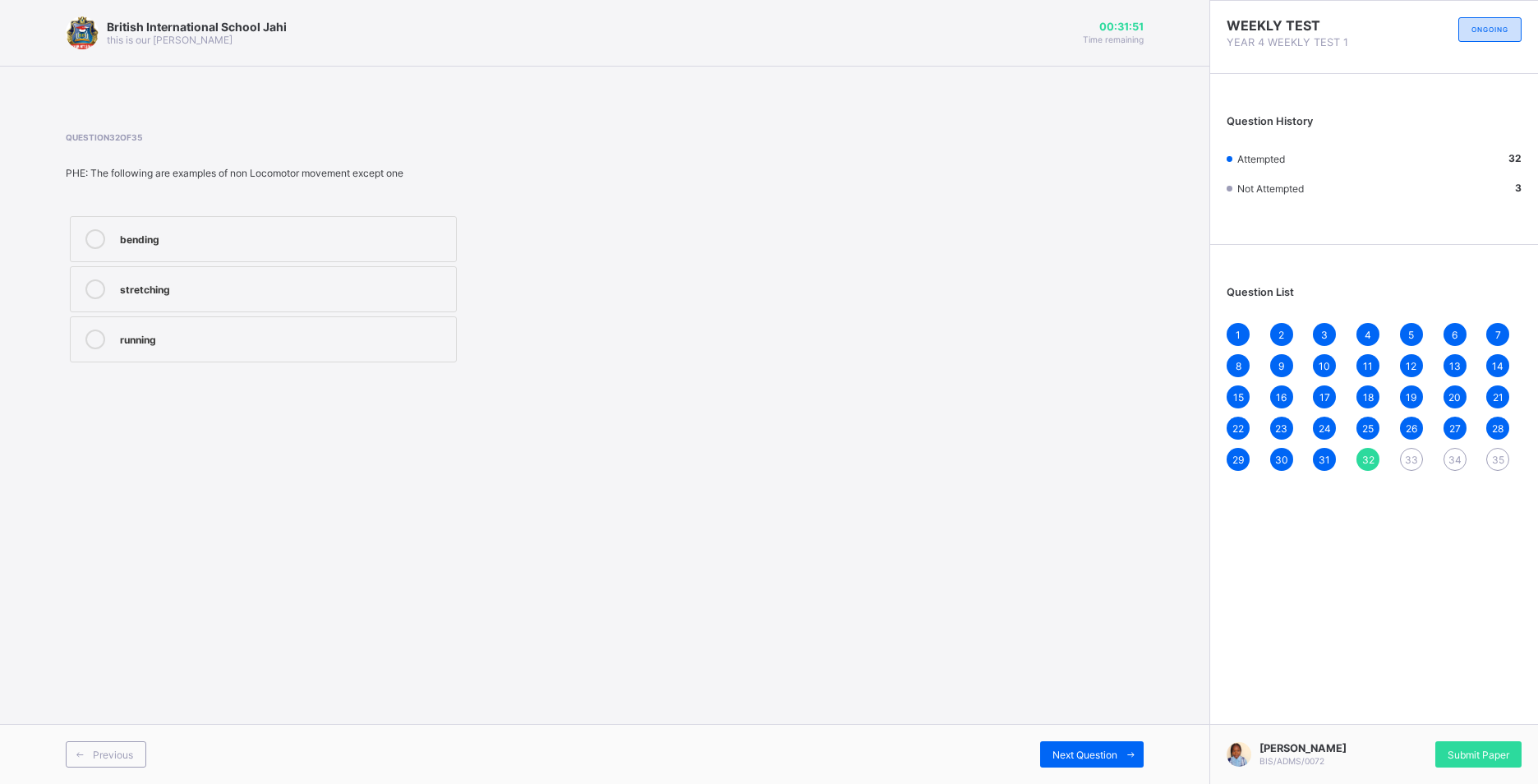
click at [298, 274] on div "bending stretching running" at bounding box center [264, 289] width 395 height 154
click at [96, 232] on icon at bounding box center [95, 238] width 19 height 19
click at [1120, 746] on span at bounding box center [1131, 753] width 26 height 26
click at [262, 292] on div "Stretching" at bounding box center [283, 288] width 328 height 17
click at [1056, 753] on span "Next Question" at bounding box center [1085, 753] width 65 height 12
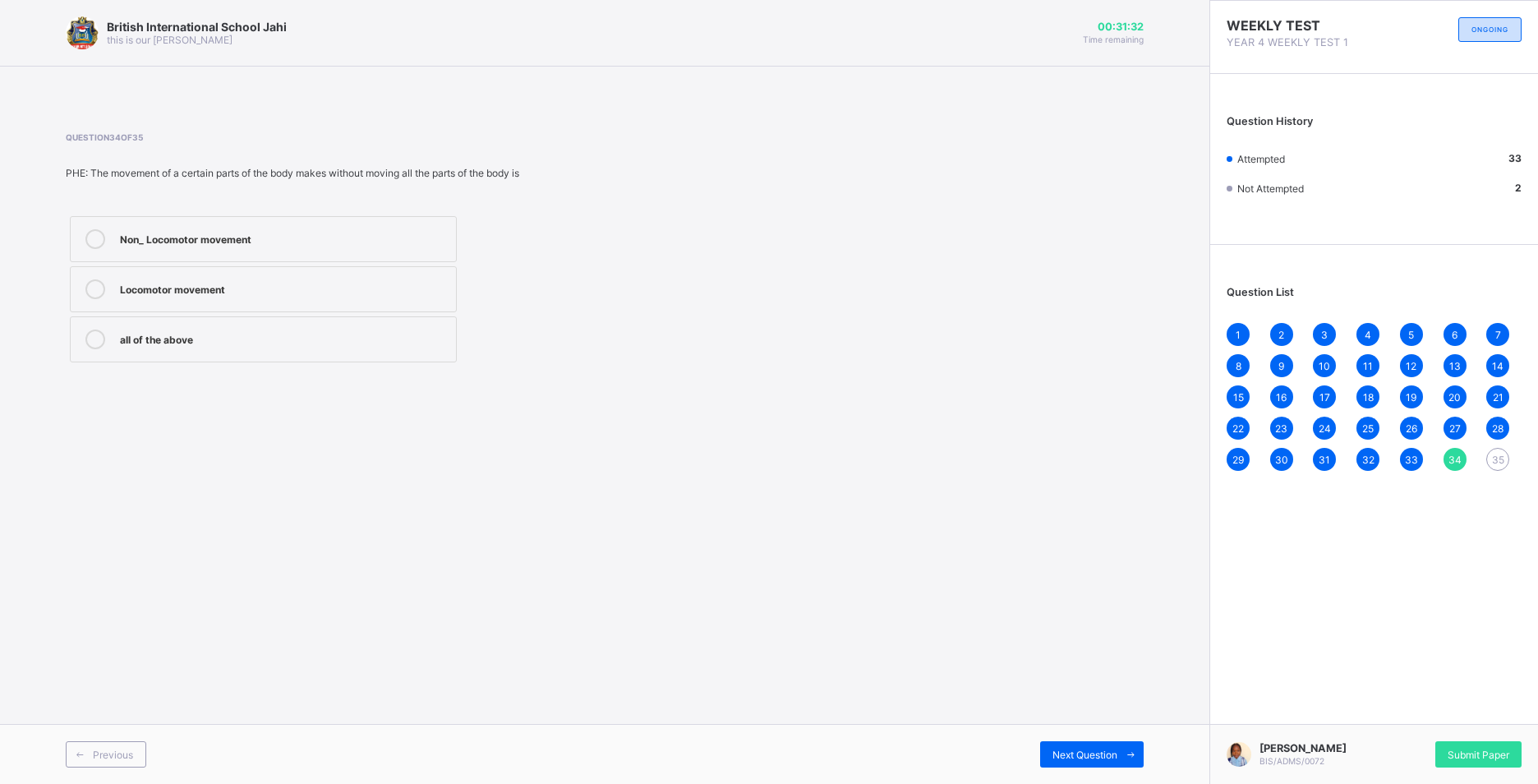
click at [358, 238] on div "Non_ Locomotor movement" at bounding box center [283, 238] width 328 height 17
click at [1102, 749] on span "Next Question" at bounding box center [1085, 753] width 65 height 12
click at [222, 291] on div "non_ Locomotor movement movement" at bounding box center [283, 288] width 328 height 17
click at [1459, 740] on div "Submit Paper" at bounding box center [1479, 753] width 86 height 26
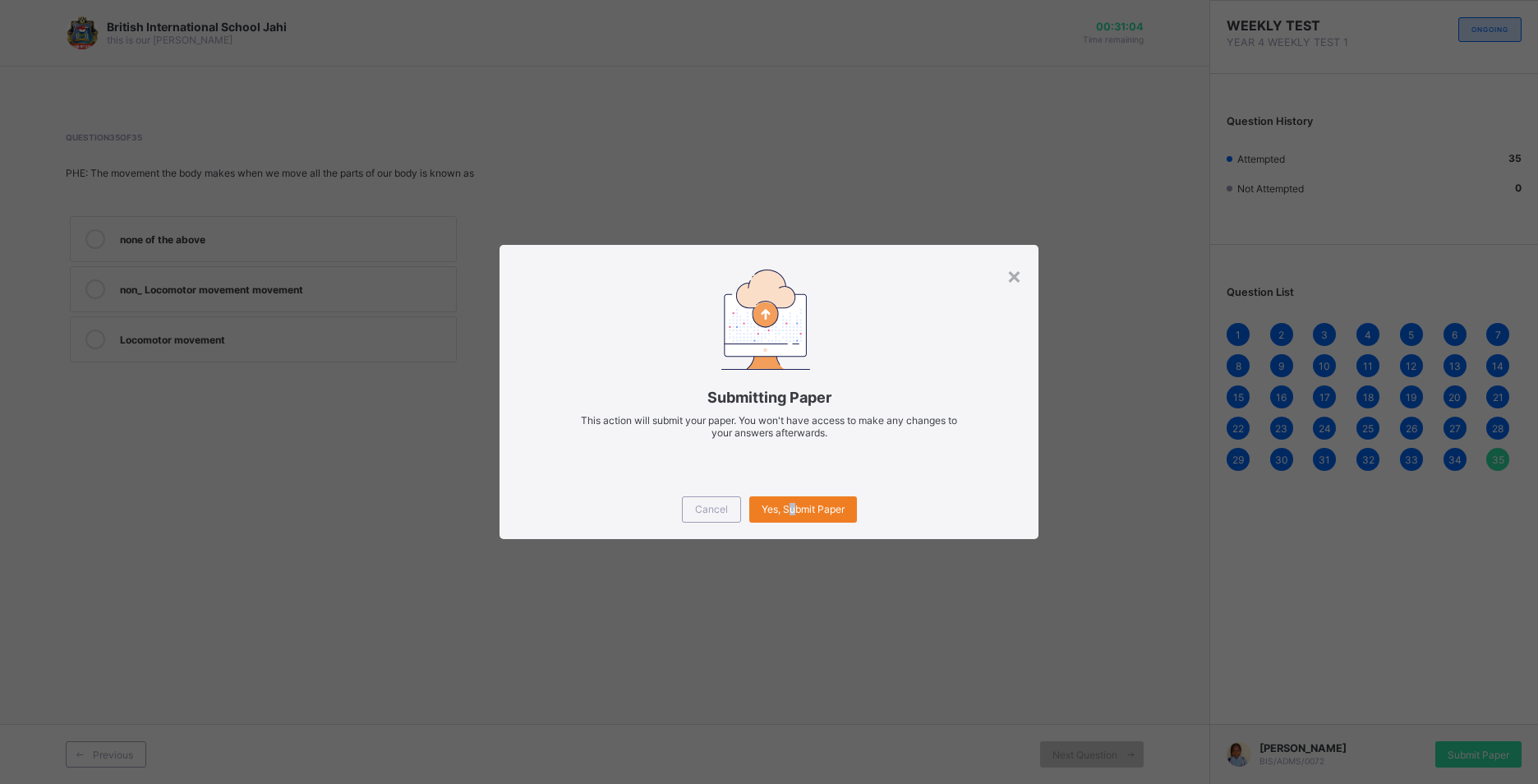
drag, startPoint x: 791, startPoint y: 503, endPoint x: 797, endPoint y: 495, distance: 10.0
click at [795, 496] on div "Yes, Submit Paper" at bounding box center [803, 509] width 108 height 26
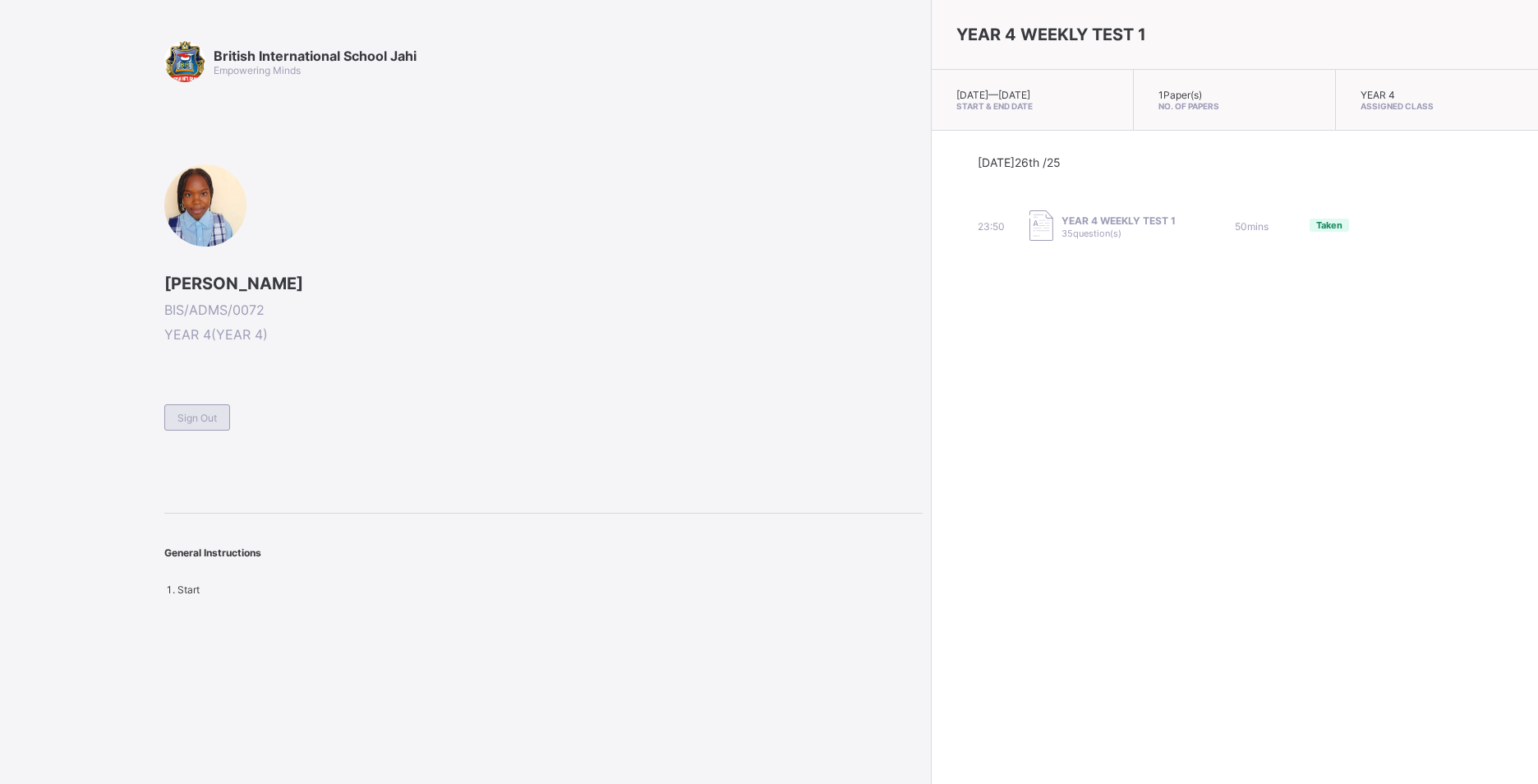
click at [180, 406] on div "Sign Out" at bounding box center [197, 418] width 66 height 26
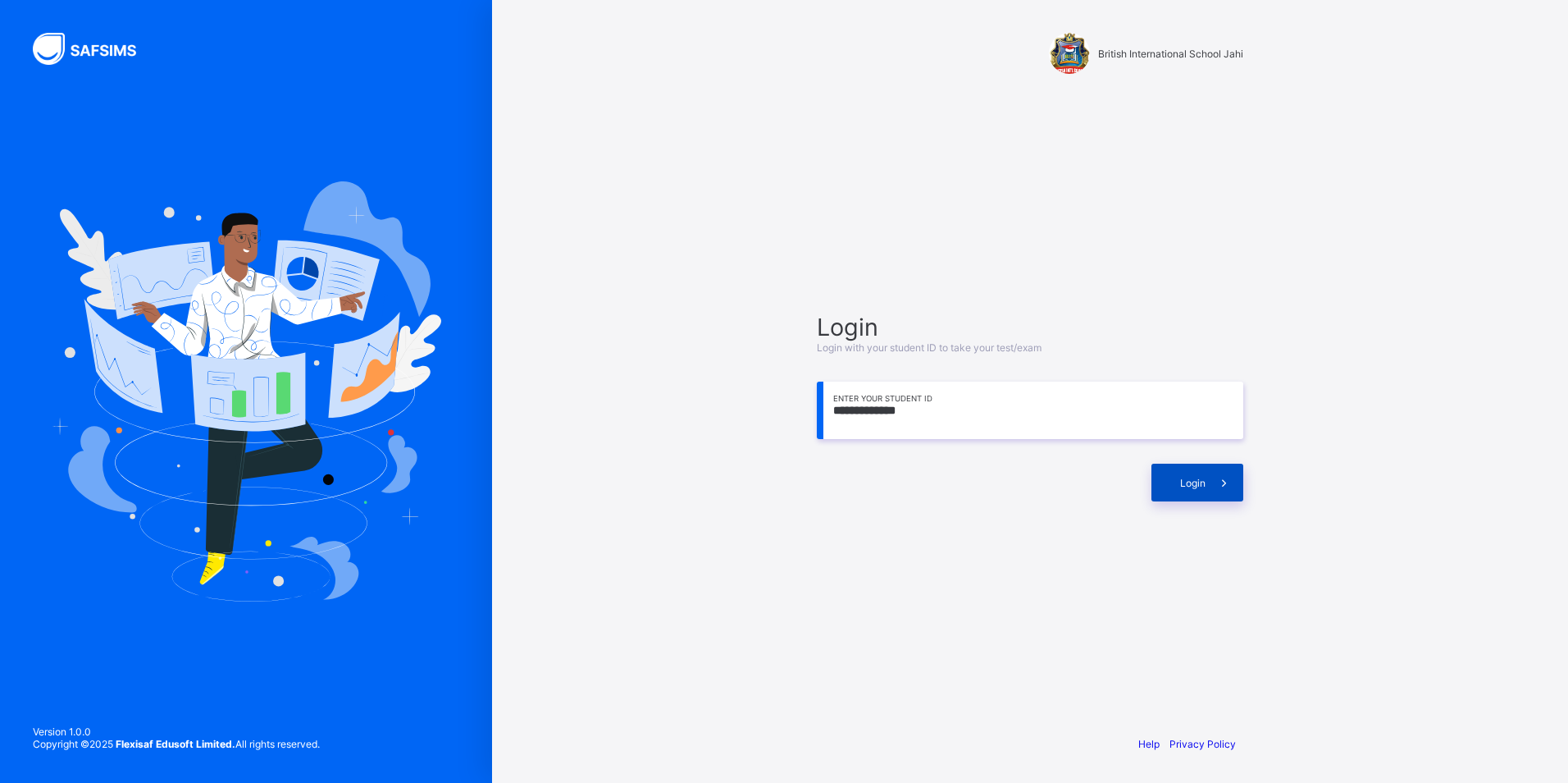
click at [1198, 479] on div "Login" at bounding box center [1197, 482] width 92 height 38
click at [1214, 498] on span at bounding box center [1223, 482] width 38 height 38
click at [1218, 478] on icon at bounding box center [1223, 483] width 18 height 16
click at [917, 385] on input "**********" at bounding box center [1030, 410] width 426 height 57
click at [939, 410] on input "**********" at bounding box center [1030, 410] width 426 height 57
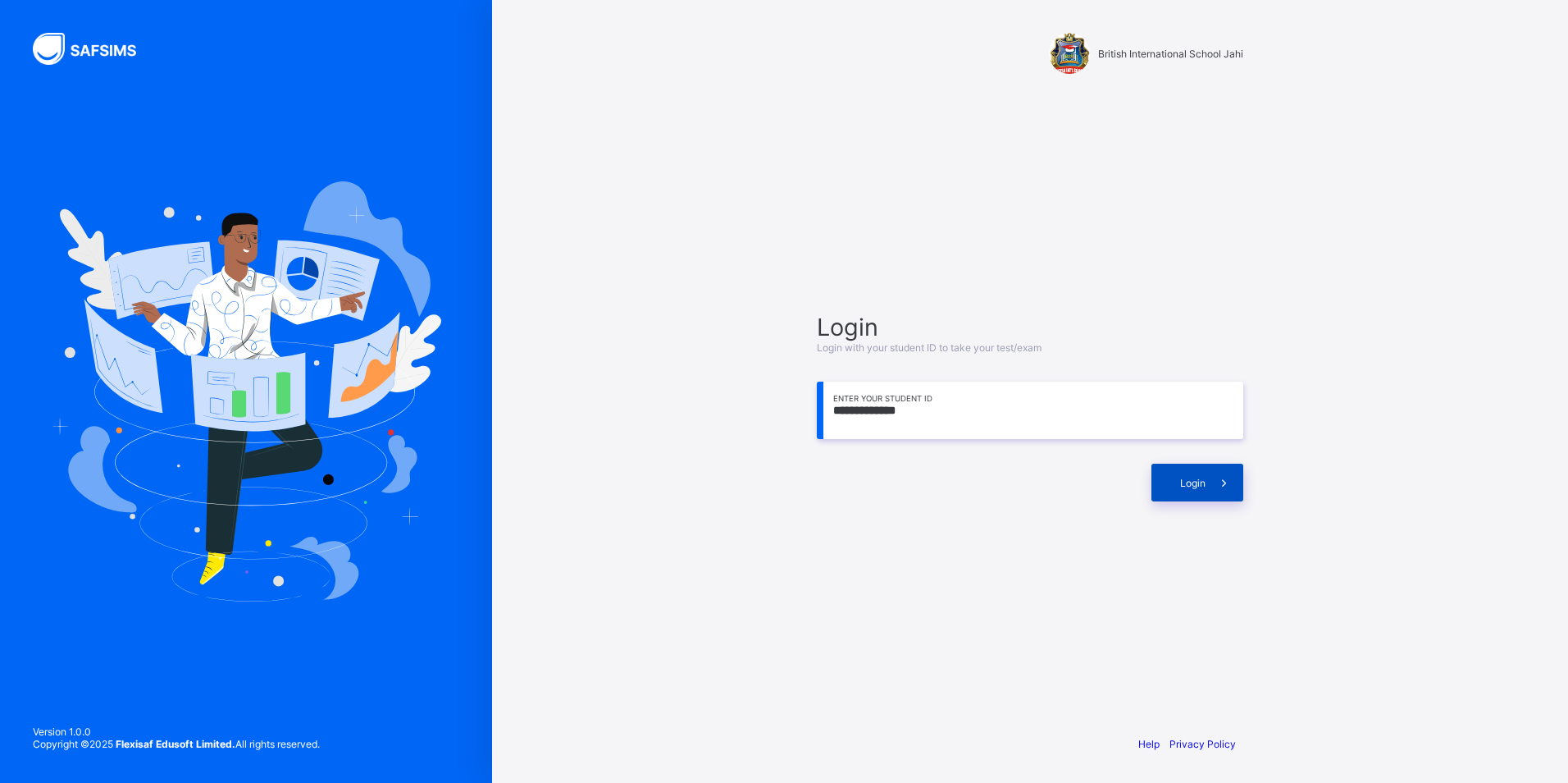
click at [1195, 476] on span "Login" at bounding box center [1192, 482] width 25 height 12
click at [919, 410] on input "**********" at bounding box center [1030, 410] width 426 height 57
type input "**********"
click at [1233, 482] on span at bounding box center [1223, 482] width 38 height 38
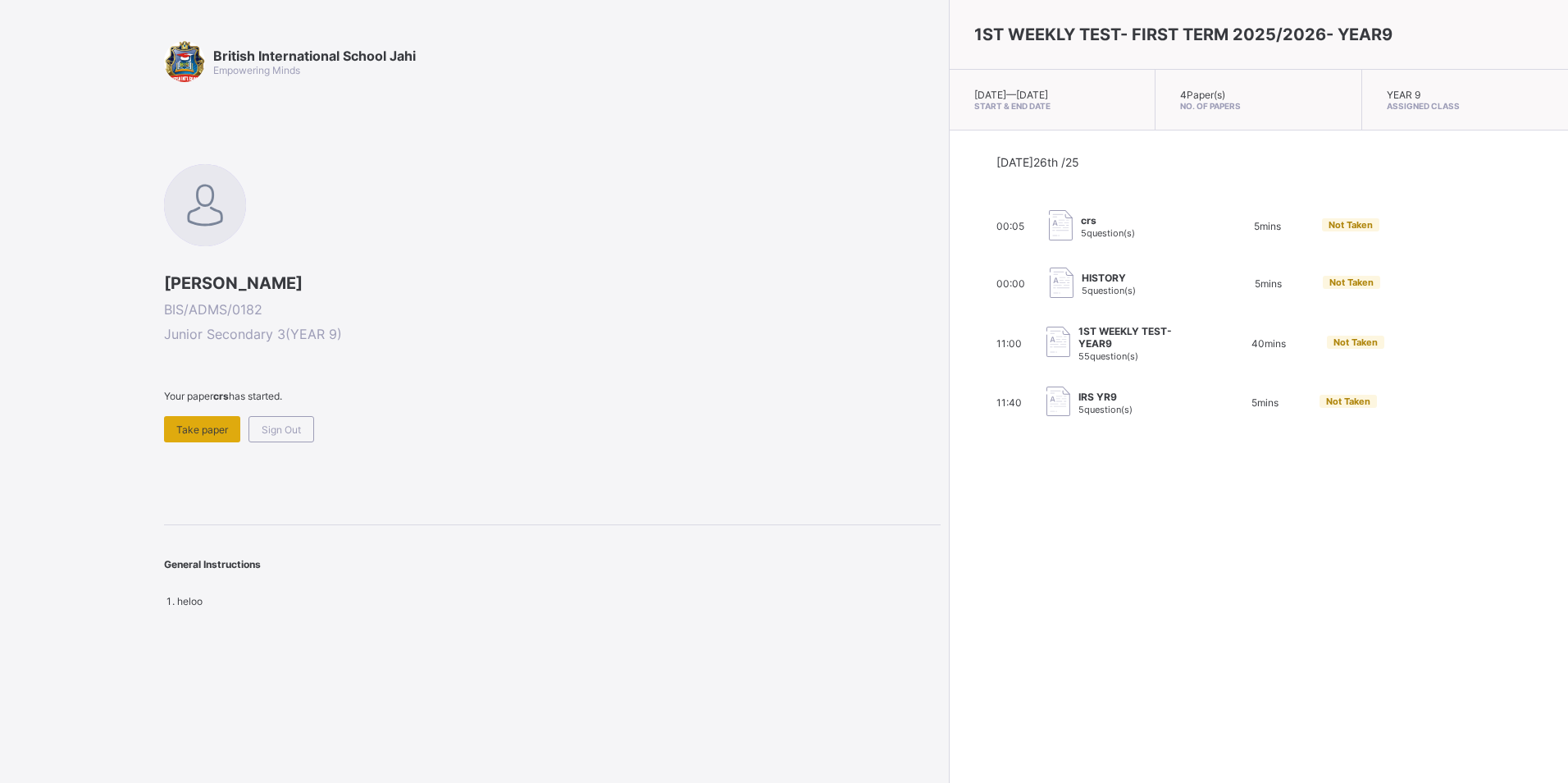
click at [217, 431] on span "Take paper" at bounding box center [202, 429] width 52 height 12
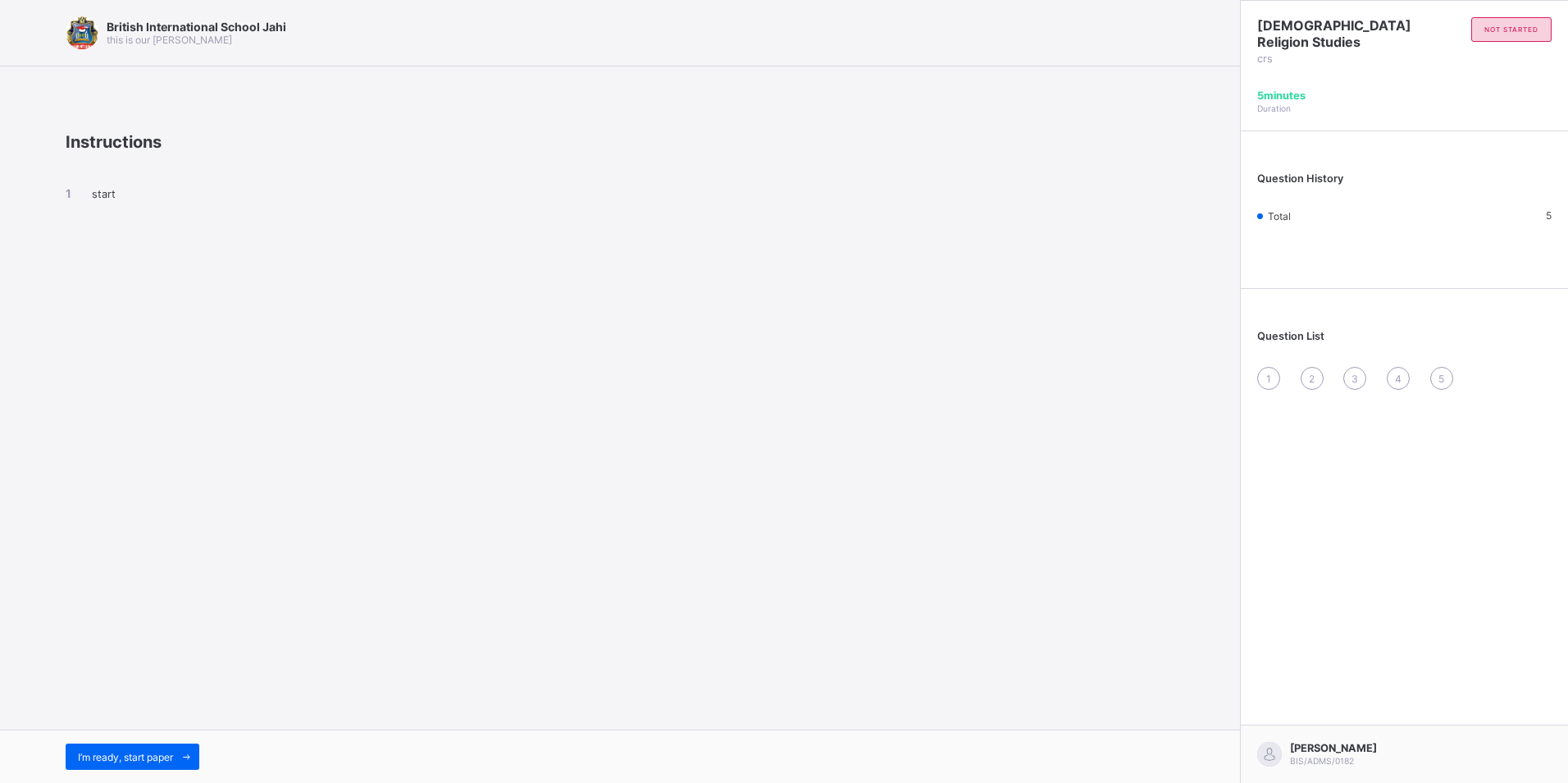
click at [1258, 375] on div "1" at bounding box center [1268, 378] width 23 height 23
click at [1268, 373] on span "1" at bounding box center [1268, 378] width 5 height 12
click at [1264, 375] on div "1" at bounding box center [1268, 378] width 23 height 23
click at [1264, 364] on div "Question List 1 2 3 4 5" at bounding box center [1403, 351] width 327 height 109
click at [1266, 366] on div "Question List 1 2 3 4 5" at bounding box center [1403, 351] width 327 height 109
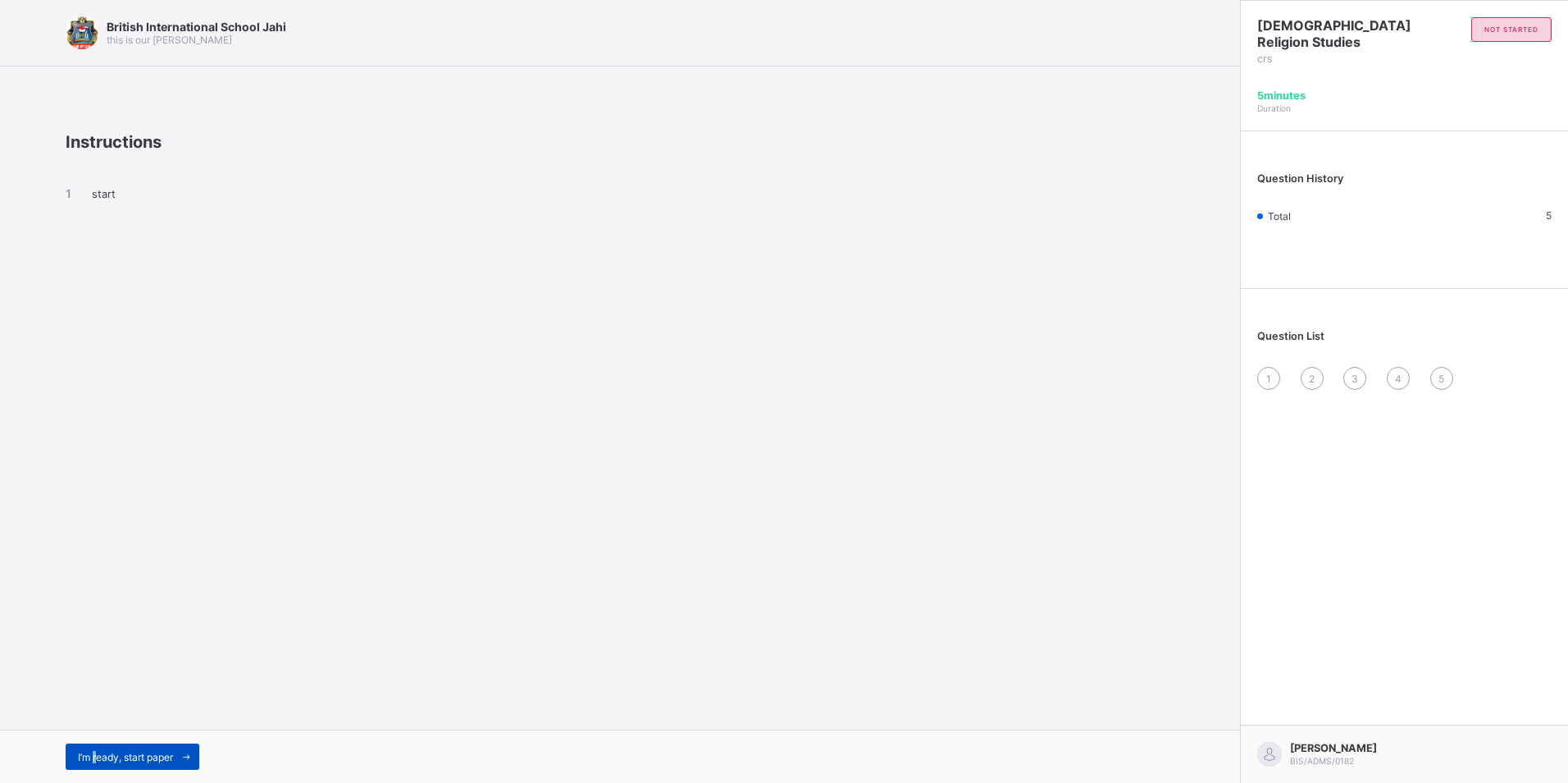
click at [96, 744] on div "I’m ready, start paper" at bounding box center [132, 756] width 133 height 26
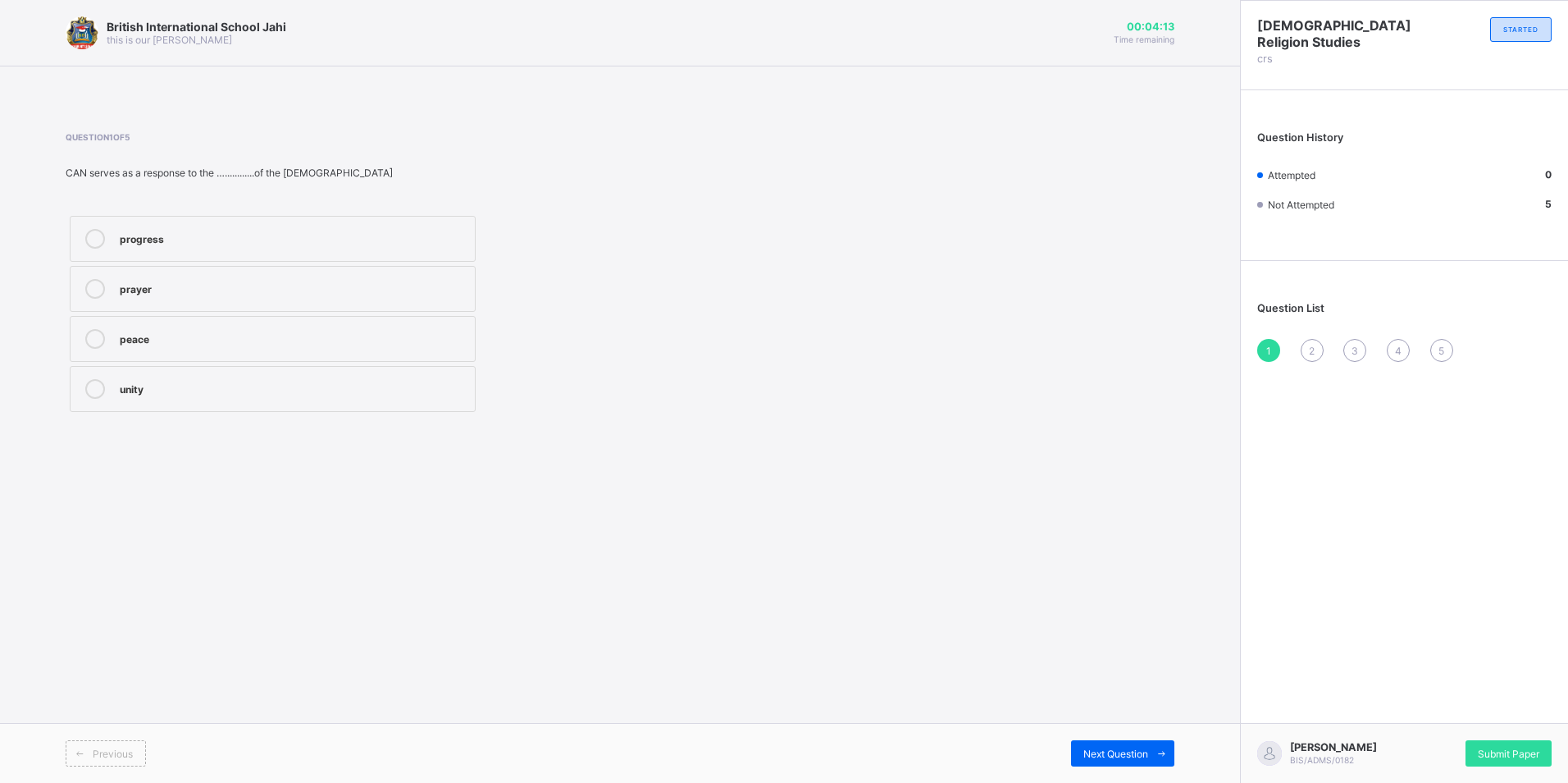
click at [330, 396] on div "unity" at bounding box center [293, 388] width 346 height 19
click at [1311, 358] on div "2" at bounding box center [1311, 350] width 23 height 23
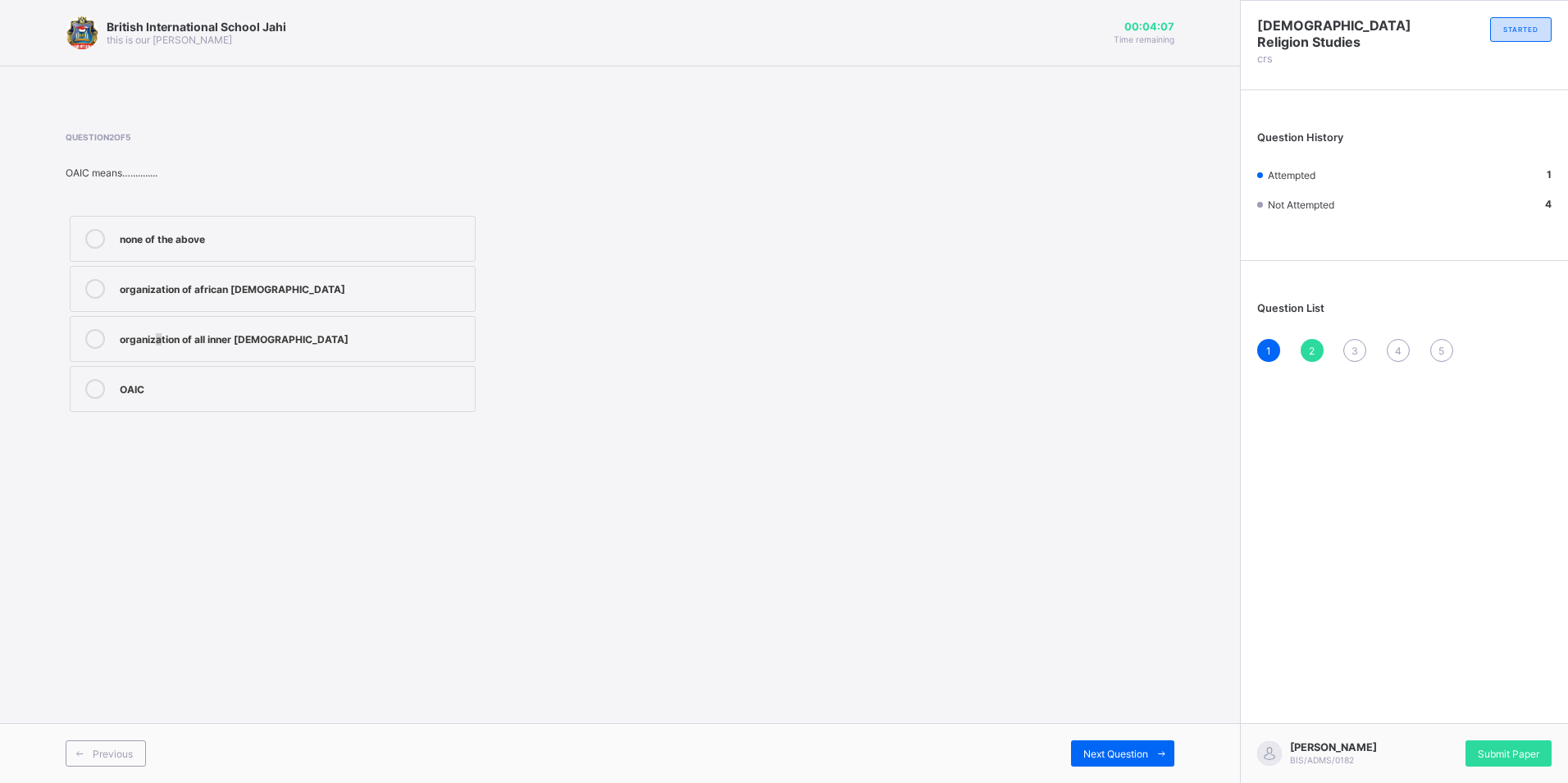
click at [160, 351] on label "organization of all inner [DEMOGRAPHIC_DATA]" at bounding box center [272, 339] width 406 height 46
click at [424, 332] on div "organization of all inner [DEMOGRAPHIC_DATA]" at bounding box center [293, 337] width 346 height 17
click at [1367, 353] on div "1 2 3 4 5" at bounding box center [1404, 350] width 295 height 23
click at [1352, 347] on span "3" at bounding box center [1354, 350] width 6 height 12
click at [183, 282] on div "[DEMOGRAPHIC_DATA] [DEMOGRAPHIC_DATA] workers authority" at bounding box center [293, 287] width 346 height 17
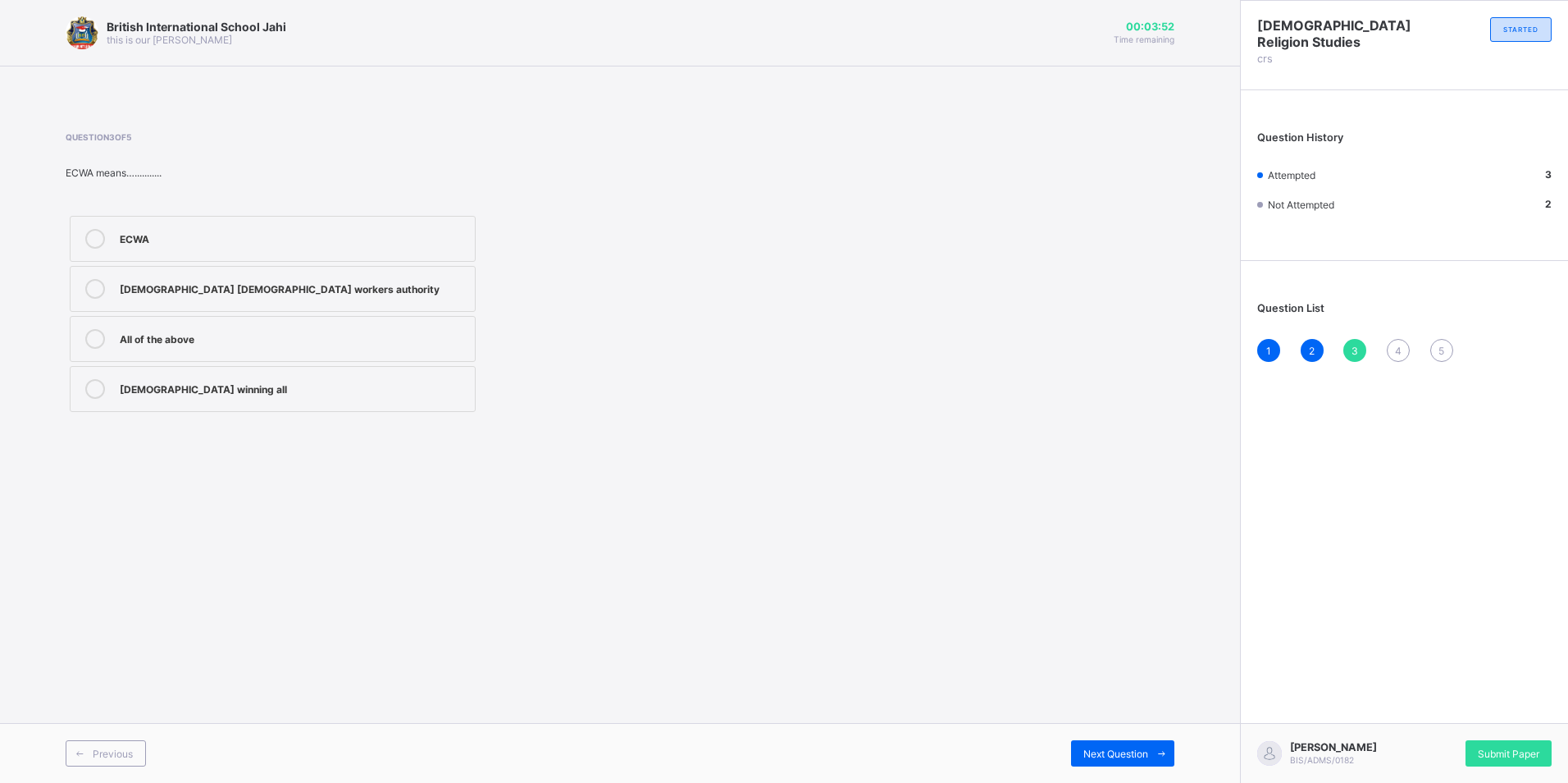
click at [317, 381] on div "[DEMOGRAPHIC_DATA] winning all" at bounding box center [293, 387] width 346 height 17
drag, startPoint x: 1442, startPoint y: 292, endPoint x: 1394, endPoint y: 334, distance: 63.8
click at [1394, 334] on div "Question List 1 2 3 4 5" at bounding box center [1403, 323] width 327 height 109
drag, startPoint x: 1394, startPoint y: 334, endPoint x: 1397, endPoint y: 346, distance: 12.4
click at [1397, 346] on span "4" at bounding box center [1398, 350] width 6 height 12
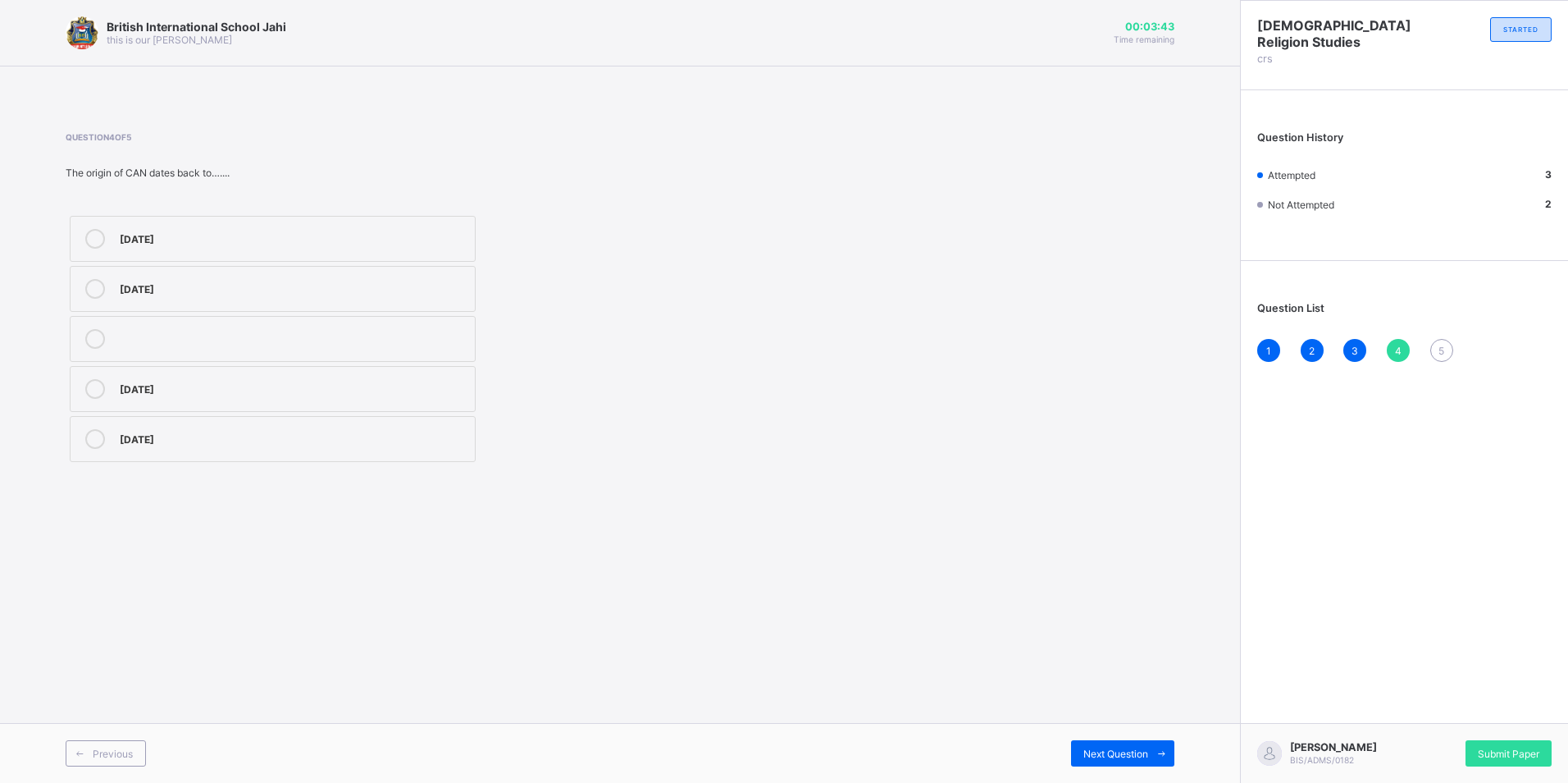
click at [325, 440] on div "[DATE]" at bounding box center [293, 437] width 346 height 17
click at [1444, 360] on div "5" at bounding box center [1441, 350] width 23 height 23
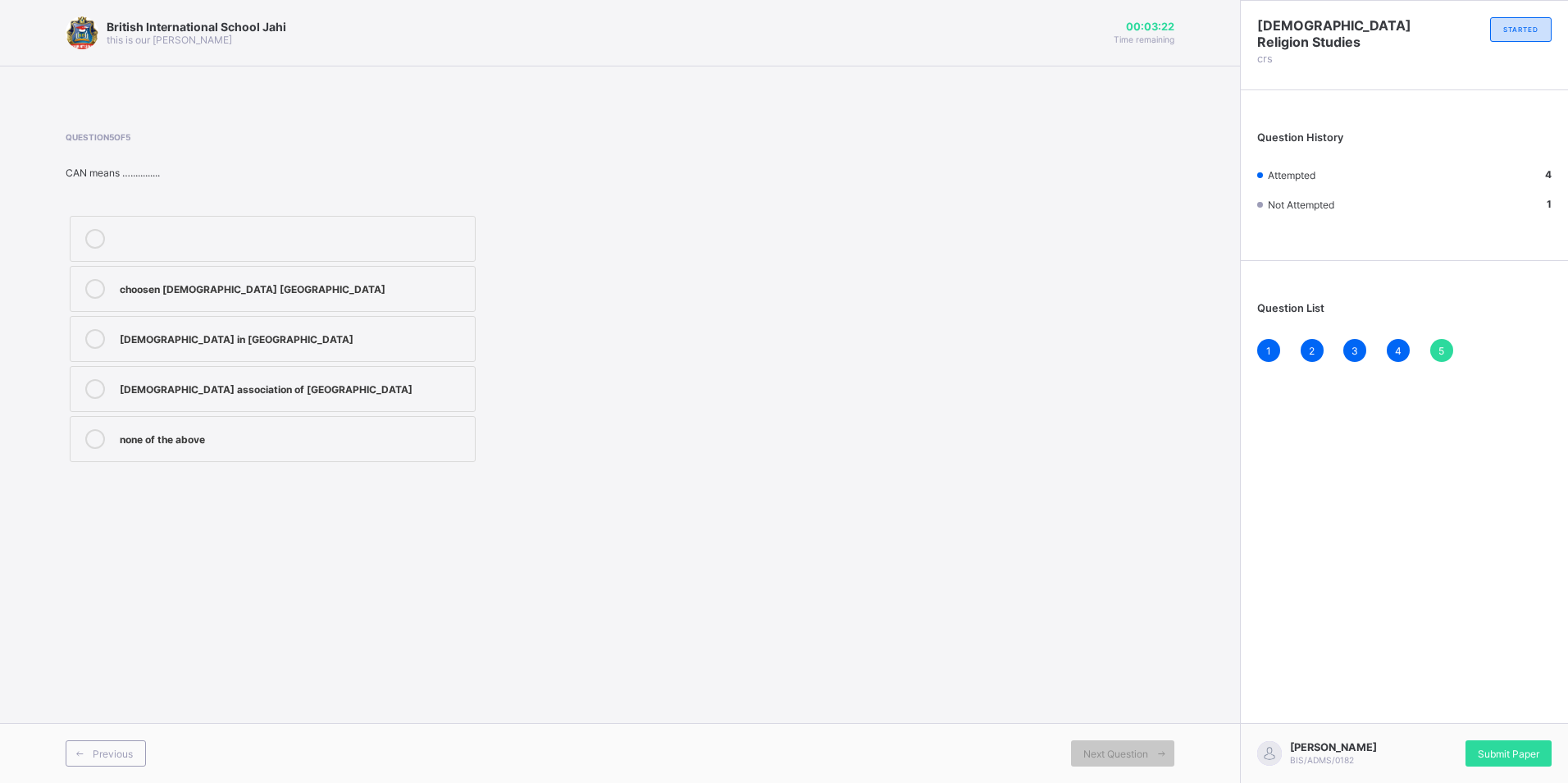
click at [242, 391] on div "[DEMOGRAPHIC_DATA] association of [GEOGRAPHIC_DATA]" at bounding box center [293, 387] width 346 height 17
click at [985, 433] on div "Question 5 of 5 CAN means …............ [DEMOGRAPHIC_DATA] in [GEOGRAPHIC_DATA]…" at bounding box center [620, 299] width 1109 height 334
click at [1497, 747] on span "Submit Paper" at bounding box center [1508, 752] width 61 height 12
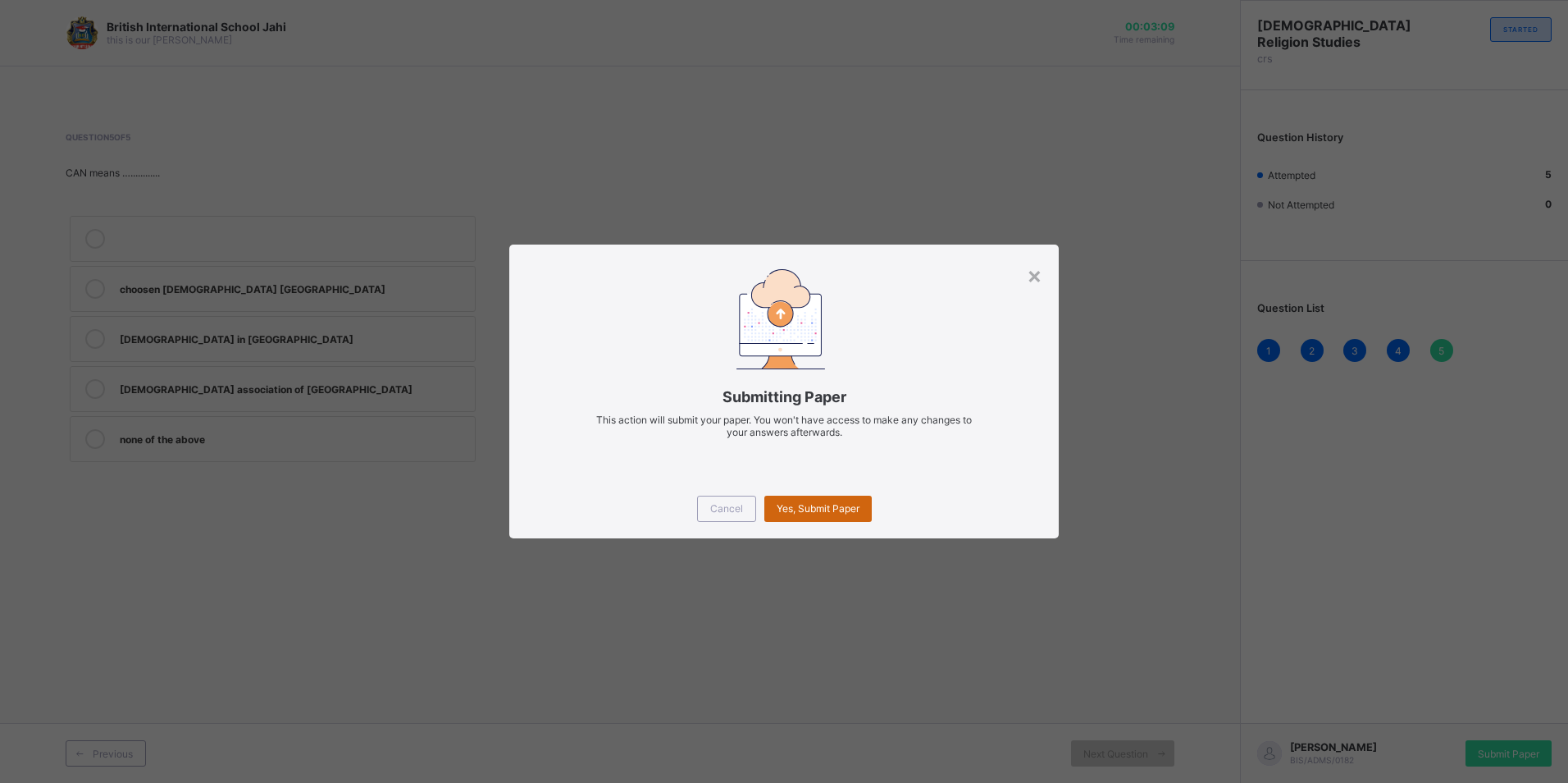
click at [839, 504] on span "Yes, Submit Paper" at bounding box center [817, 508] width 82 height 12
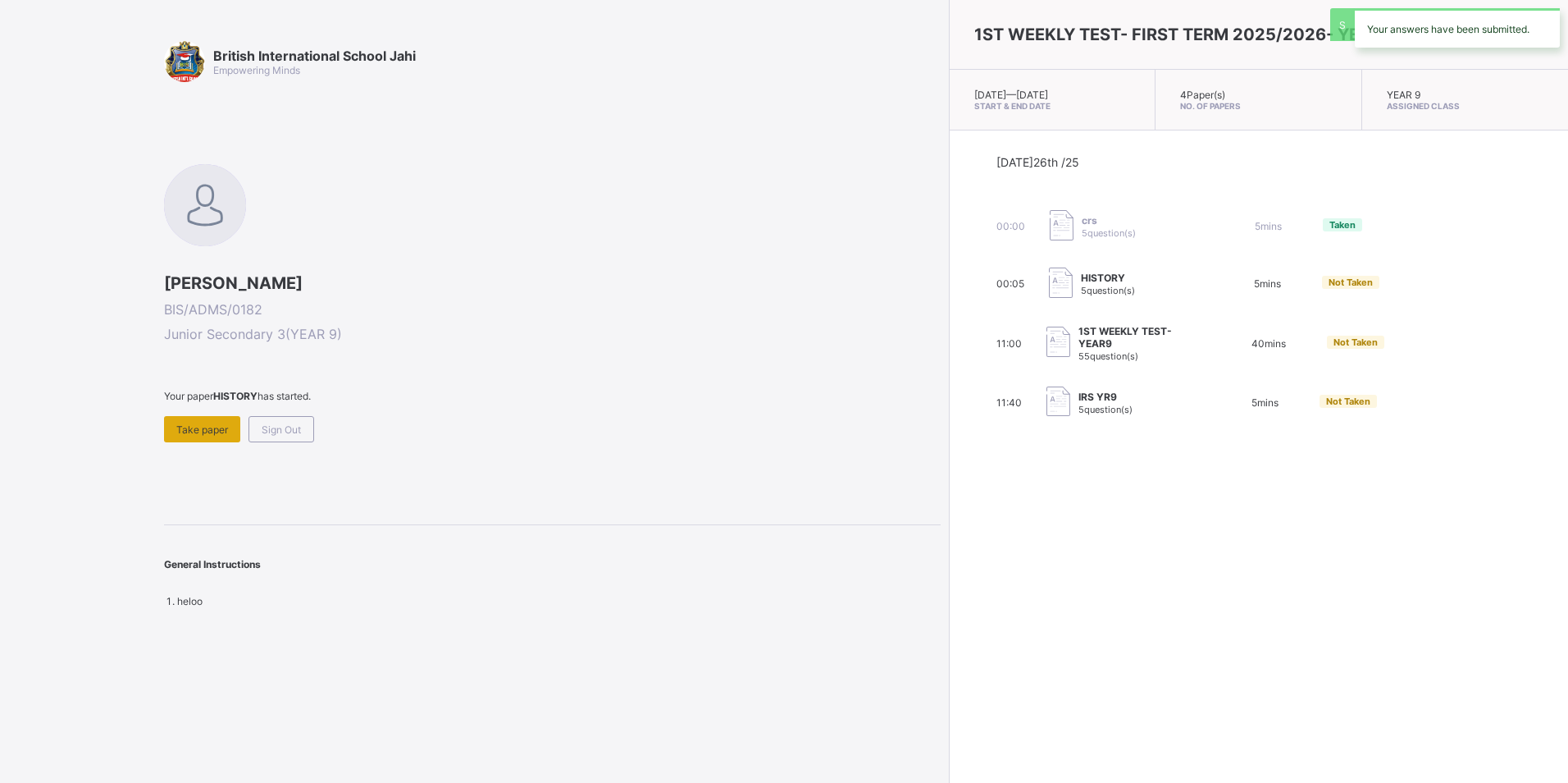
click at [218, 433] on span "Take paper" at bounding box center [202, 429] width 52 height 12
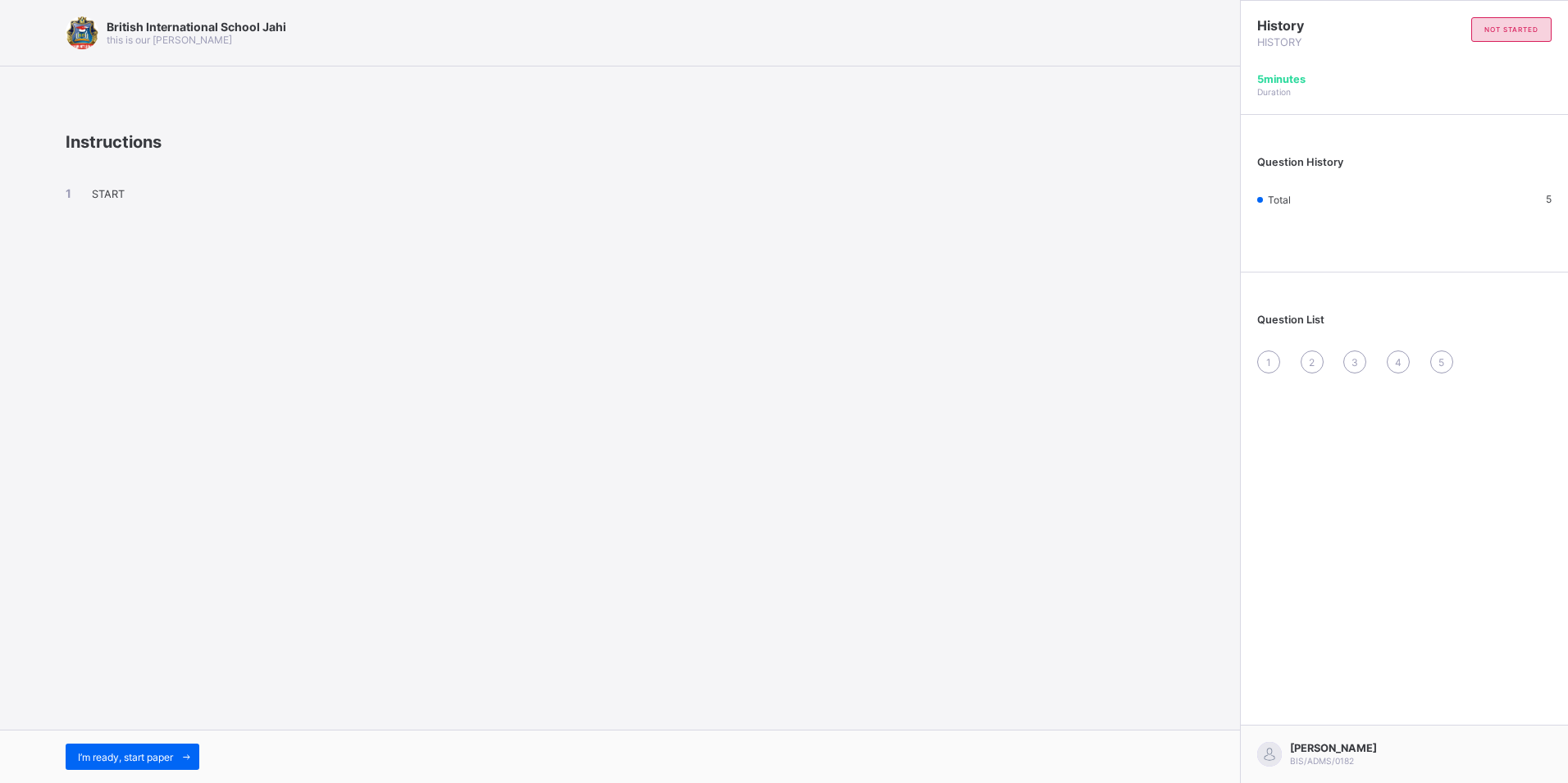
drag, startPoint x: 1263, startPoint y: 353, endPoint x: 1257, endPoint y: 361, distance: 10.0
click at [1263, 354] on div "1" at bounding box center [1268, 361] width 23 height 23
click at [1277, 363] on div "1" at bounding box center [1268, 361] width 23 height 23
click at [164, 756] on span "I’m ready, start paper" at bounding box center [125, 756] width 95 height 12
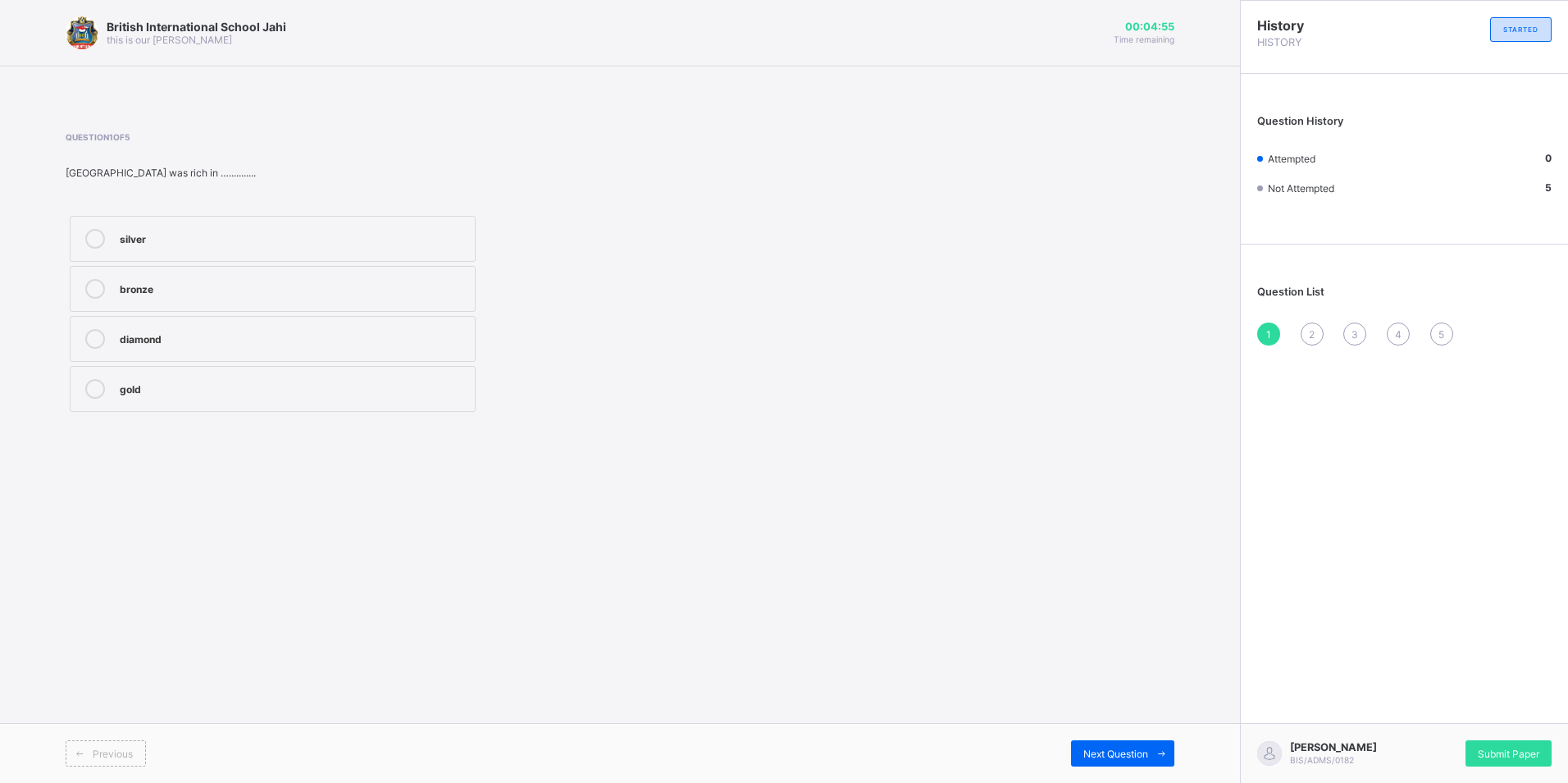
click at [292, 385] on div "gold" at bounding box center [293, 387] width 346 height 17
drag, startPoint x: 1307, startPoint y: 329, endPoint x: 1307, endPoint y: 339, distance: 10.0
click at [1307, 333] on div "2" at bounding box center [1311, 334] width 23 height 23
click at [1349, 339] on div "3" at bounding box center [1354, 334] width 23 height 23
click at [1404, 335] on div "4" at bounding box center [1398, 334] width 23 height 23
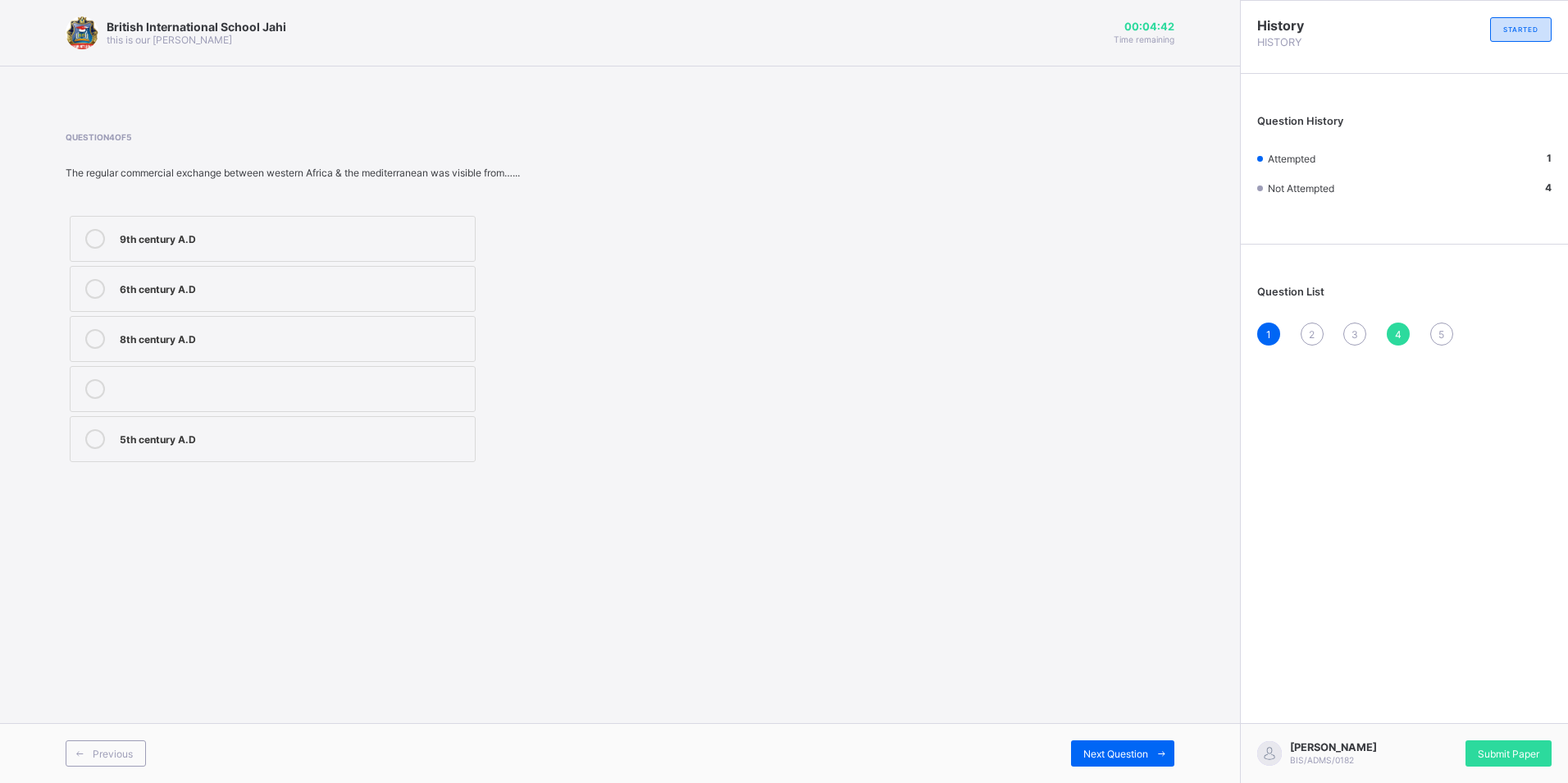
click at [1438, 328] on span "5" at bounding box center [1441, 334] width 6 height 12
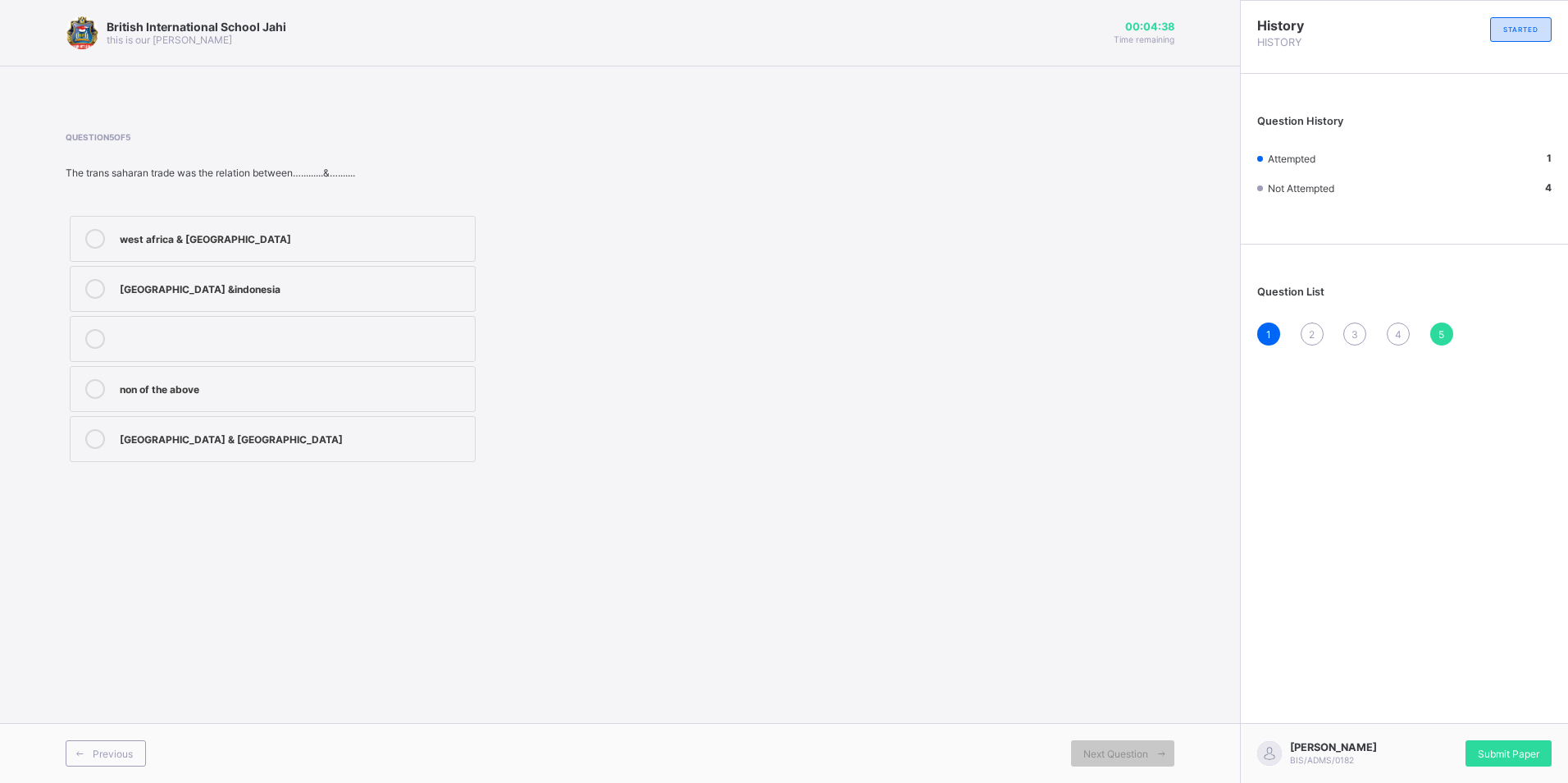
drag, startPoint x: 1460, startPoint y: 735, endPoint x: 1460, endPoint y: 724, distance: 11.0
click at [1460, 725] on div "[PERSON_NAME] BIS/ADMS/0182 Submit Paper" at bounding box center [1403, 752] width 328 height 60
click at [1506, 750] on span "Submit Paper" at bounding box center [1508, 752] width 61 height 12
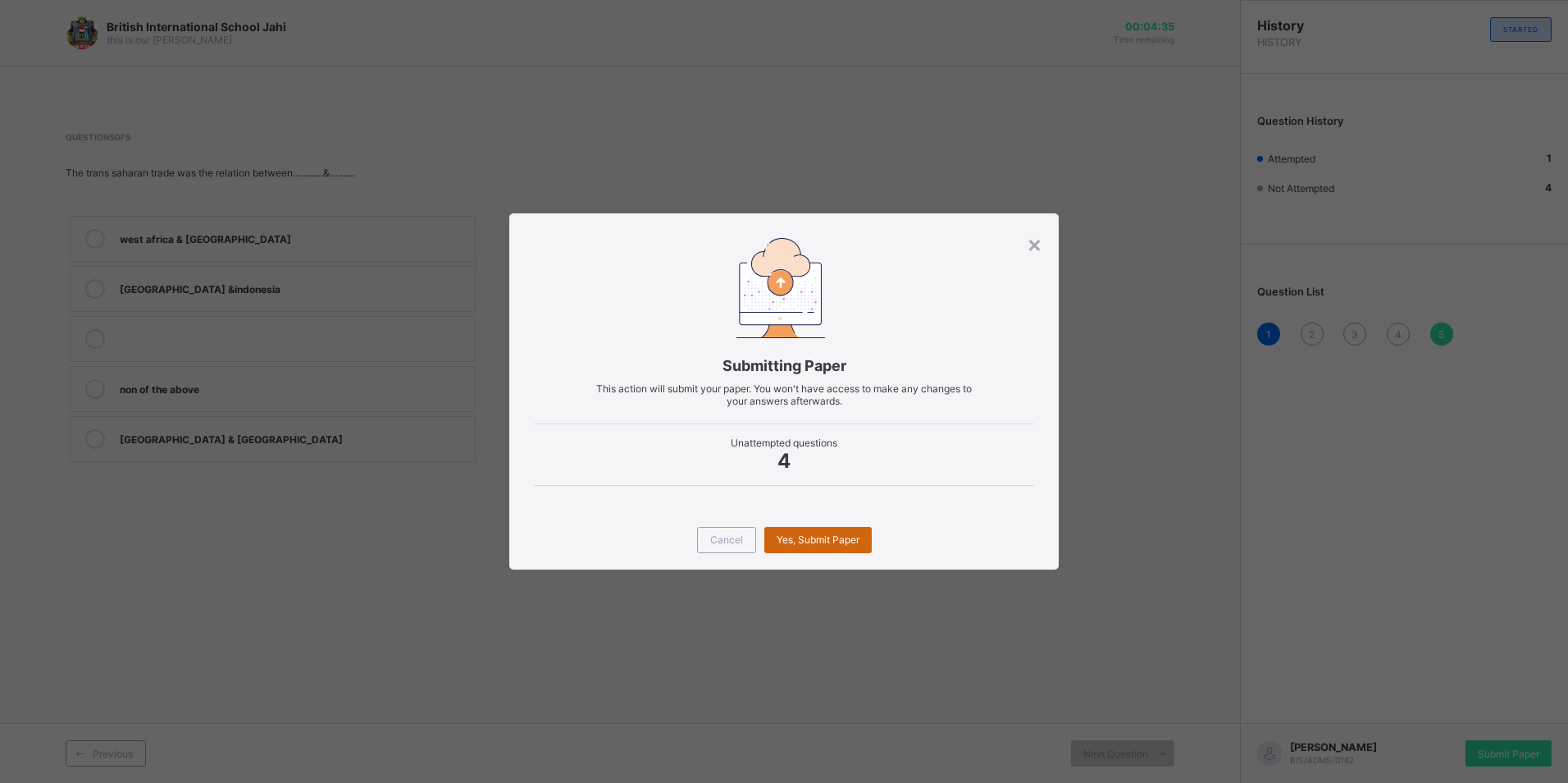
click at [793, 546] on div "Yes, Submit Paper" at bounding box center [818, 539] width 107 height 26
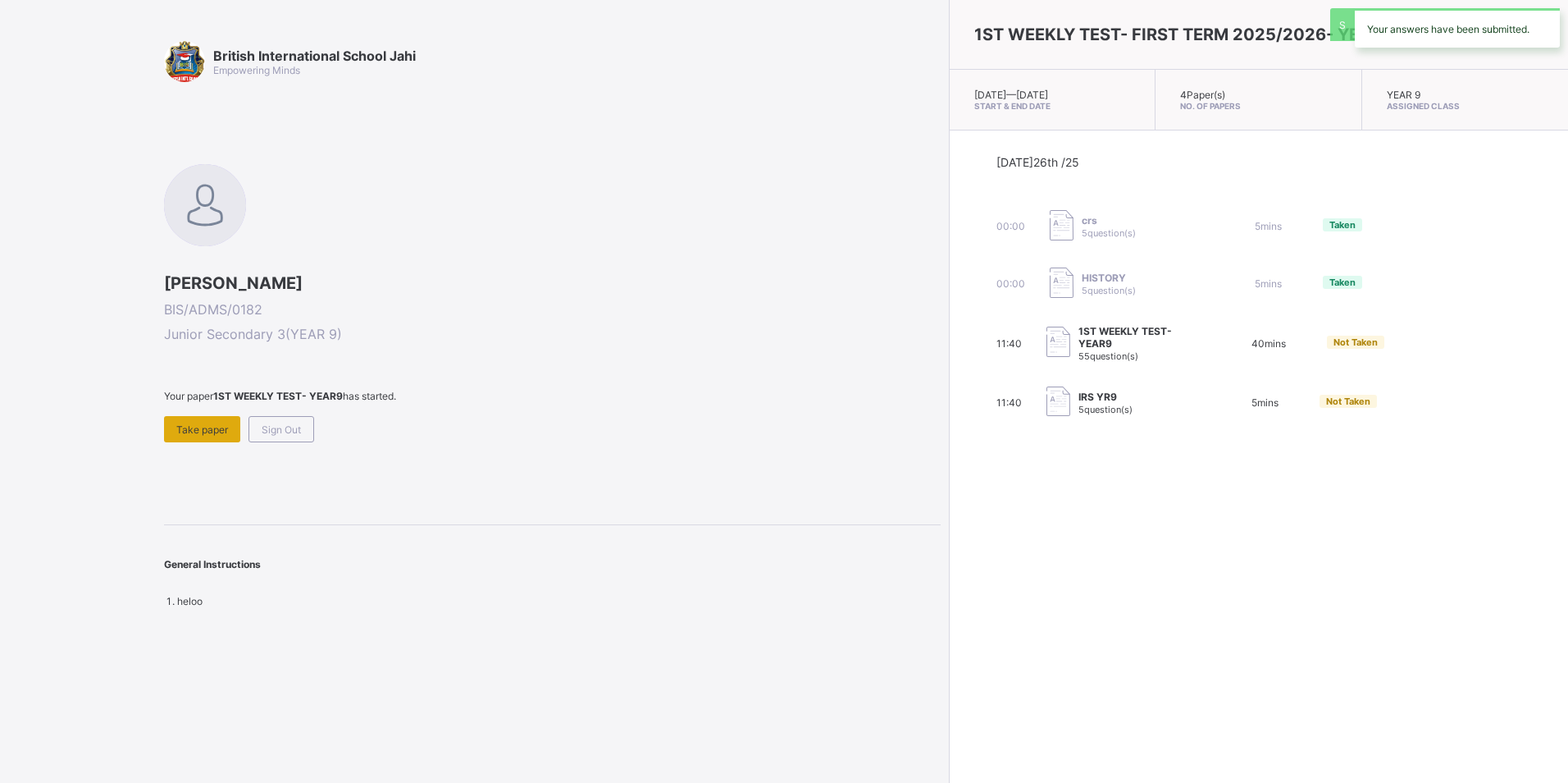
click at [205, 428] on span "Take paper" at bounding box center [202, 429] width 52 height 12
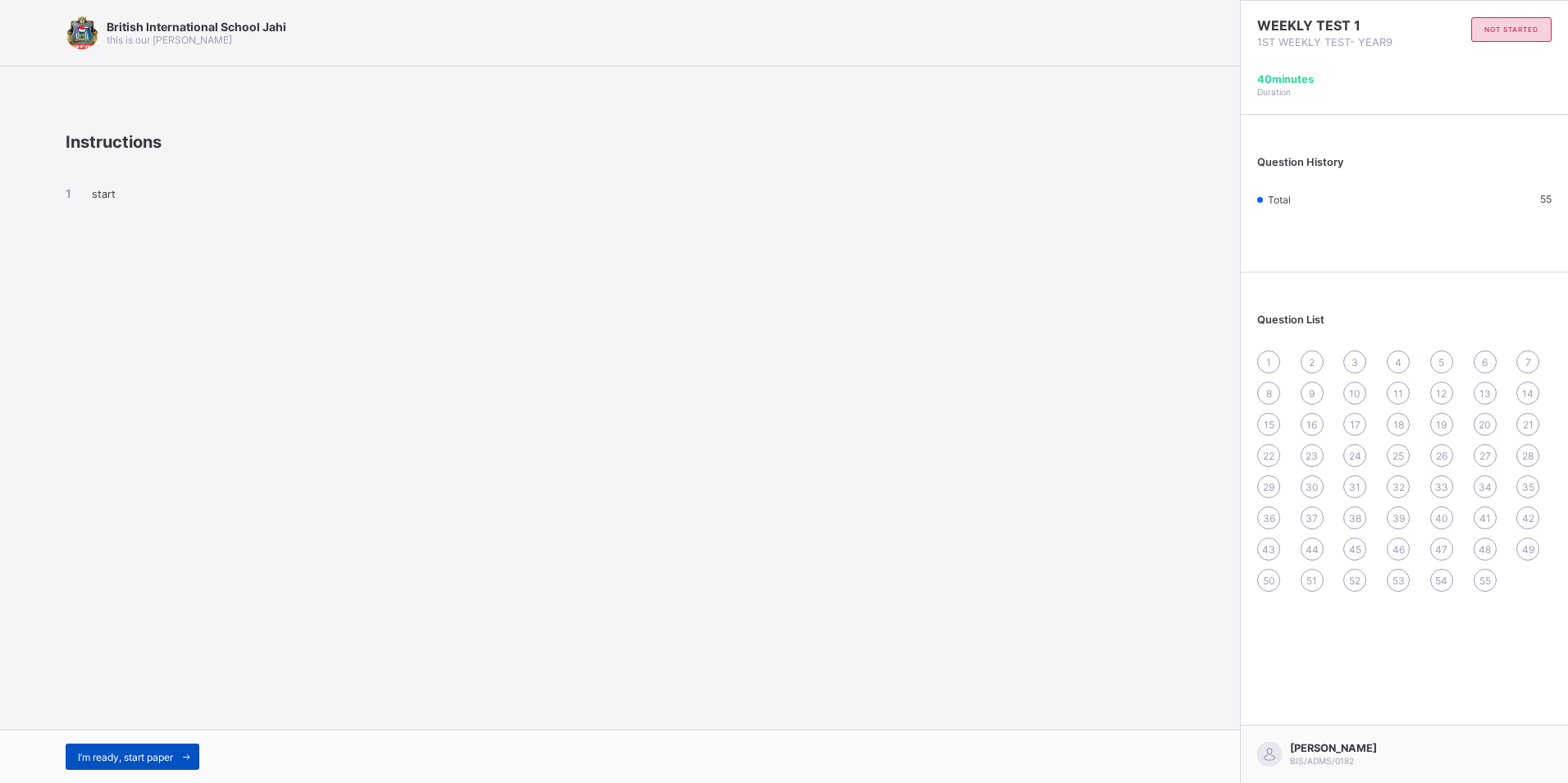
click at [194, 745] on span at bounding box center [186, 756] width 26 height 26
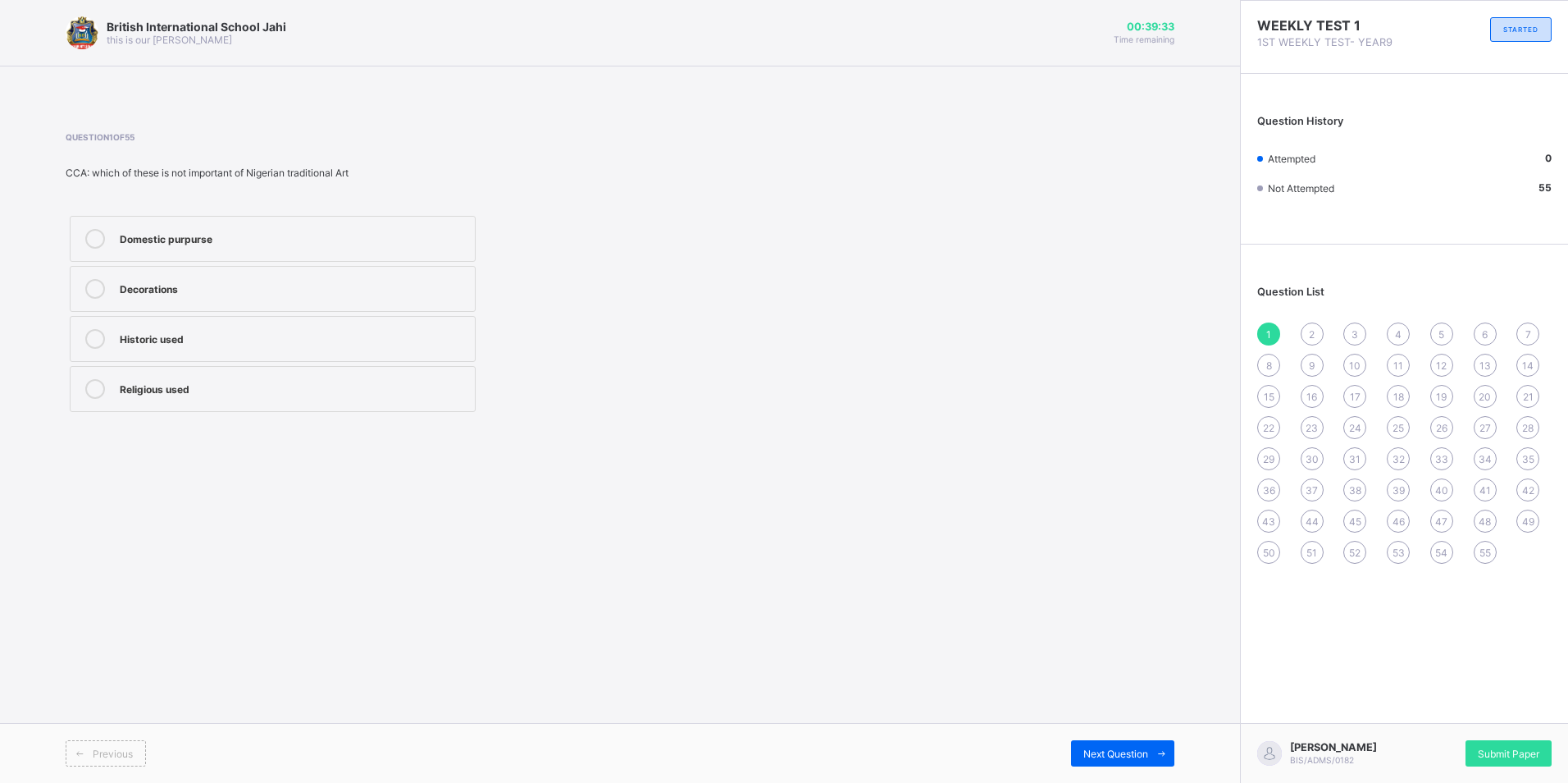
click at [288, 244] on div "Domestic purpurse" at bounding box center [293, 237] width 346 height 17
click at [335, 396] on div "Religious used" at bounding box center [293, 388] width 346 height 19
click at [1316, 330] on div "2" at bounding box center [1311, 334] width 23 height 23
click at [178, 348] on label "Grass" at bounding box center [272, 339] width 406 height 46
drag, startPoint x: 1519, startPoint y: 523, endPoint x: 1521, endPoint y: 537, distance: 14.1
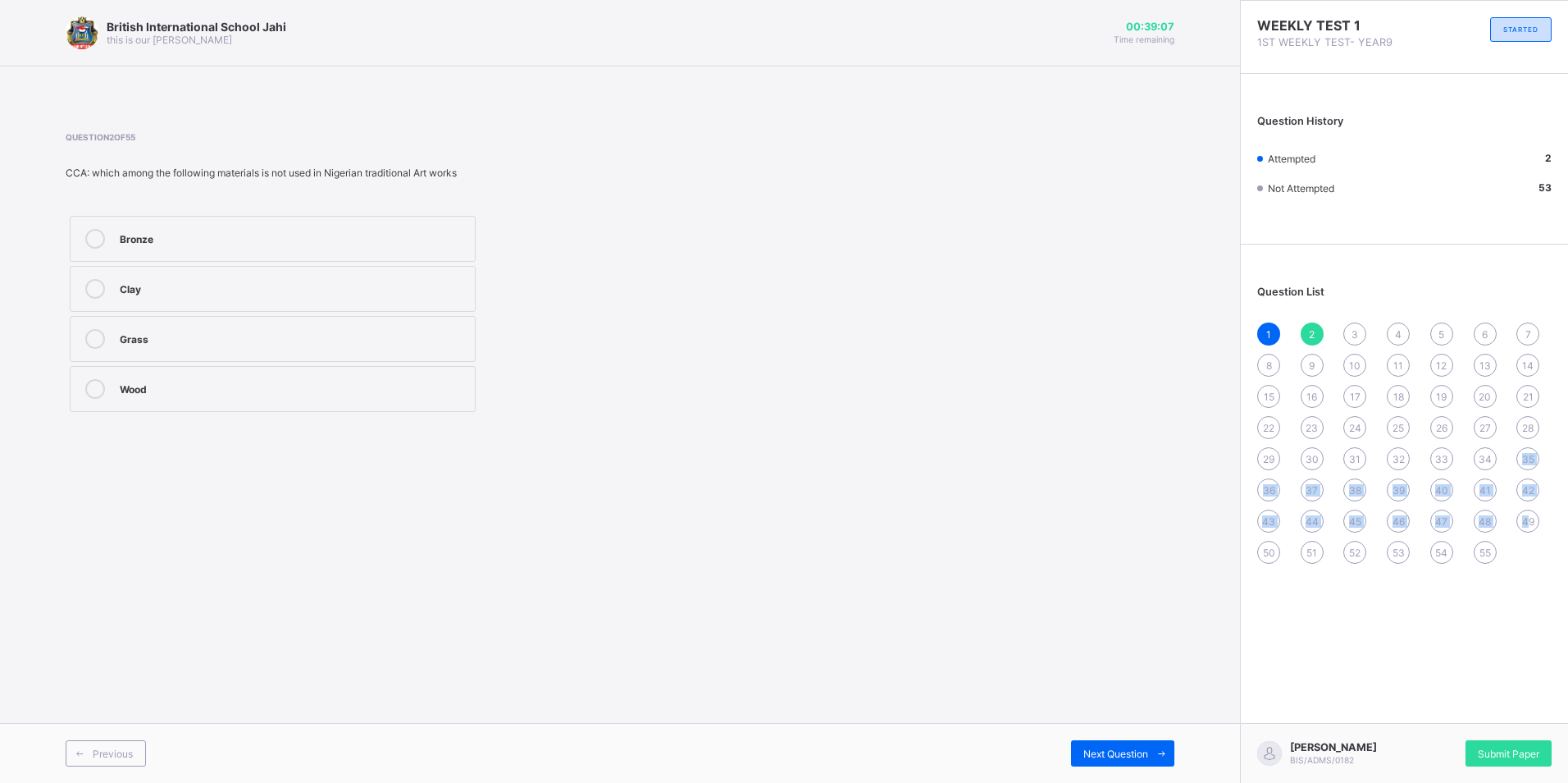
click at [1521, 537] on div "1 2 3 4 5 6 7 8 9 10 11 12 13 14 15 16 17 18 19 20 21 22 23 24 25 26 27 28 29 3…" at bounding box center [1404, 443] width 295 height 241
click at [1357, 331] on span "3" at bounding box center [1354, 334] width 6 height 12
click at [206, 333] on div "NOK Art" at bounding box center [293, 337] width 346 height 17
click at [1397, 333] on span "4" at bounding box center [1398, 334] width 6 height 12
click at [162, 329] on label "Dogon Art" at bounding box center [272, 339] width 406 height 46
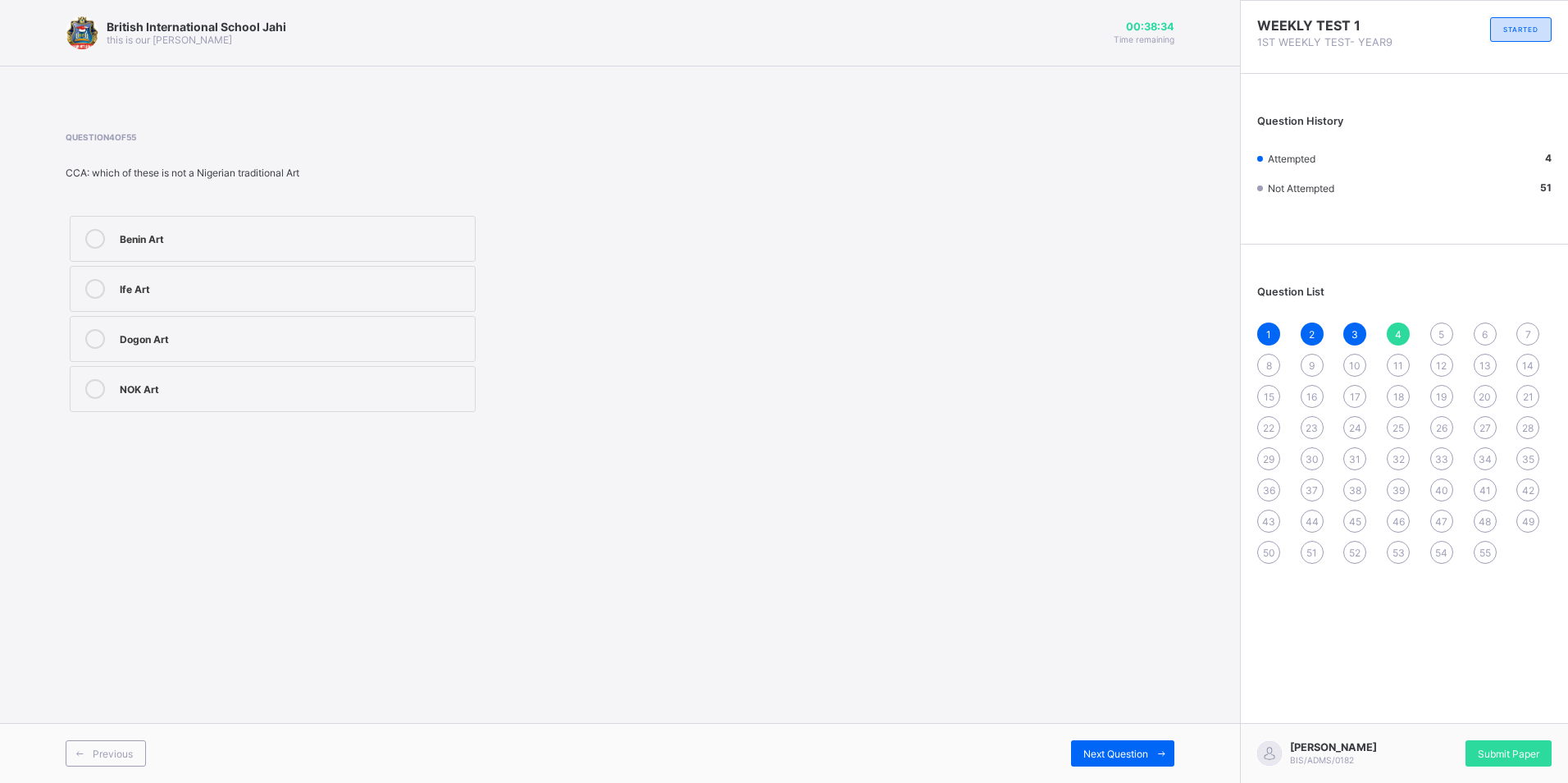
click at [1439, 329] on span "5" at bounding box center [1441, 334] width 6 height 12
click at [236, 297] on div "Contemporary artist" at bounding box center [293, 288] width 346 height 19
drag, startPoint x: 1483, startPoint y: 340, endPoint x: 1474, endPoint y: 349, distance: 12.7
click at [1482, 341] on div "6" at bounding box center [1485, 334] width 23 height 23
click at [146, 233] on div "Stone" at bounding box center [293, 237] width 346 height 17
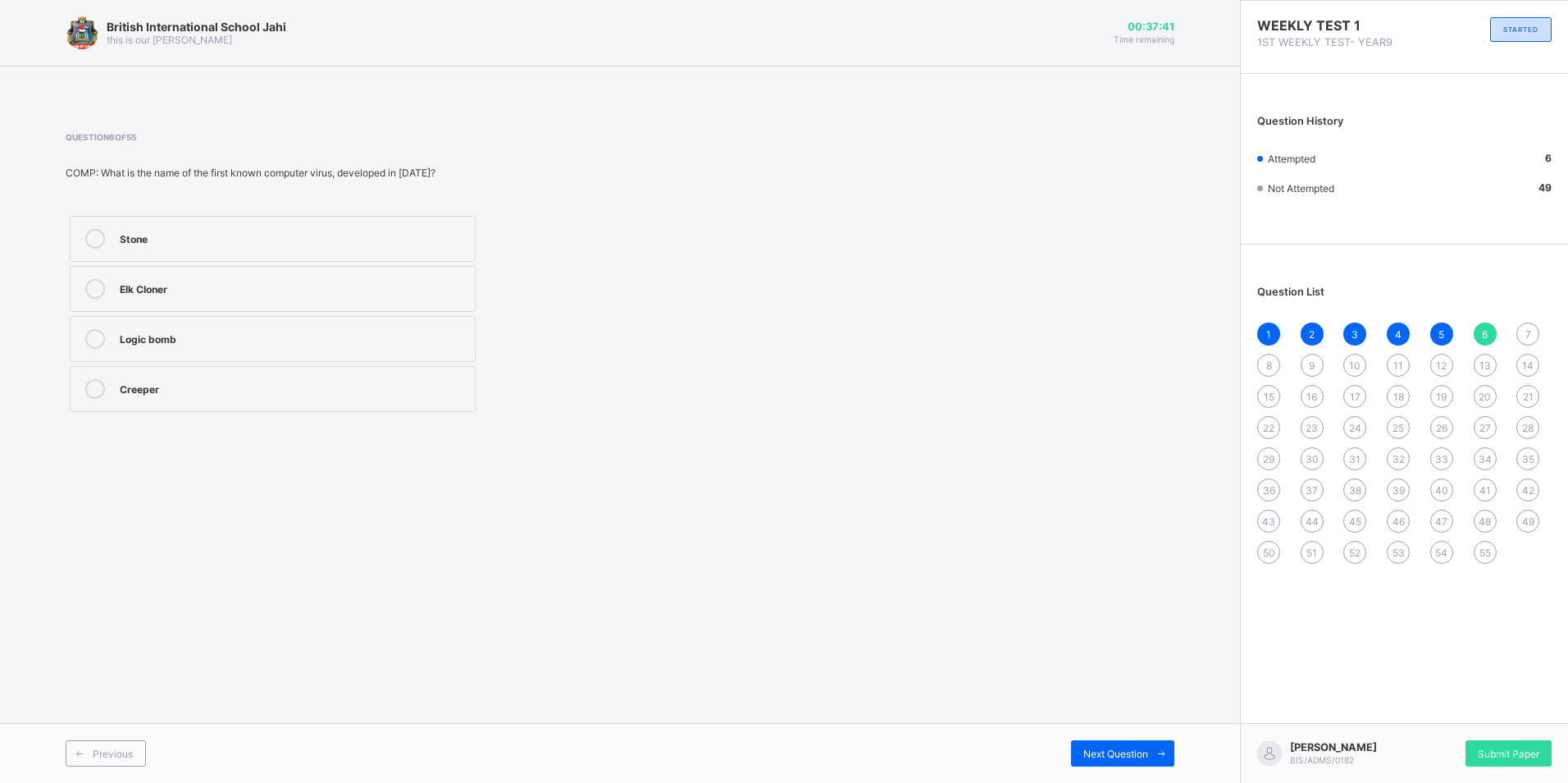
click at [1527, 329] on span "7" at bounding box center [1528, 334] width 6 height 12
click at [180, 339] on div "Boot Sector Virus" at bounding box center [293, 337] width 346 height 17
click at [194, 293] on div "Polymorphic Virus" at bounding box center [293, 287] width 346 height 17
click at [1264, 361] on div "8" at bounding box center [1268, 365] width 23 height 23
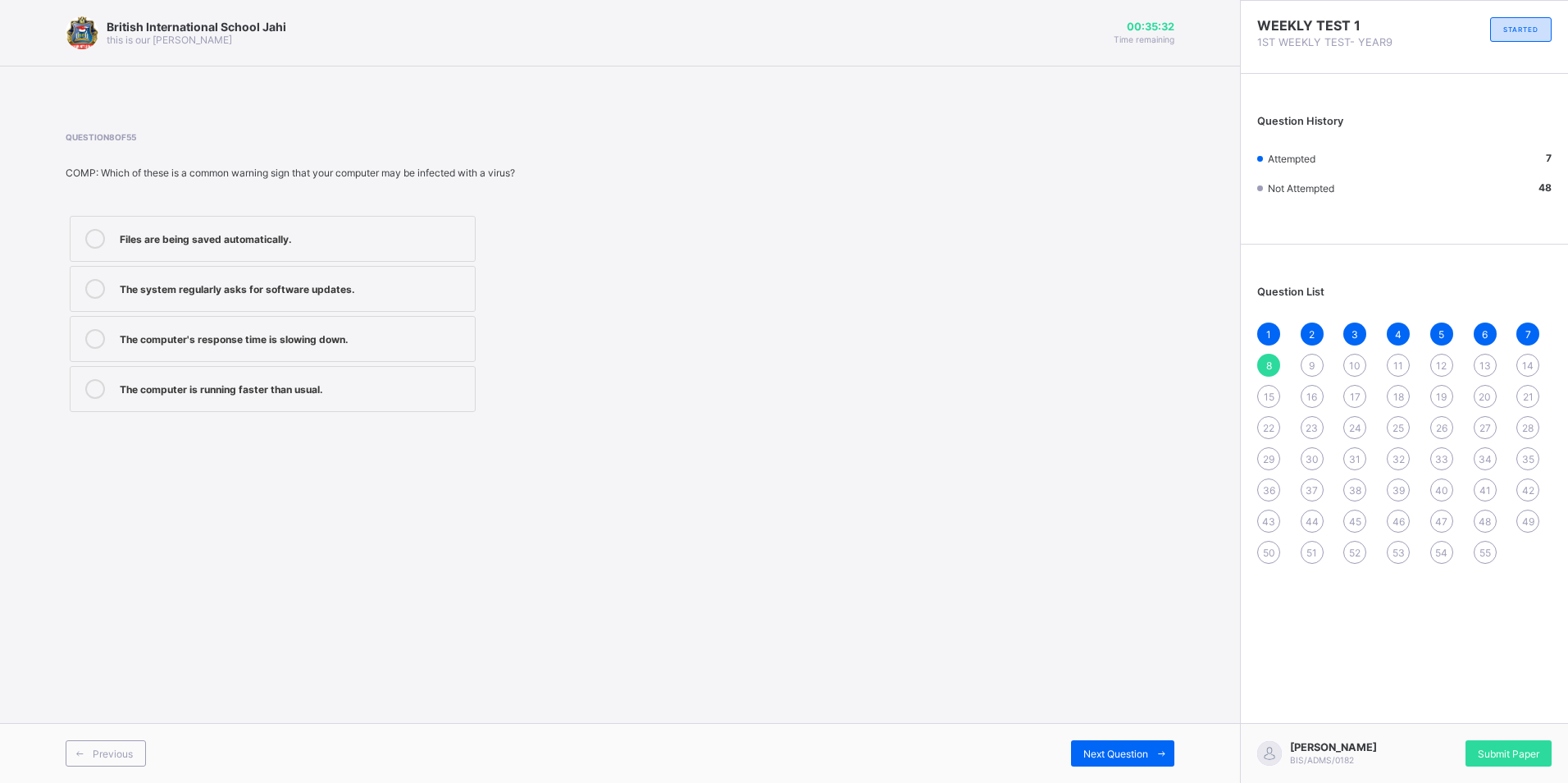
click at [371, 337] on div "The computer's response time is slowing down." at bounding box center [293, 337] width 346 height 17
click at [1527, 338] on span "7" at bounding box center [1528, 334] width 6 height 12
click at [1265, 354] on div "8" at bounding box center [1268, 365] width 23 height 23
click at [1302, 368] on div "9" at bounding box center [1311, 365] width 23 height 23
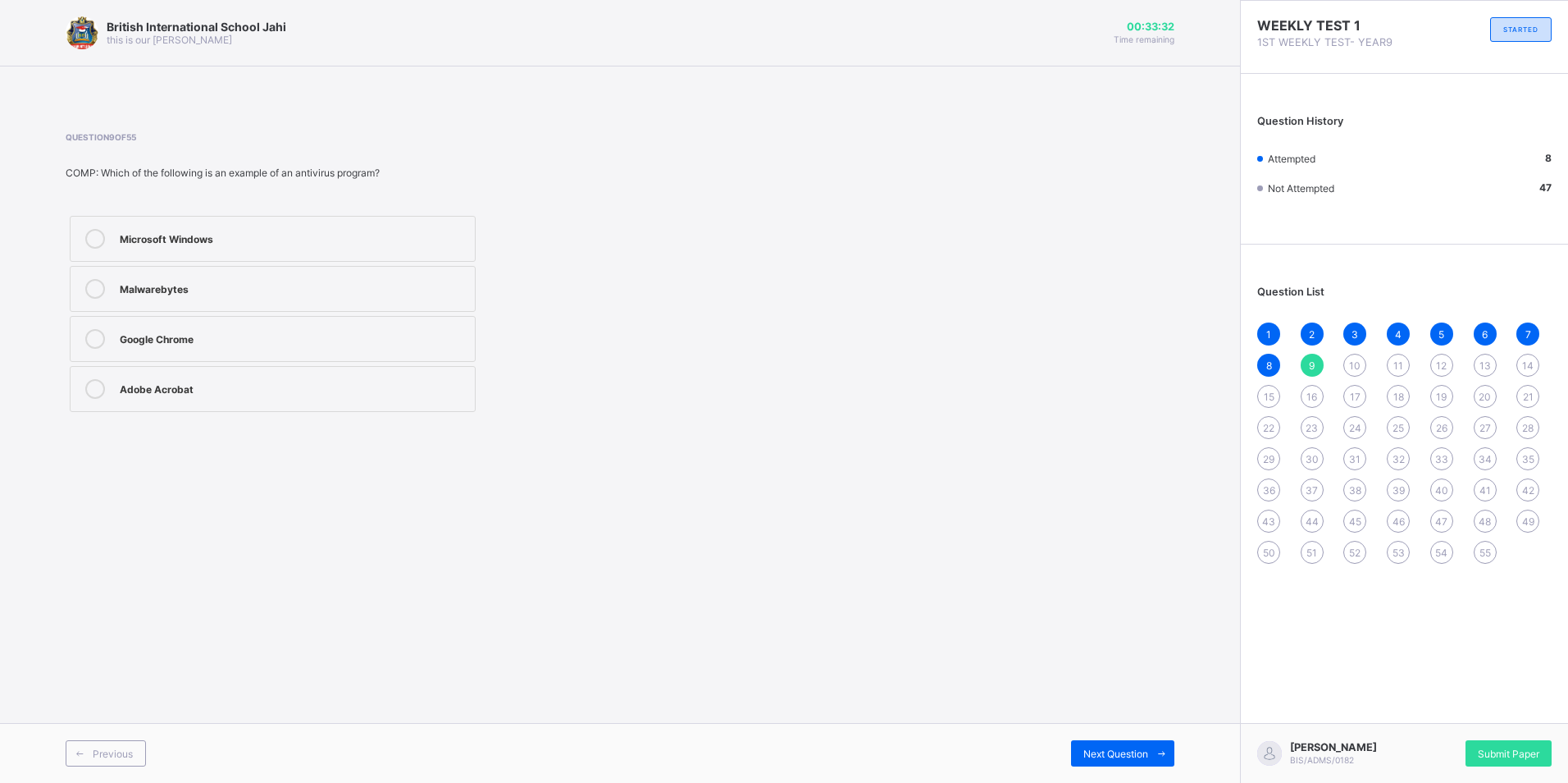
click at [1356, 360] on span "10" at bounding box center [1354, 365] width 11 height 12
click at [1322, 368] on div "9" at bounding box center [1311, 365] width 23 height 23
click at [189, 284] on div "Malwarebytes" at bounding box center [293, 287] width 346 height 17
click at [1351, 375] on div "10" at bounding box center [1354, 365] width 23 height 23
click at [245, 297] on div "Typing a document in Microsoft Word" at bounding box center [293, 288] width 346 height 19
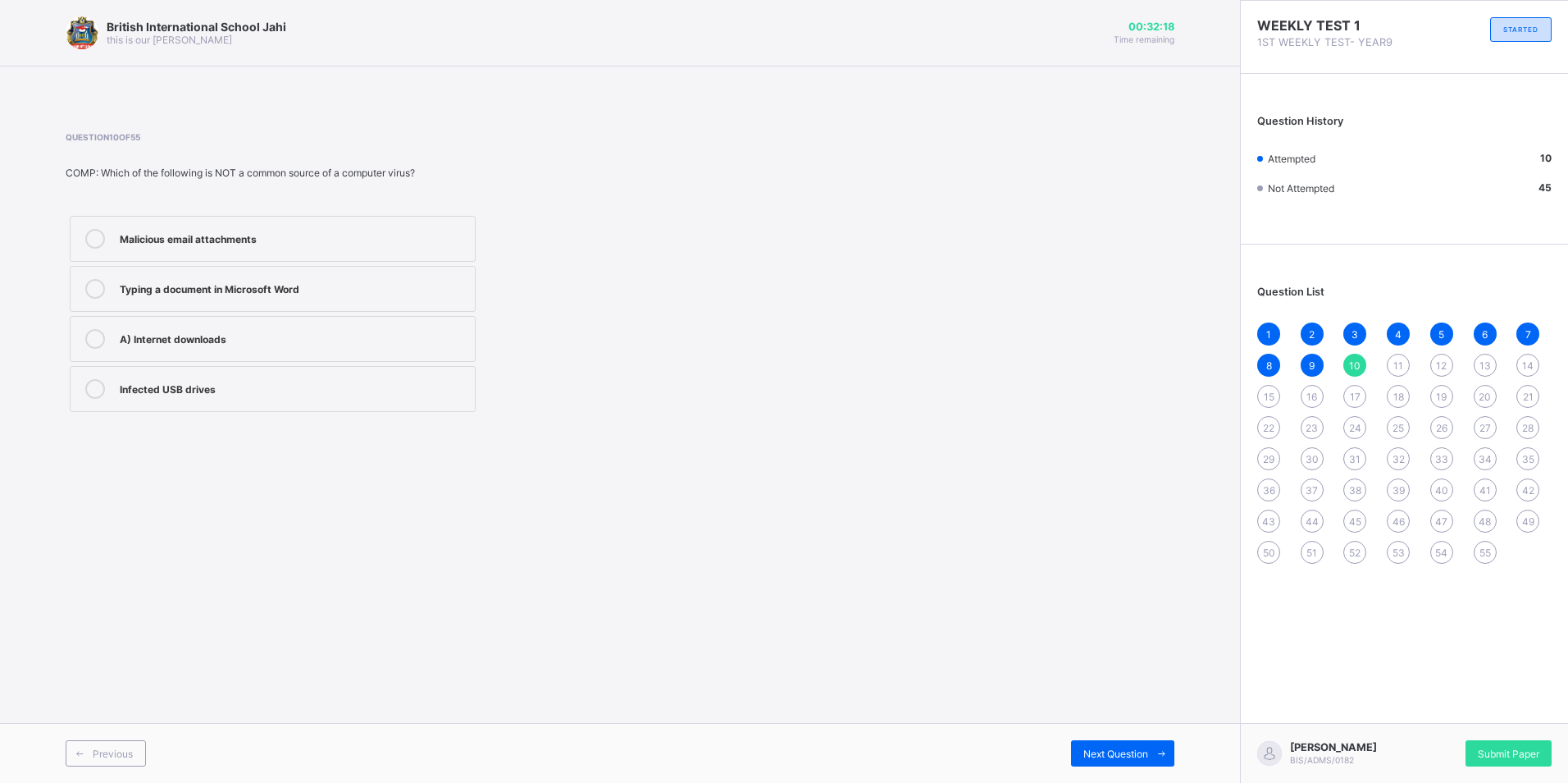
click at [1399, 366] on span "11" at bounding box center [1398, 365] width 10 height 12
click at [300, 335] on div "A bully" at bounding box center [293, 337] width 346 height 17
click at [1431, 364] on div "12" at bounding box center [1441, 365] width 23 height 23
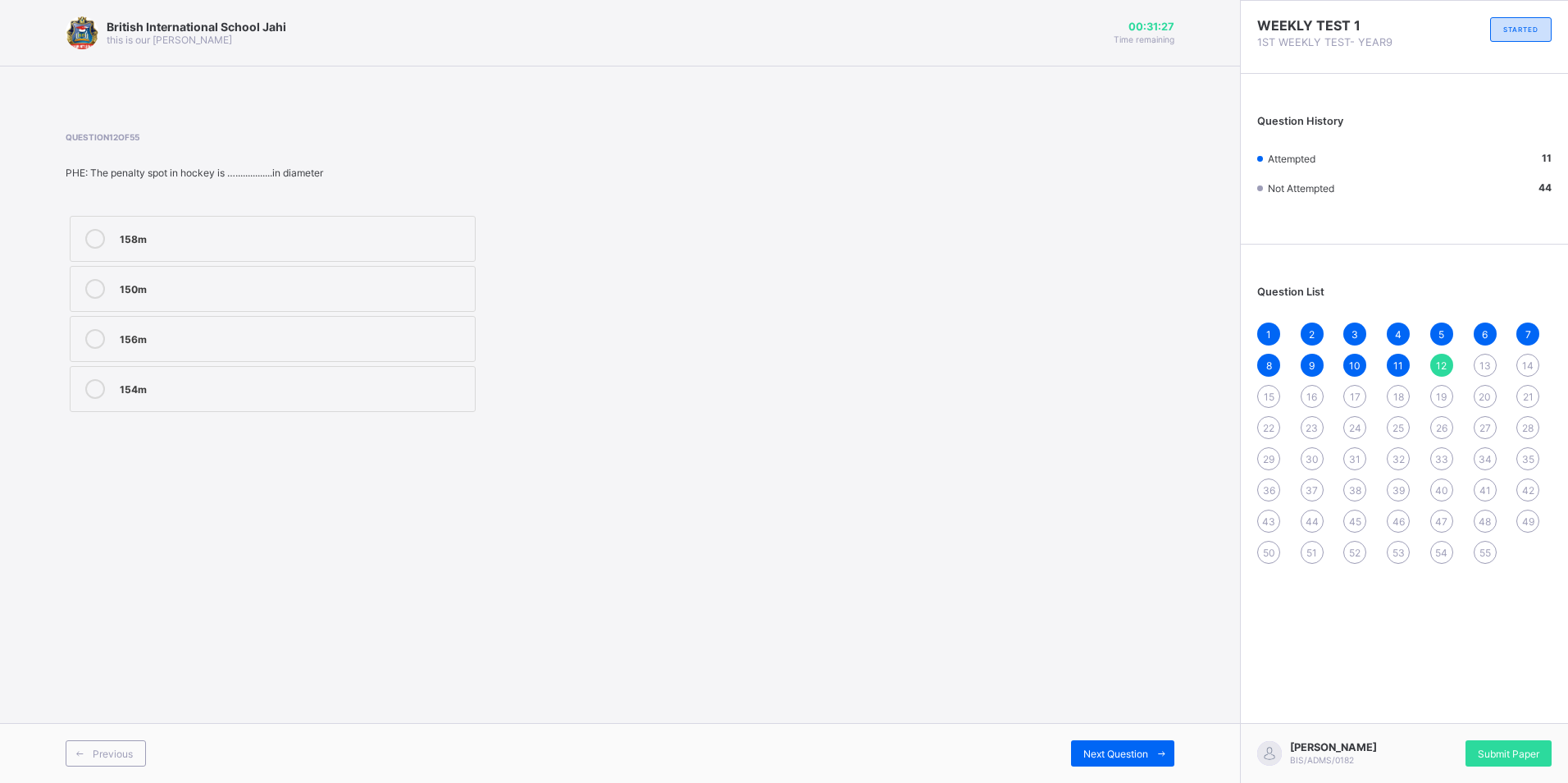
click at [334, 302] on label "150m" at bounding box center [272, 289] width 406 height 46
click at [1485, 367] on span "13" at bounding box center [1485, 365] width 11 height 12
click at [123, 250] on label "92..20mm &50.1mm" at bounding box center [272, 239] width 406 height 46
click at [1521, 365] on div "14" at bounding box center [1527, 365] width 23 height 23
click at [201, 348] on label "11" at bounding box center [272, 339] width 406 height 46
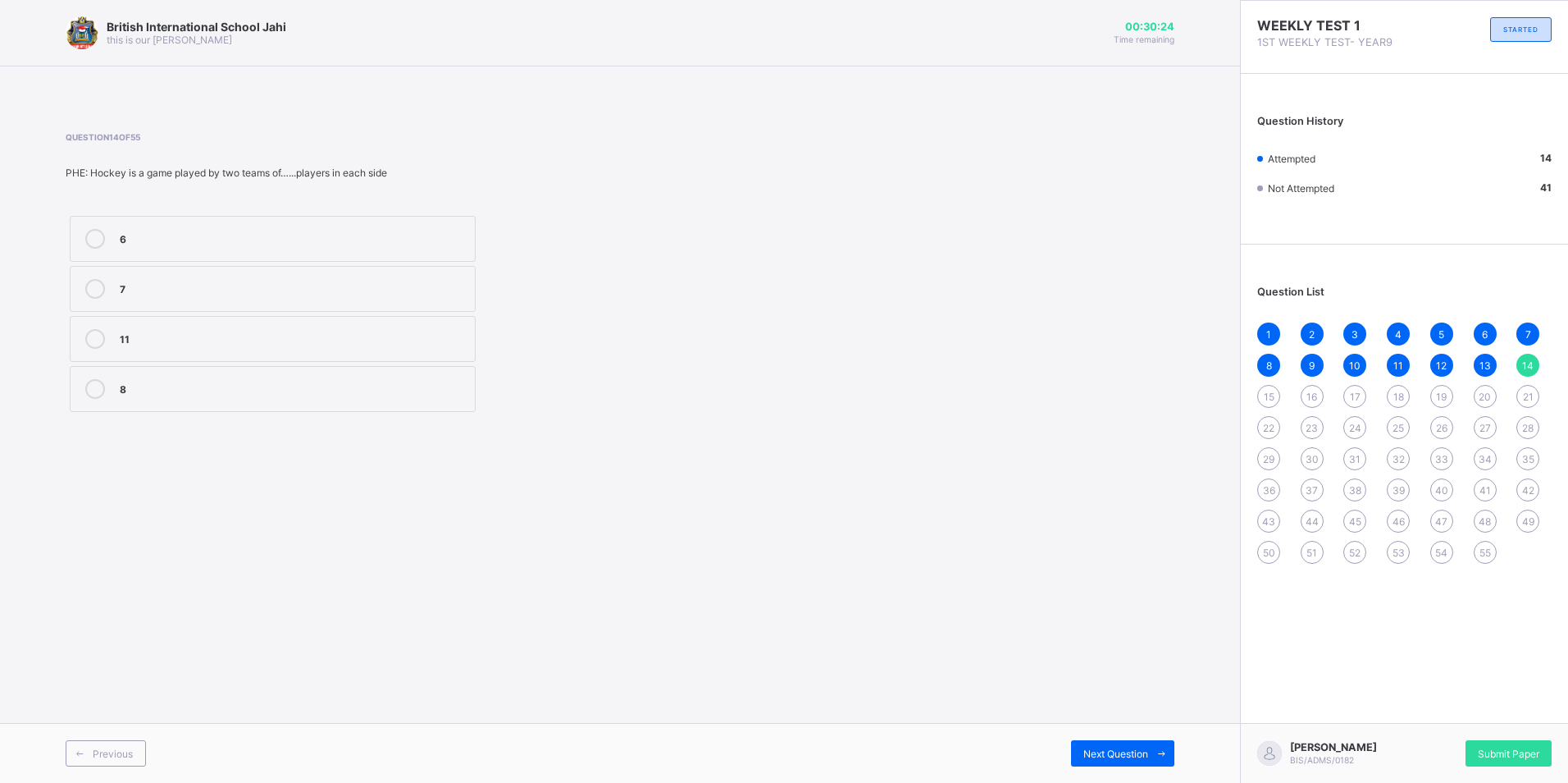
click at [1259, 397] on div "15" at bounding box center [1268, 396] width 23 height 23
click at [258, 231] on div "1906" at bounding box center [293, 237] width 346 height 17
click at [1315, 396] on span "16" at bounding box center [1311, 396] width 11 height 12
click at [252, 287] on div "Bank draft" at bounding box center [293, 287] width 346 height 17
click at [1348, 398] on div "17" at bounding box center [1354, 396] width 23 height 23
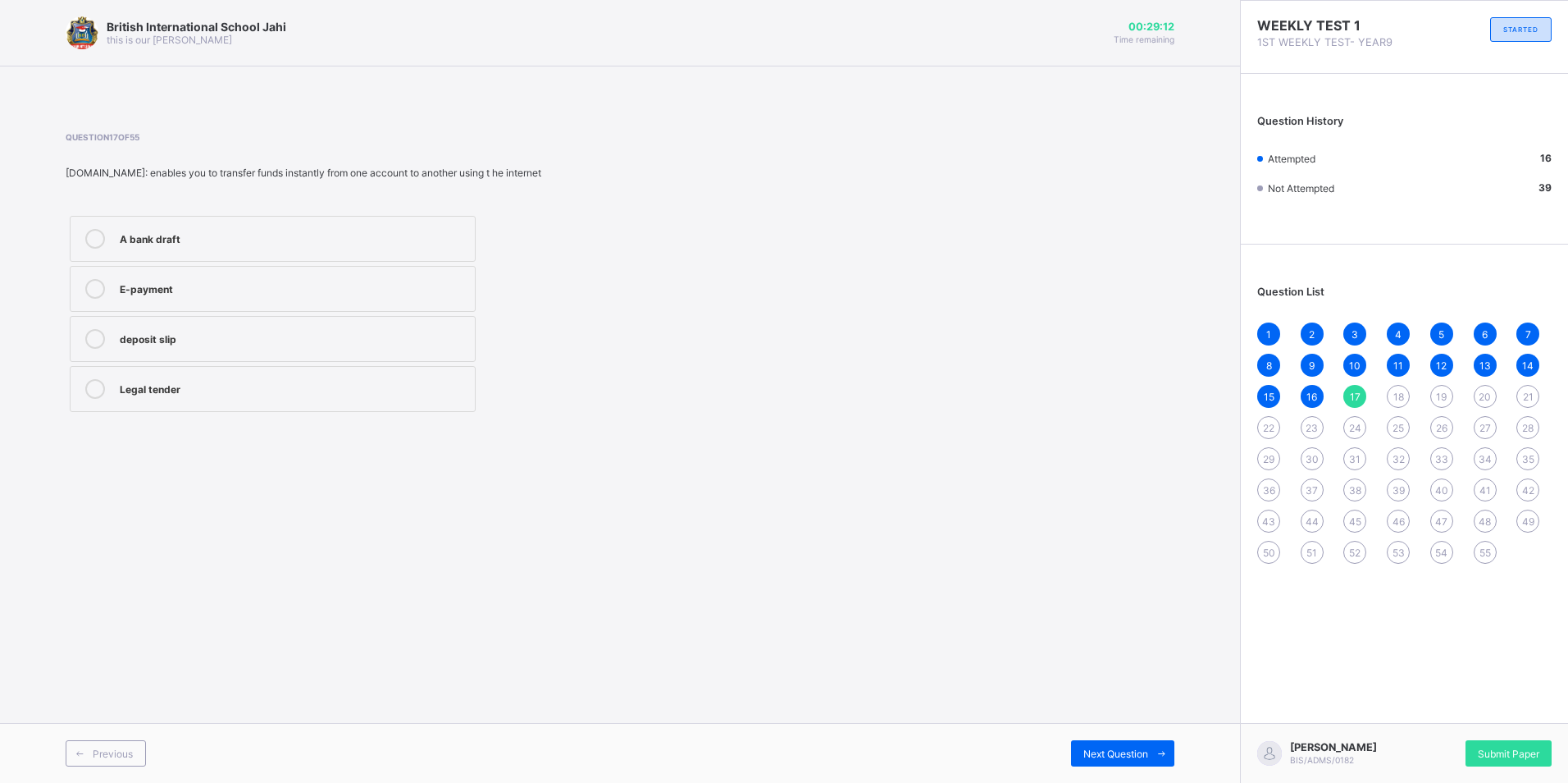
click at [318, 292] on div "E-payment" at bounding box center [293, 287] width 346 height 17
click at [1395, 386] on div "18" at bounding box center [1398, 396] width 23 height 23
click at [286, 237] on div "stock" at bounding box center [293, 237] width 346 height 17
click at [1437, 393] on span "19" at bounding box center [1441, 396] width 11 height 12
click at [236, 239] on div "Wages" at bounding box center [293, 237] width 346 height 17
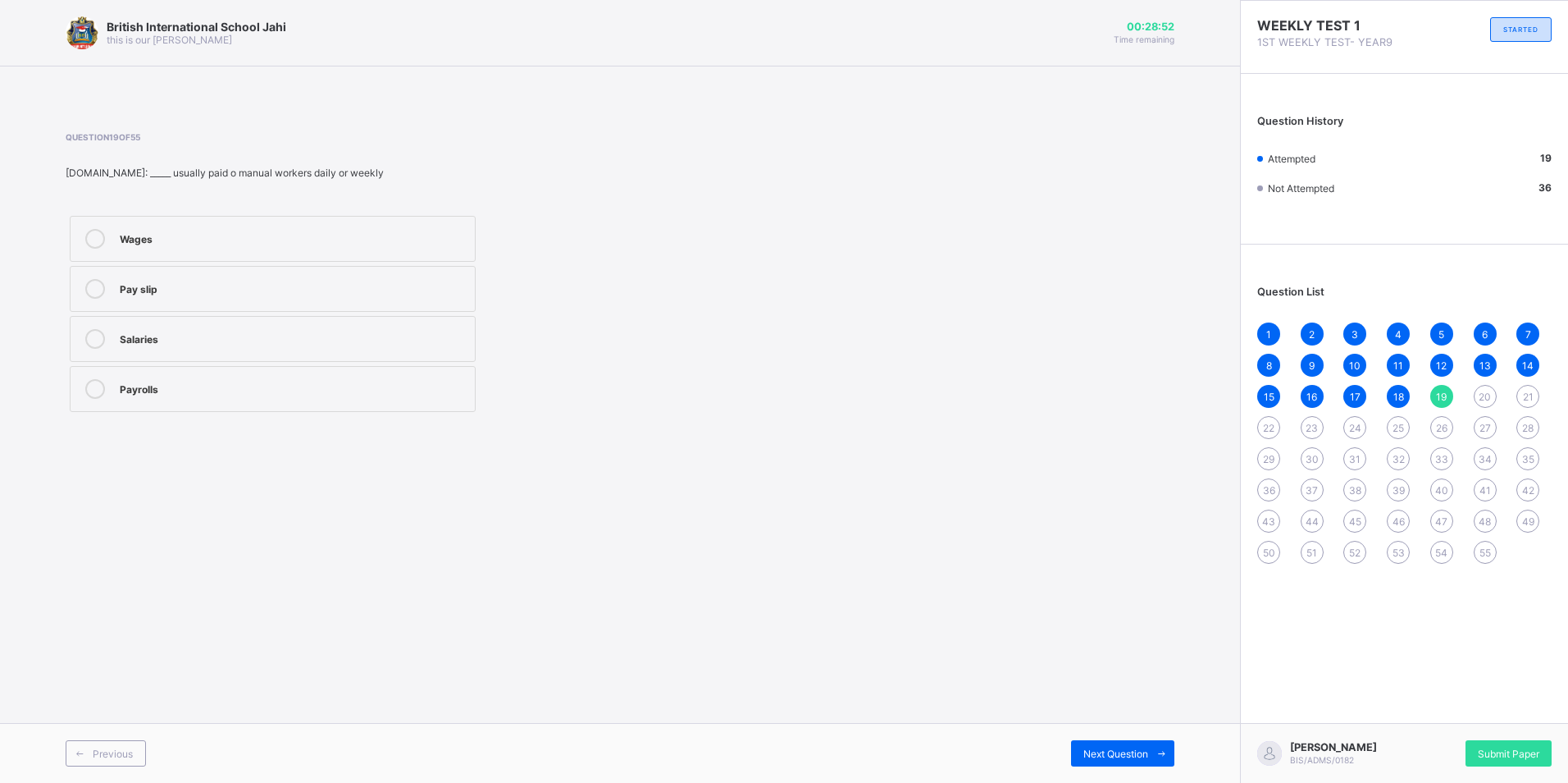
click at [1483, 390] on span "20" at bounding box center [1484, 396] width 12 height 12
click at [161, 389] on div "office procedure" at bounding box center [293, 387] width 346 height 17
click at [1535, 400] on div "21" at bounding box center [1527, 396] width 23 height 23
click at [1311, 423] on span "23" at bounding box center [1311, 427] width 12 height 12
click at [1353, 420] on div "24" at bounding box center [1354, 427] width 23 height 23
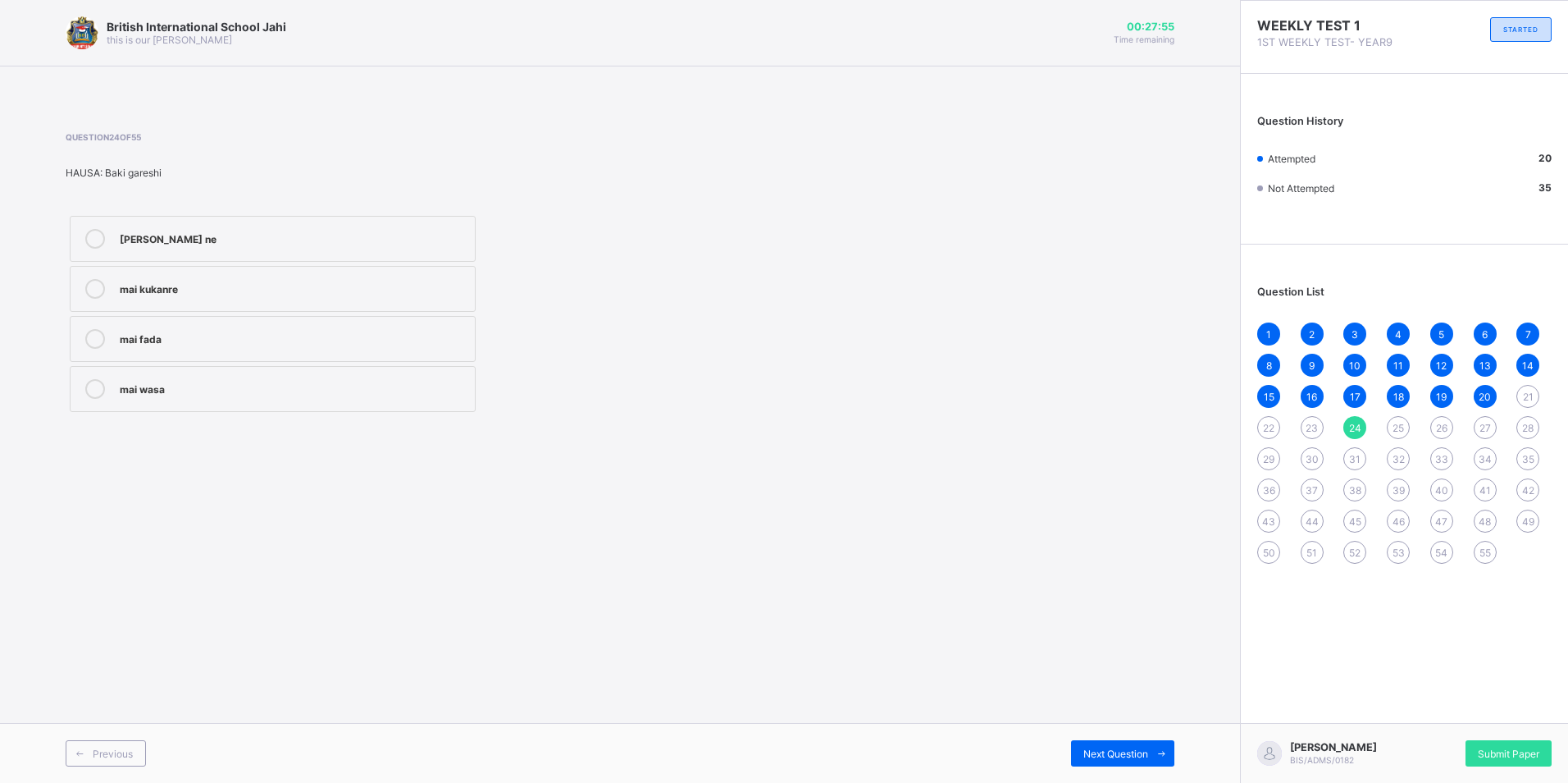
click at [1396, 425] on span "25" at bounding box center [1398, 427] width 11 height 12
click at [1440, 424] on span "26" at bounding box center [1441, 427] width 11 height 12
drag, startPoint x: 147, startPoint y: 276, endPoint x: 128, endPoint y: 275, distance: 19.0
click at [128, 275] on label "come" at bounding box center [272, 289] width 406 height 46
click at [243, 389] on div "Thank you so much" at bounding box center [293, 387] width 346 height 17
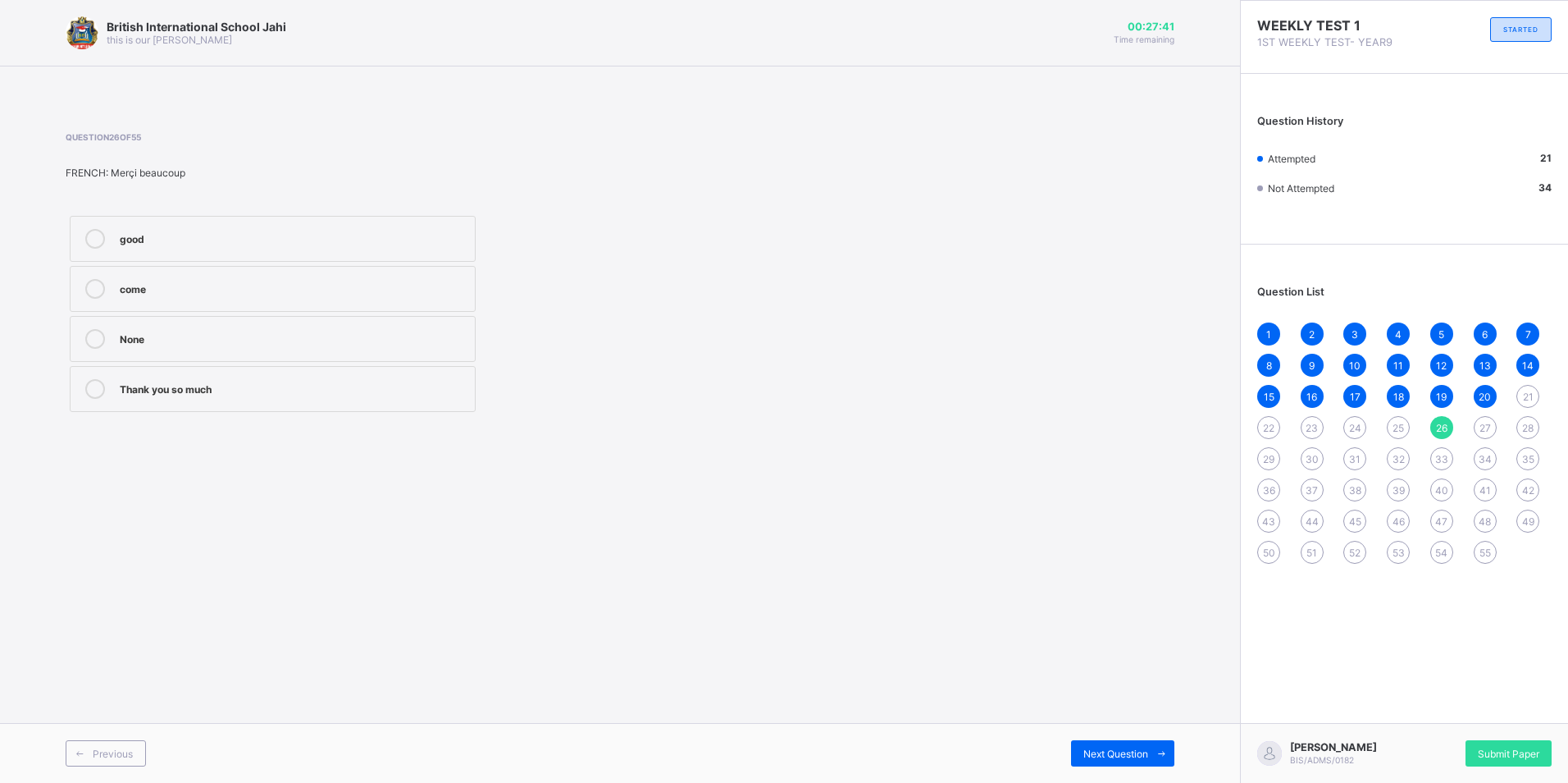
click at [1492, 429] on div "27" at bounding box center [1485, 427] width 23 height 23
click at [185, 297] on div "Who is it" at bounding box center [293, 288] width 346 height 19
click at [1525, 432] on span "28" at bounding box center [1527, 427] width 11 height 12
click at [142, 382] on div "Un banquier" at bounding box center [293, 387] width 346 height 17
click at [1268, 460] on span "29" at bounding box center [1268, 459] width 11 height 12
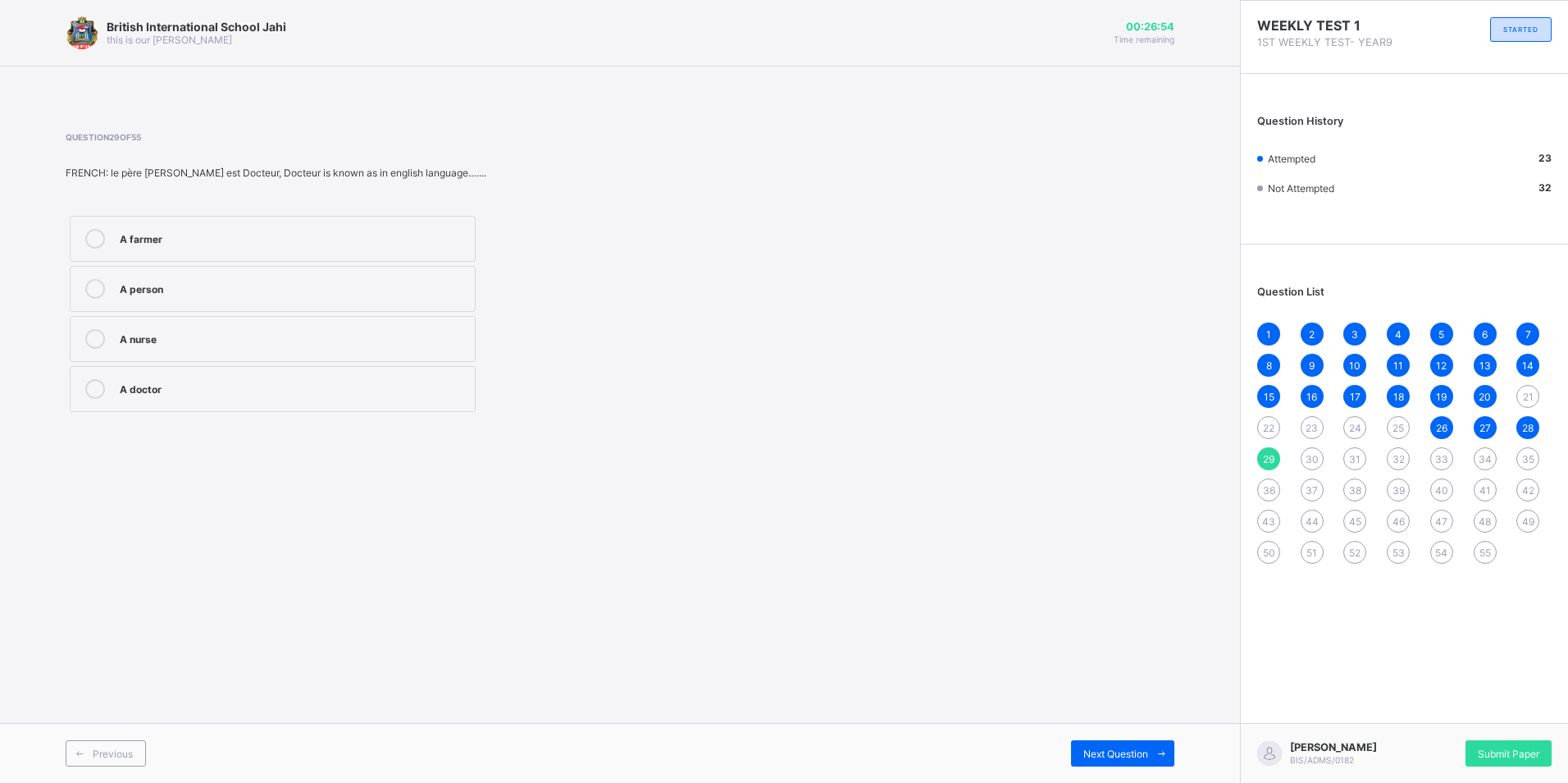
click at [176, 394] on div "A doctor" at bounding box center [293, 387] width 346 height 17
click at [1321, 458] on div "30" at bounding box center [1311, 458] width 23 height 23
click at [161, 340] on div "Franchise" at bounding box center [293, 337] width 346 height 17
click at [189, 380] on div "Françophone" at bounding box center [293, 387] width 346 height 17
click at [1363, 465] on div "31" at bounding box center [1354, 458] width 23 height 23
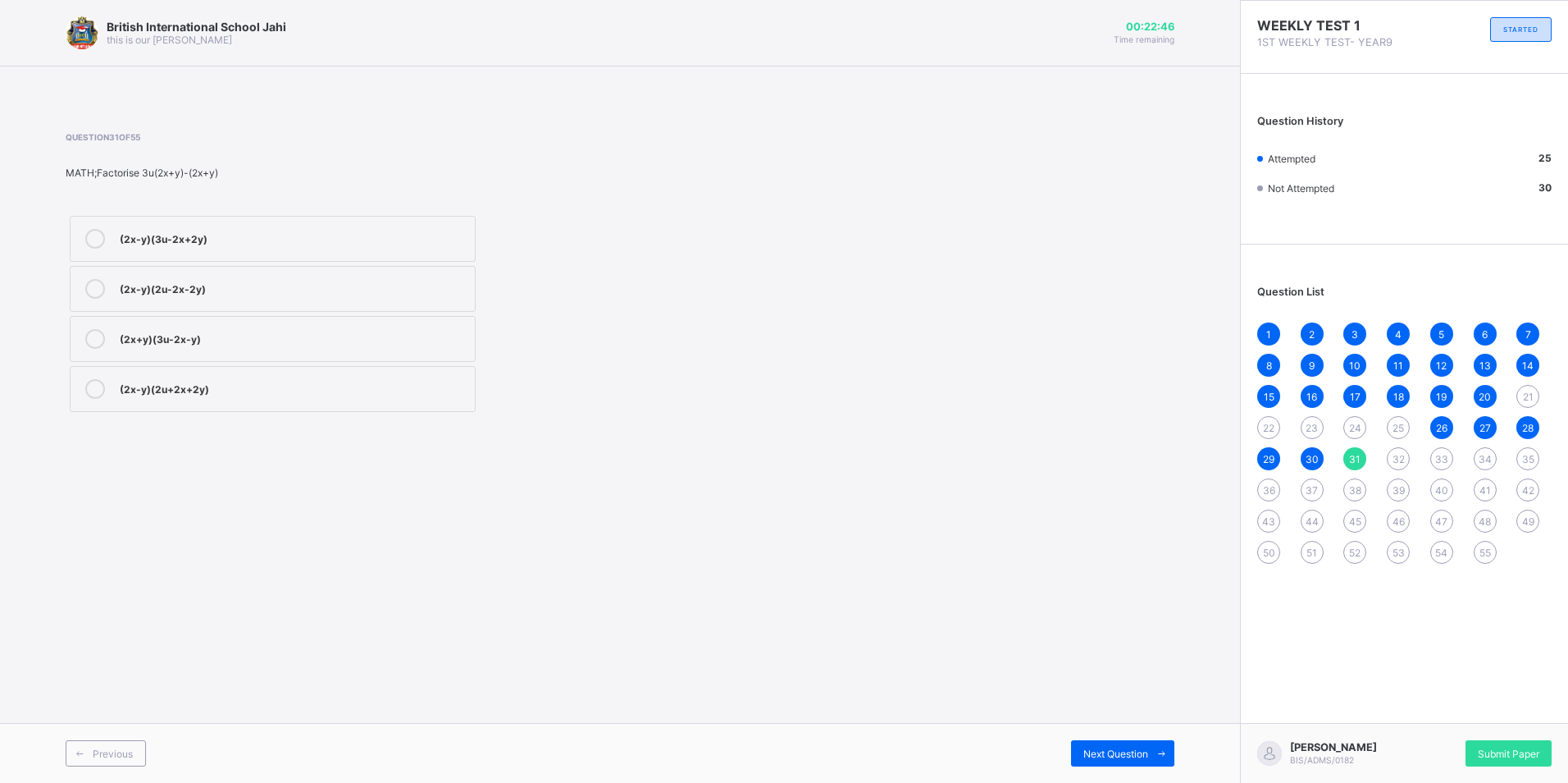
click at [1398, 461] on span "32" at bounding box center [1398, 459] width 12 height 12
drag, startPoint x: 1175, startPoint y: 374, endPoint x: 1166, endPoint y: 549, distance: 175.2
click at [1166, 549] on div "British International School Jahi this is our [PERSON_NAME] 00:20:16 Time remai…" at bounding box center [620, 391] width 1239 height 783
click at [1439, 462] on span "33" at bounding box center [1441, 459] width 13 height 12
click at [1505, 460] on div "1 2 3 4 5 6 7 8 9 10 11 12 13 14 15 16 17 18 19 20 21 22 23 24 25 26 27 28 29 3…" at bounding box center [1404, 443] width 295 height 241
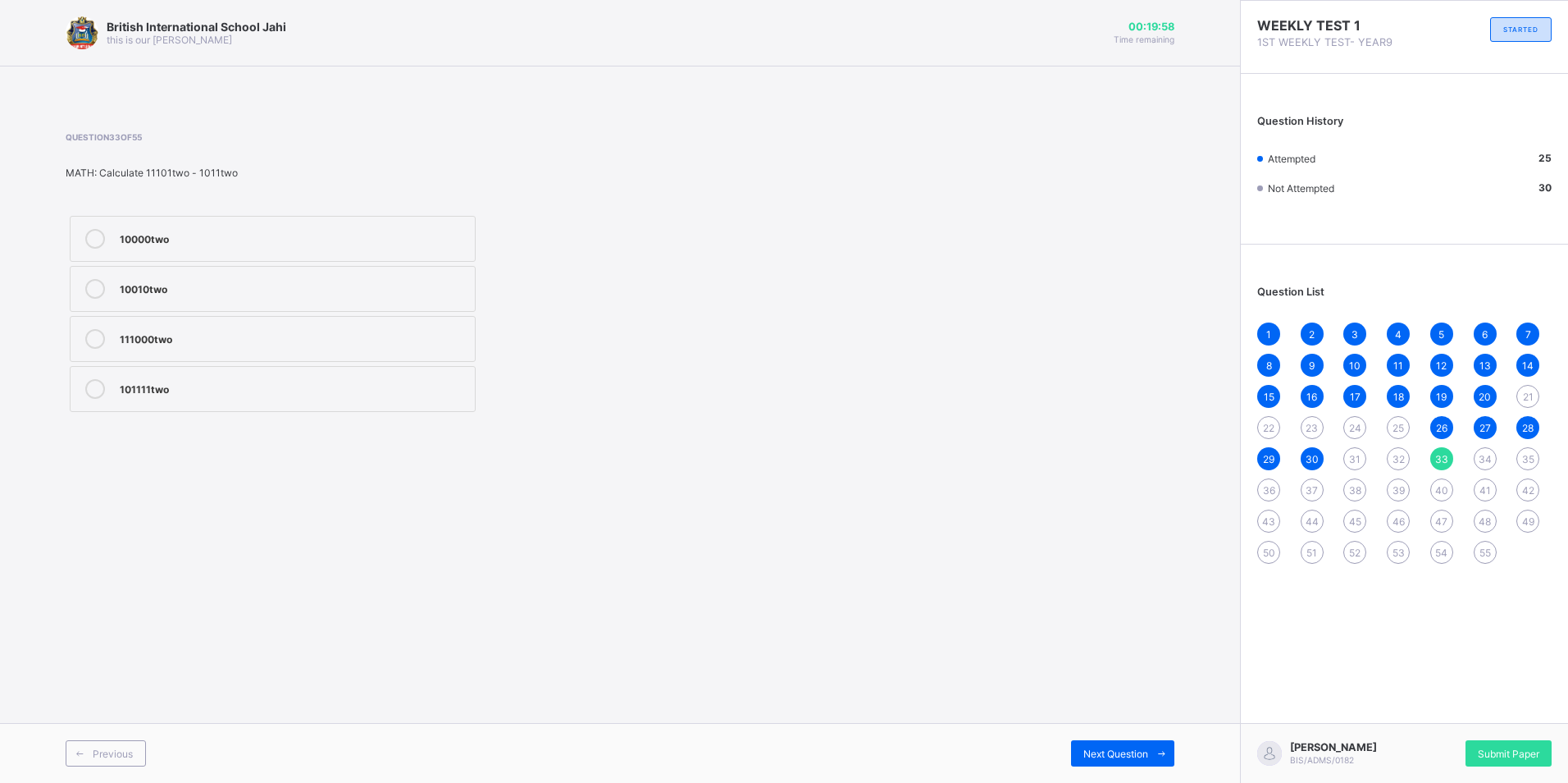
click at [1490, 461] on span "34" at bounding box center [1485, 459] width 13 height 12
click at [1516, 454] on div "35" at bounding box center [1527, 458] width 23 height 23
click at [1265, 488] on span "36" at bounding box center [1268, 489] width 12 height 12
click at [1398, 455] on span "32" at bounding box center [1398, 459] width 12 height 12
click at [1351, 463] on span "31" at bounding box center [1354, 459] width 11 height 12
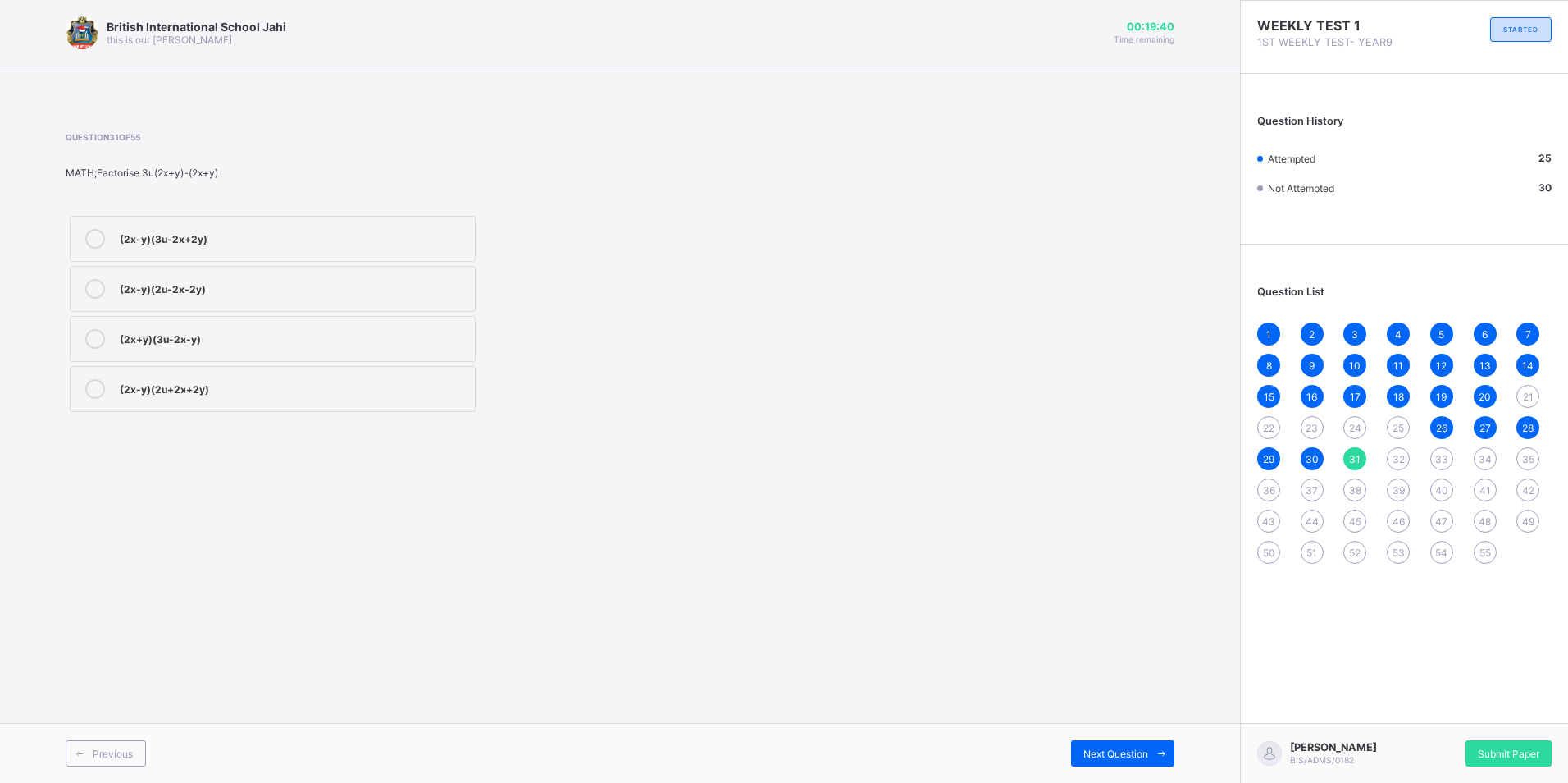
click at [1395, 461] on span "32" at bounding box center [1398, 459] width 12 height 12
click at [1445, 454] on span "33" at bounding box center [1441, 459] width 13 height 12
click at [1348, 455] on div "31" at bounding box center [1354, 458] width 23 height 23
click at [1394, 459] on span "32" at bounding box center [1398, 459] width 12 height 12
click at [1359, 448] on div "31" at bounding box center [1354, 458] width 23 height 23
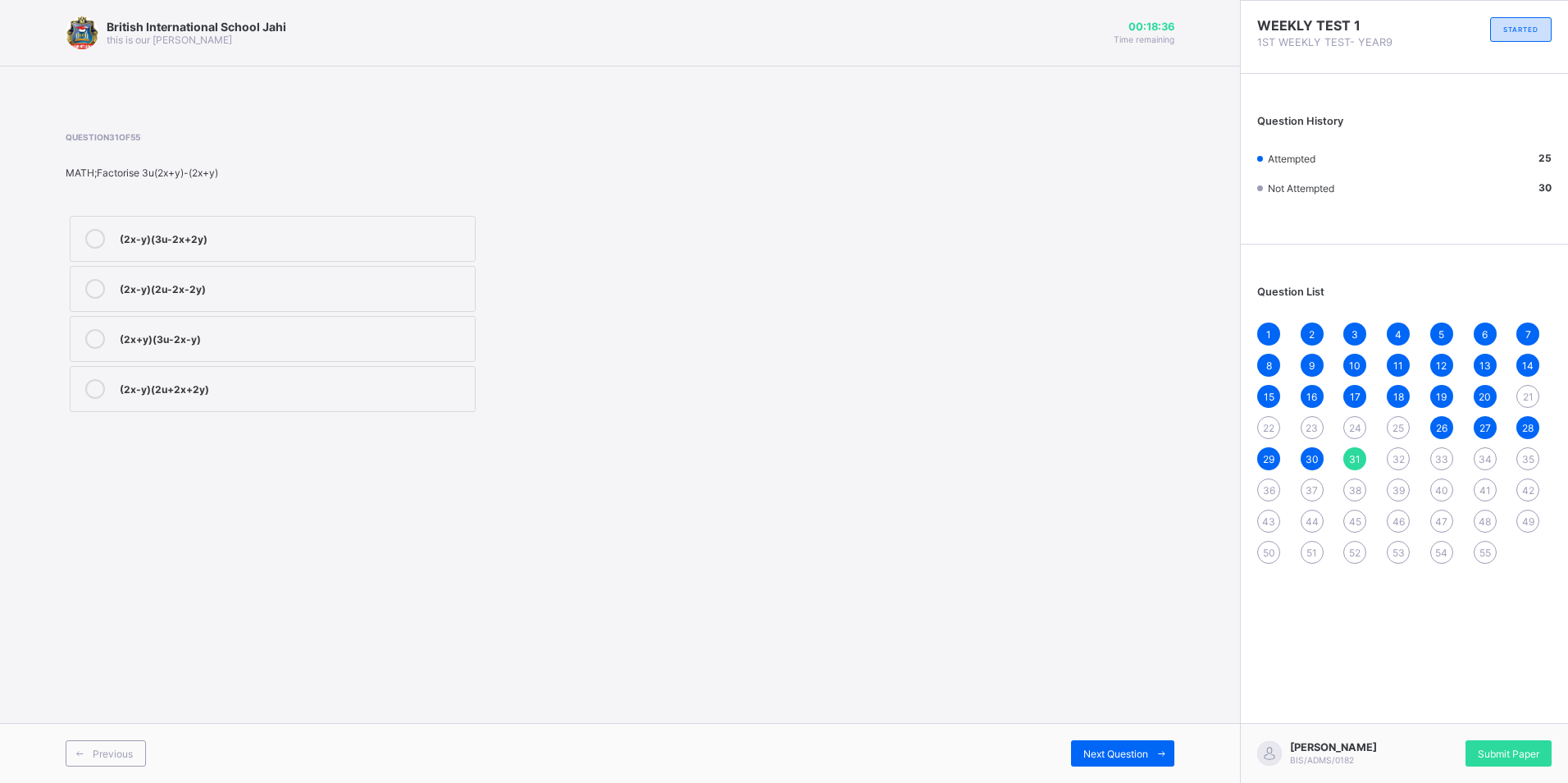
click at [316, 299] on label "(2x-y)(2u-2x-2y)" at bounding box center [272, 289] width 406 height 46
click at [345, 246] on div "(2x-y)(3u-2x+2y)" at bounding box center [293, 238] width 346 height 19
click at [344, 364] on div "(2x-y)(3u-2x+2y) (2x-y)(2u-2x-2y) (2x+y)(3u-2x-y) (2x-y)(2u+2x+2y)" at bounding box center [272, 313] width 414 height 204
click at [348, 361] on label "(2x+y)(3u-2x-y)" at bounding box center [272, 339] width 406 height 46
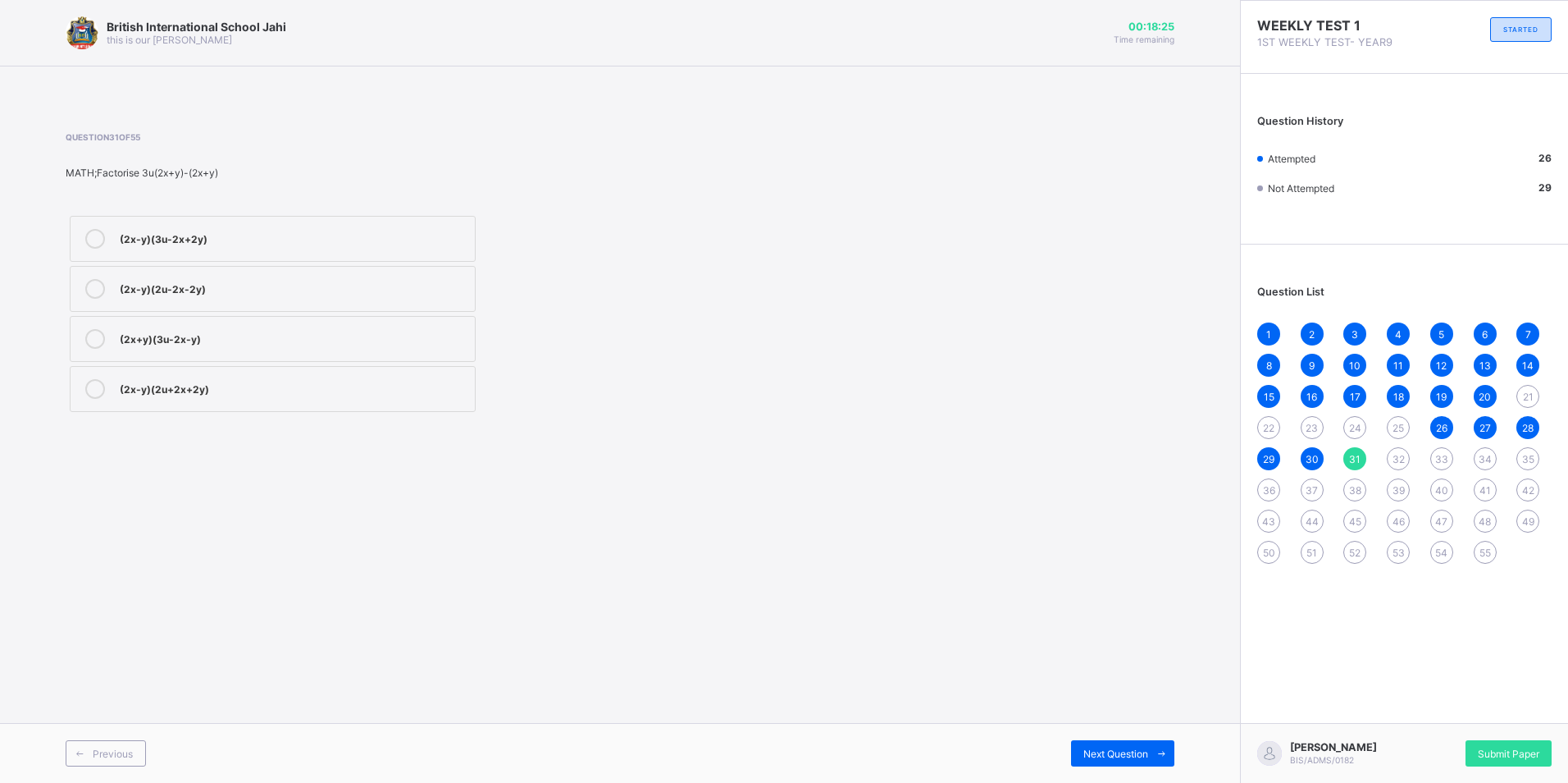
click at [1388, 454] on div "32" at bounding box center [1398, 458] width 23 height 23
click at [232, 290] on div "(ab)(m-1)" at bounding box center [293, 287] width 346 height 17
click at [1270, 489] on span "36" at bounding box center [1268, 489] width 12 height 12
click at [175, 345] on div "ply" at bounding box center [293, 337] width 346 height 17
click at [146, 333] on div "ply" at bounding box center [293, 337] width 346 height 17
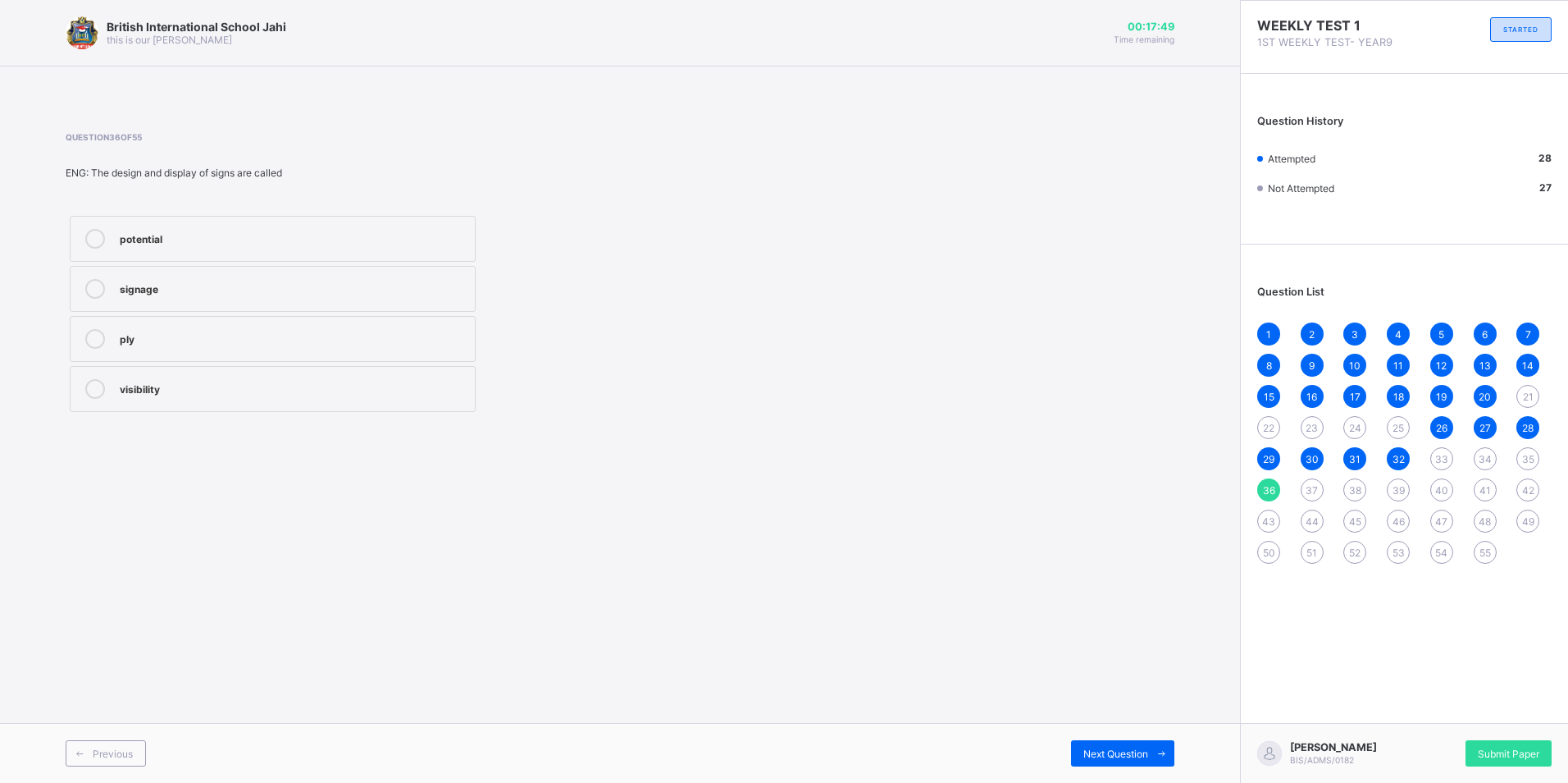
click at [1302, 491] on div "37" at bounding box center [1311, 489] width 23 height 23
click at [177, 283] on div "swarm" at bounding box center [293, 287] width 346 height 17
click at [1349, 489] on span "38" at bounding box center [1354, 489] width 12 height 12
click at [191, 385] on div "some" at bounding box center [293, 387] width 346 height 17
click at [1397, 484] on span "39" at bounding box center [1398, 489] width 12 height 12
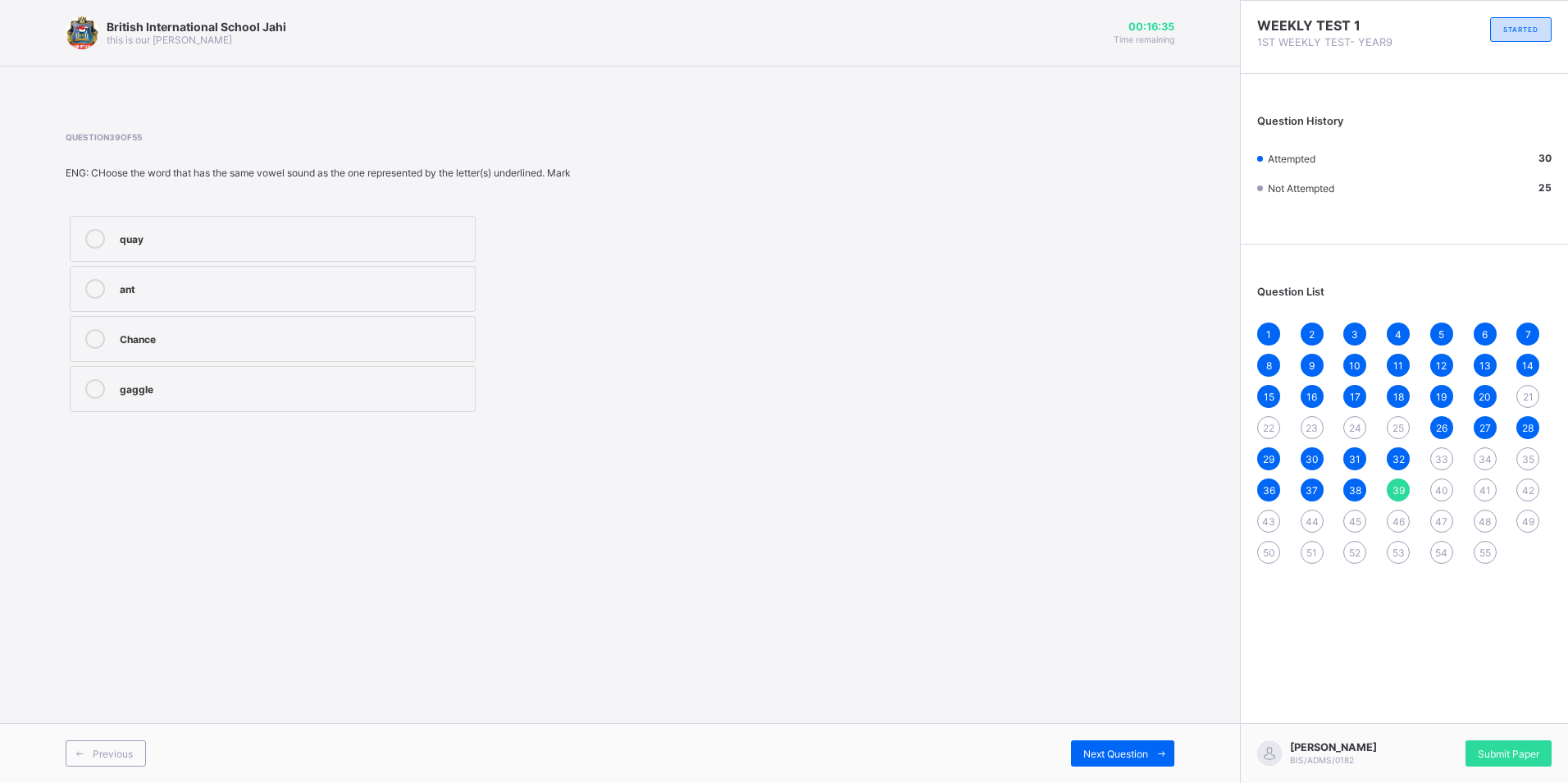
click at [1449, 492] on div "40" at bounding box center [1441, 489] width 23 height 23
click at [295, 347] on div "Second" at bounding box center [293, 338] width 346 height 19
click at [1399, 495] on span "39" at bounding box center [1398, 489] width 12 height 12
click at [226, 308] on label "ant" at bounding box center [272, 289] width 406 height 46
click at [1487, 497] on div "41" at bounding box center [1485, 489] width 23 height 23
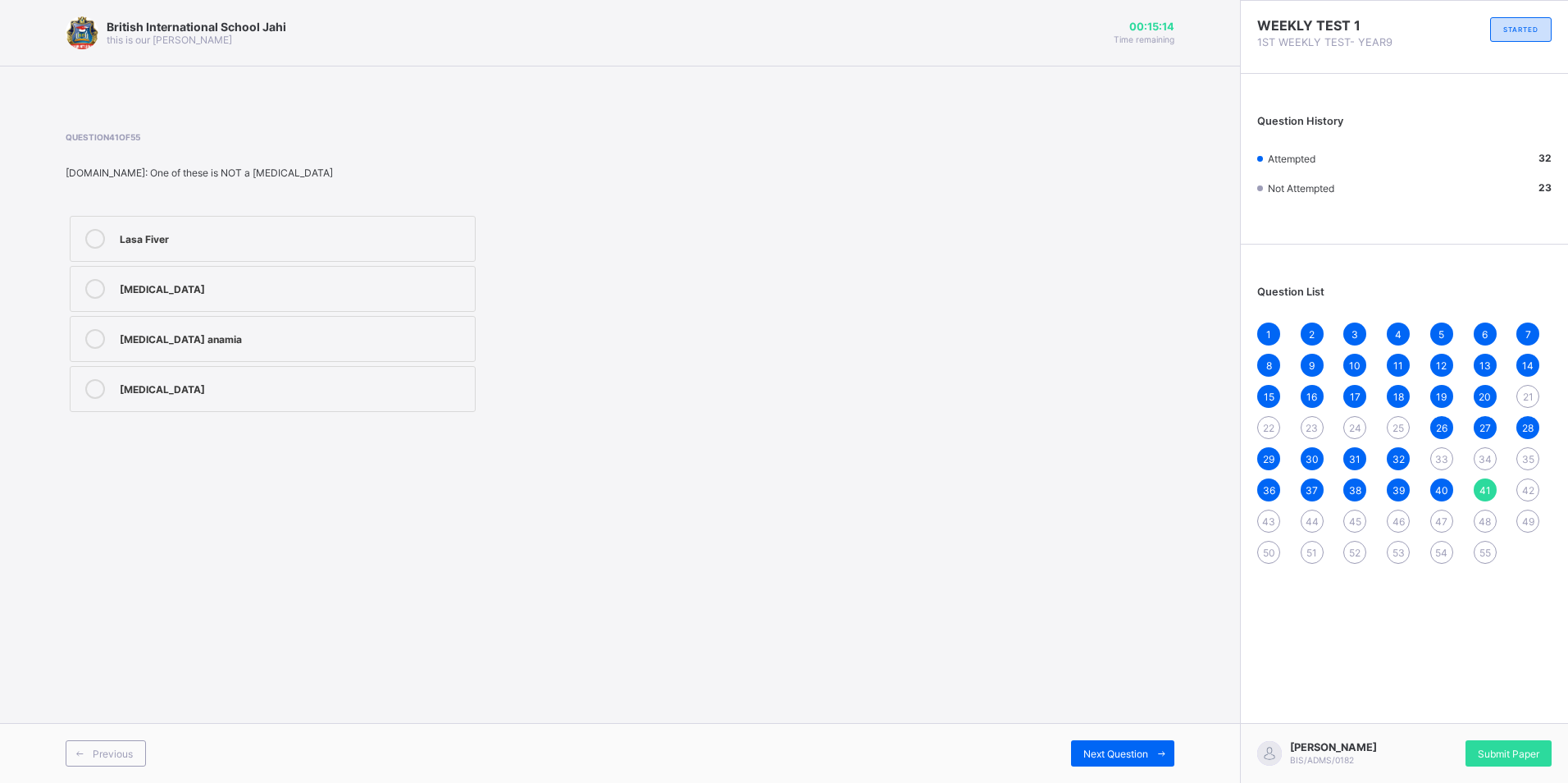
click at [180, 258] on label "Lasa Fiver" at bounding box center [272, 239] width 406 height 46
click at [185, 251] on label "Lasa Fiver" at bounding box center [272, 239] width 406 height 46
click at [1519, 484] on div "42" at bounding box center [1527, 489] width 23 height 23
drag, startPoint x: 1411, startPoint y: 448, endPoint x: 1399, endPoint y: 459, distance: 16.3
click at [1404, 453] on div "1 2 3 4 5 6 7 8 9 10 11 12 13 14 15 16 17 18 19 20 21 22 23 24 25 26 27 28 29 3…" at bounding box center [1404, 443] width 295 height 241
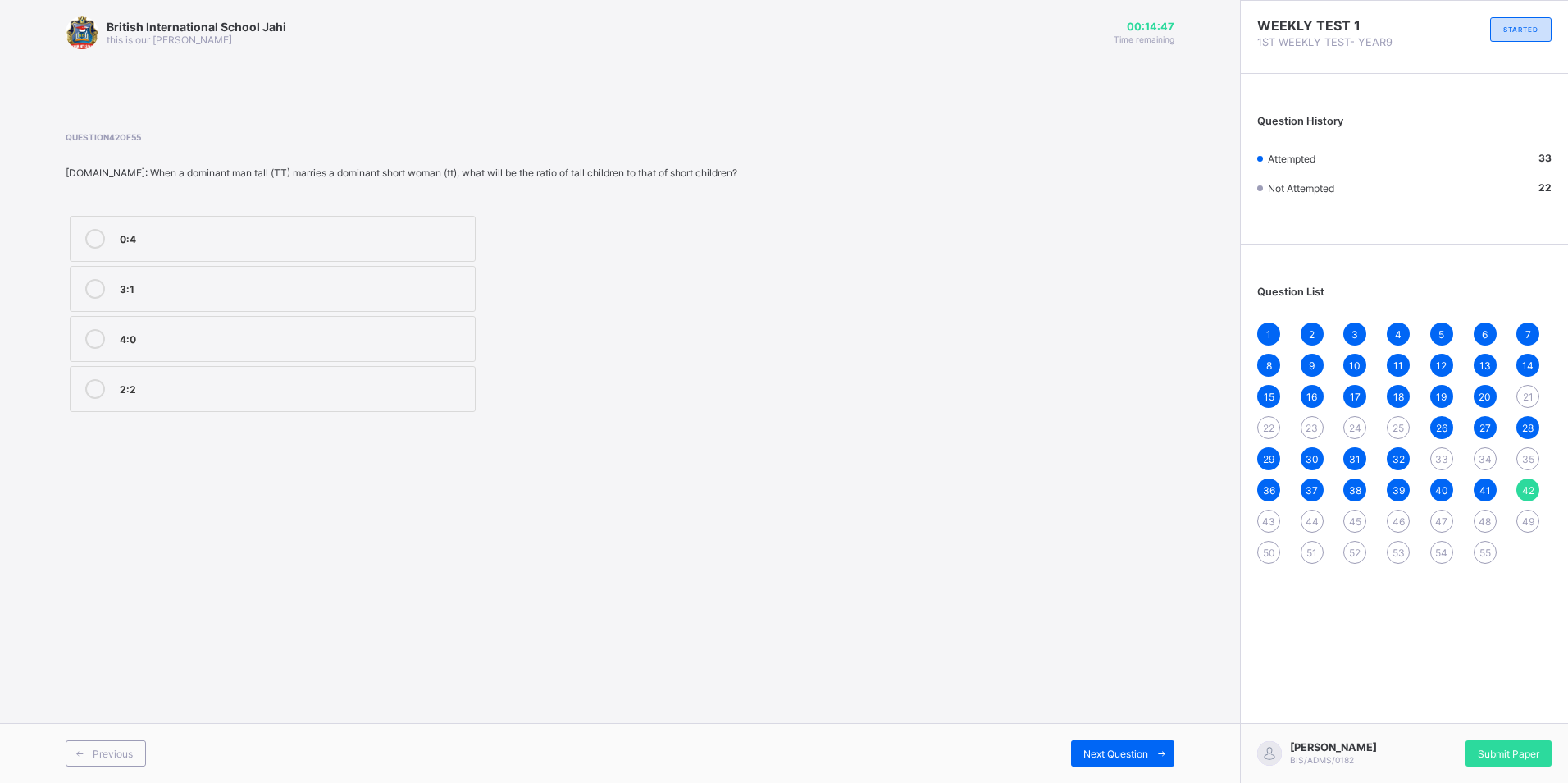
click at [1399, 459] on span "32" at bounding box center [1398, 459] width 12 height 12
click at [1526, 455] on span "35" at bounding box center [1527, 459] width 12 height 12
click at [1438, 463] on span "33" at bounding box center [1441, 459] width 13 height 12
drag, startPoint x: 1468, startPoint y: 456, endPoint x: 1483, endPoint y: 445, distance: 18.6
click at [1476, 448] on div "1 2 3 4 5 6 7 8 9 10 11 12 13 14 15 16 17 18 19 20 21 22 23 24 25 26 27 28 29 3…" at bounding box center [1404, 443] width 295 height 241
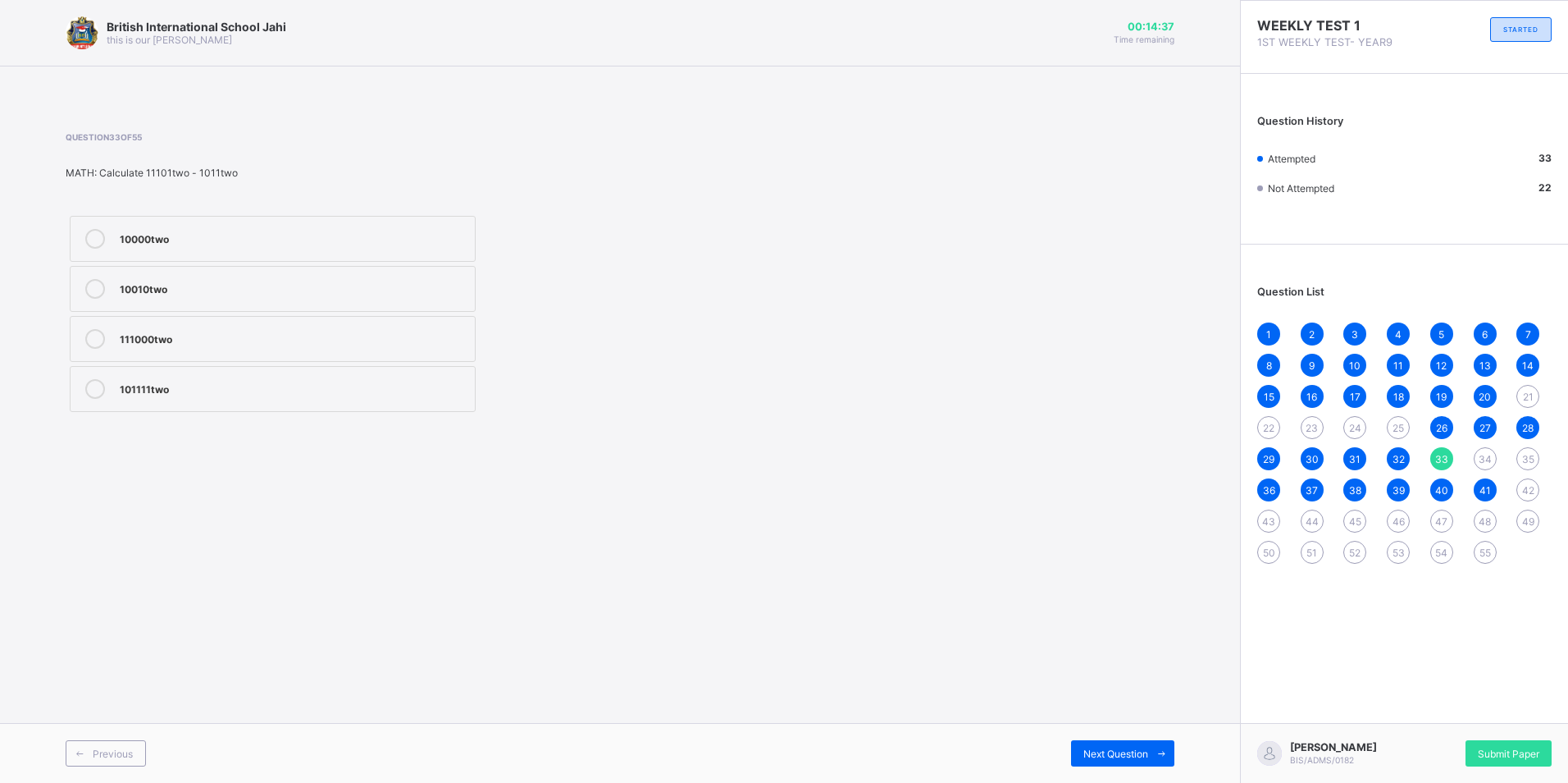
click at [1531, 492] on span "42" at bounding box center [1527, 489] width 12 height 12
drag, startPoint x: 1531, startPoint y: 492, endPoint x: 1524, endPoint y: 502, distance: 12.2
click at [1524, 502] on div "1 2 3 4 5 6 7 8 9 10 11 12 13 14 15 16 17 18 19 20 21 22 23 24 25 26 27 28 29 3…" at bounding box center [1404, 443] width 295 height 241
click at [433, 268] on label "3:1" at bounding box center [272, 289] width 406 height 46
click at [1266, 519] on span "43" at bounding box center [1268, 521] width 13 height 12
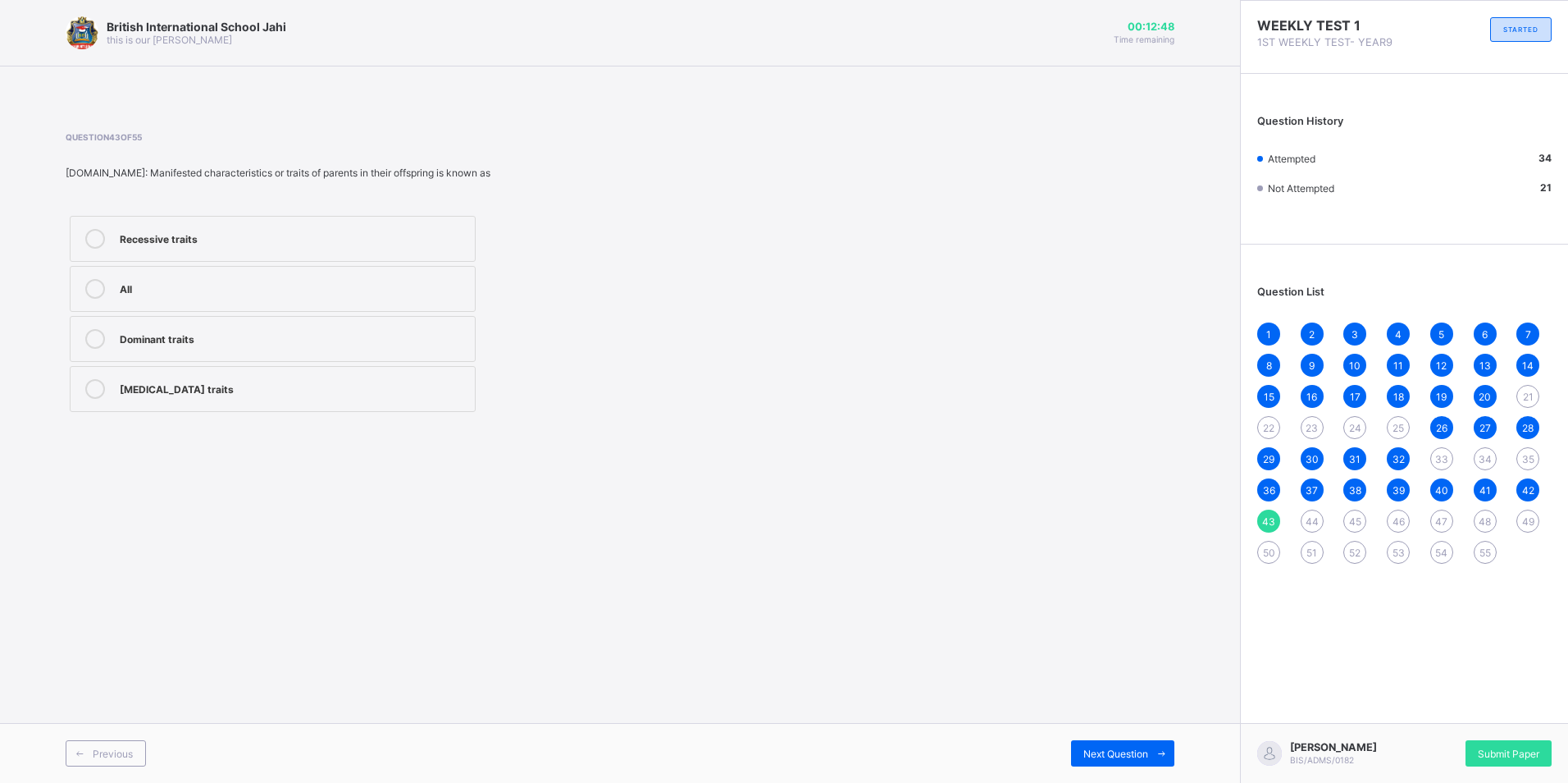
click at [355, 341] on div "Dominant traits" at bounding box center [293, 337] width 346 height 17
click at [1305, 519] on span "44" at bounding box center [1311, 521] width 13 height 12
click at [465, 239] on div "Genetics" at bounding box center [293, 237] width 346 height 17
drag, startPoint x: 1108, startPoint y: 541, endPoint x: 1301, endPoint y: 568, distance: 194.9
click at [1301, 568] on div "[GEOGRAPHIC_DATA] Jahi this is our [PERSON_NAME] 00:12:30 Time remaining Questi…" at bounding box center [784, 391] width 1568 height 783
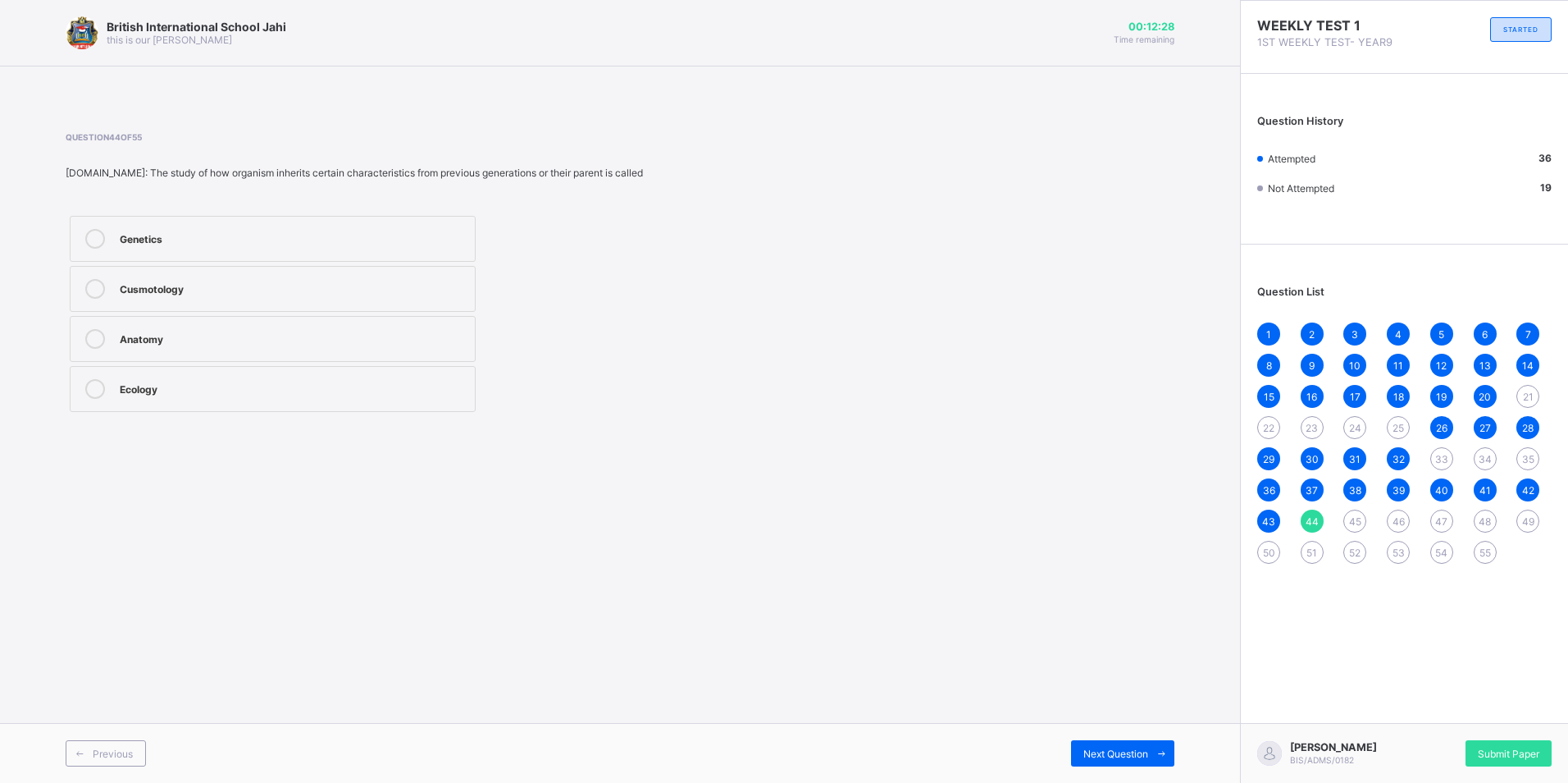
drag, startPoint x: 1301, startPoint y: 568, endPoint x: 1326, endPoint y: 587, distance: 31.4
click at [1326, 587] on div "WEEKLY TEST 1 1ST WEEKLY TEST- YEAR9 STARTED Question History Attempted 36 Not …" at bounding box center [1403, 391] width 328 height 783
click at [1362, 522] on div "45" at bounding box center [1354, 521] width 23 height 23
click at [135, 308] on label "[PERSON_NAME]" at bounding box center [272, 289] width 406 height 46
click at [1399, 529] on div "46" at bounding box center [1398, 521] width 23 height 23
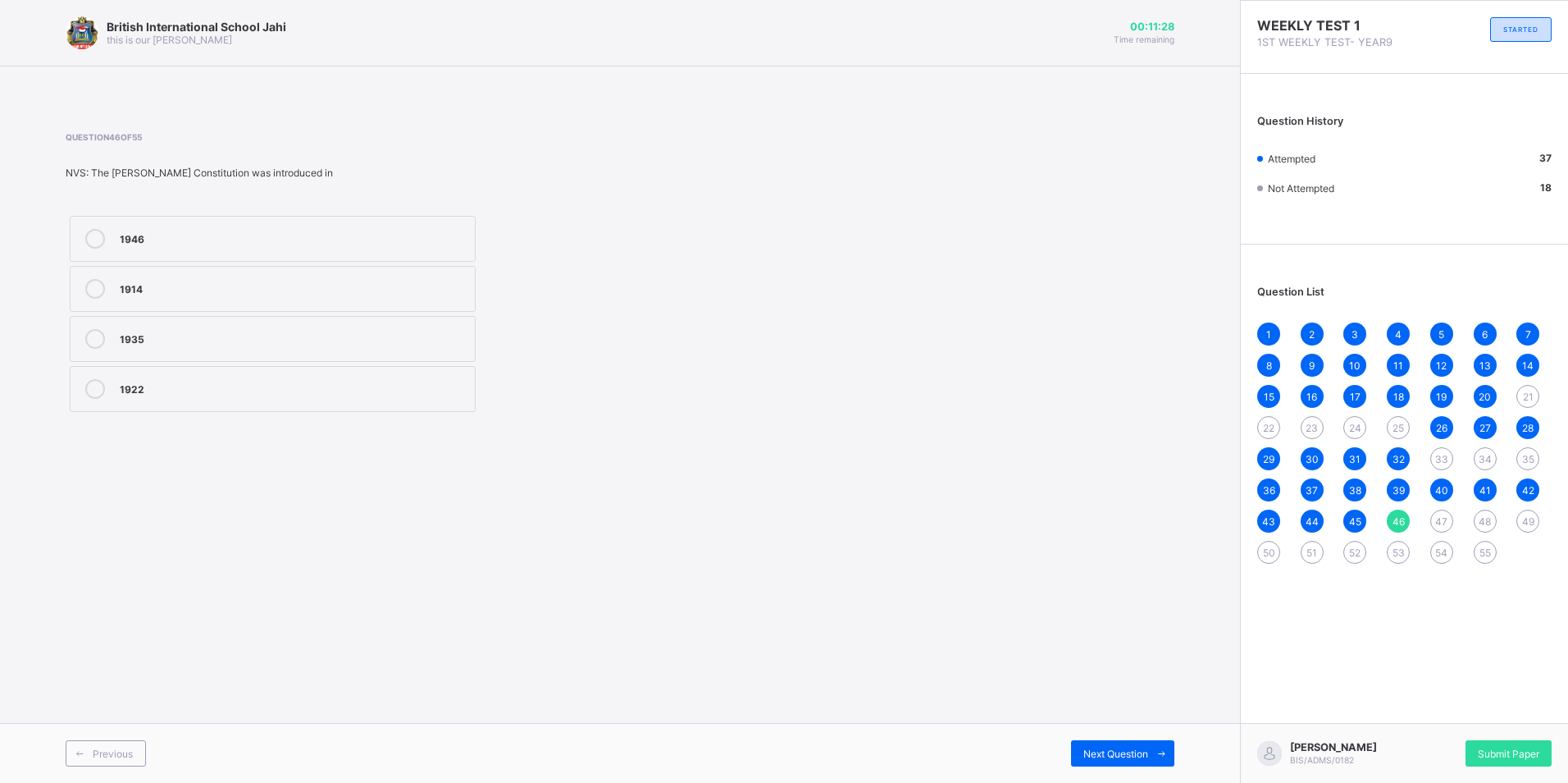
click at [133, 255] on label "1946" at bounding box center [272, 239] width 406 height 46
click at [1443, 524] on span "47" at bounding box center [1440, 521] width 12 height 12
drag, startPoint x: 1468, startPoint y: 668, endPoint x: 1286, endPoint y: 501, distance: 247.0
click at [1456, 657] on div "WEEKLY TEST 1 1ST WEEKLY TEST- YEAR9 STARTED Question History Attempted 38 Not …" at bounding box center [1403, 391] width 328 height 783
drag, startPoint x: 209, startPoint y: 401, endPoint x: 232, endPoint y: 396, distance: 23.5
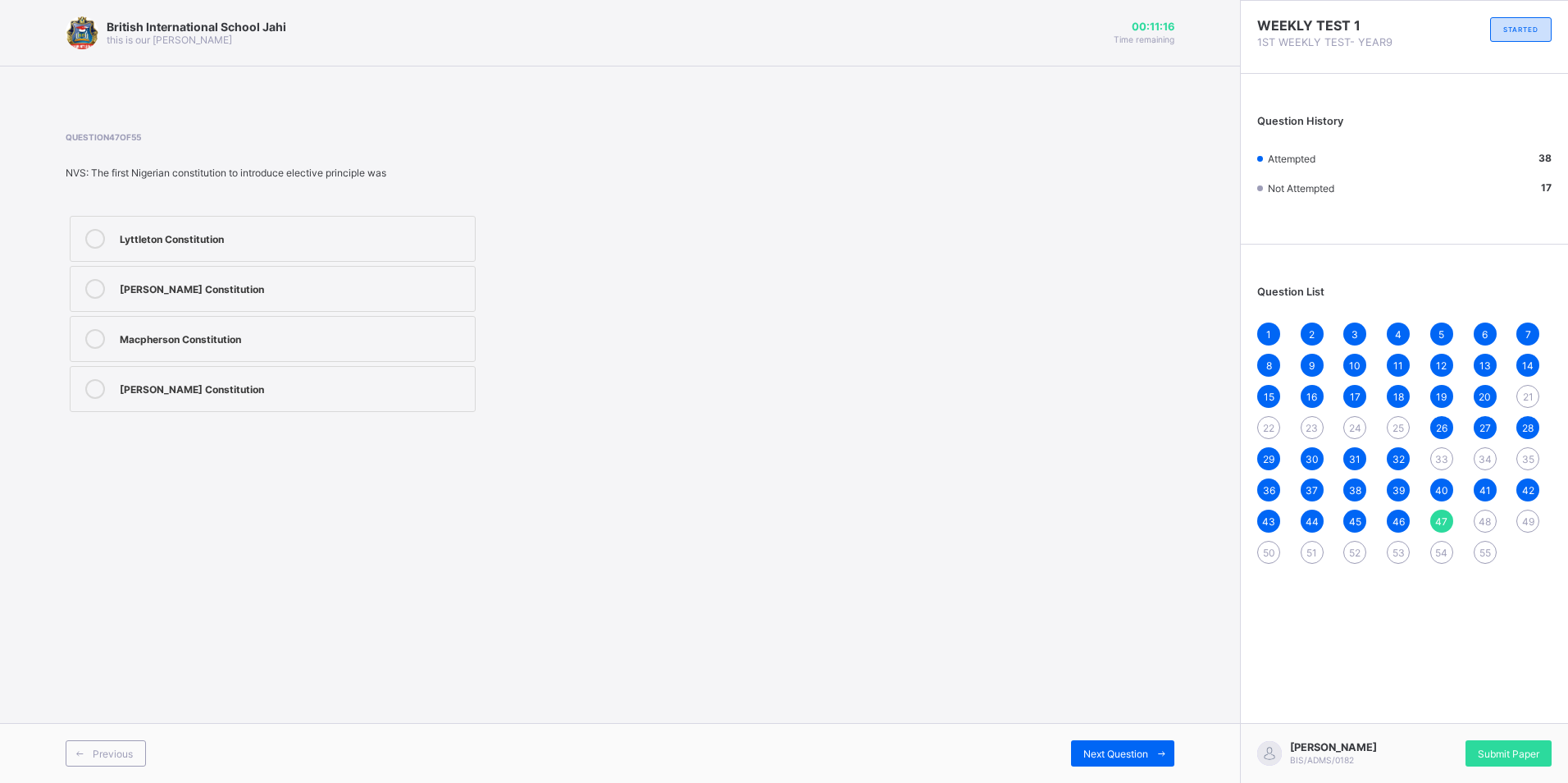
click at [216, 398] on label "[PERSON_NAME] Constitution" at bounding box center [272, 389] width 406 height 46
click at [429, 389] on div "[PERSON_NAME] Constitution" at bounding box center [293, 387] width 346 height 17
drag, startPoint x: 1484, startPoint y: 513, endPoint x: 1475, endPoint y: 517, distance: 9.8
click at [1482, 514] on div "48" at bounding box center [1485, 521] width 23 height 23
click at [192, 303] on label "Abuse of power" at bounding box center [272, 289] width 406 height 46
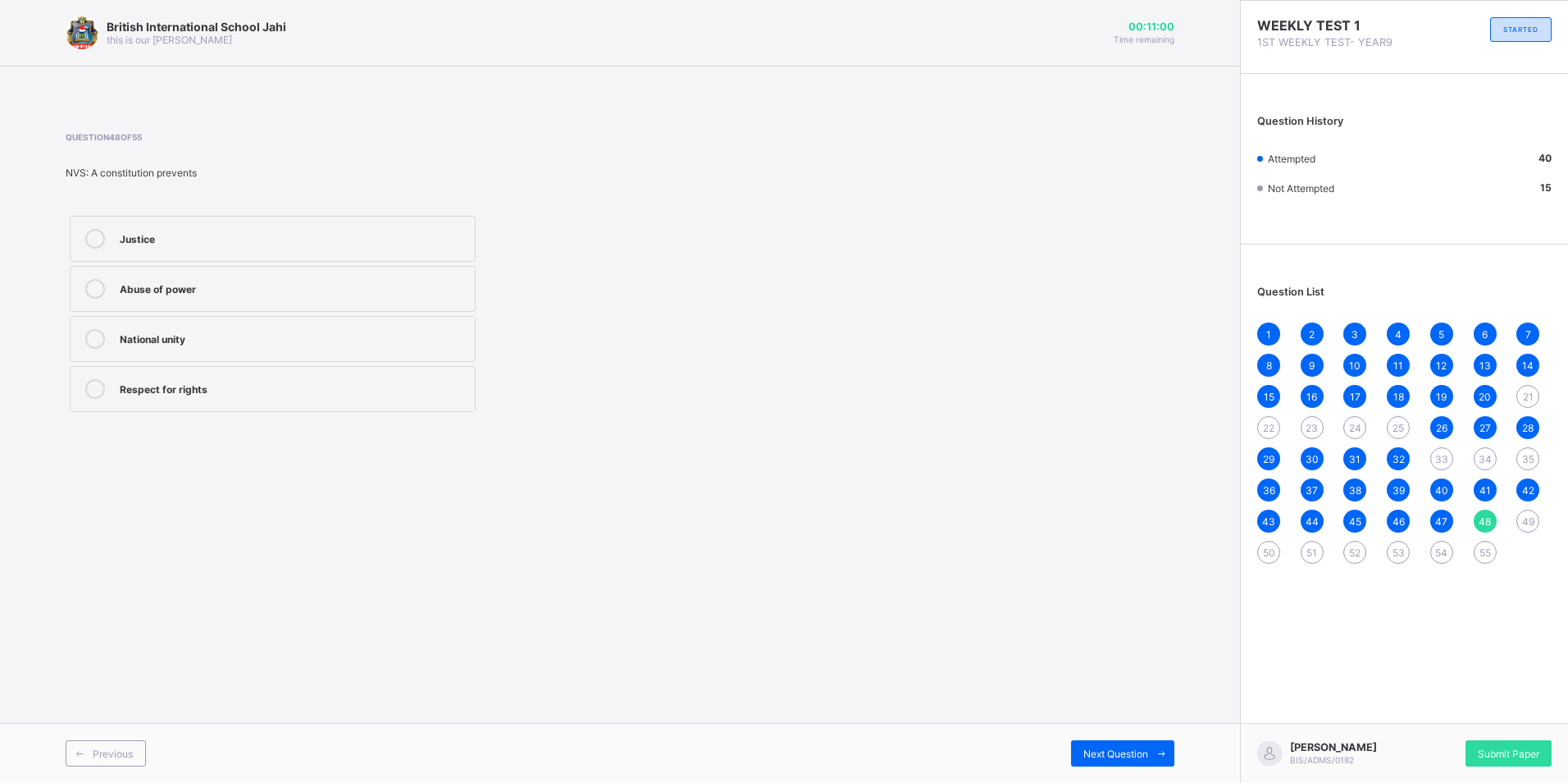
click at [1533, 512] on div "49" at bounding box center [1527, 521] width 23 height 23
click at [255, 235] on div "Protects rights of citizens" at bounding box center [293, 237] width 346 height 17
drag, startPoint x: 1286, startPoint y: 489, endPoint x: 1261, endPoint y: 532, distance: 49.7
click at [1261, 532] on div "1 2 3 4 5 6 7 8 9 10 11 12 13 14 15 16 17 18 19 20 21 22 23 24 25 26 27 28 29 3…" at bounding box center [1404, 443] width 295 height 241
drag, startPoint x: 1261, startPoint y: 532, endPoint x: 1264, endPoint y: 544, distance: 12.4
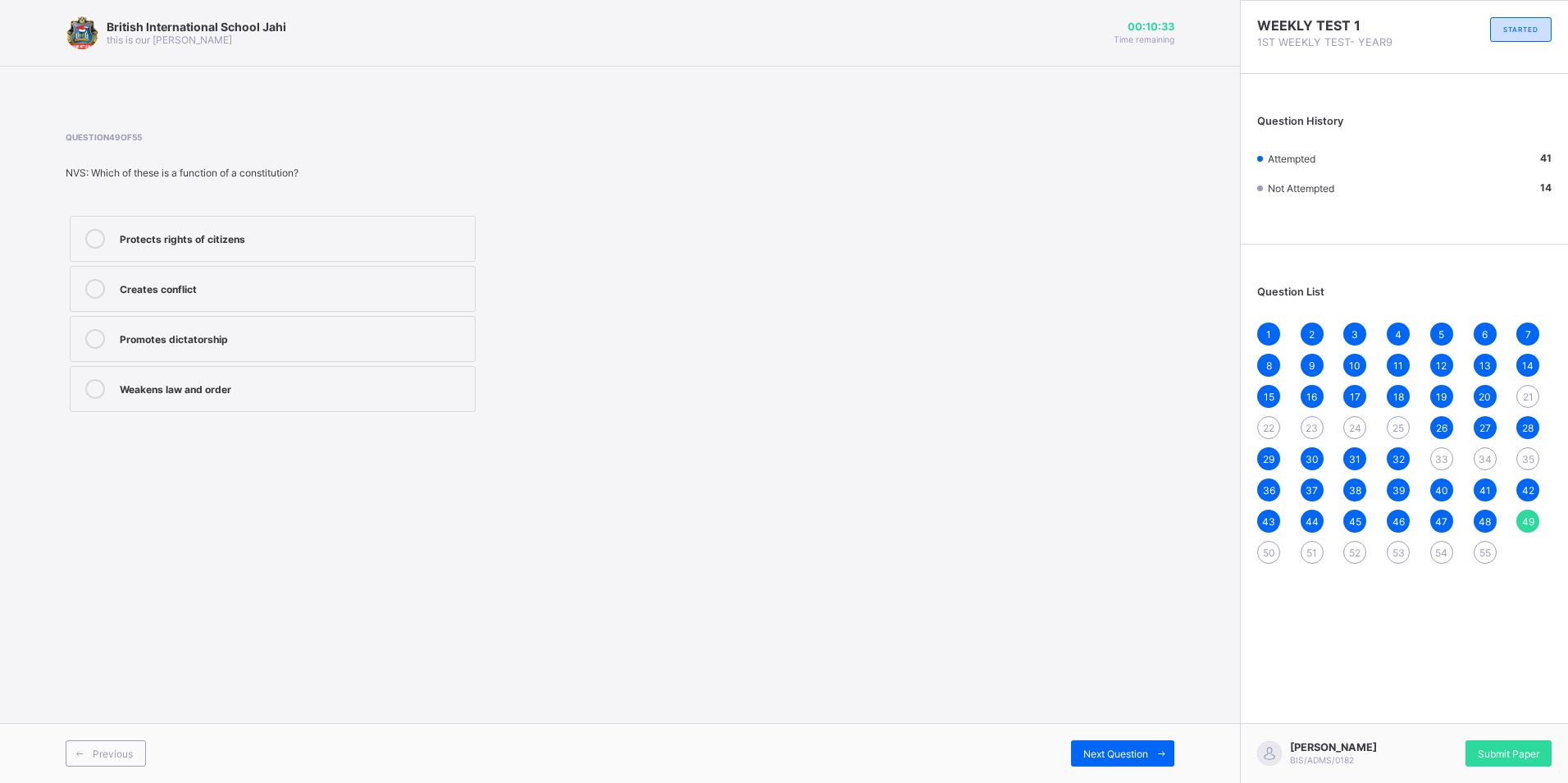
click at [1264, 544] on div "50" at bounding box center [1268, 551] width 23 height 23
click at [225, 289] on div "The supreme law of the land" at bounding box center [293, 287] width 346 height 17
click at [1315, 547] on span "51" at bounding box center [1311, 552] width 11 height 12
click at [183, 345] on div "Preservative treatment" at bounding box center [293, 338] width 346 height 19
click at [256, 346] on div "Preservative treatment" at bounding box center [293, 338] width 346 height 19
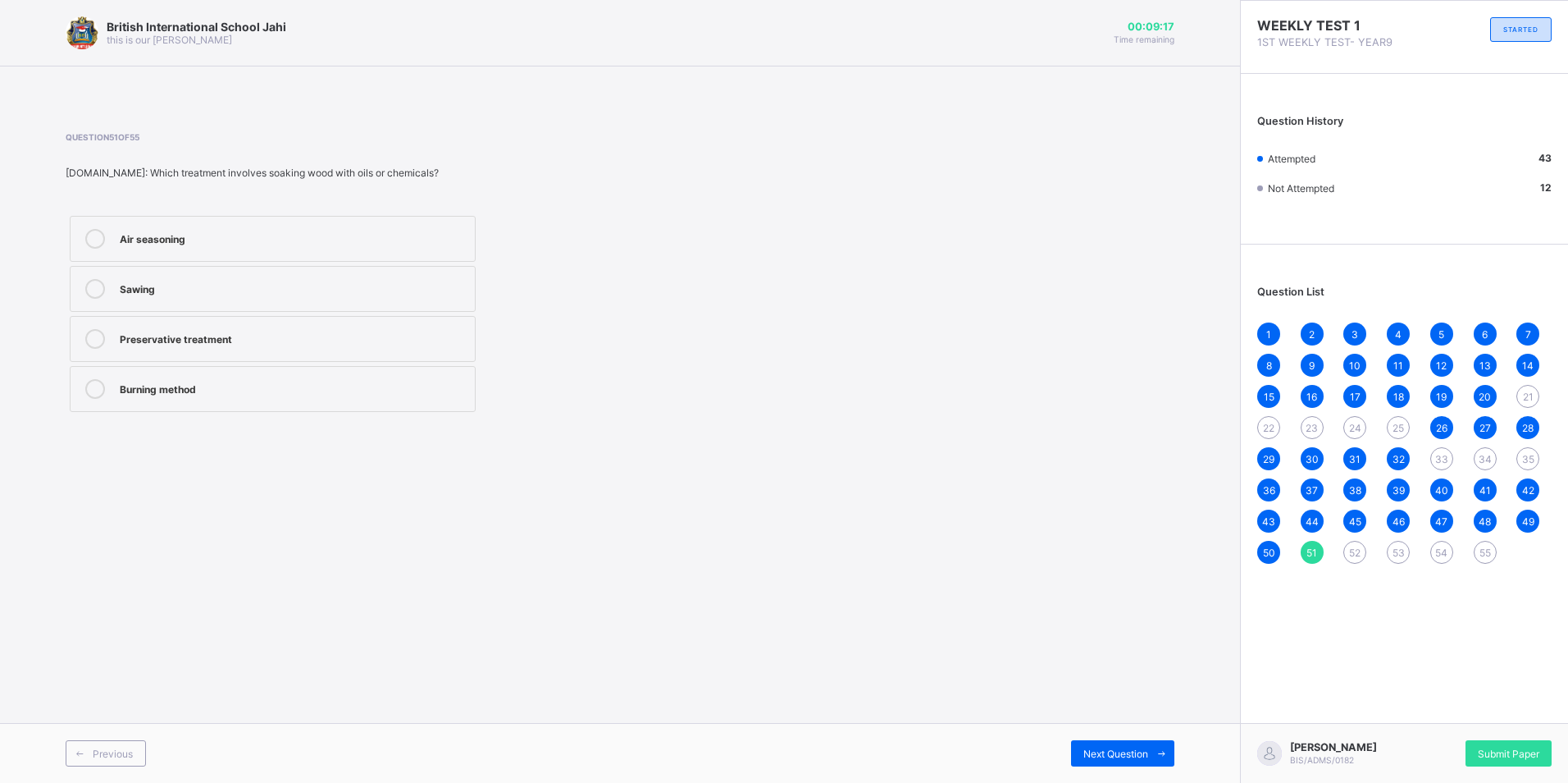
click at [1517, 399] on div "21" at bounding box center [1527, 396] width 23 height 23
click at [1322, 554] on div "51" at bounding box center [1311, 551] width 23 height 23
click at [1359, 554] on span "52" at bounding box center [1354, 552] width 11 height 12
click at [1328, 548] on div "1 2 3 4 5 6 7 8 9 10 11 12 13 14 15 16 17 18 19 20 21 22 23 24 25 26 27 28 29 3…" at bounding box center [1404, 443] width 295 height 241
click at [1315, 552] on span "51" at bounding box center [1311, 552] width 11 height 12
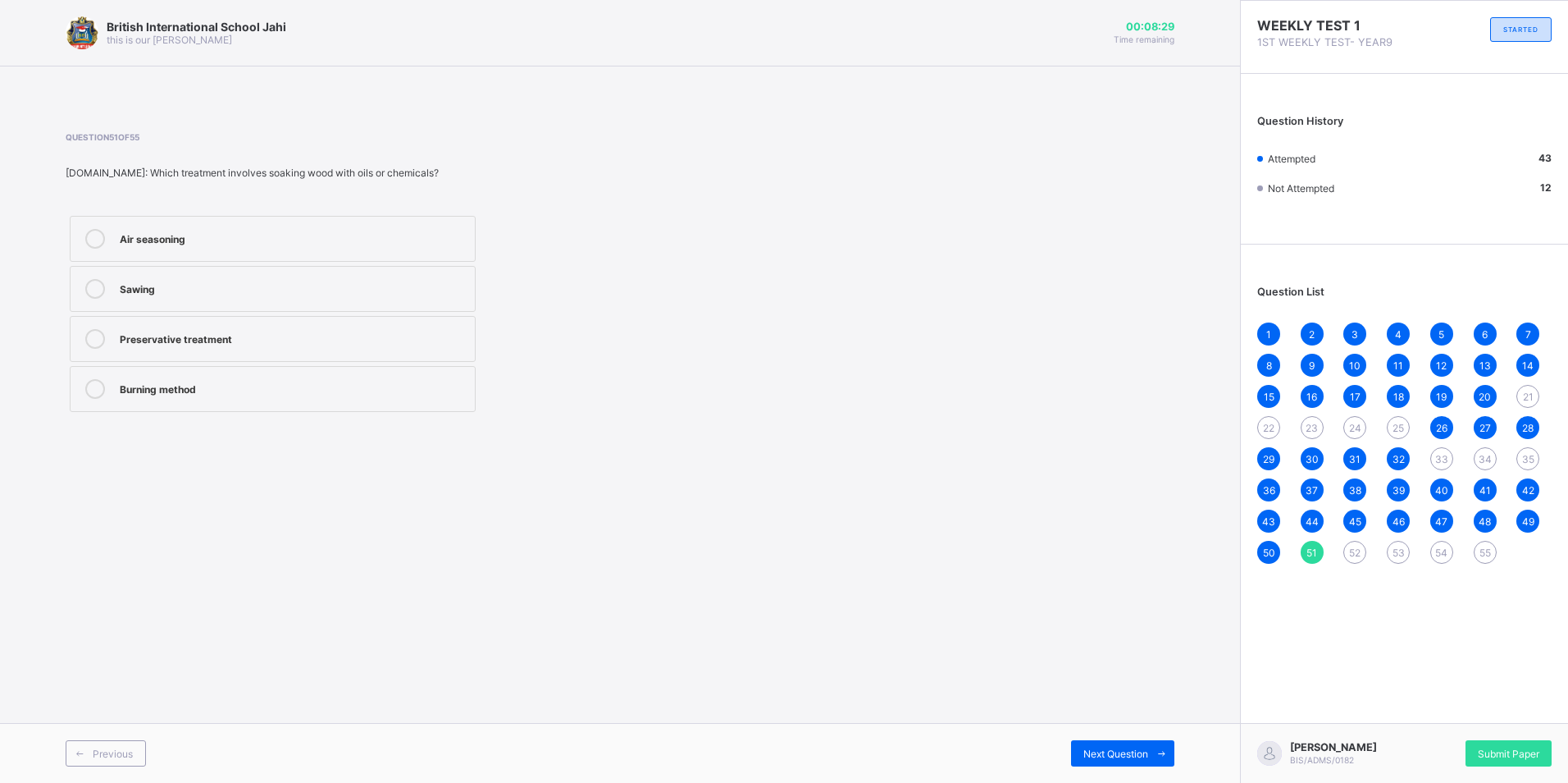
click at [1354, 544] on div "52" at bounding box center [1354, 551] width 23 height 23
click at [203, 404] on label "Chemical treatment" at bounding box center [272, 389] width 406 height 46
click at [1401, 556] on span "53" at bounding box center [1398, 552] width 12 height 12
drag, startPoint x: 1423, startPoint y: 689, endPoint x: 998, endPoint y: 607, distance: 432.8
drag, startPoint x: 998, startPoint y: 607, endPoint x: 189, endPoint y: 452, distance: 823.7
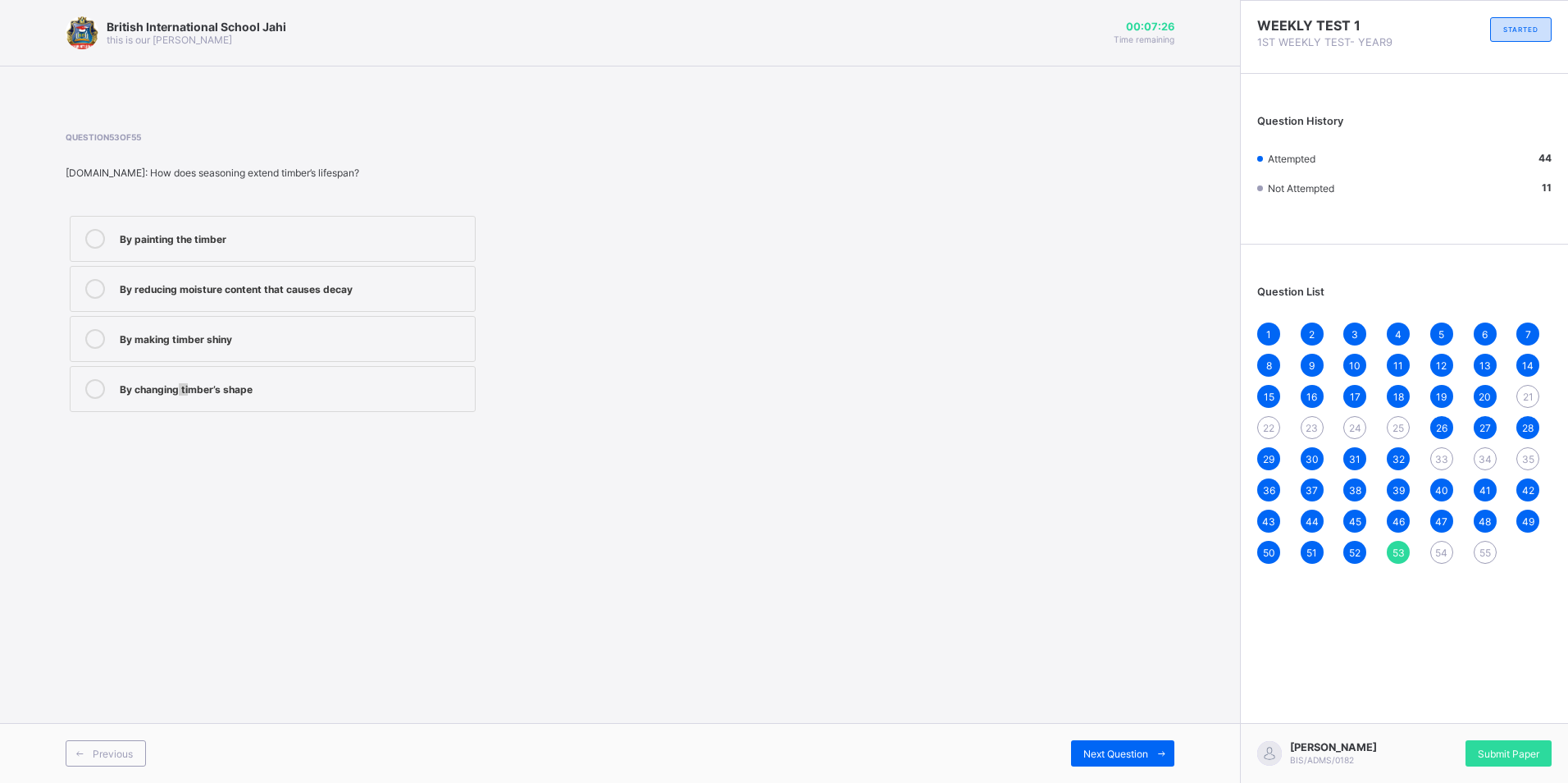
click at [189, 452] on div "British International School Jahi this is our [PERSON_NAME] 00:07:26 Time remai…" at bounding box center [620, 391] width 1239 height 783
drag, startPoint x: 189, startPoint y: 452, endPoint x: 149, endPoint y: 466, distance: 42.4
click at [149, 466] on div "British International School Jahi this is our [PERSON_NAME] 00:07:25 Time remai…" at bounding box center [620, 391] width 1239 height 783
click at [174, 242] on div "By painting the timber" at bounding box center [293, 237] width 346 height 17
click at [444, 254] on label "By painting the timber" at bounding box center [272, 239] width 406 height 46
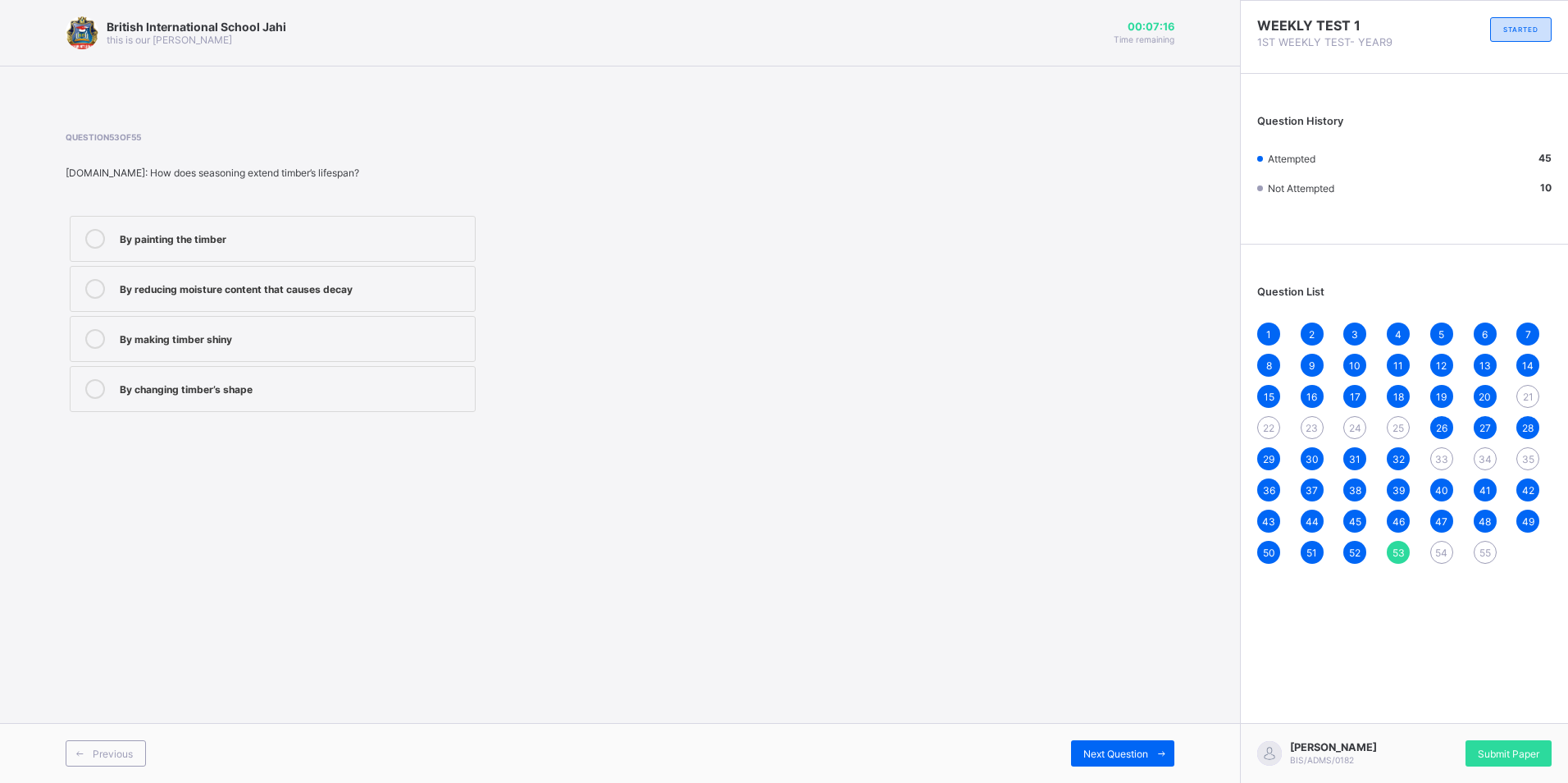
click at [1437, 544] on div "54" at bounding box center [1441, 551] width 23 height 23
click at [129, 353] on label "To protect against insect damage" at bounding box center [272, 339] width 406 height 46
click at [177, 397] on div "To make timber bend easily" at bounding box center [293, 388] width 346 height 19
click at [1474, 556] on div "55" at bounding box center [1485, 551] width 23 height 23
click at [1440, 428] on span "26" at bounding box center [1441, 427] width 11 height 12
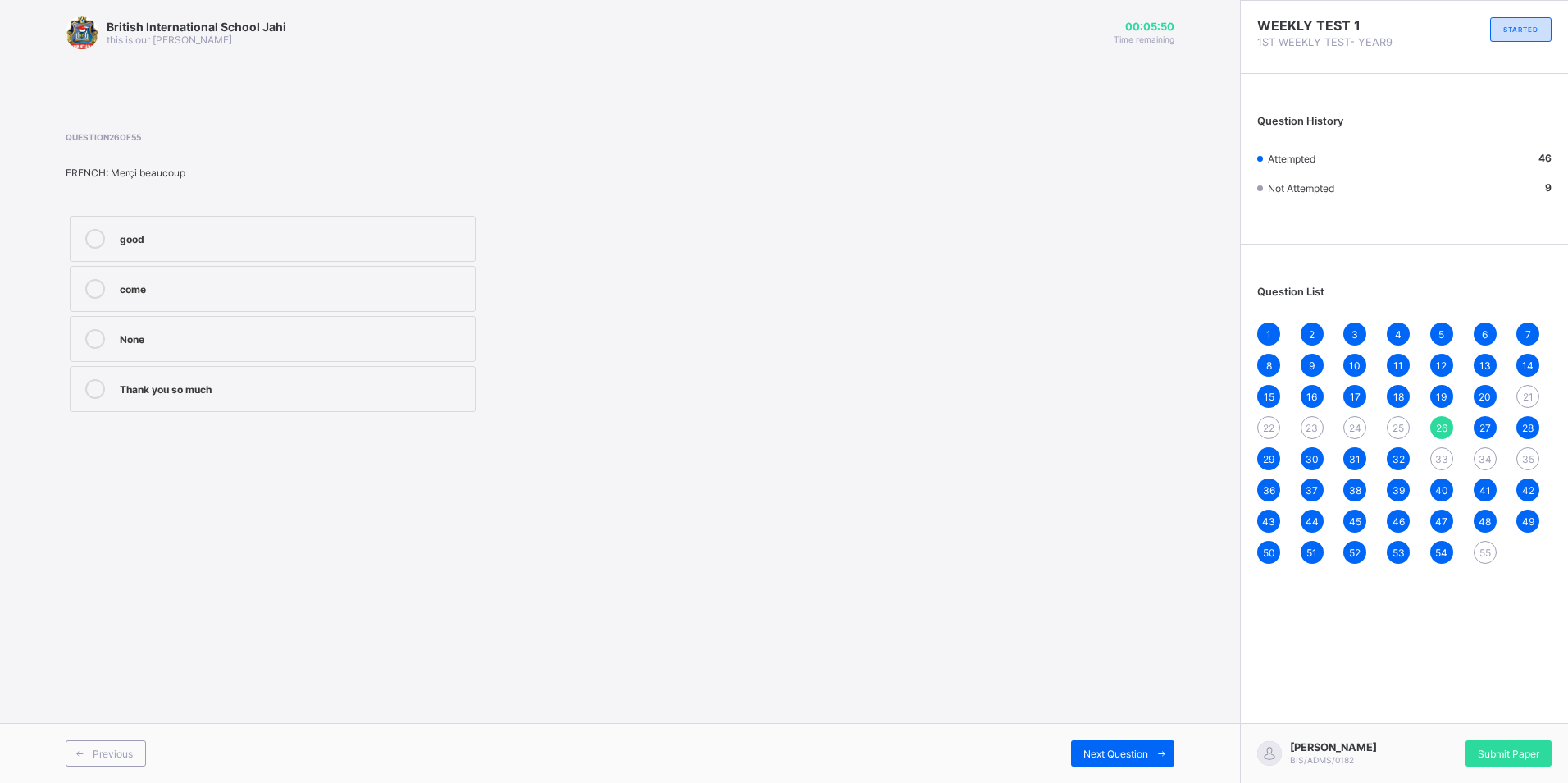
click at [1347, 463] on div "31" at bounding box center [1354, 458] width 23 height 23
click at [1312, 464] on span "30" at bounding box center [1311, 459] width 13 height 12
click at [1475, 552] on div "1 2 3 4 5 6 7 8 9 10 11 12 13 14 15 16 17 18 19 20 21 22 23 24 25 26 27 28 29 3…" at bounding box center [1404, 443] width 295 height 241
click at [1489, 552] on span "55" at bounding box center [1485, 552] width 11 height 12
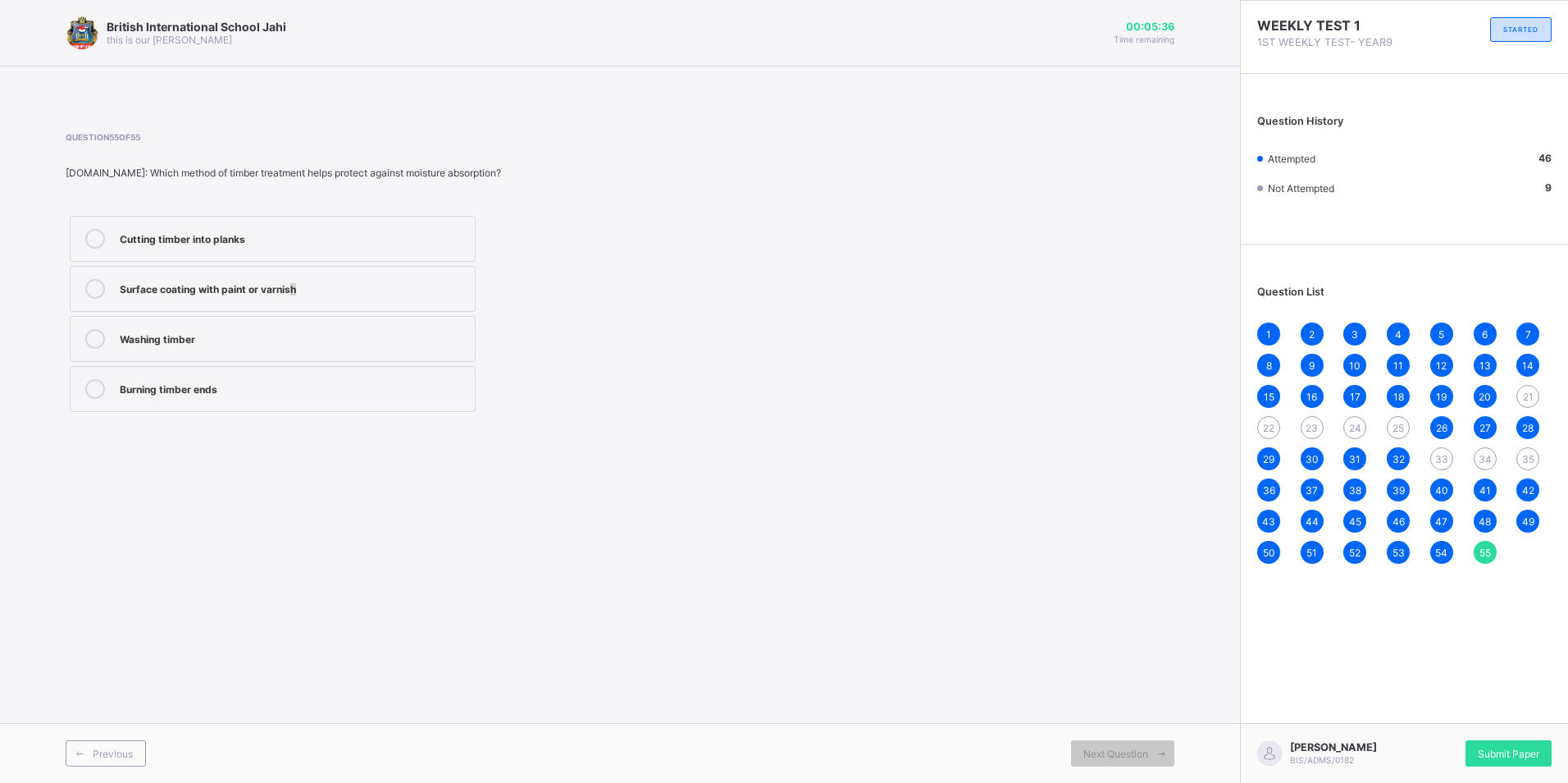
click at [295, 294] on div "Surface coating with paint or varnish" at bounding box center [293, 287] width 346 height 17
click at [374, 304] on label "Surface coating with paint or varnish" at bounding box center [272, 289] width 406 height 46
click at [1447, 456] on span "33" at bounding box center [1441, 459] width 13 height 12
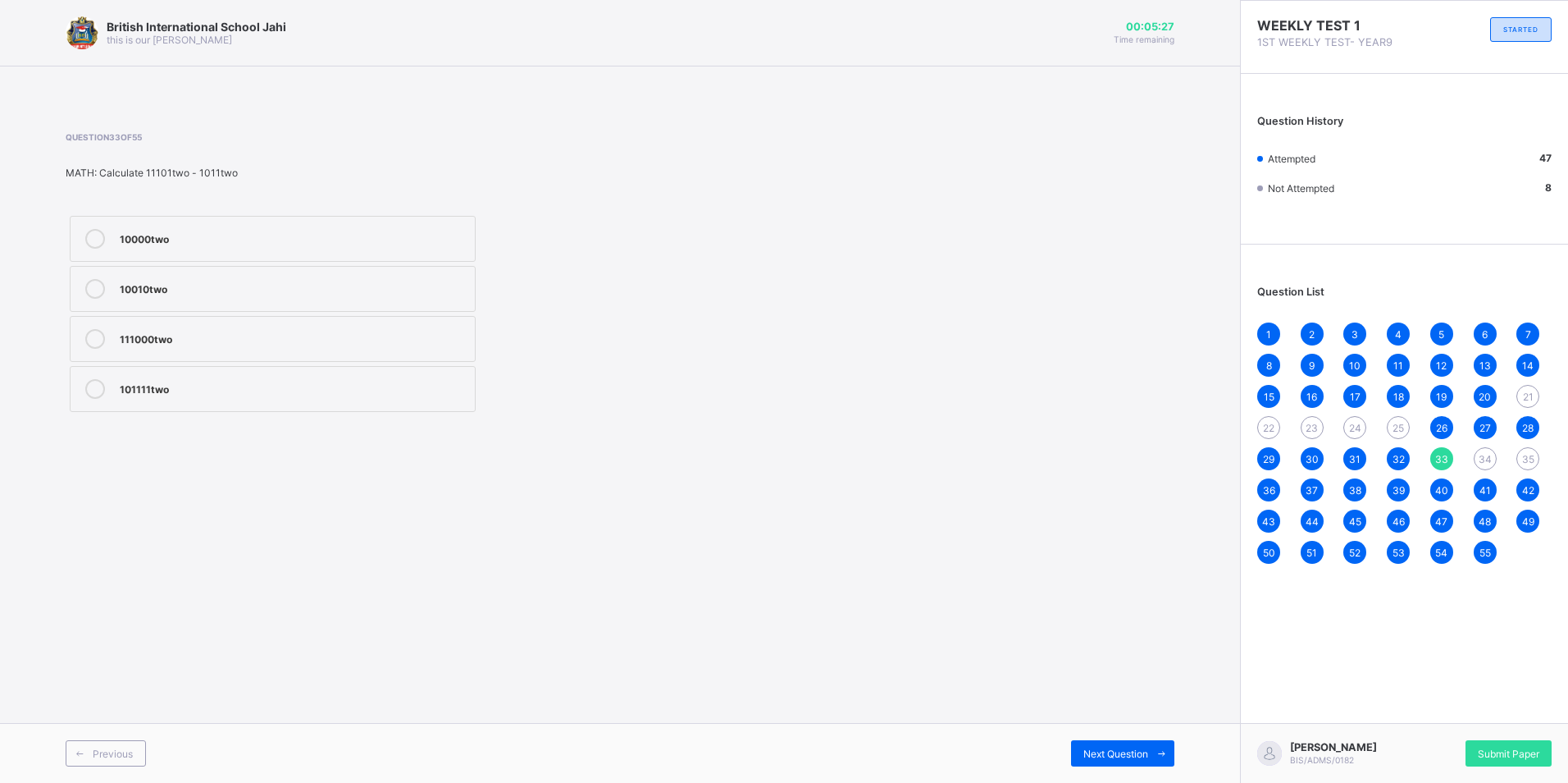
drag, startPoint x: 1329, startPoint y: 522, endPoint x: 1325, endPoint y: 529, distance: 8.1
click at [1325, 529] on div "1 2 3 4 5 6 7 8 9 10 11 12 13 14 15 16 17 18 19 20 21 22 23 24 25 26 27 28 29 3…" at bounding box center [1404, 443] width 295 height 241
click at [1489, 449] on div "34" at bounding box center [1485, 458] width 23 height 23
click at [1486, 747] on span "Submit Paper" at bounding box center [1508, 752] width 61 height 12
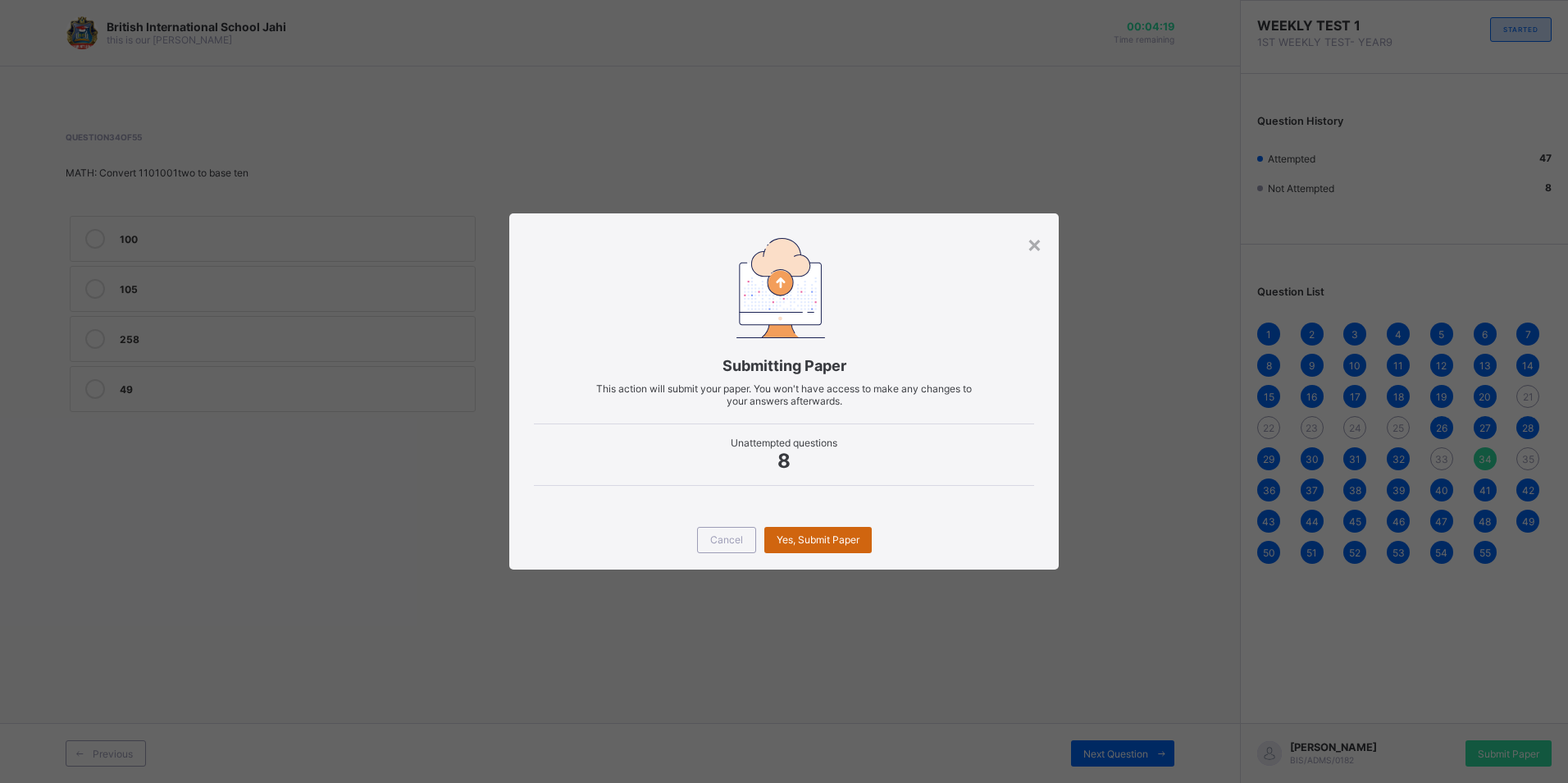
click at [821, 552] on div "Yes, Submit Paper" at bounding box center [818, 539] width 107 height 26
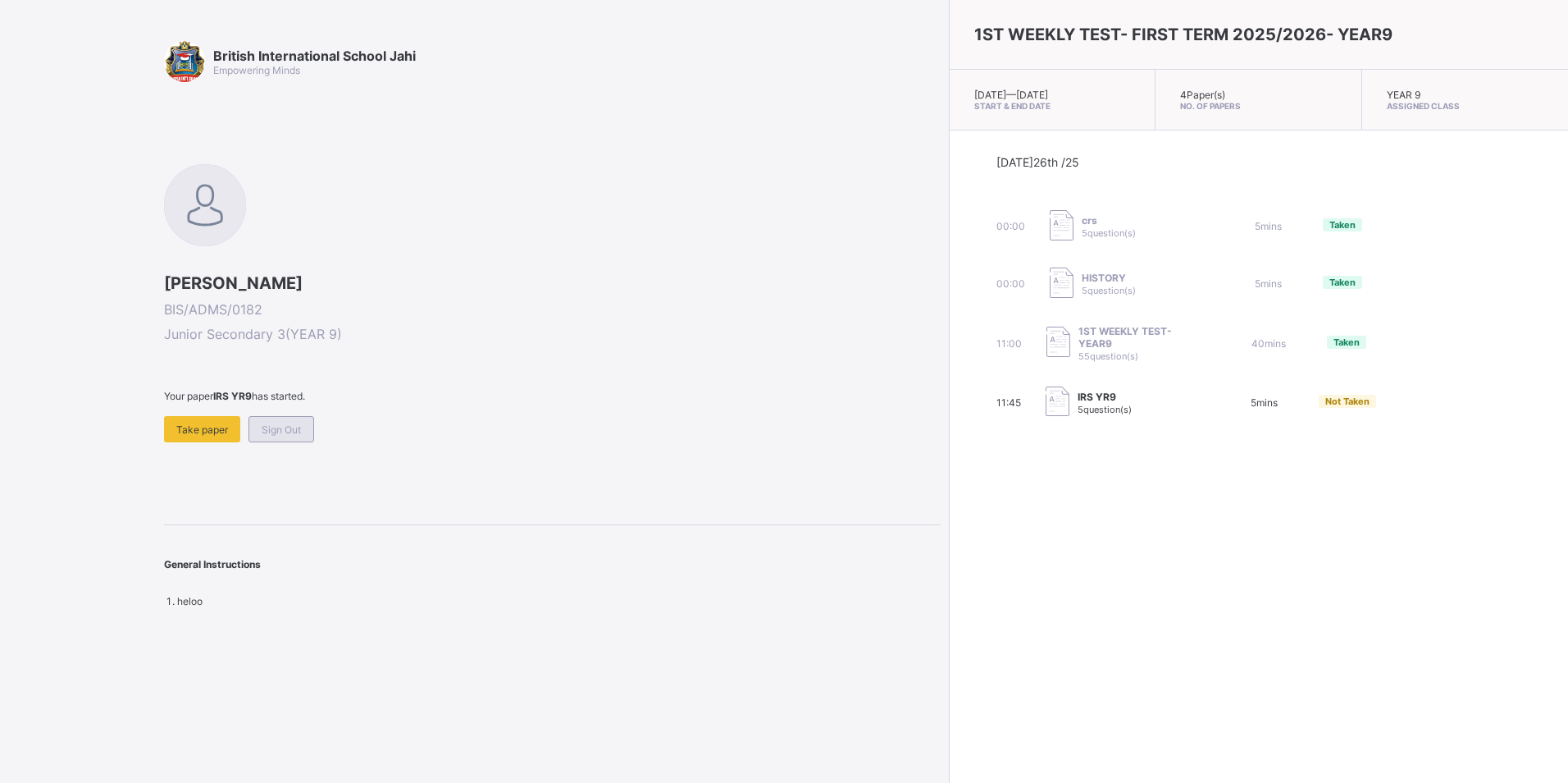
click at [270, 432] on span "Sign Out" at bounding box center [281, 429] width 39 height 12
